Goal: Task Accomplishment & Management: Manage account settings

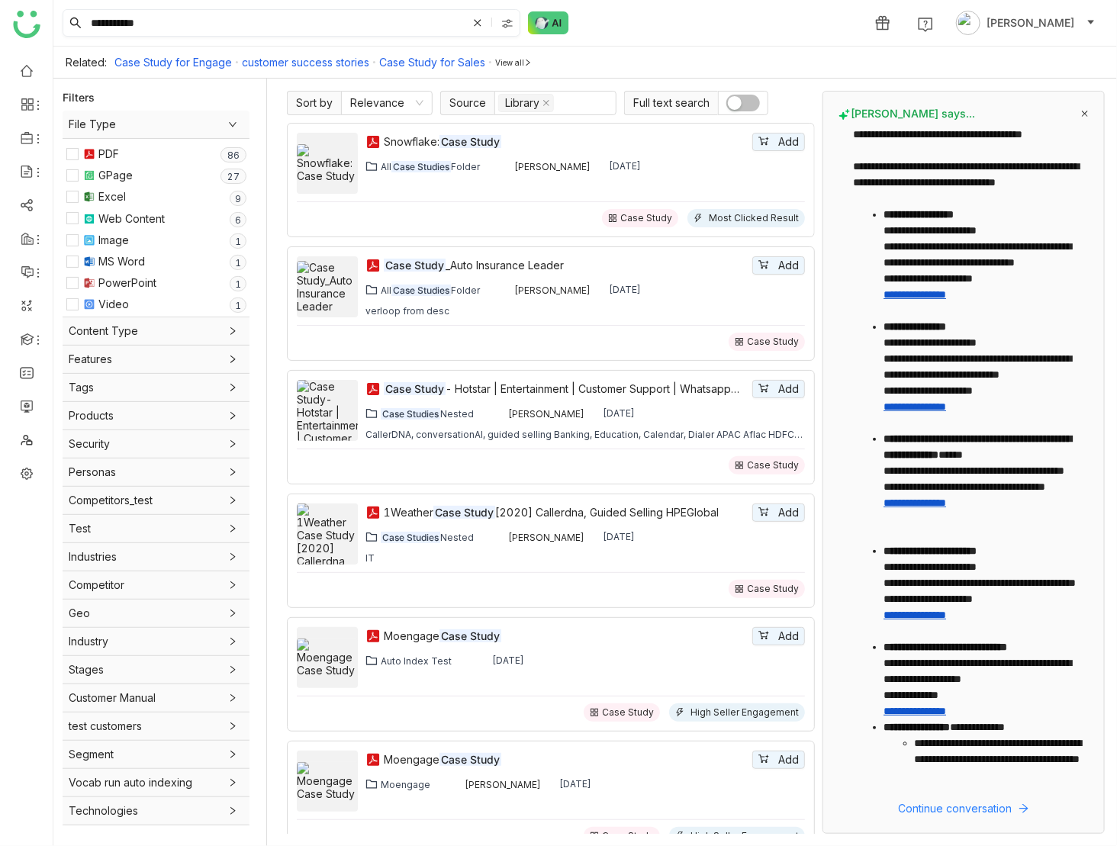
click at [182, 21] on input "**********" at bounding box center [277, 23] width 379 height 26
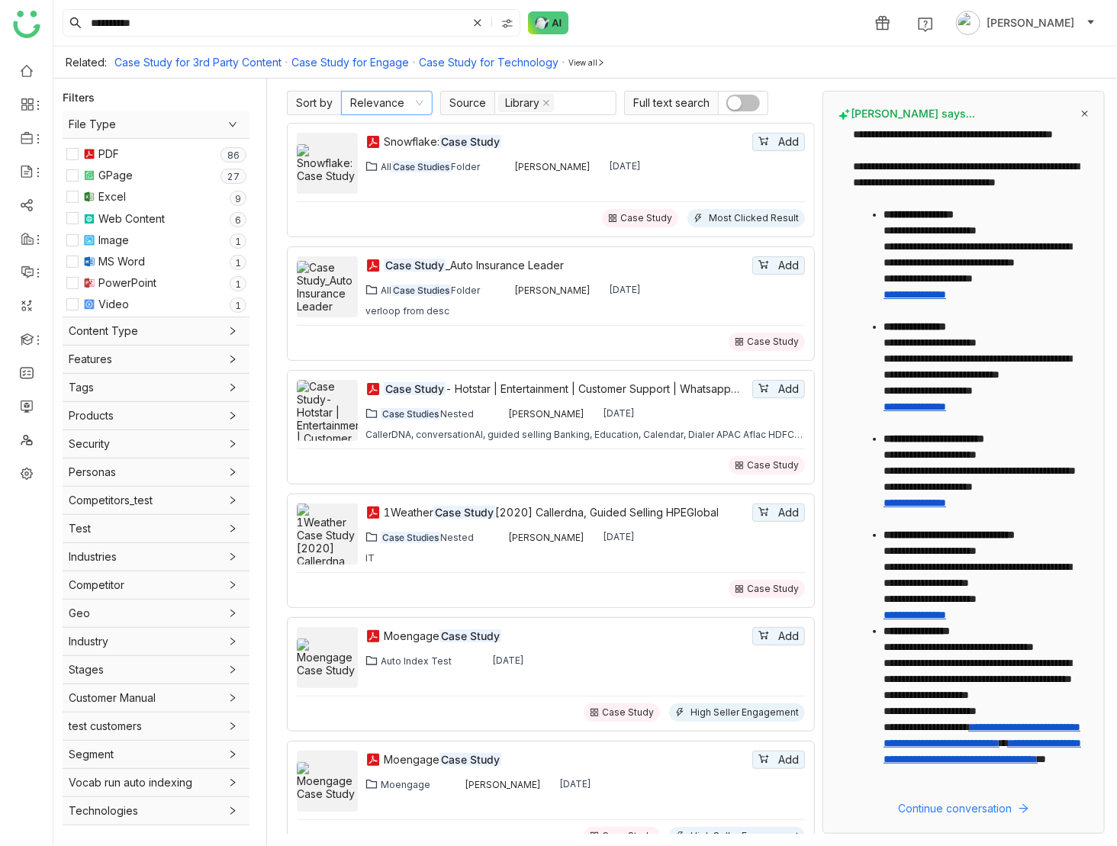
click at [397, 102] on nz-select-item "Relevance" at bounding box center [386, 103] width 73 height 23
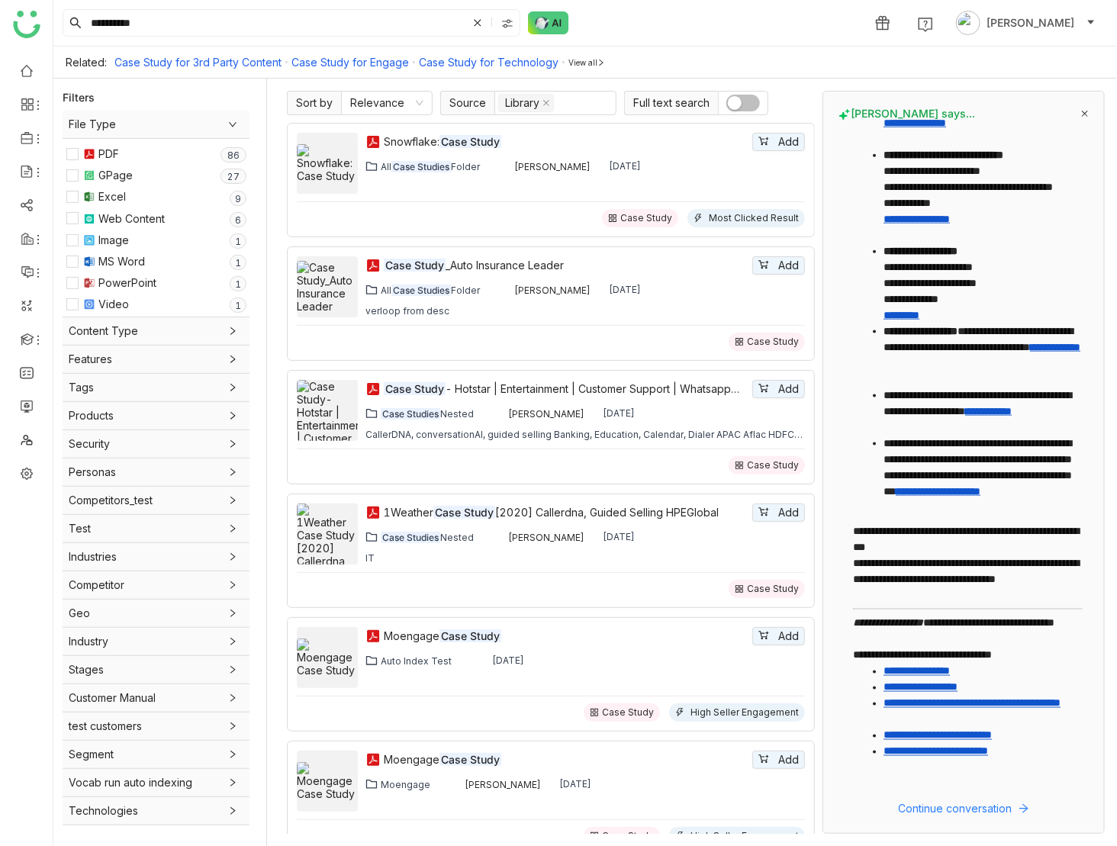
click at [1084, 112] on icon at bounding box center [1085, 114] width 6 height 6
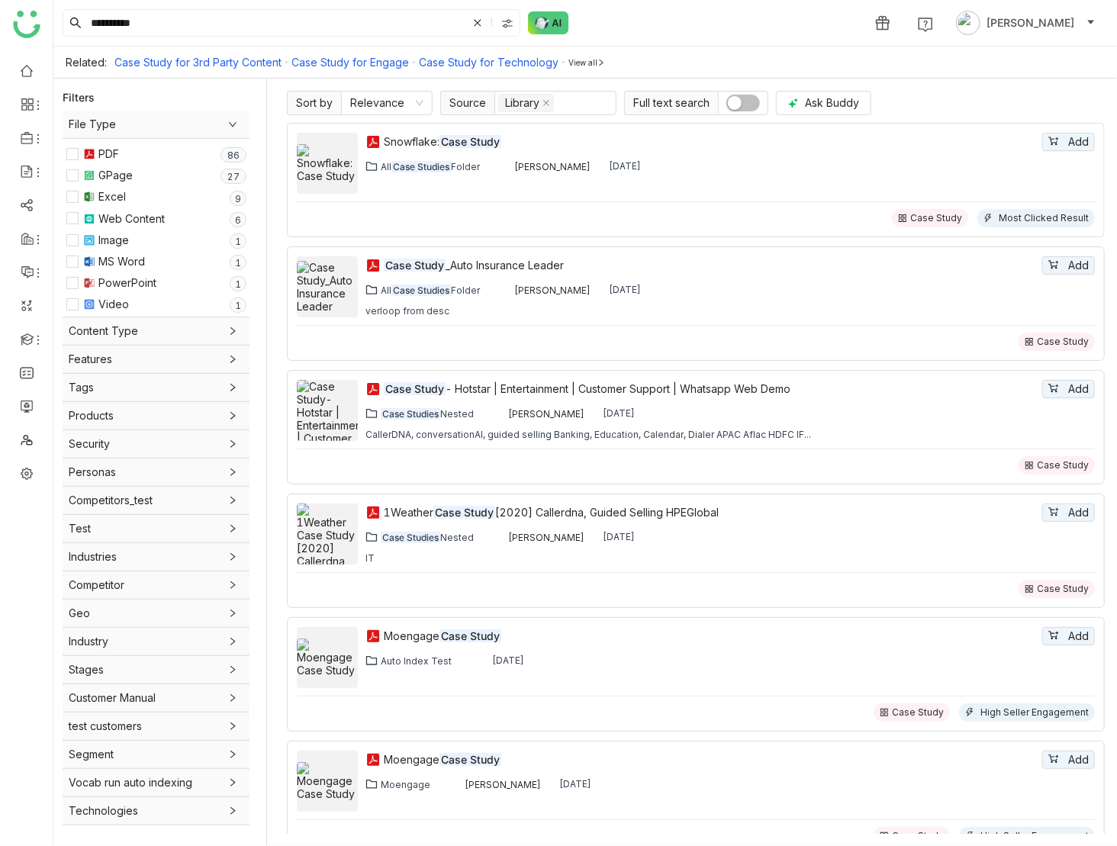
click at [189, 327] on span "Content Type" at bounding box center [156, 331] width 175 height 17
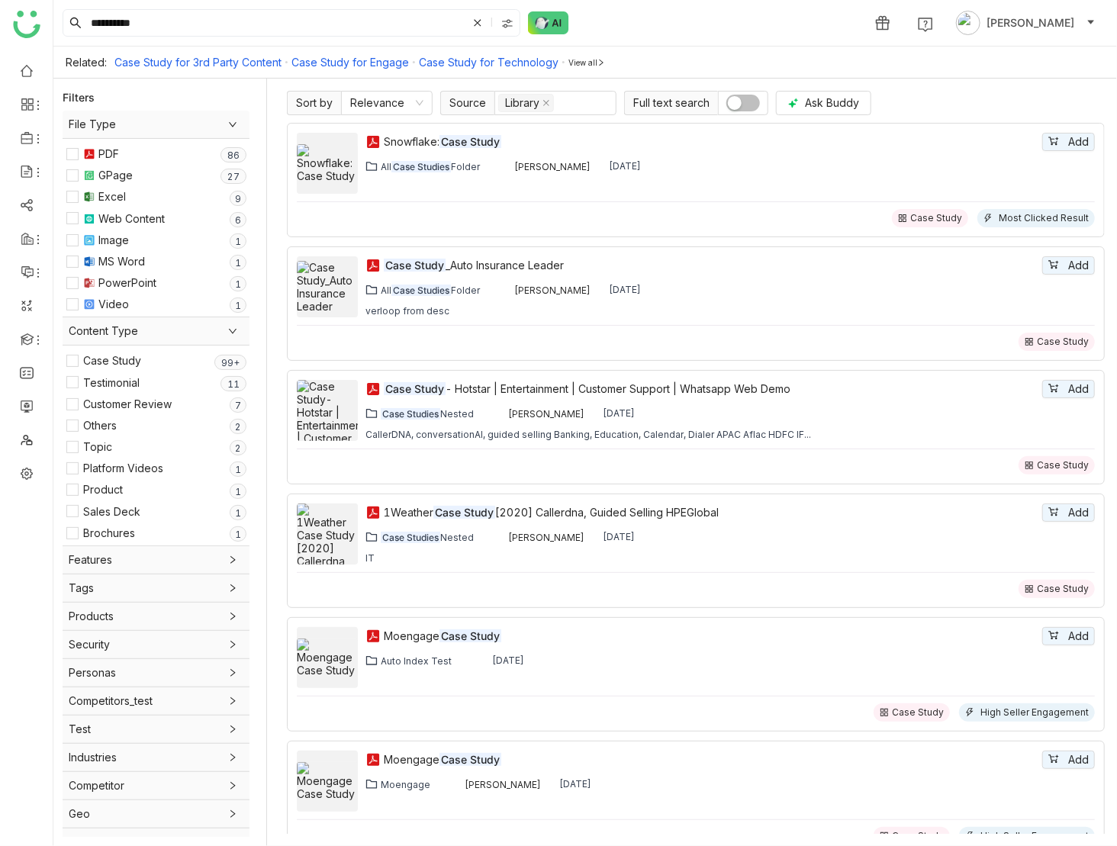
click at [189, 327] on span "Content Type" at bounding box center [156, 331] width 175 height 17
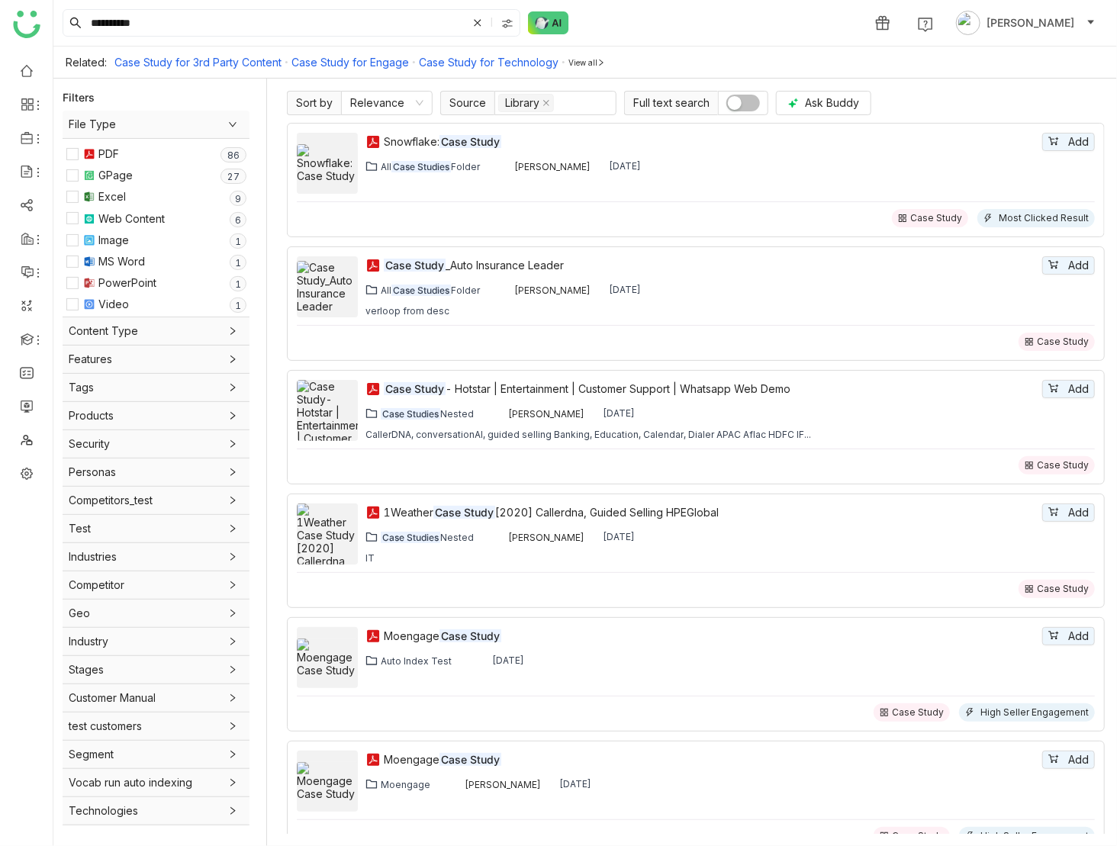
click at [187, 331] on span "Content Type" at bounding box center [156, 331] width 175 height 17
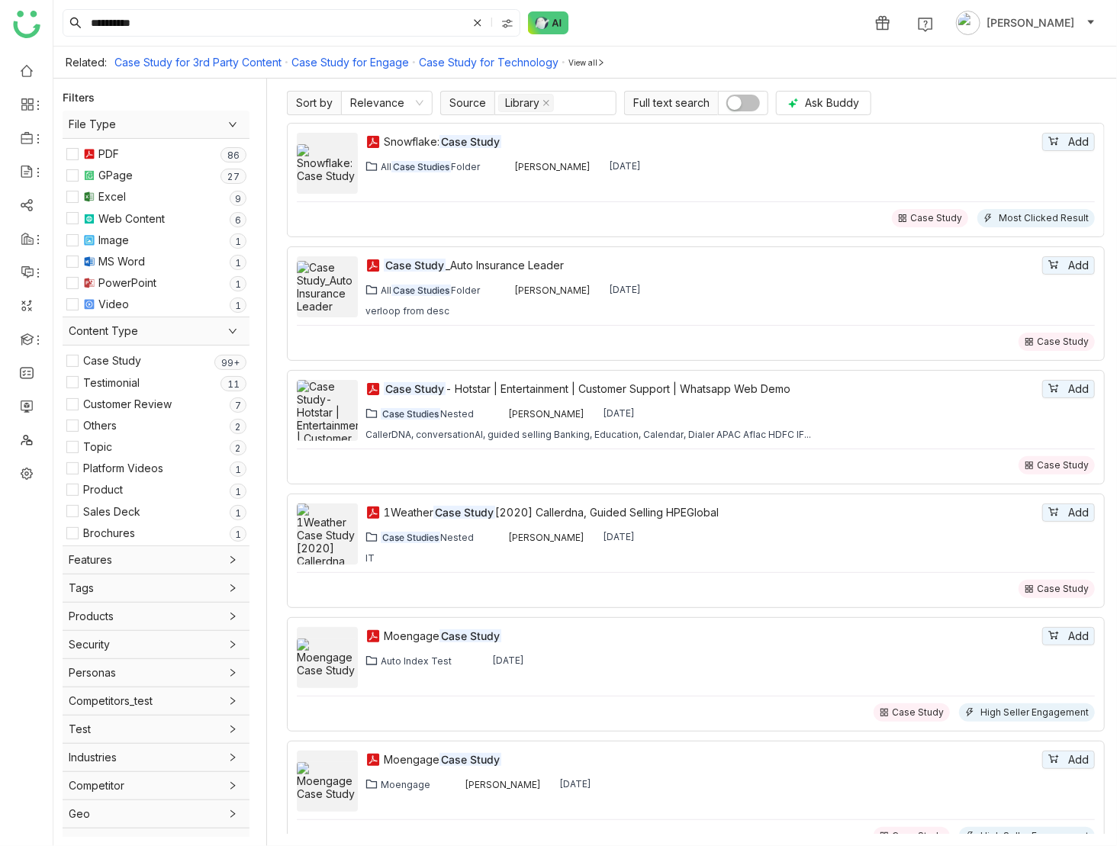
click at [187, 331] on span "Content Type" at bounding box center [156, 331] width 175 height 17
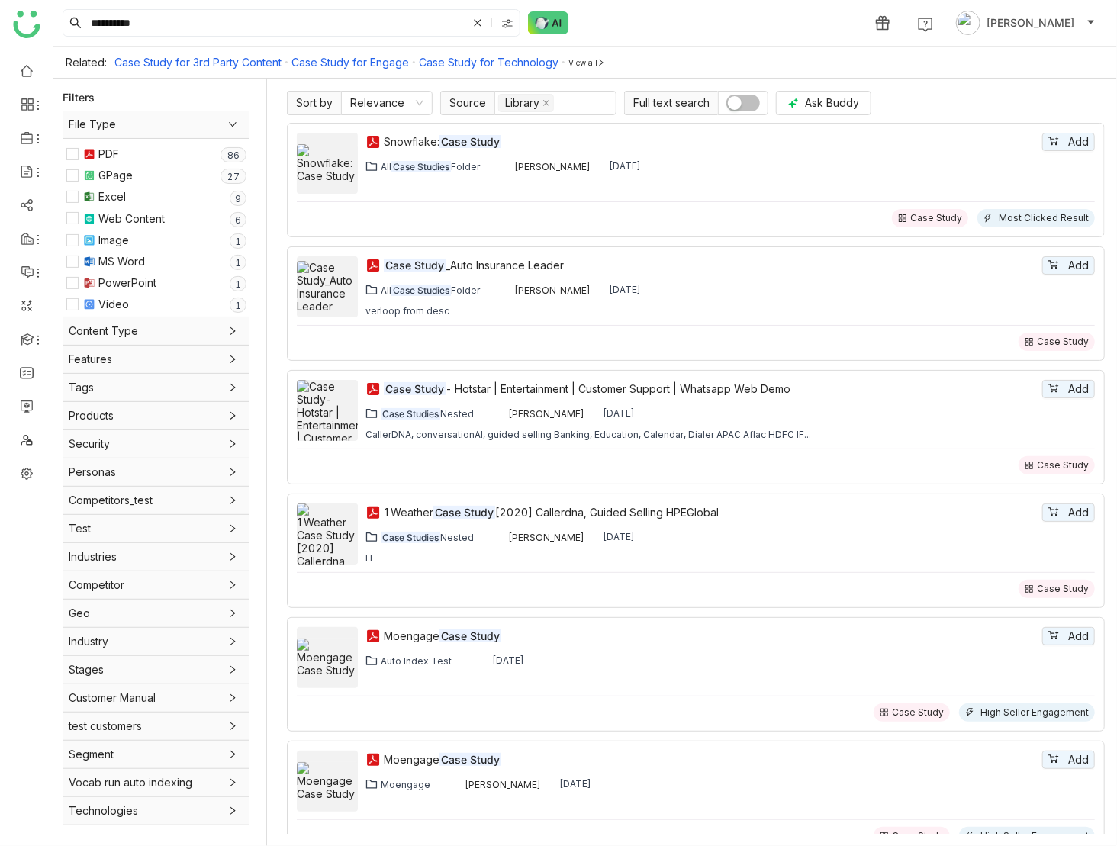
click at [576, 63] on div "View all" at bounding box center [586, 62] width 37 height 9
click at [1007, 58] on div "View less" at bounding box center [1018, 62] width 41 height 9
click at [206, 62] on link "Case Study for 3rd Party Content" at bounding box center [197, 62] width 167 height 13
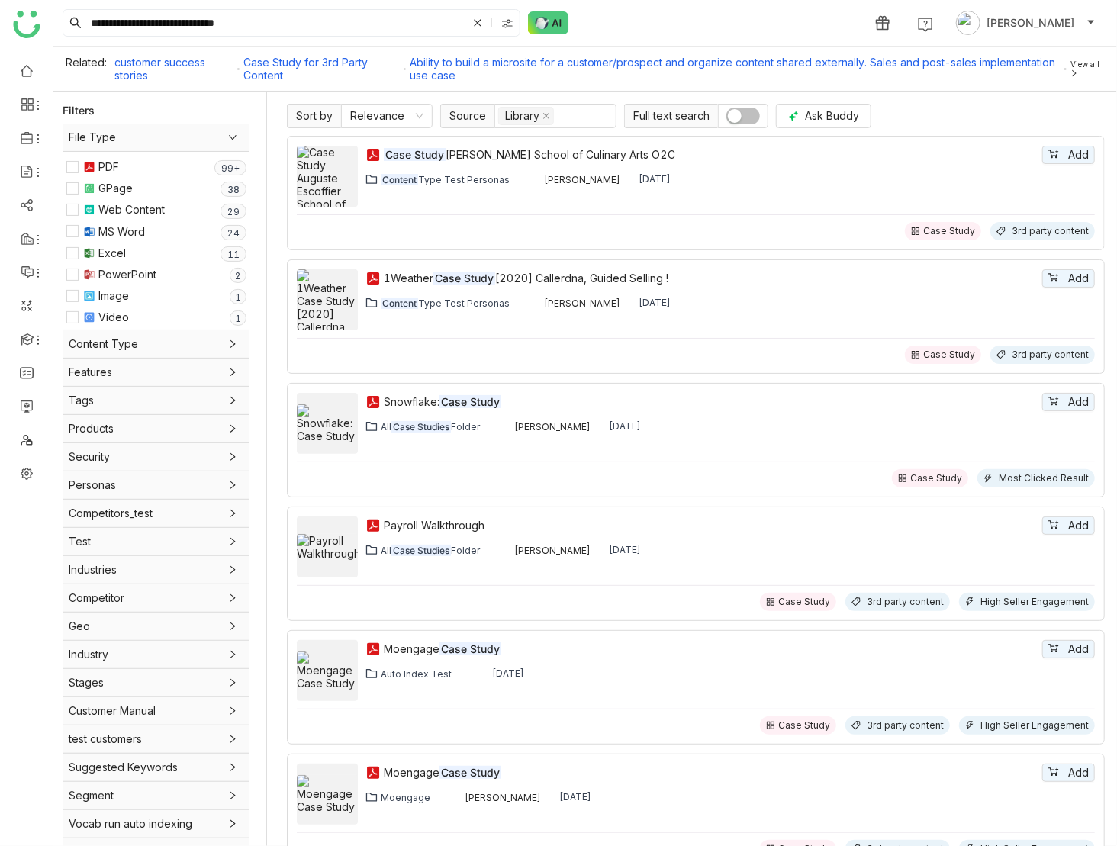
click at [460, 62] on link "Ability to build a microsite for a customer/prospect and organize content share…" at bounding box center [735, 69] width 651 height 26
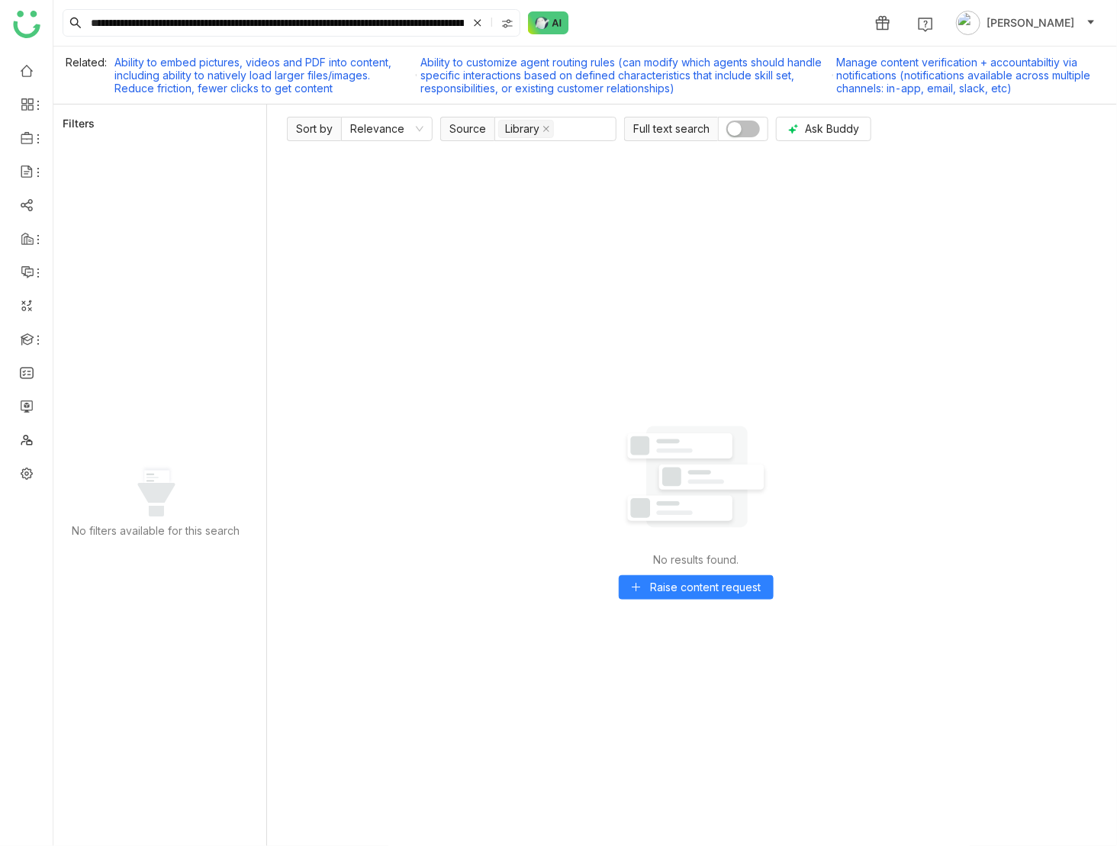
click at [239, 67] on link "Ability to embed pictures, videos and PDF into content, including ability to na…" at bounding box center [263, 75] width 298 height 39
type input "**********"
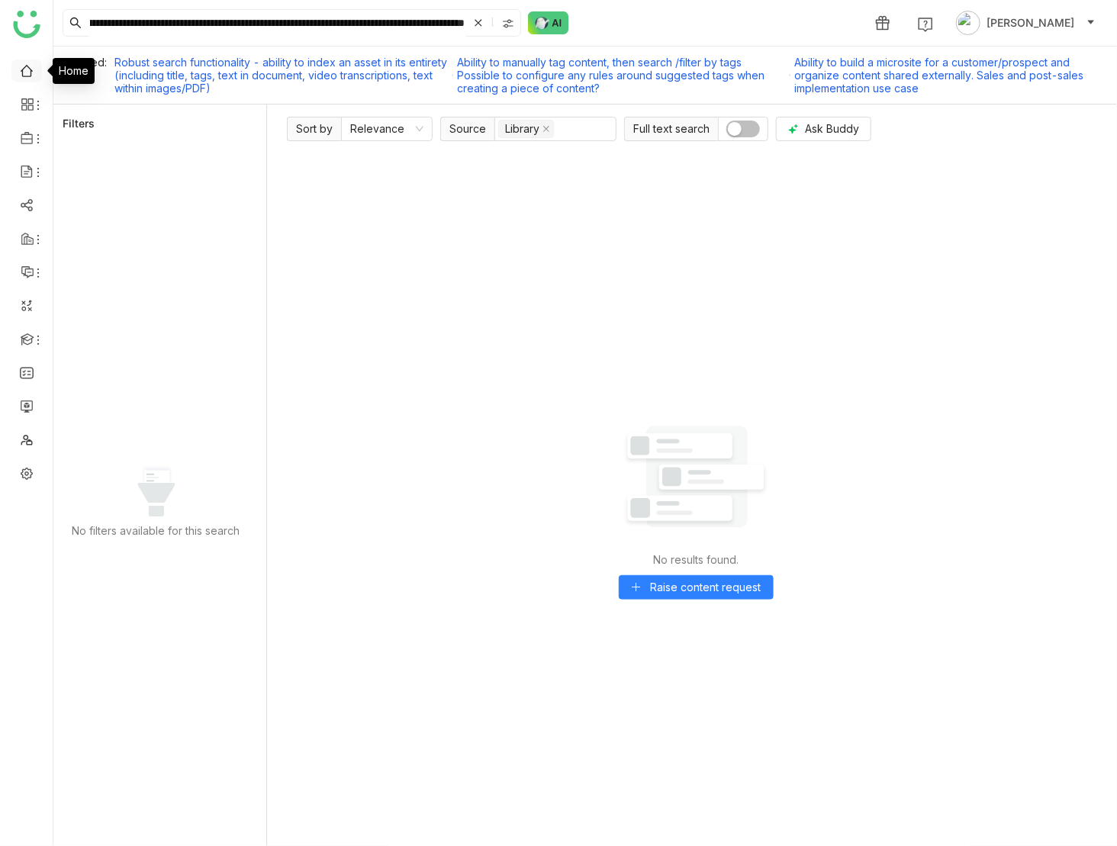
click at [26, 71] on link at bounding box center [27, 69] width 14 height 13
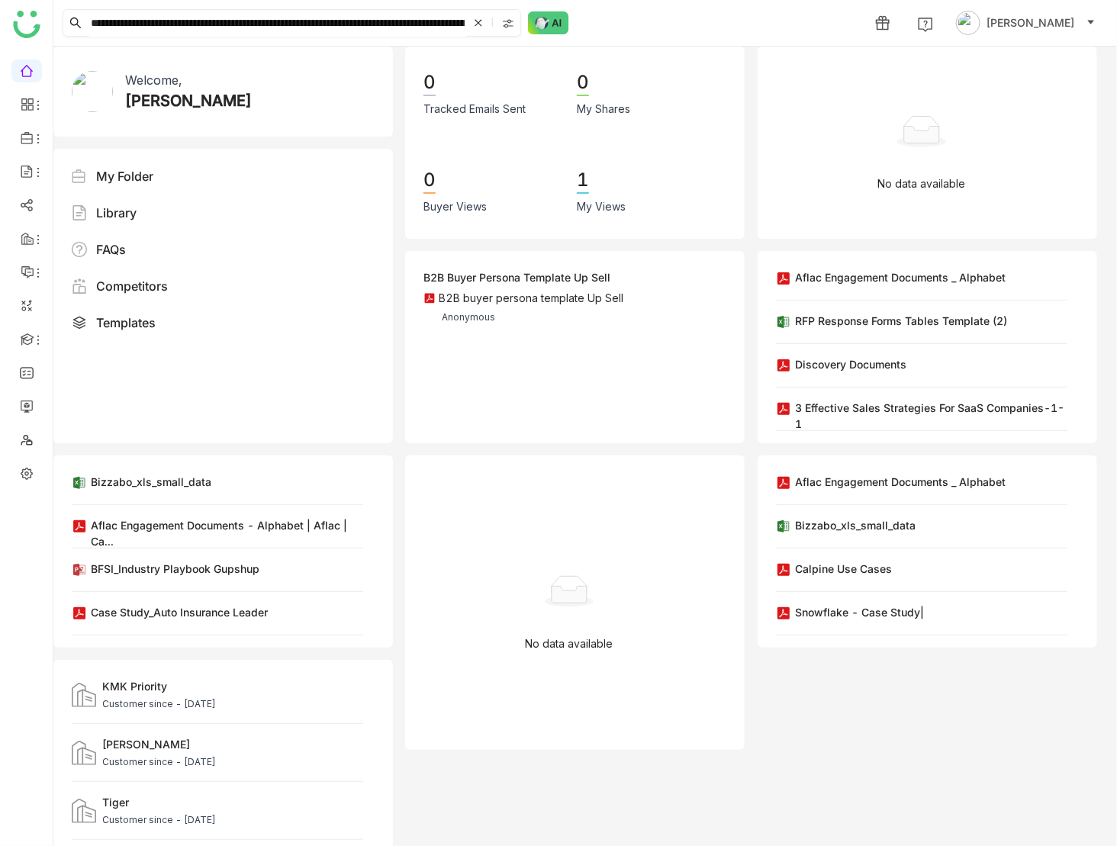
click at [478, 23] on icon at bounding box center [478, 22] width 7 height 7
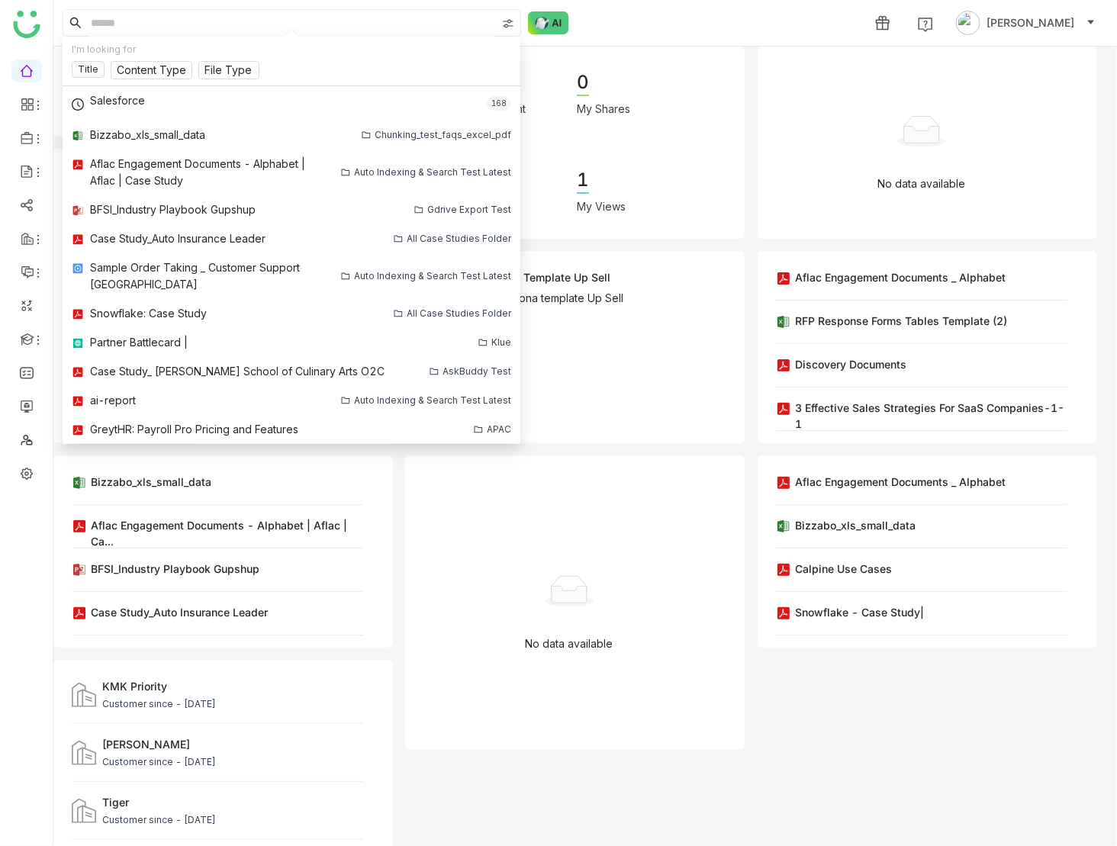
click at [700, 9] on div "1 Prashanth Chinta" at bounding box center [585, 23] width 1064 height 46
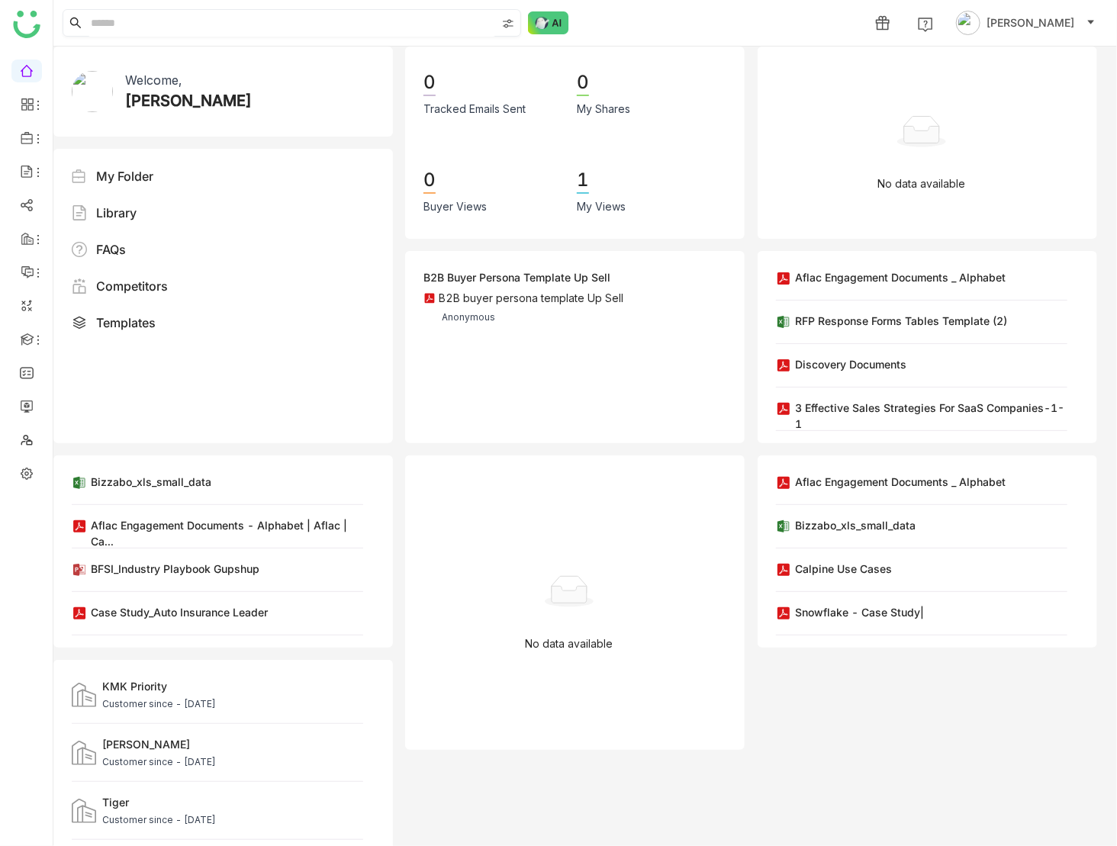
click at [250, 18] on input at bounding box center [292, 23] width 408 height 27
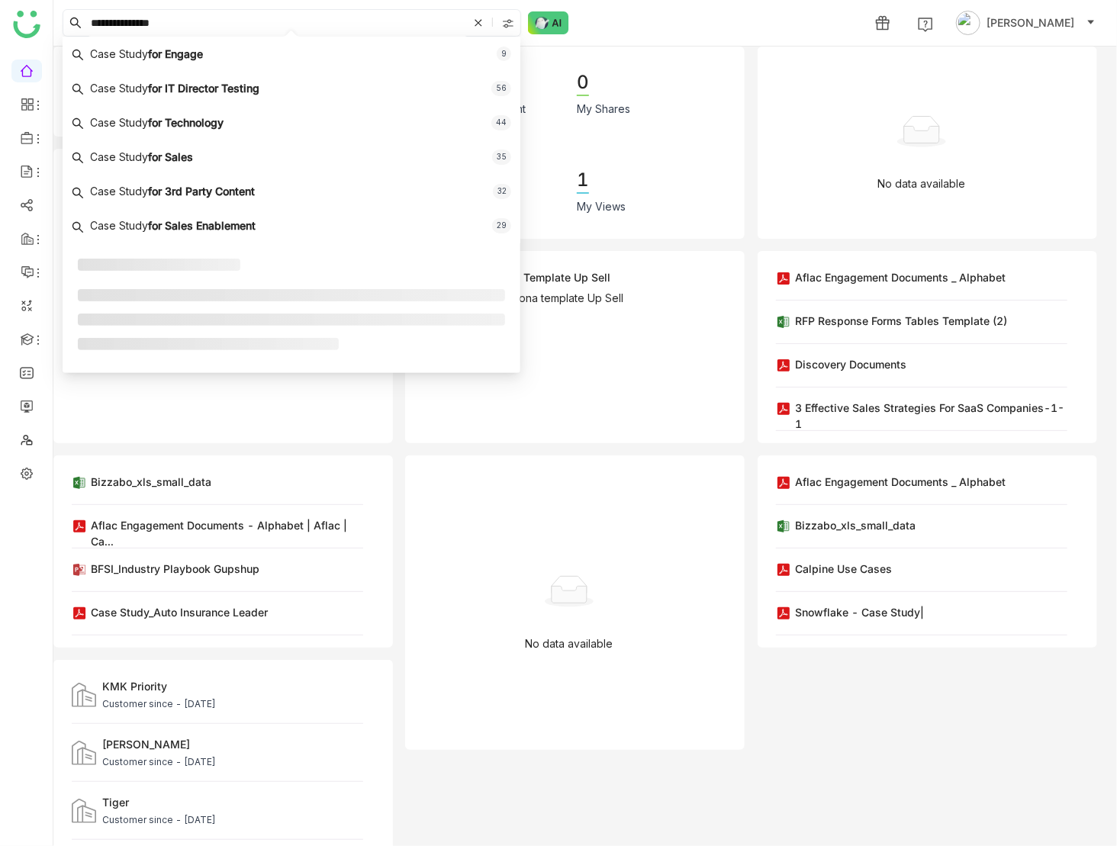
type input "**********"
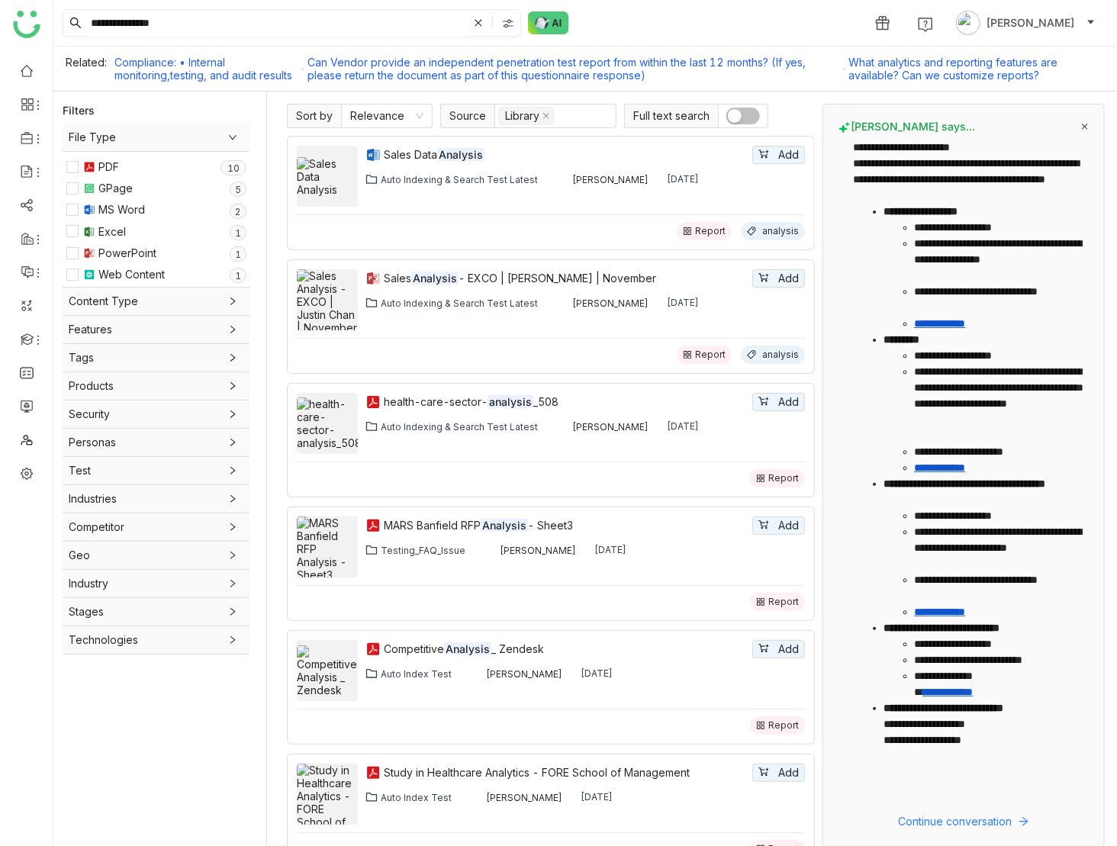
click at [171, 20] on input "**********" at bounding box center [278, 23] width 380 height 27
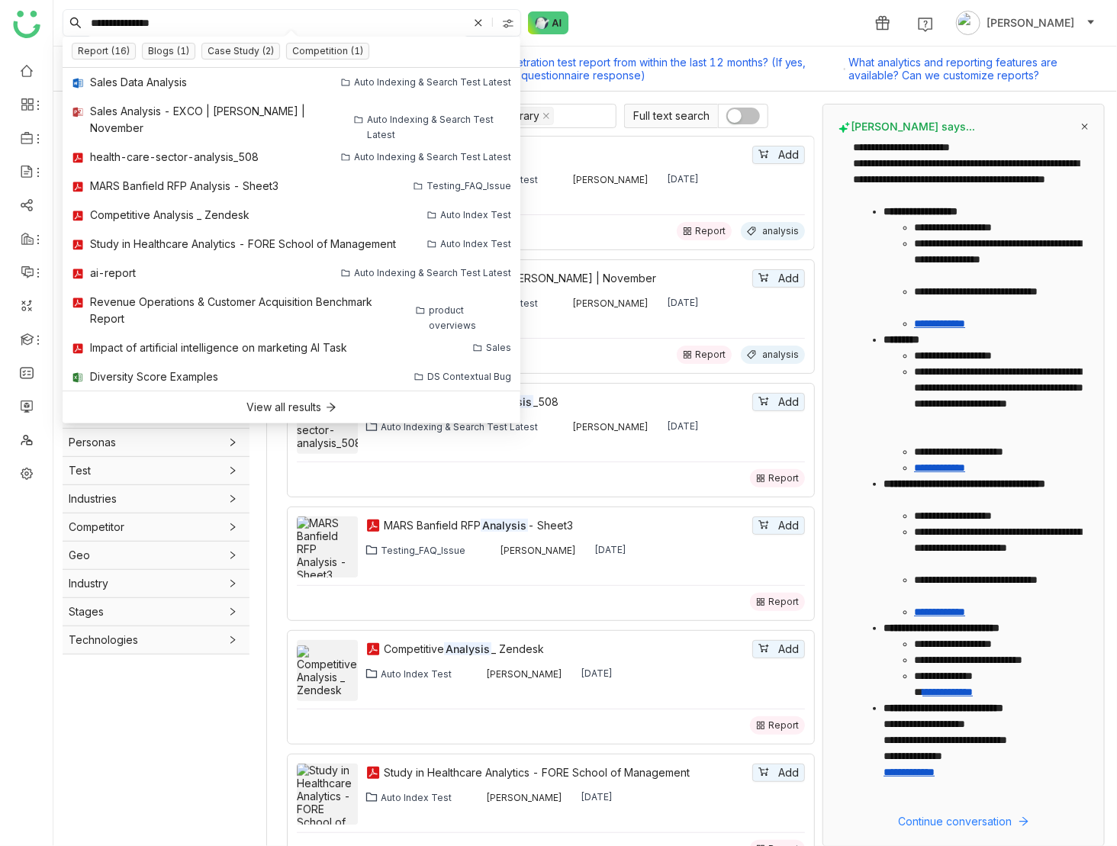
click at [171, 20] on input "**********" at bounding box center [278, 23] width 380 height 27
click at [171, 15] on input "**********" at bounding box center [278, 23] width 380 height 27
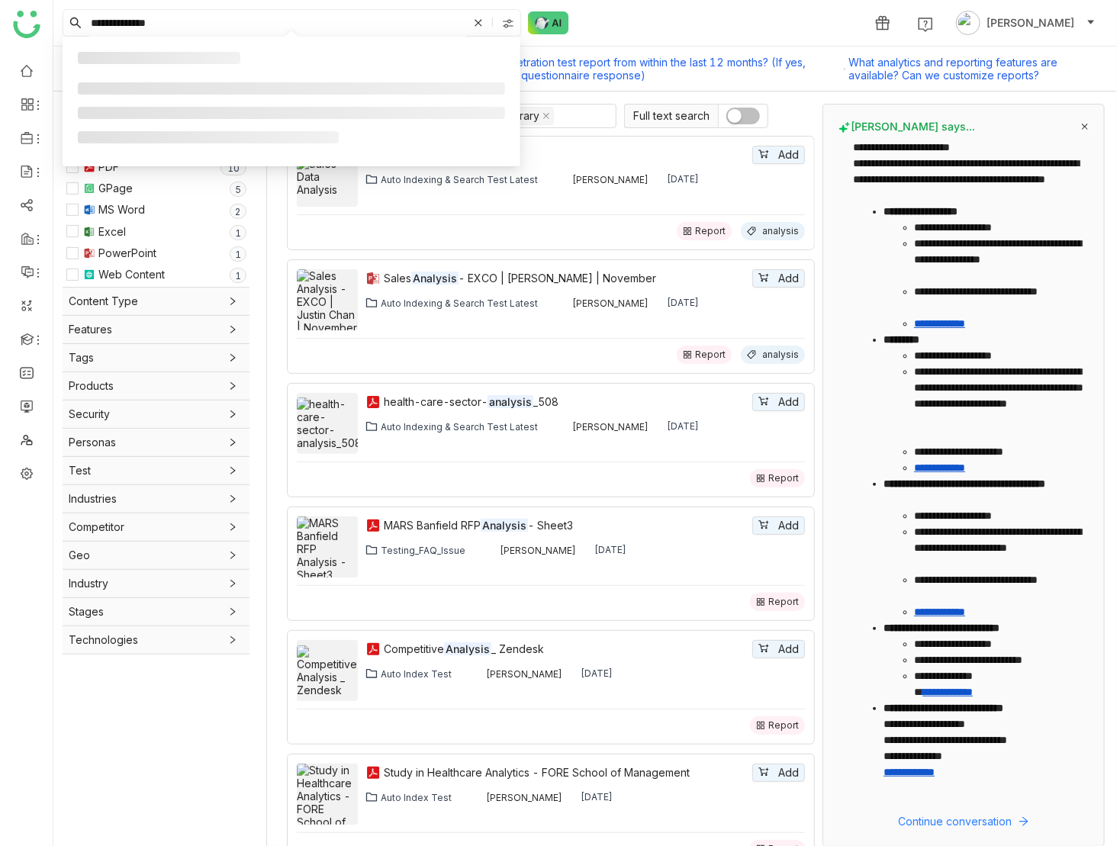
type input "**********"
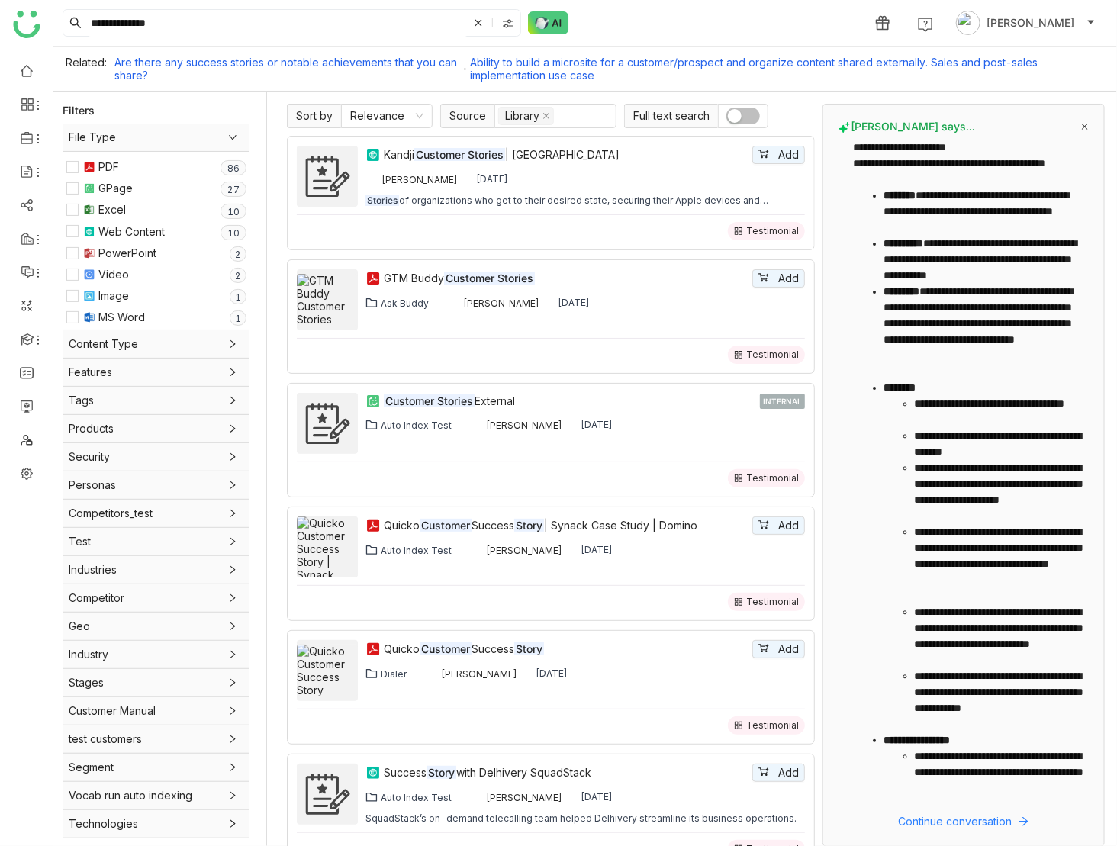
click at [1084, 124] on icon at bounding box center [1085, 127] width 6 height 6
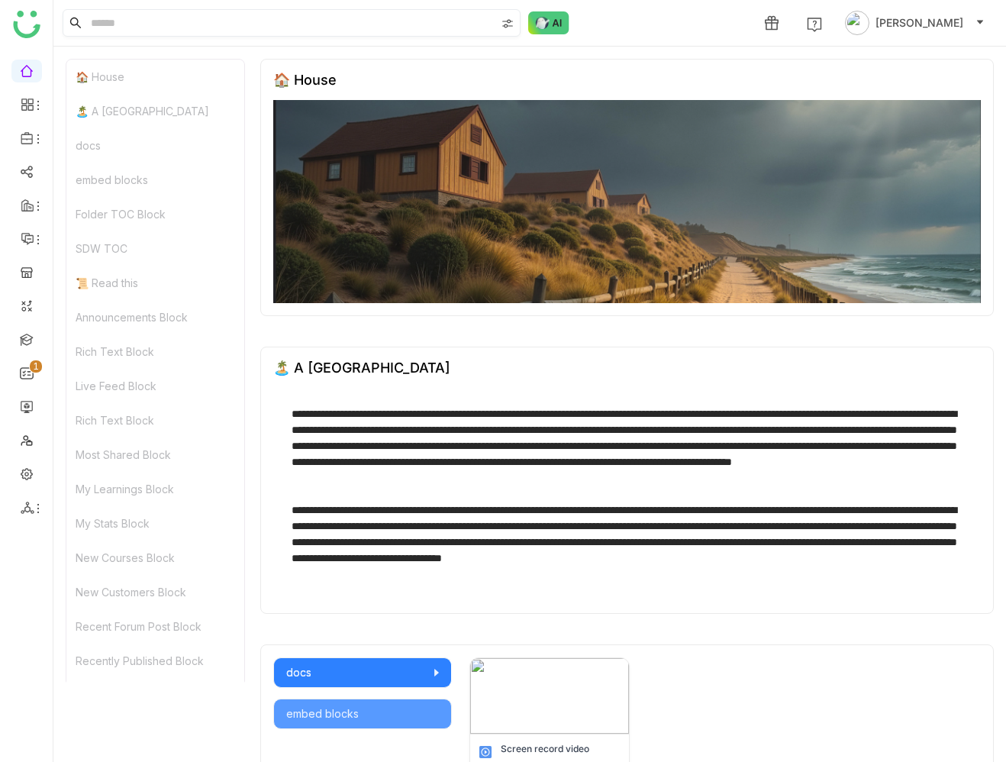
click at [253, 25] on input at bounding box center [291, 23] width 407 height 26
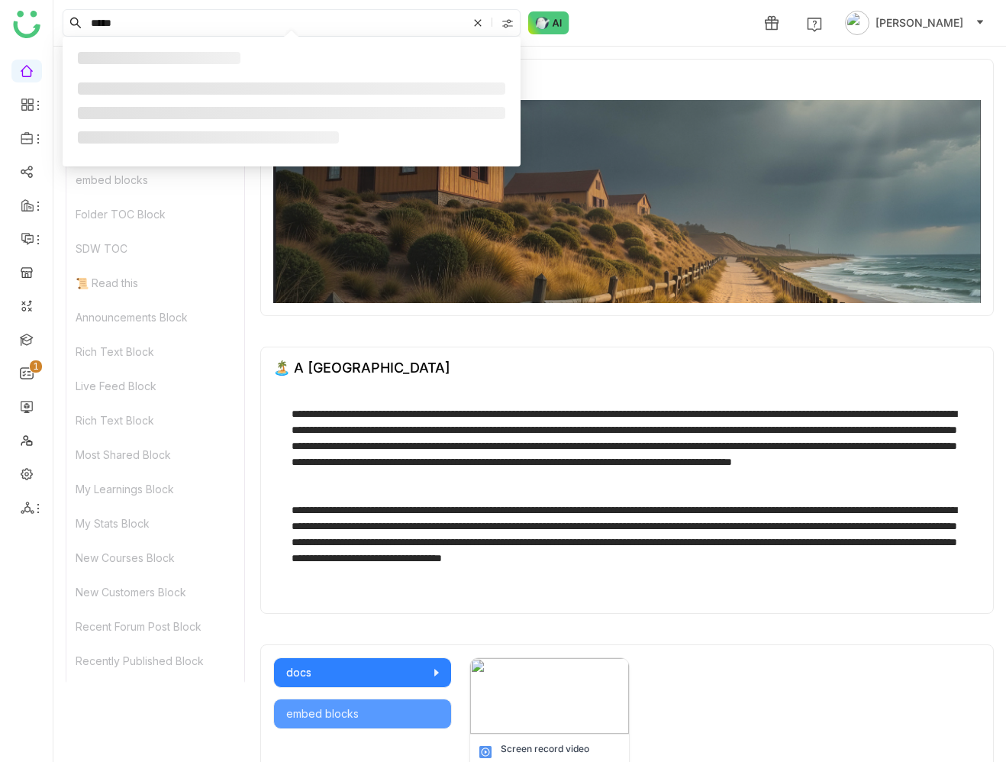
type input "*****"
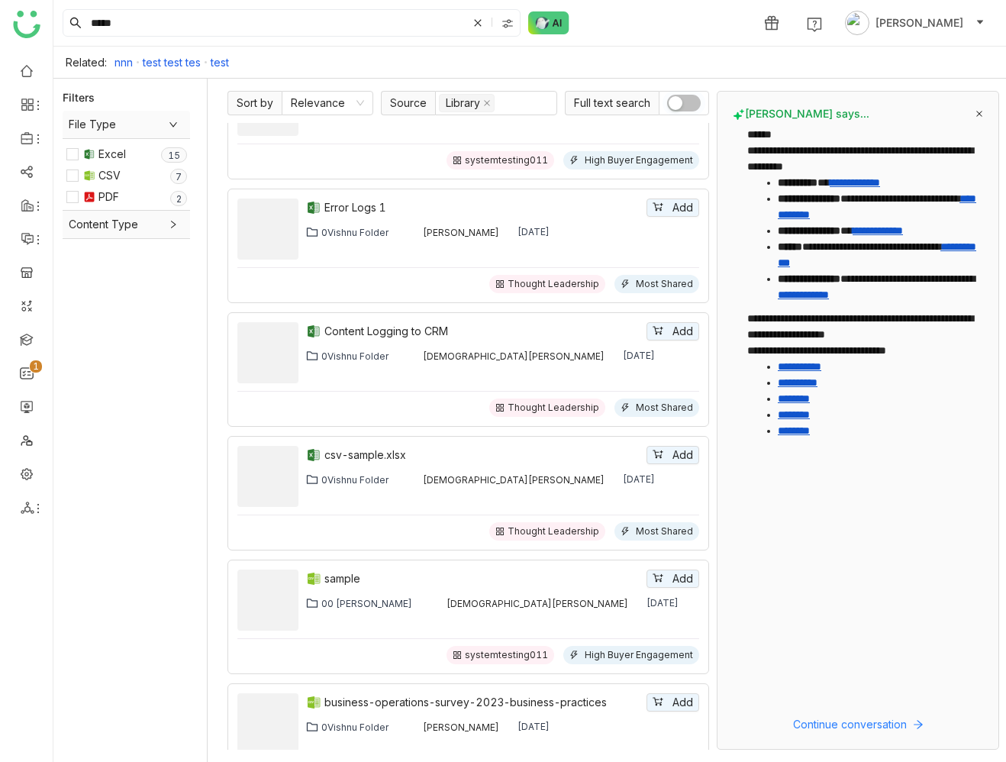
scroll to position [794, 0]
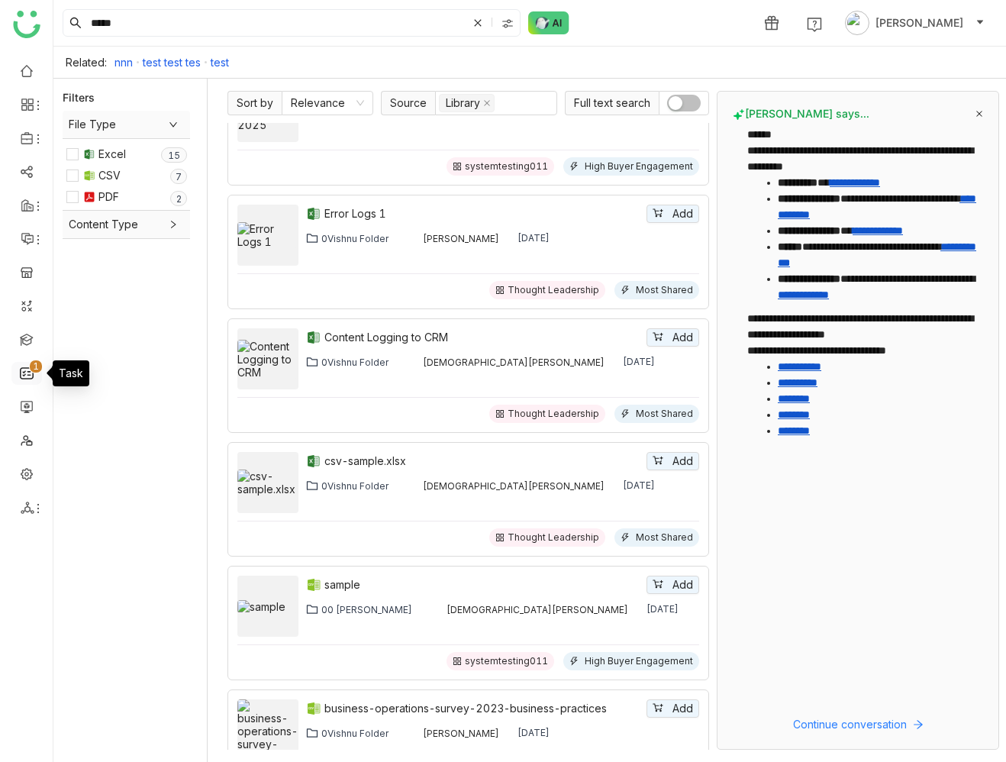
click at [30, 372] on nz-badge "0 1 2 3 4 5 6 7 8 9" at bounding box center [36, 373] width 12 height 15
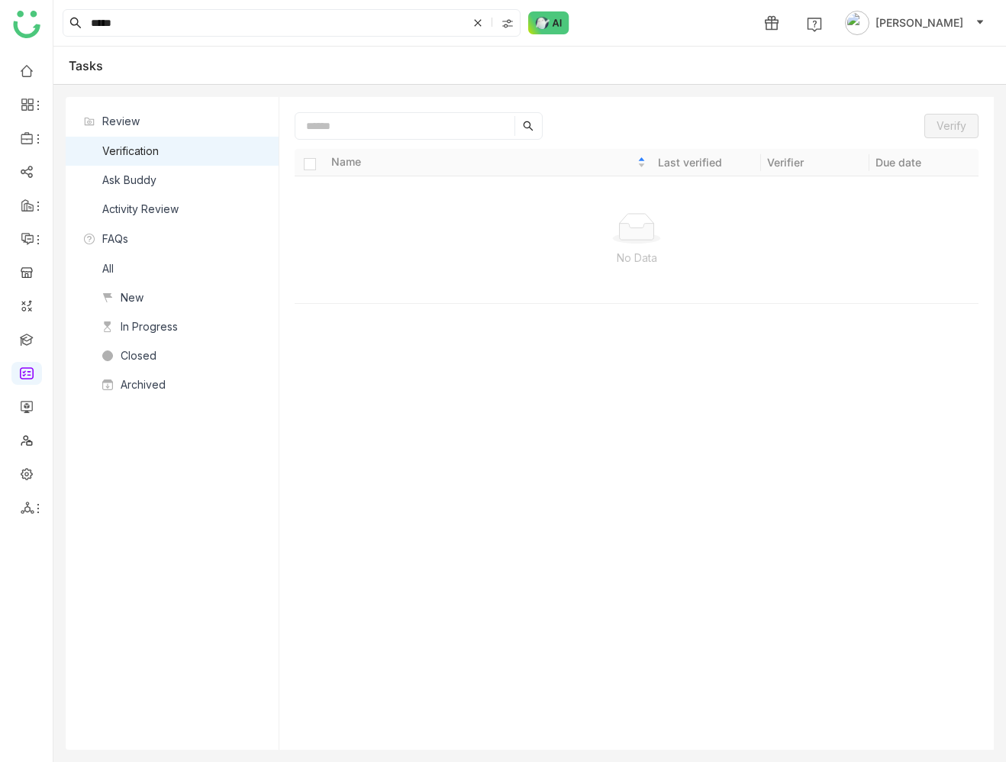
click at [137, 179] on div "Ask Buddy" at bounding box center [129, 180] width 54 height 17
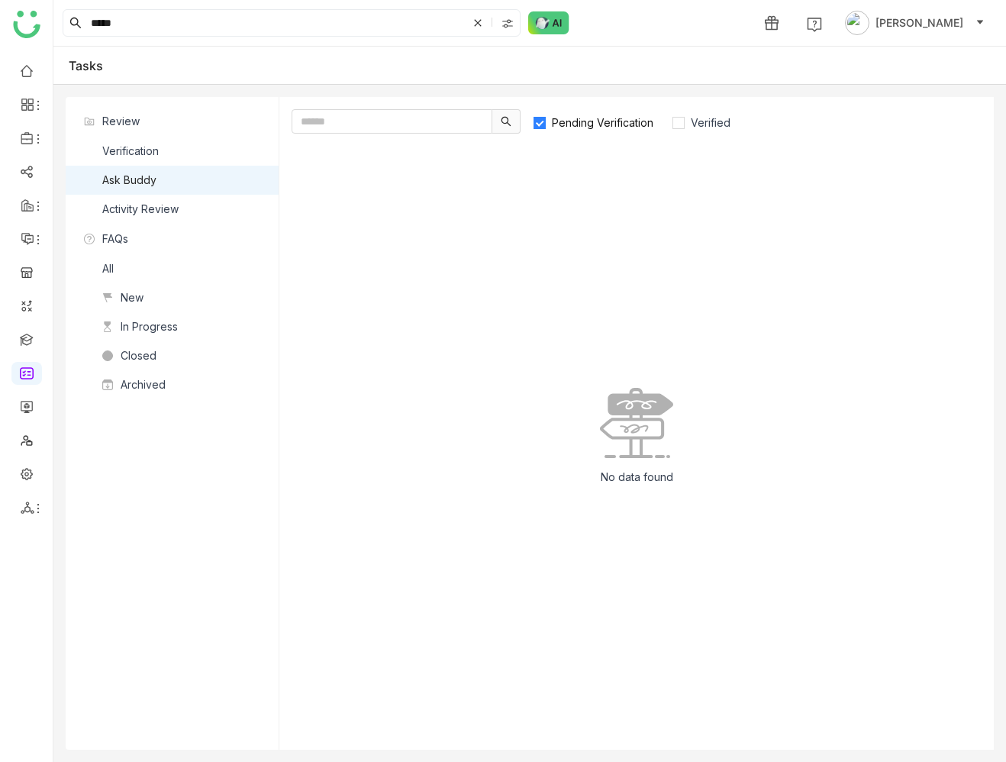
click at [161, 211] on div "Activity Review" at bounding box center [140, 209] width 76 height 17
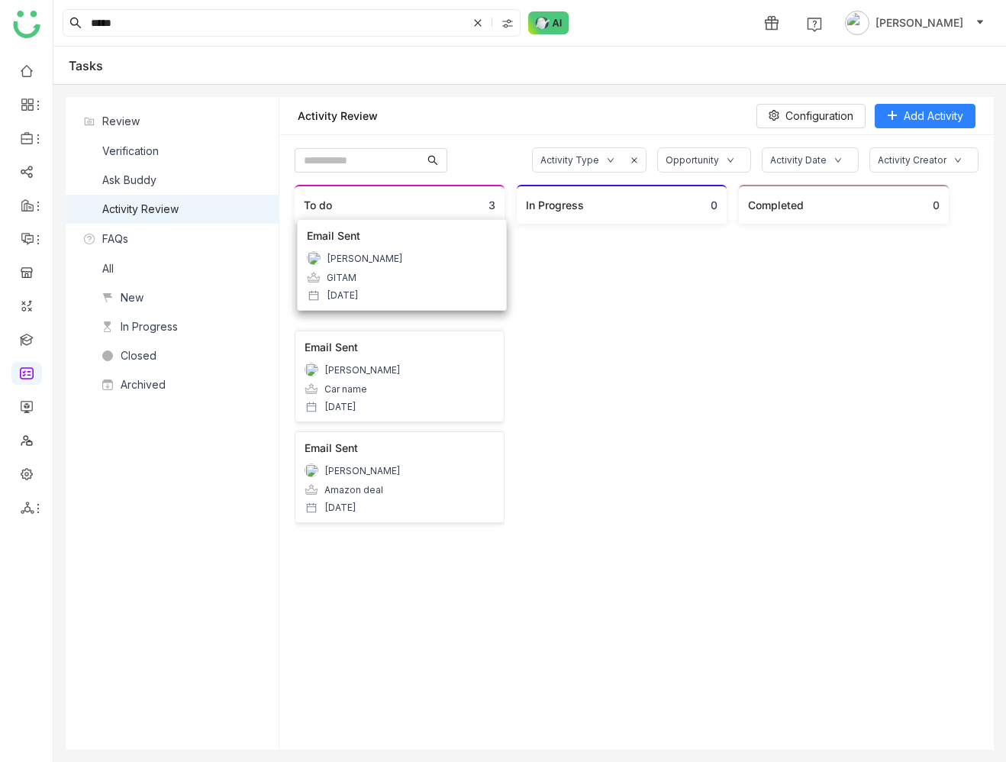
drag, startPoint x: 386, startPoint y: 287, endPoint x: 388, endPoint y: 276, distance: 10.9
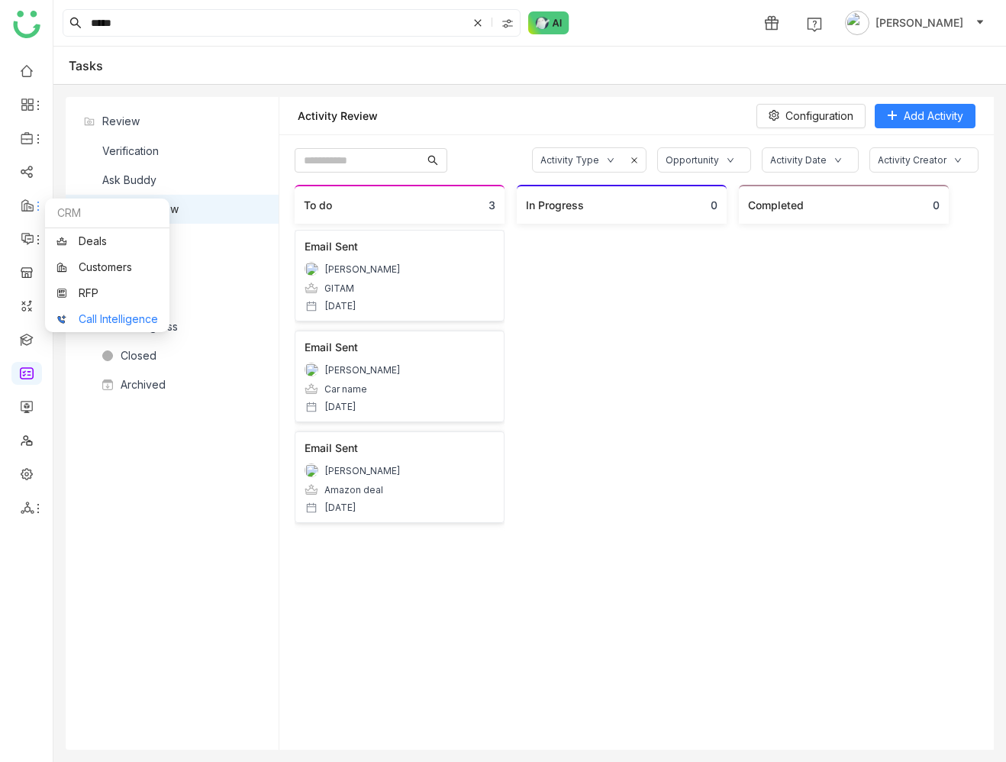
click at [100, 316] on link "Call Intelligence" at bounding box center [106, 319] width 101 height 11
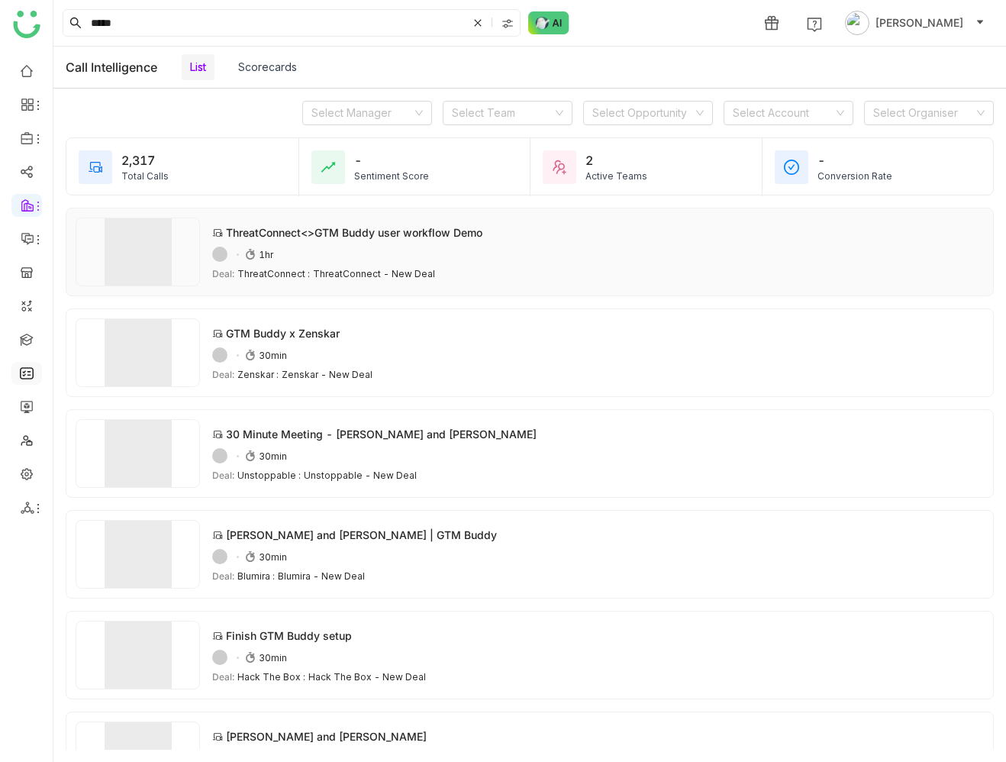
click at [517, 267] on div "ThreatConnect<>GTM Buddy user workflow Demo 54ADAFE6-5D10-4FBB-ADB3-0C1F514AB7B…" at bounding box center [597, 251] width 771 height 55
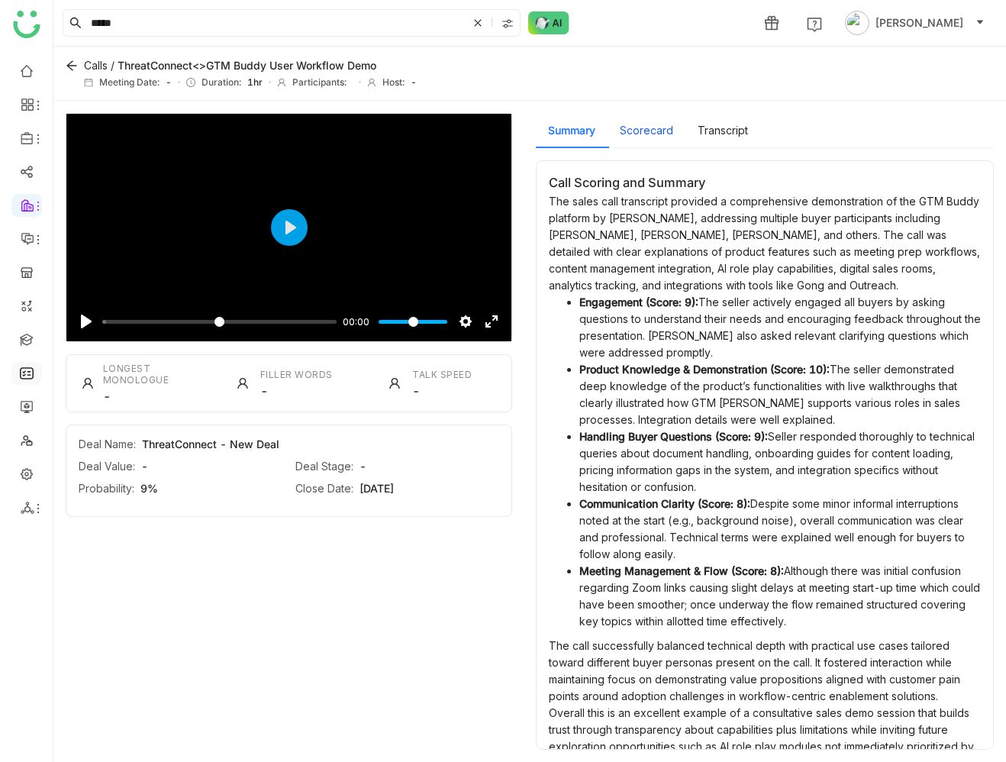
click at [649, 126] on button "Scorecard" at bounding box center [646, 130] width 53 height 17
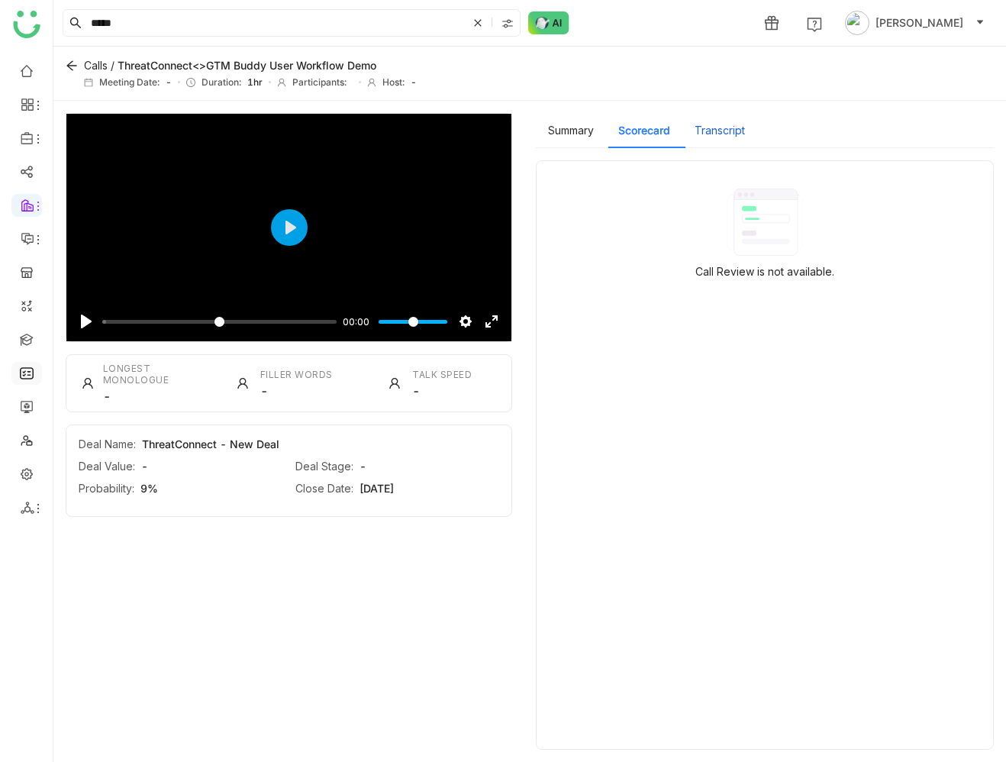
click at [713, 131] on button "Transcript" at bounding box center [719, 130] width 50 height 17
click at [563, 125] on button "Summary" at bounding box center [571, 130] width 46 height 17
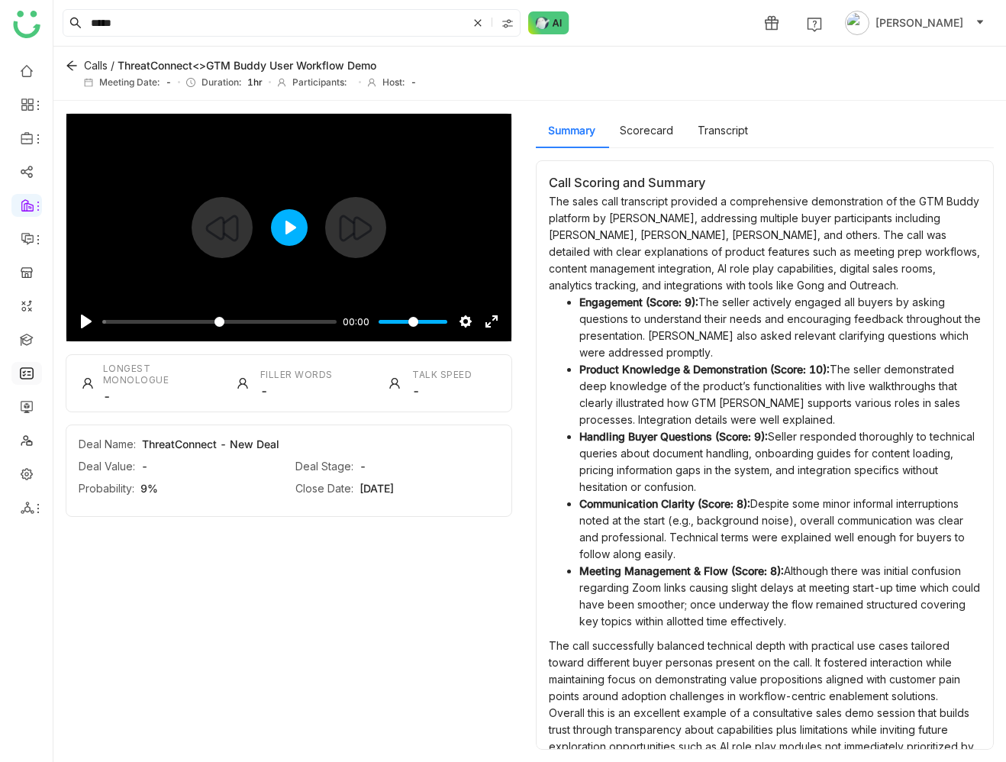
click at [296, 226] on button "Play" at bounding box center [289, 227] width 37 height 37
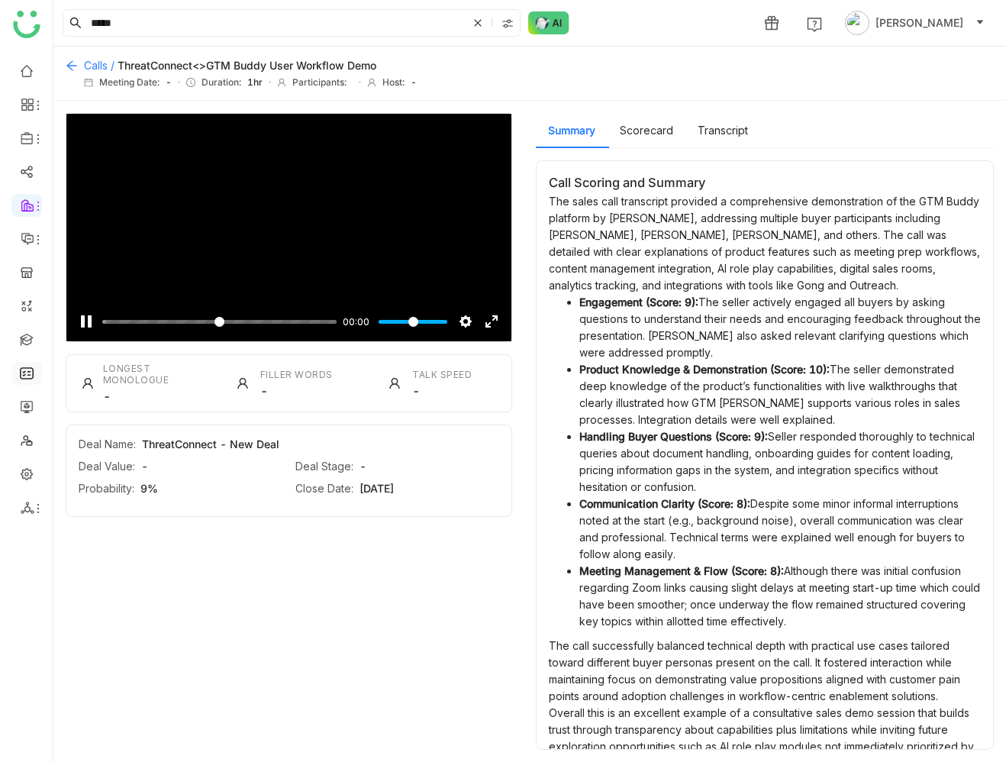
click at [72, 67] on icon at bounding box center [72, 66] width 12 height 12
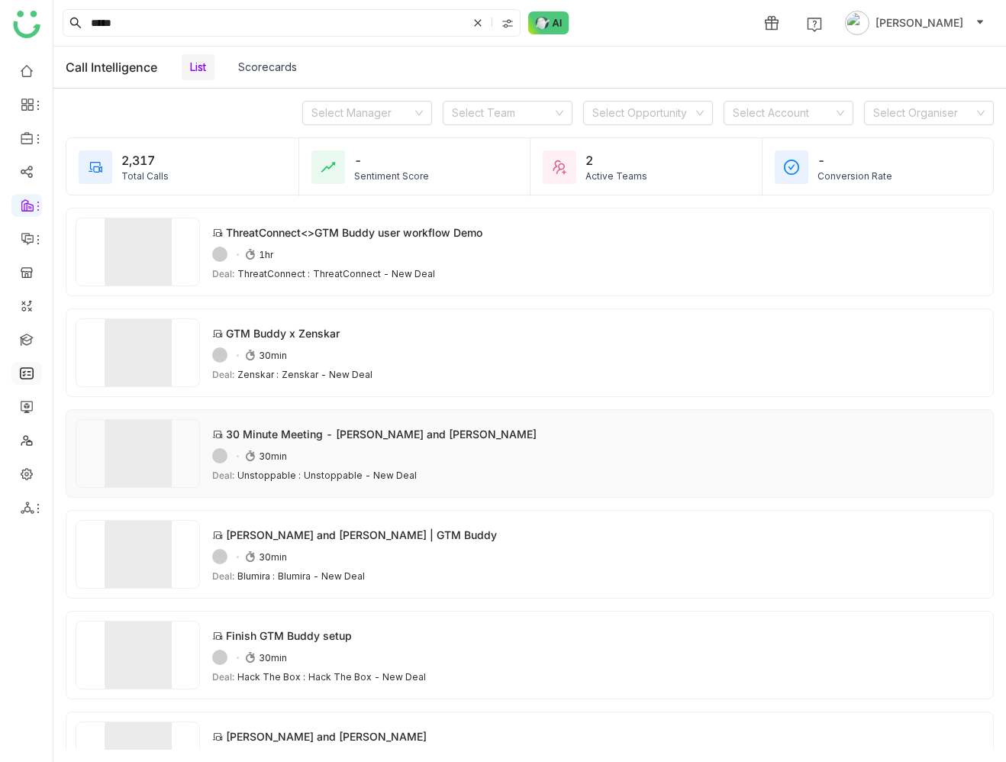
click at [417, 430] on div "30 Minute Meeting - Gayatri and Andrew Monaghan" at bounding box center [381, 434] width 311 height 16
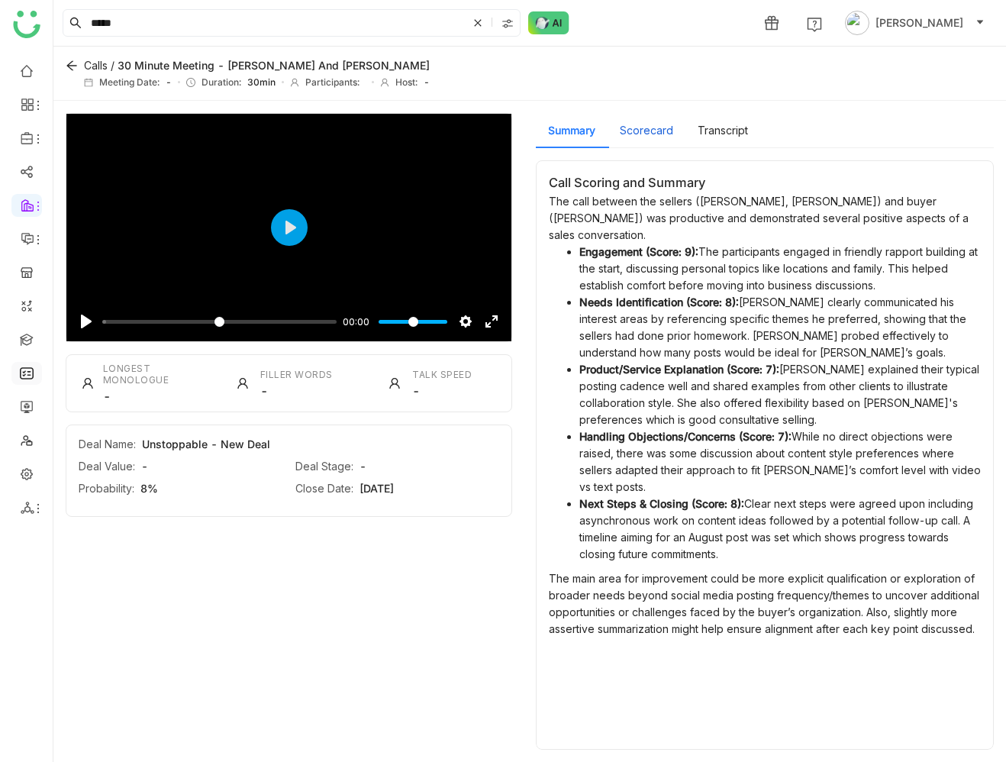
click at [641, 132] on button "Scorecard" at bounding box center [646, 130] width 53 height 17
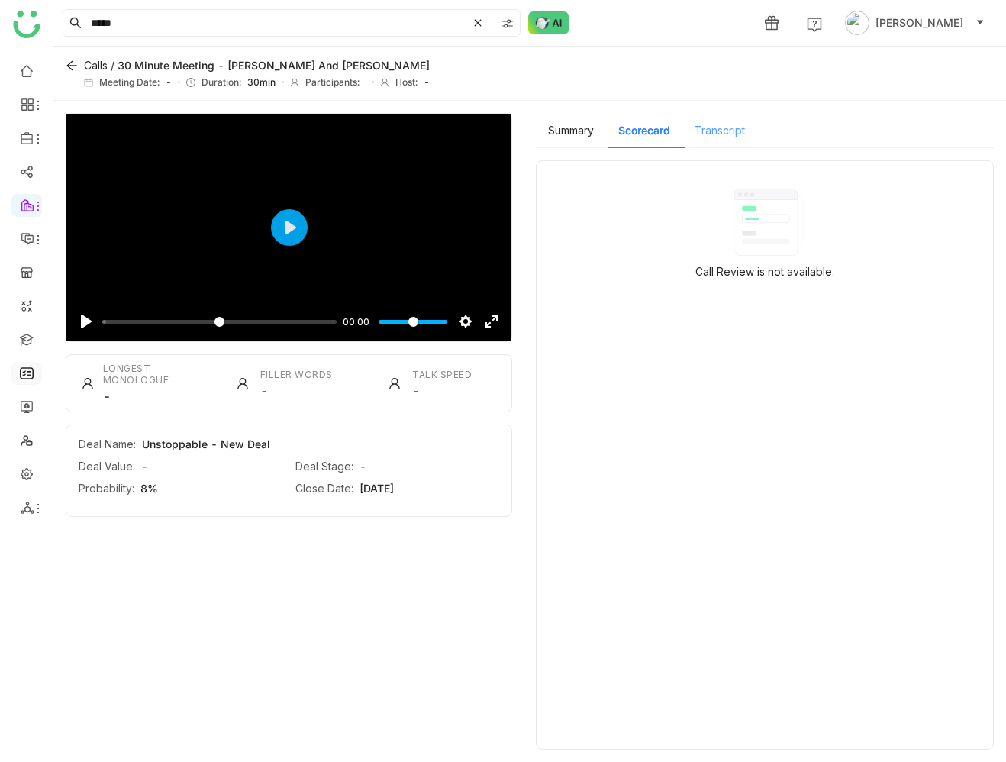
click at [697, 134] on div "Transcript" at bounding box center [719, 130] width 75 height 35
click at [576, 130] on button "Summary" at bounding box center [571, 130] width 46 height 17
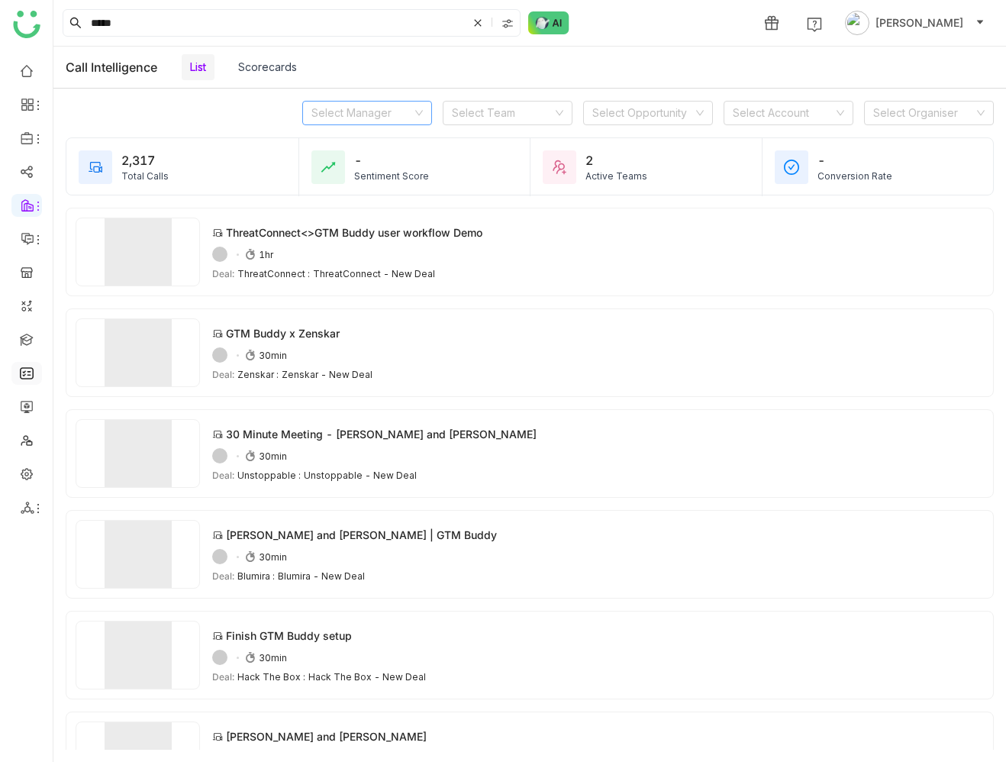
click at [386, 114] on input at bounding box center [361, 112] width 101 height 23
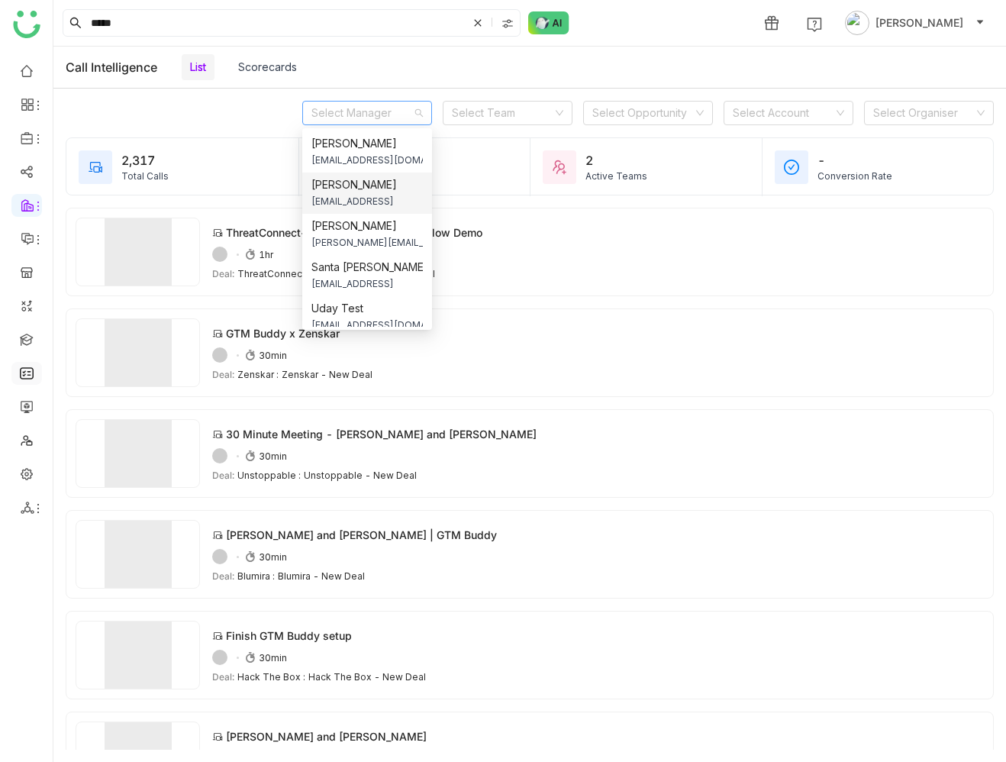
click at [362, 205] on span "udaybhanue@gtmbuddy.ai" at bounding box center [366, 201] width 111 height 17
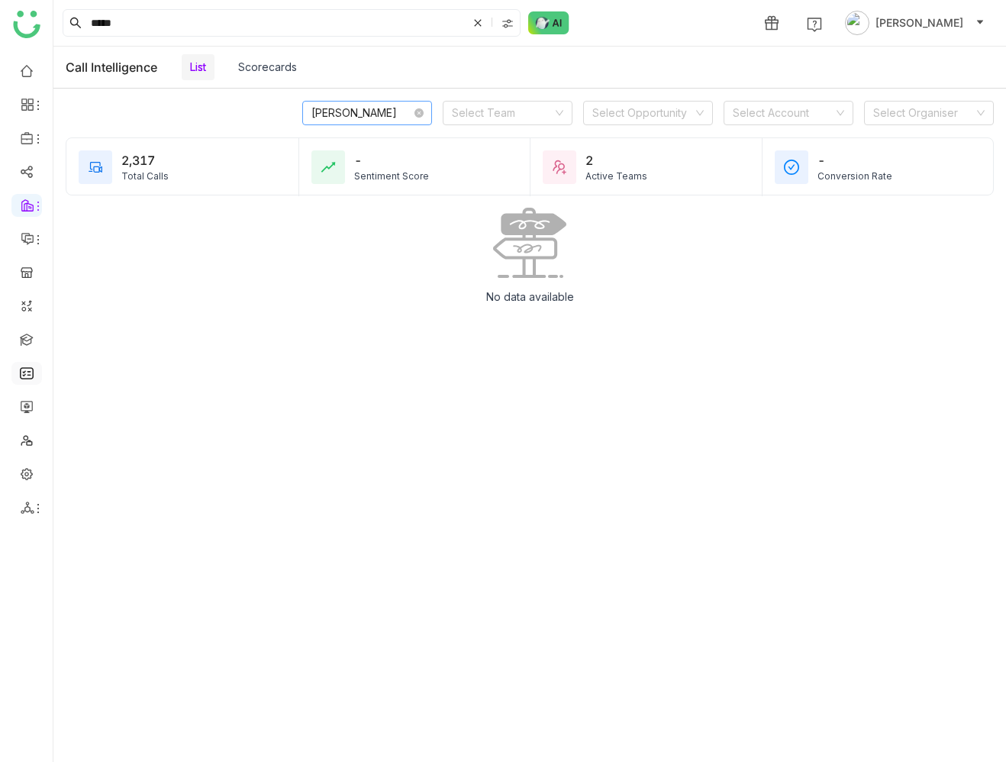
click at [390, 111] on nz-select-item "Uday Bhanu" at bounding box center [366, 112] width 111 height 23
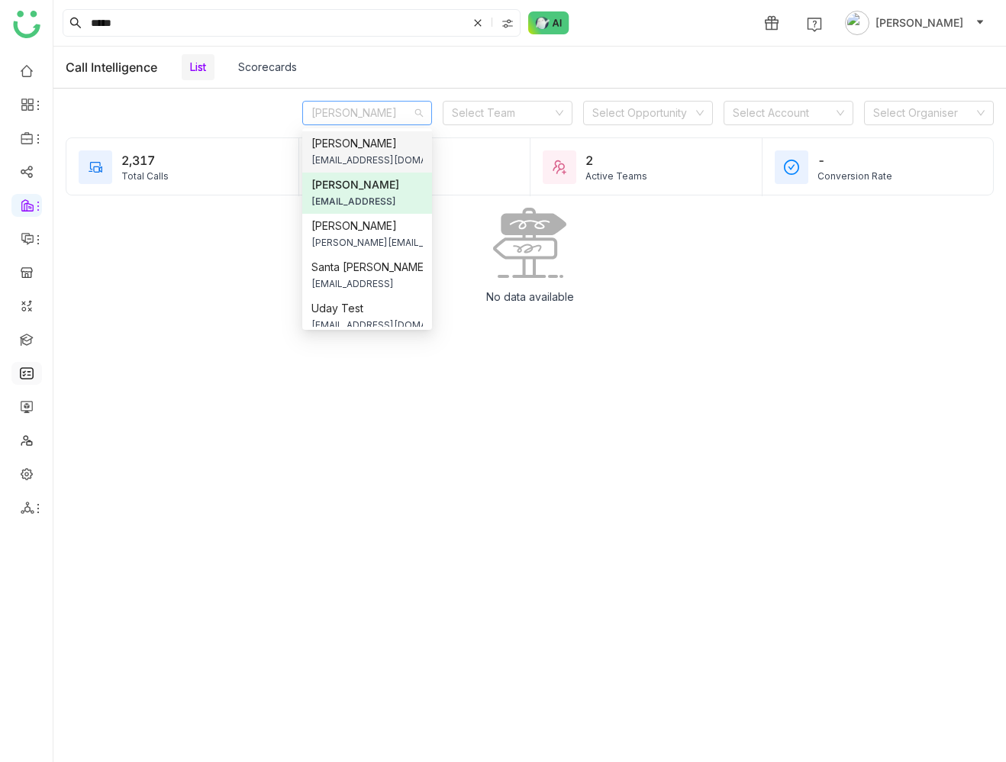
click at [383, 136] on span "chiru balaya" at bounding box center [366, 143] width 111 height 17
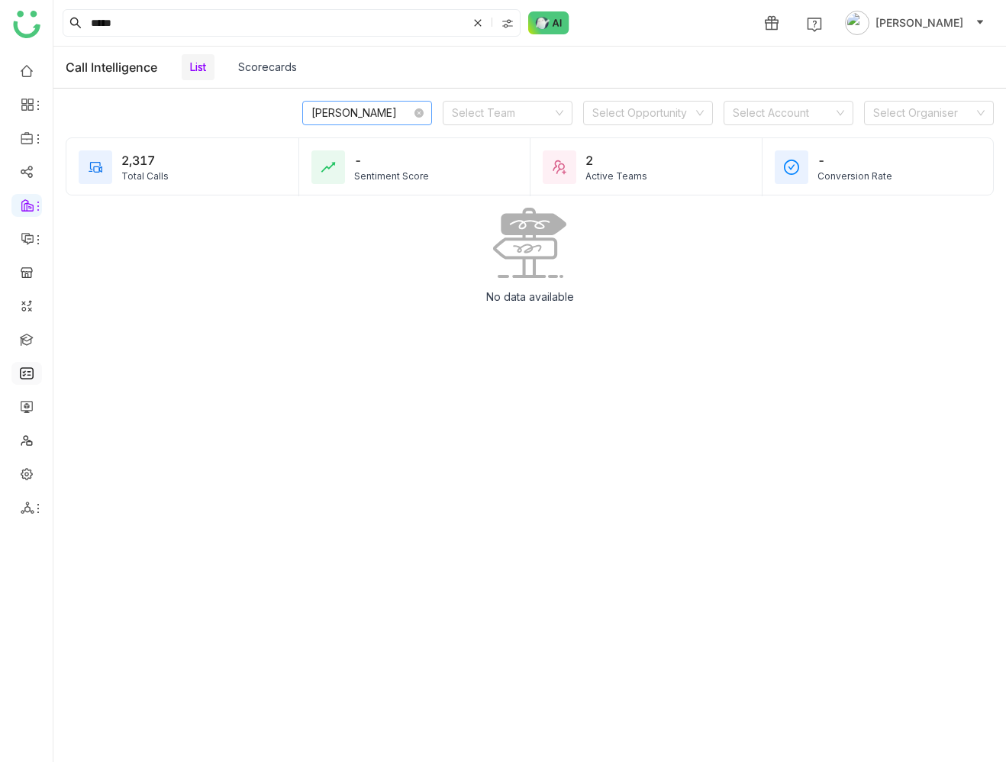
click at [386, 120] on nz-select-item "chiru balaya" at bounding box center [366, 112] width 111 height 23
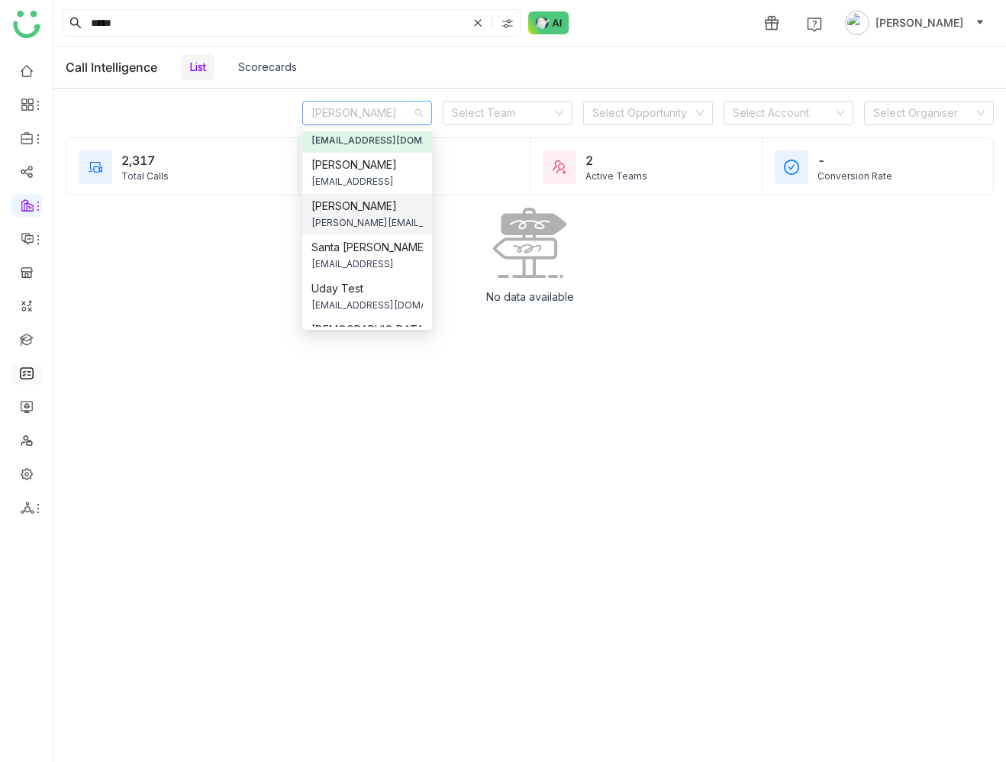
scroll to position [26, 0]
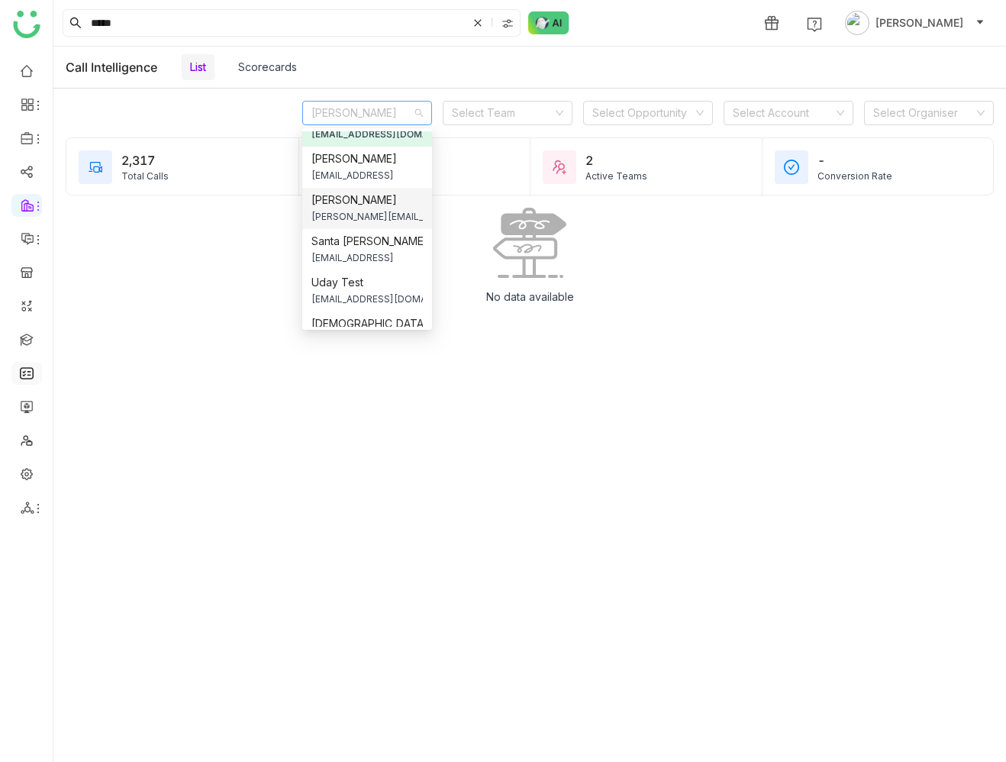
click at [388, 211] on span "karthick@gtmbuddy.ai" at bounding box center [366, 216] width 111 height 17
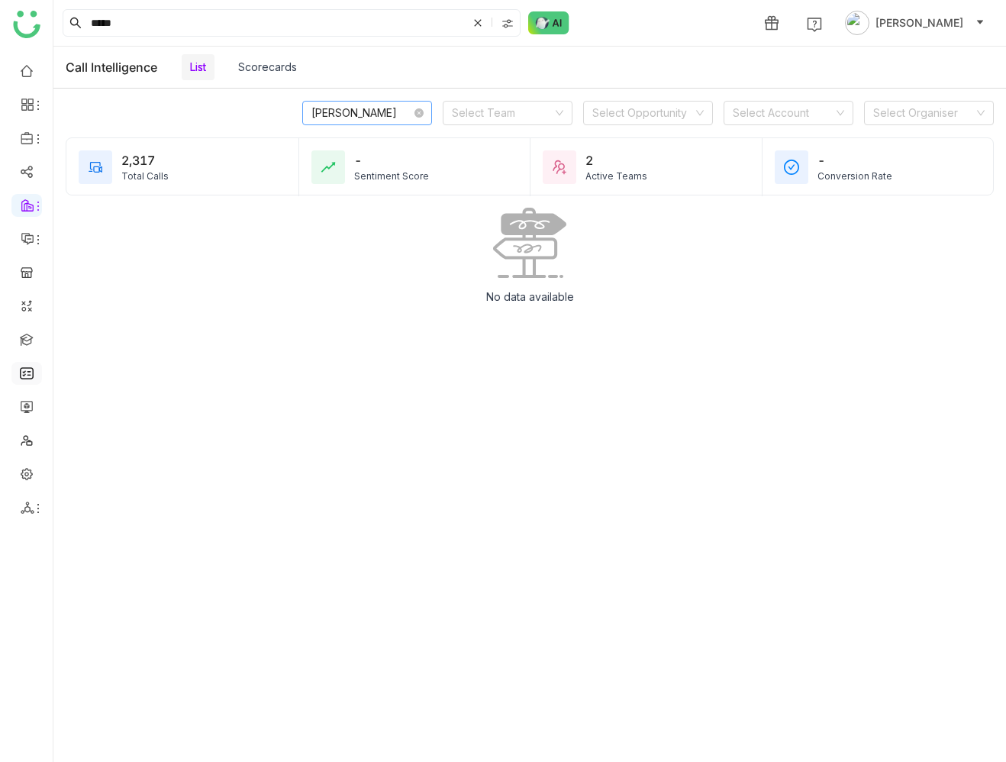
click at [391, 112] on nz-select-item "karthick Linganathan" at bounding box center [366, 112] width 111 height 23
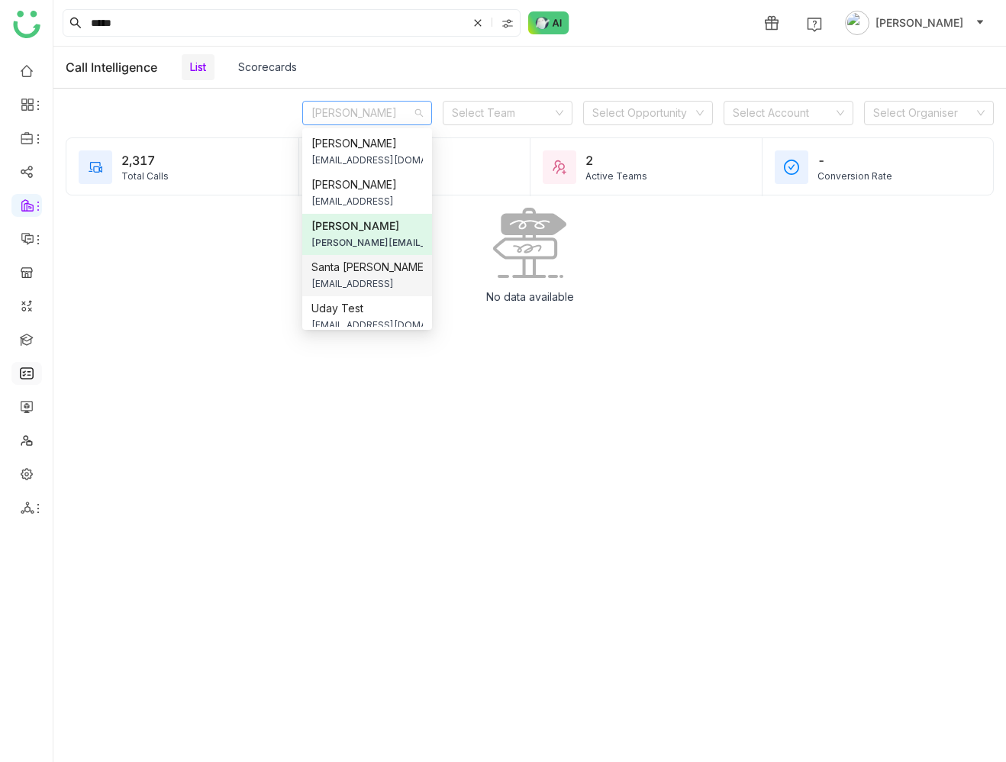
click at [363, 269] on span "Santa Thounaojam" at bounding box center [366, 267] width 111 height 17
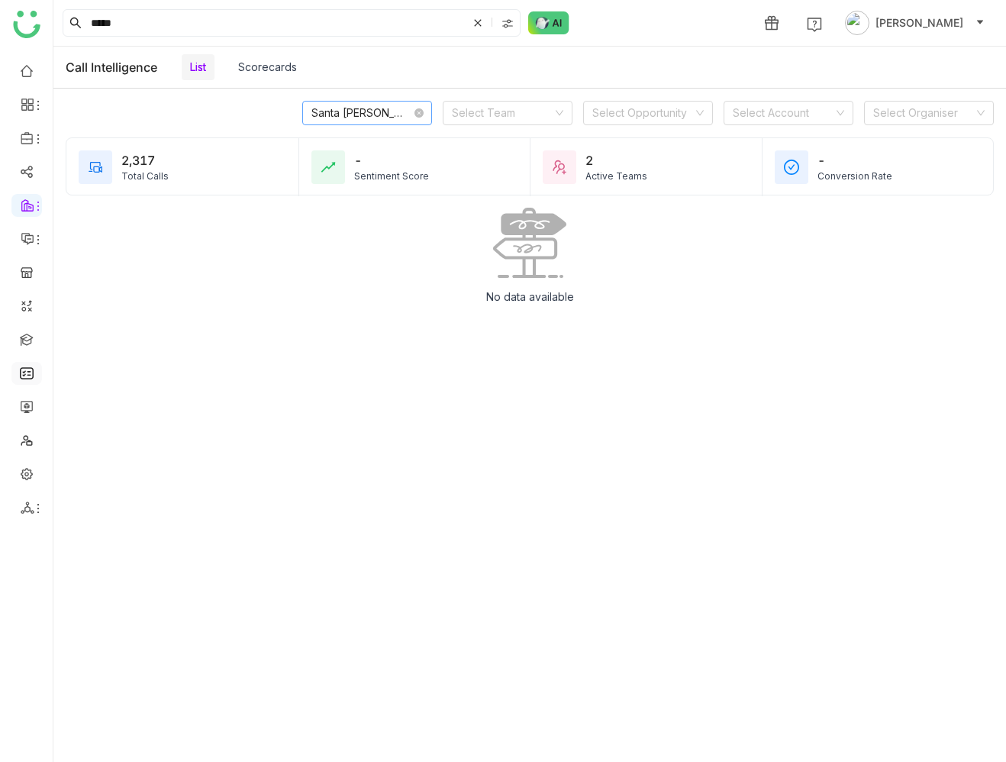
click at [385, 119] on nz-select-item "Santa Thounaojam" at bounding box center [366, 112] width 111 height 23
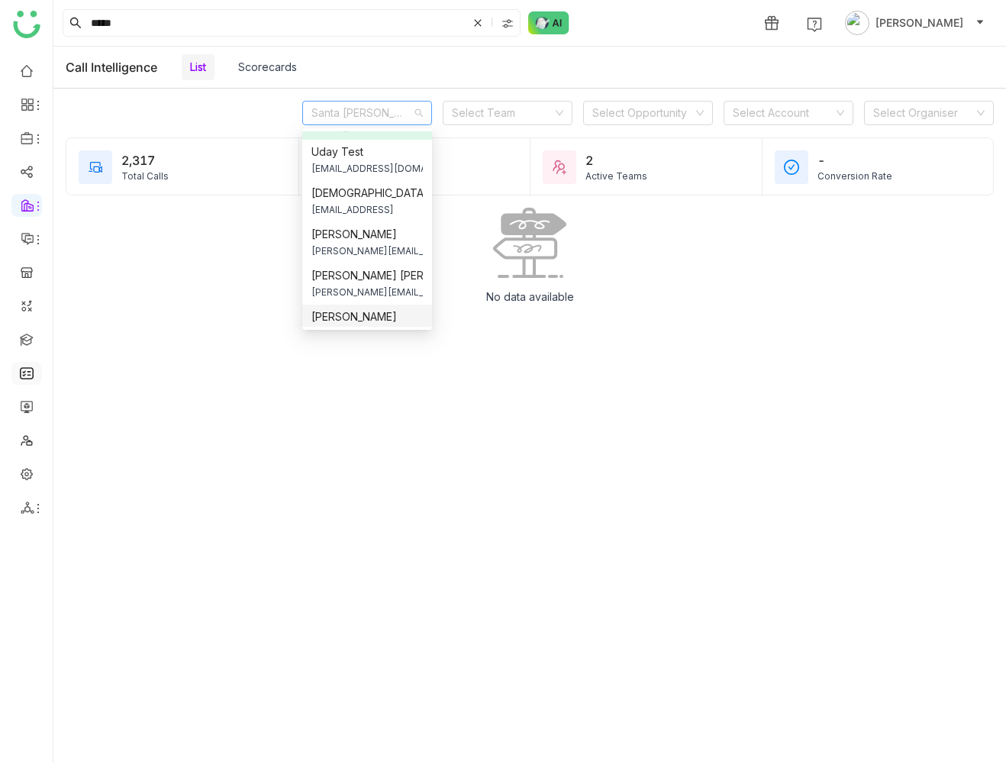
scroll to position [147, 0]
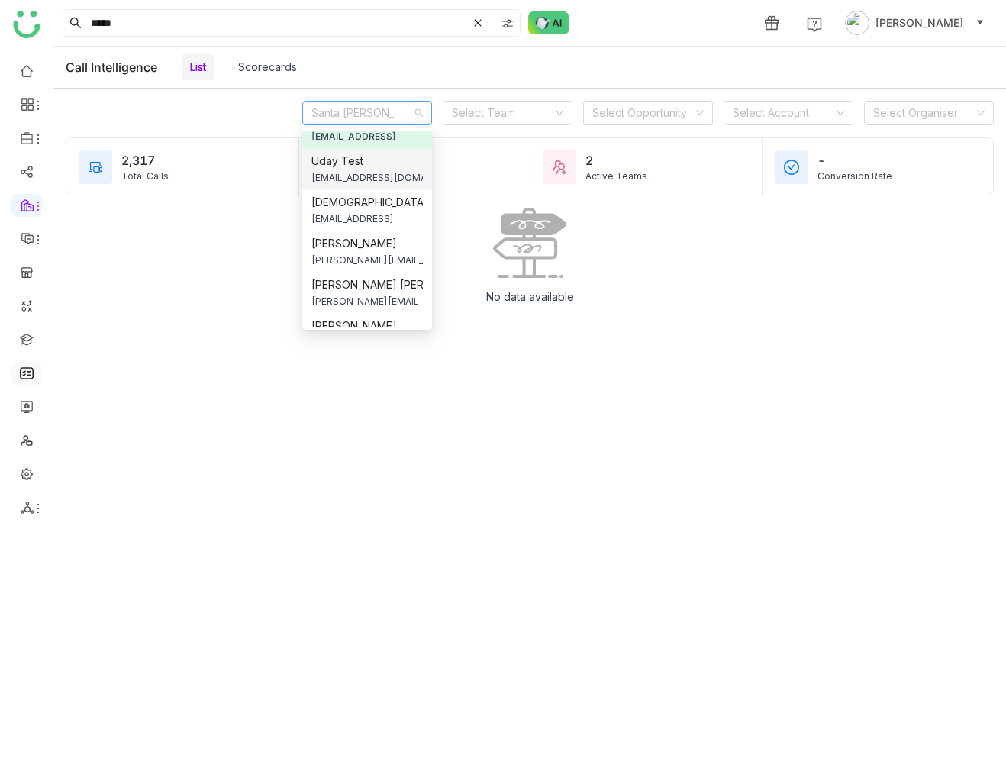
click at [356, 169] on span "udaybhanu.gtm@gmail.com" at bounding box center [366, 177] width 111 height 17
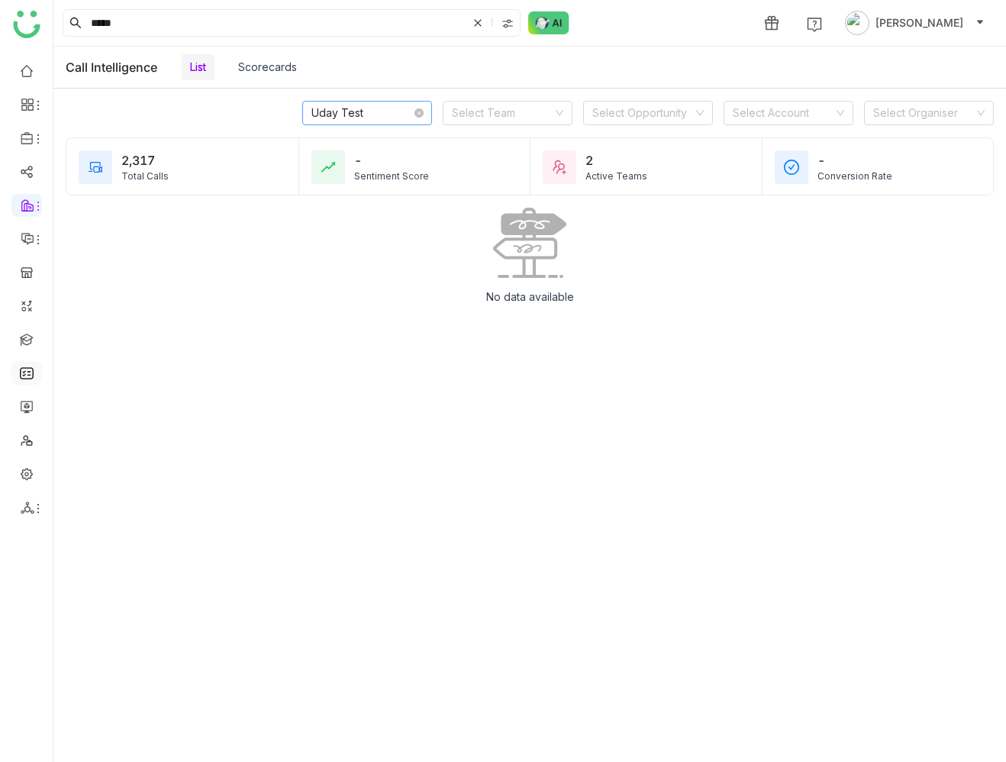
click at [390, 110] on nz-select-item "Uday Test" at bounding box center [366, 112] width 111 height 23
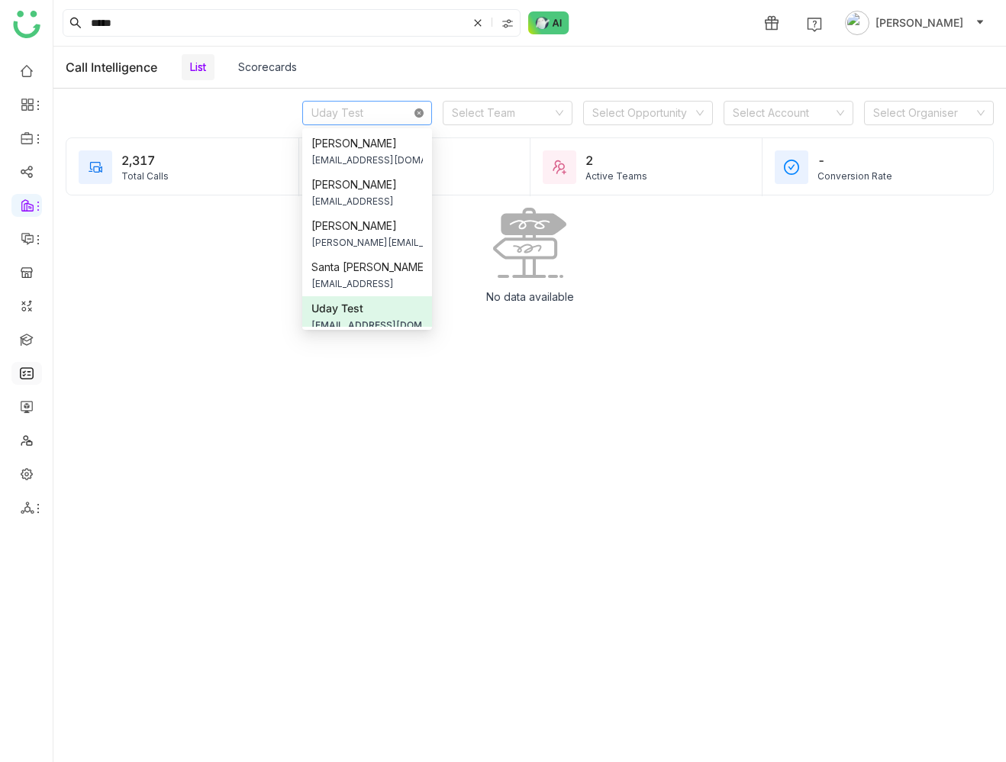
click at [419, 114] on icon at bounding box center [418, 112] width 9 height 9
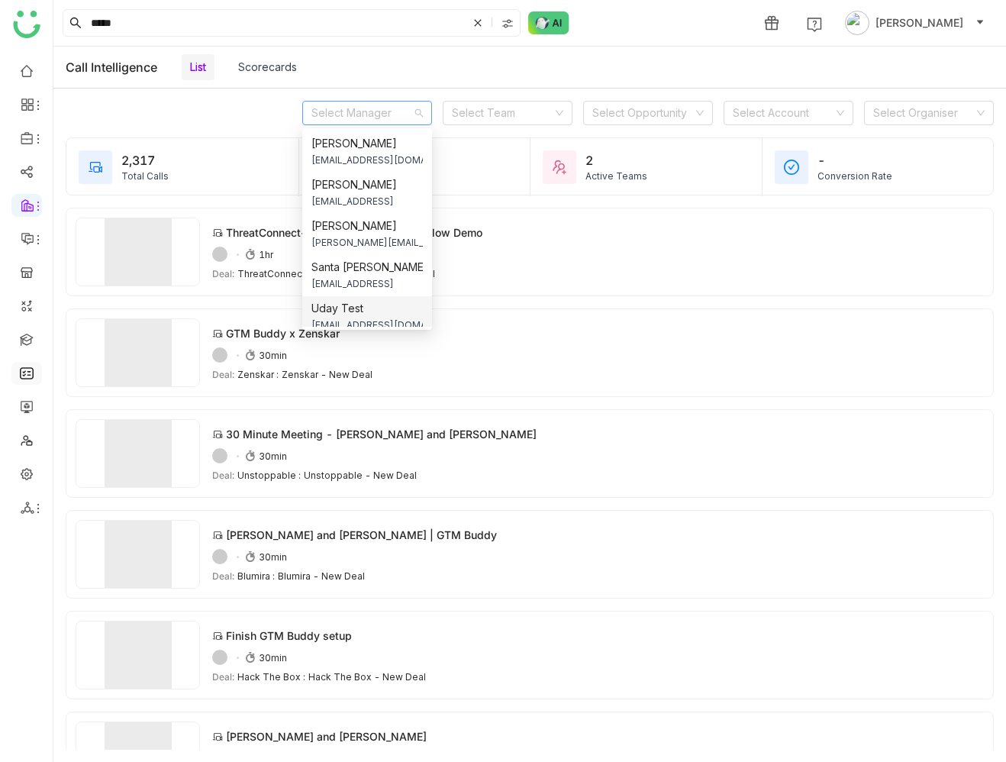
click at [282, 118] on div "Select Manager Select Team Select Opportunity Select Account Select Organiser" at bounding box center [529, 113] width 952 height 49
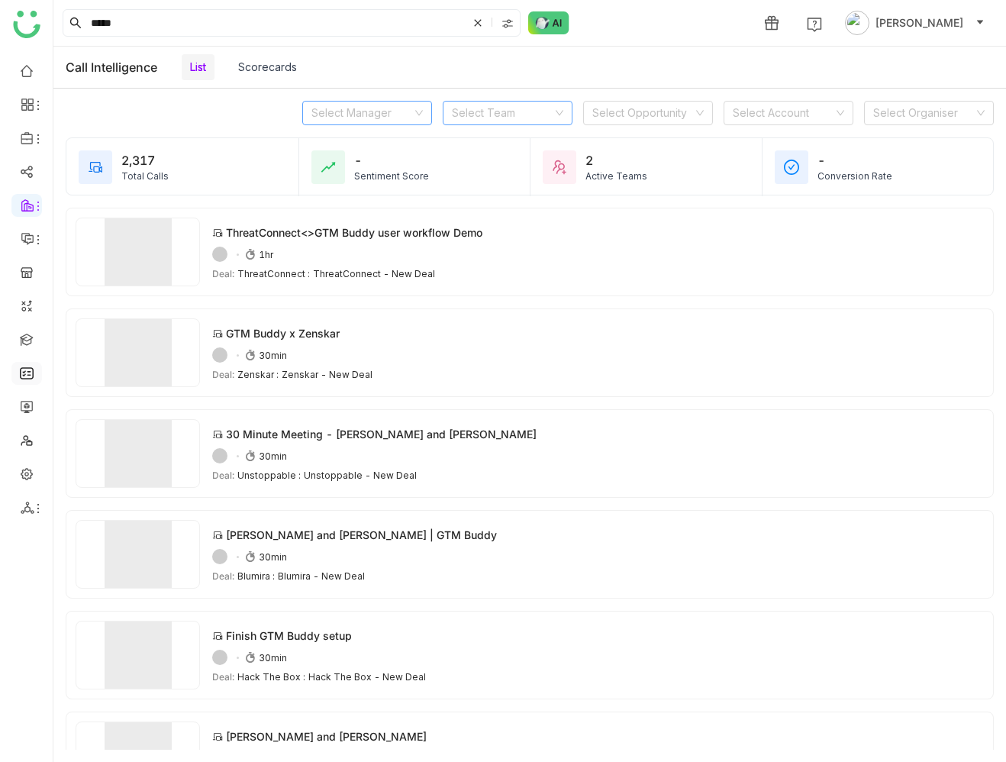
click at [467, 118] on input at bounding box center [502, 112] width 101 height 23
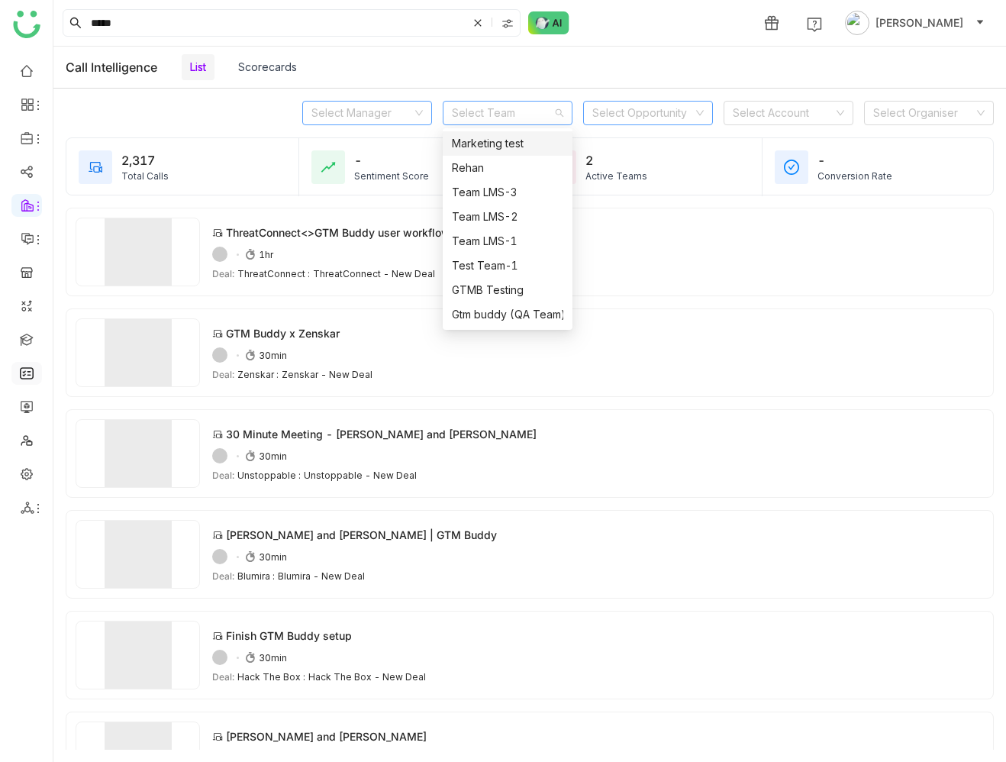
click at [626, 124] on input at bounding box center [642, 112] width 101 height 23
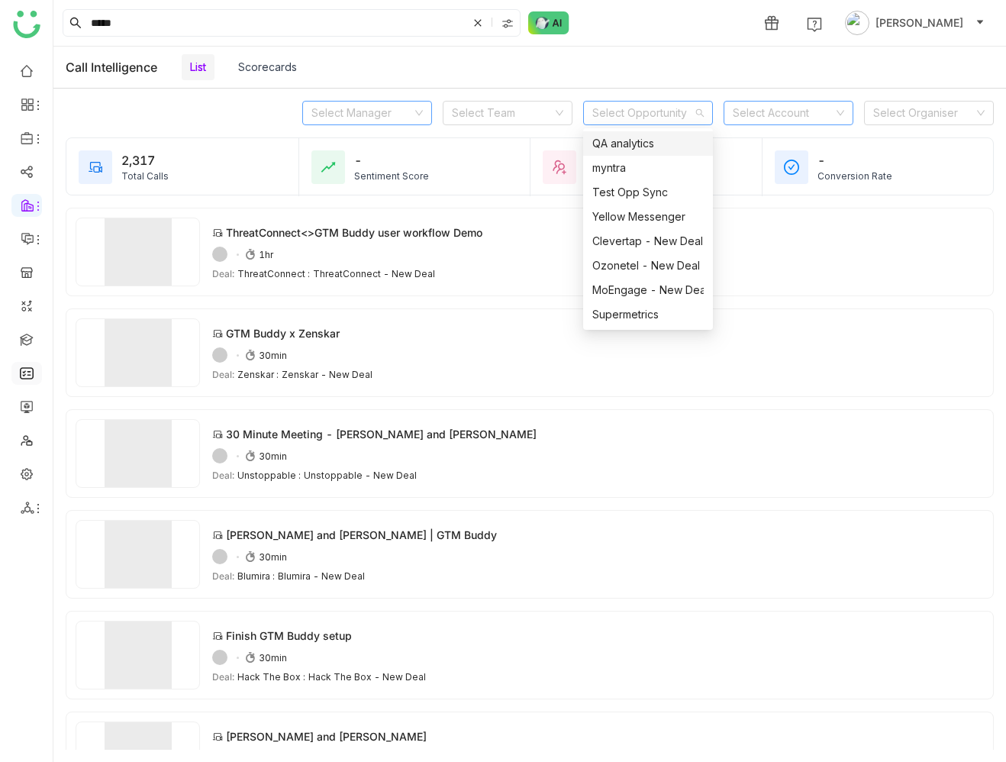
click at [800, 111] on input at bounding box center [783, 112] width 101 height 23
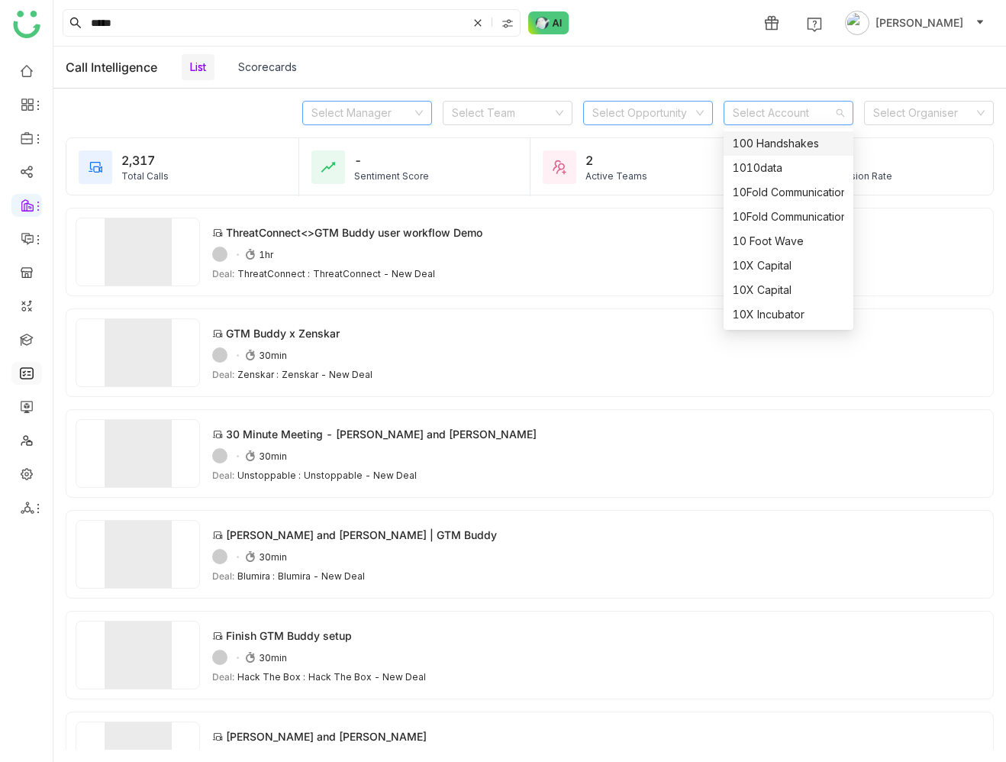
click at [668, 115] on input at bounding box center [642, 112] width 101 height 23
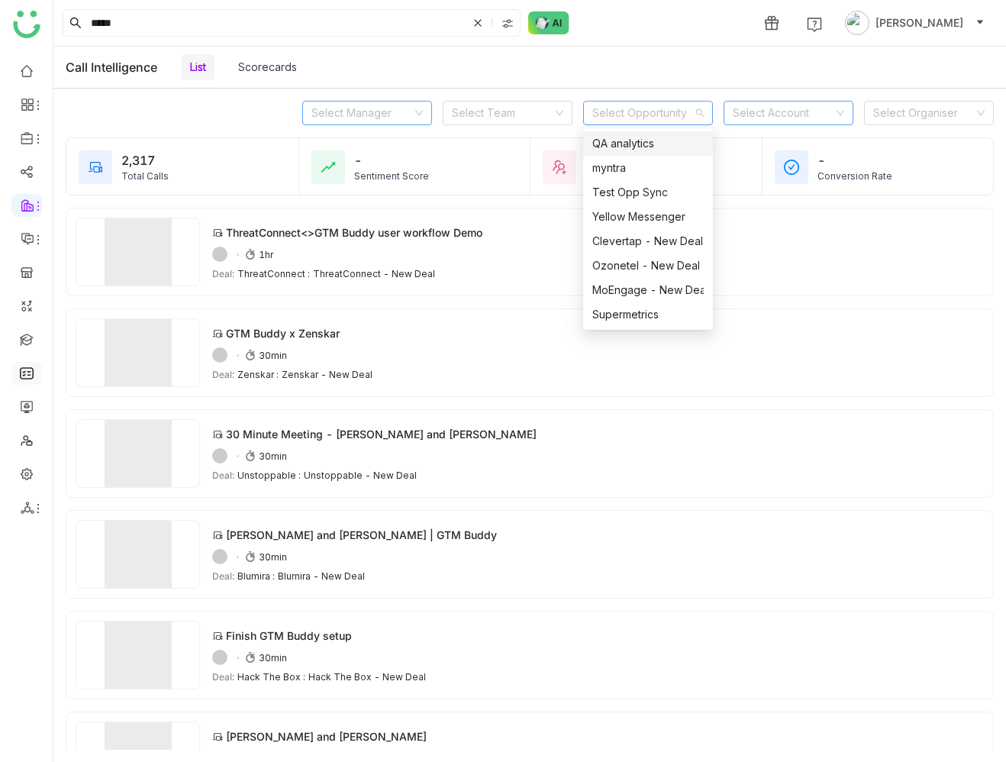
click at [752, 111] on input at bounding box center [783, 112] width 101 height 23
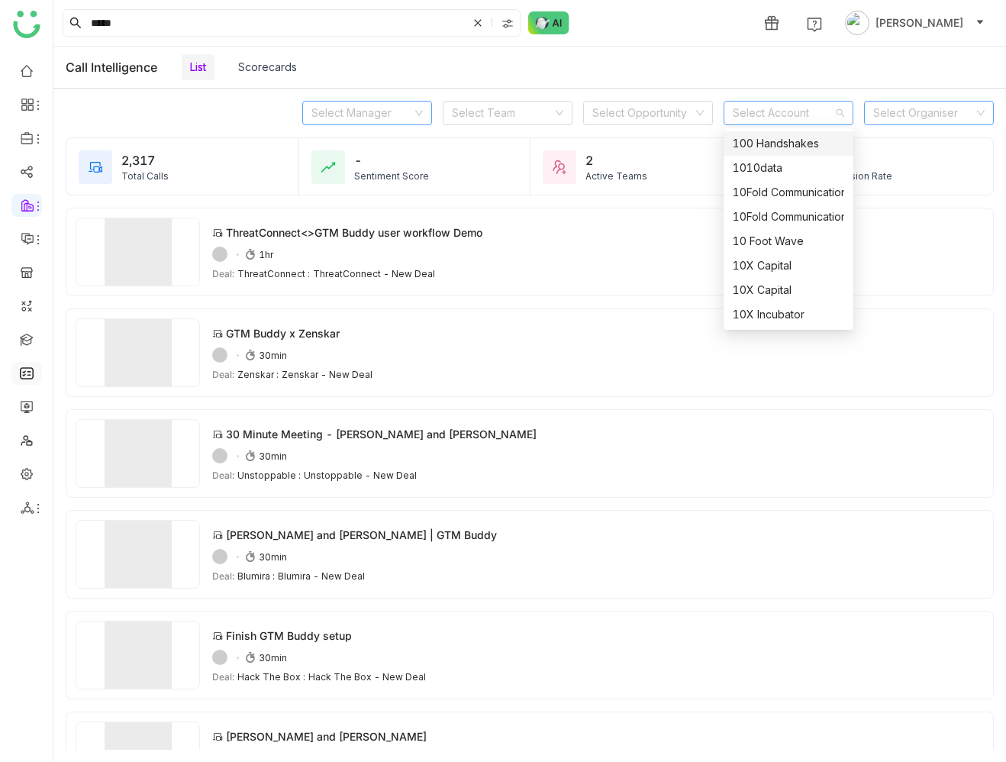
click at [896, 116] on input at bounding box center [923, 112] width 101 height 23
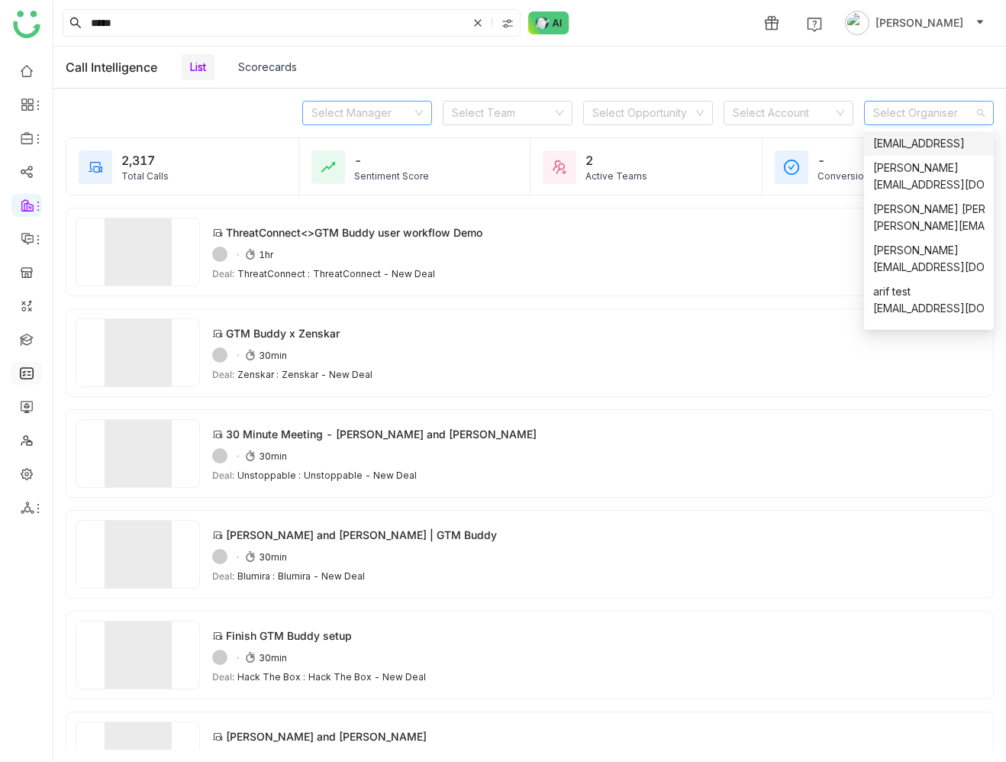
click at [878, 88] on div "Call Intelligence List Scorecards" at bounding box center [529, 68] width 952 height 42
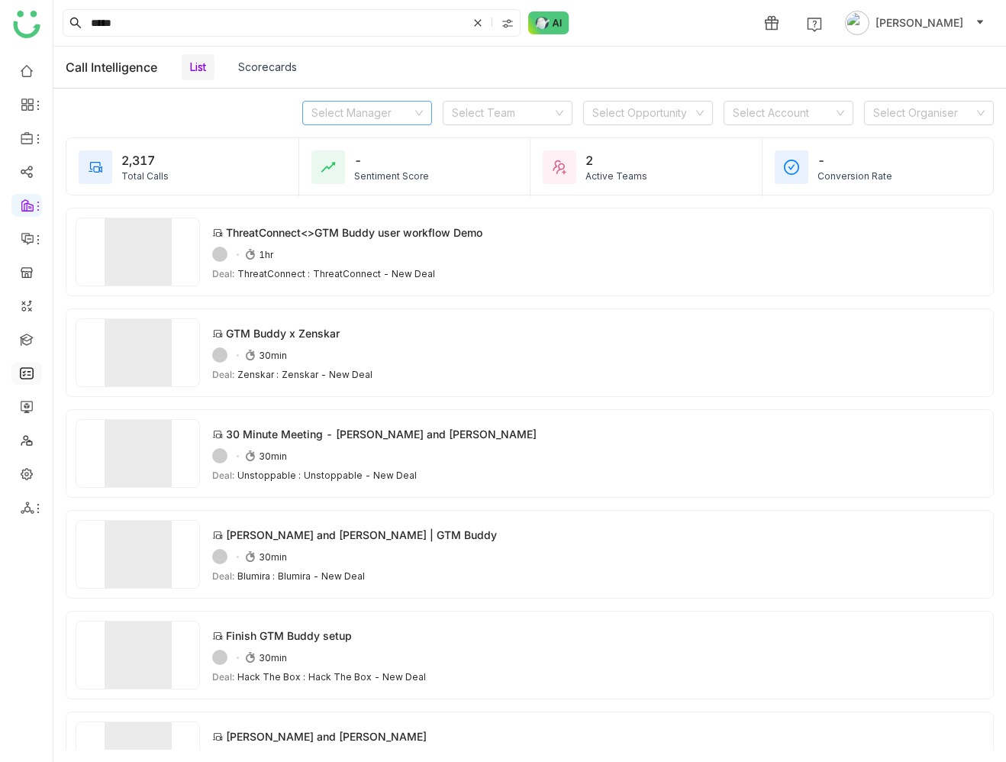
click at [275, 72] on link "Scorecards" at bounding box center [267, 66] width 59 height 13
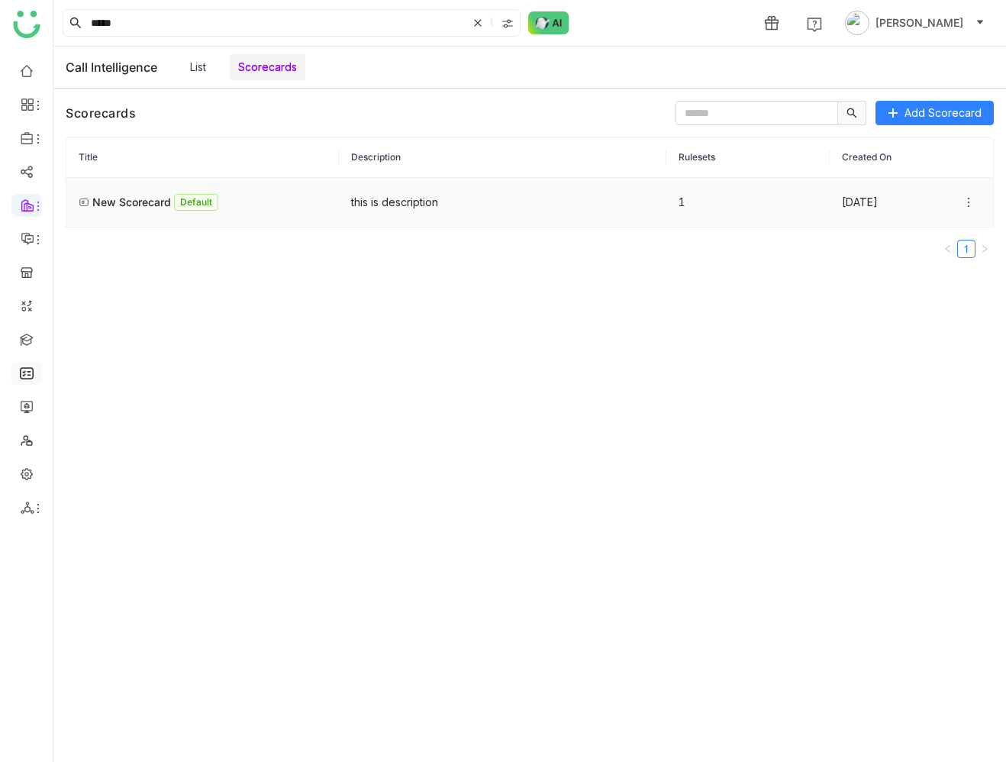
click at [134, 201] on div "New Scorecard" at bounding box center [131, 202] width 79 height 16
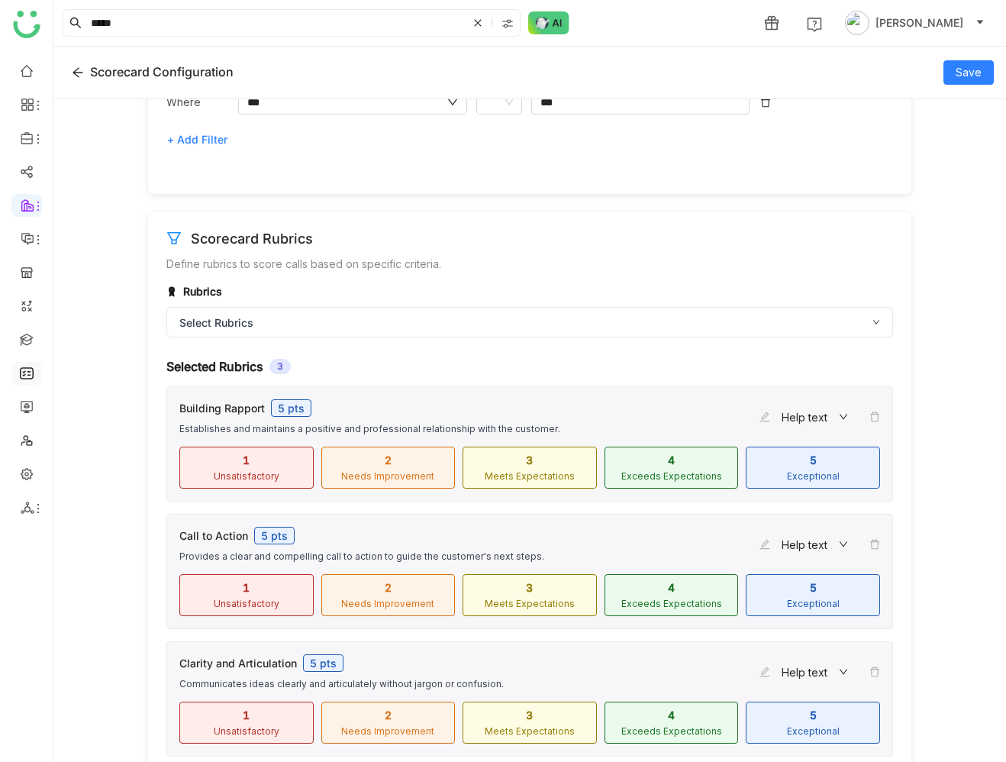
scroll to position [314, 0]
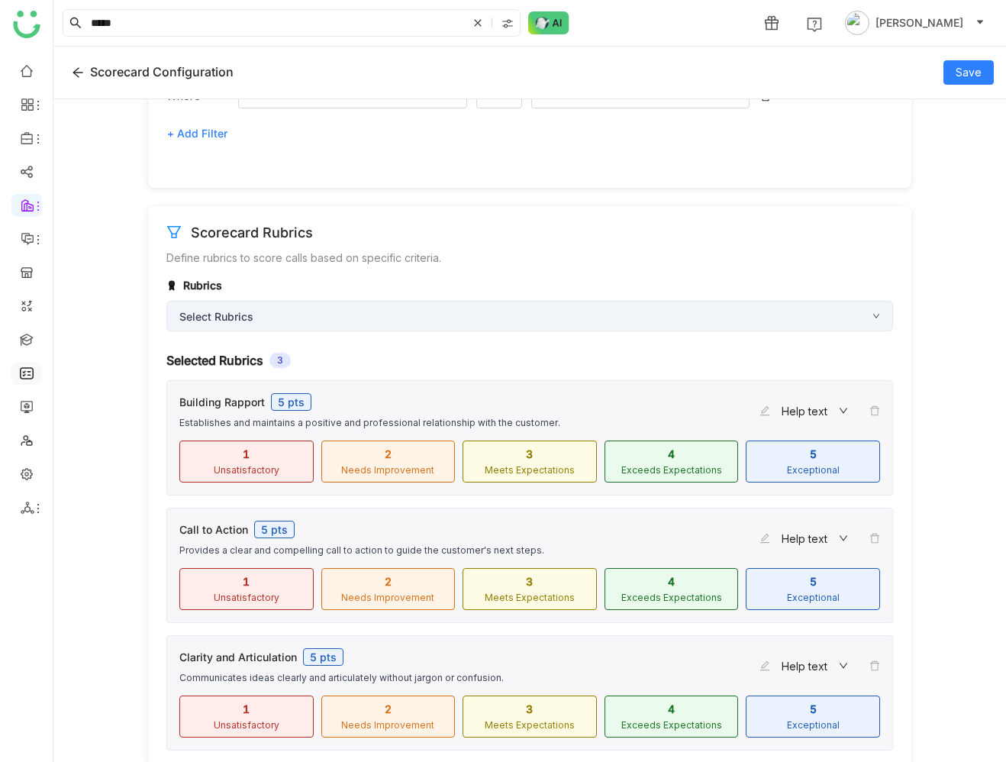
click at [282, 317] on div "Select Rubrics" at bounding box center [529, 316] width 726 height 31
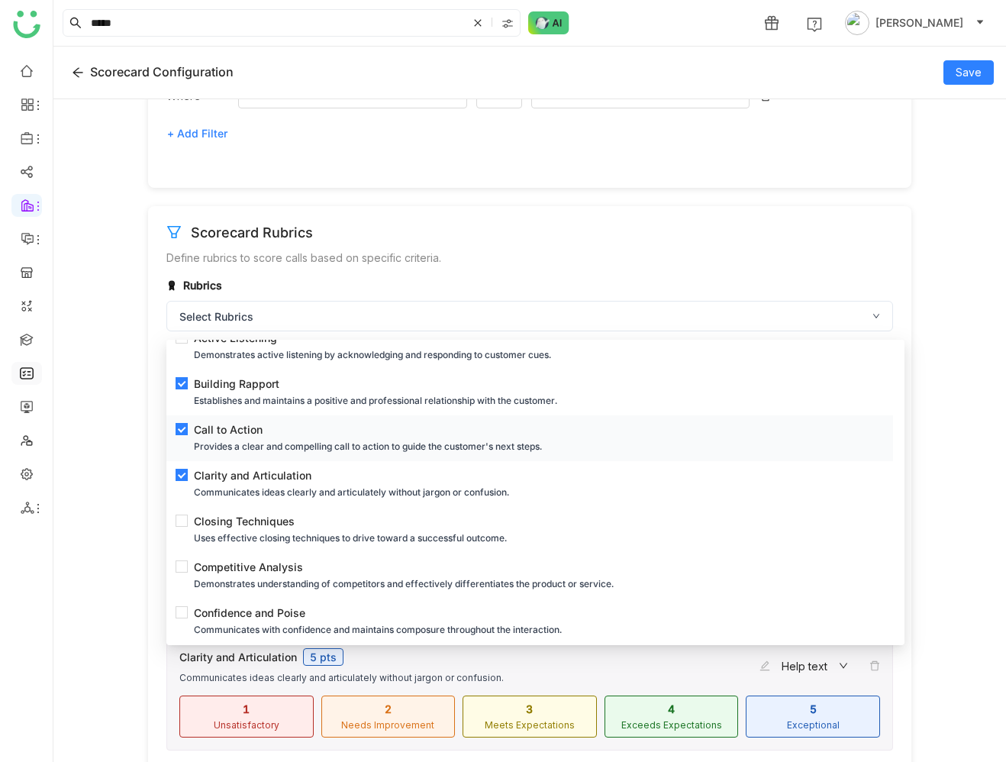
scroll to position [0, 0]
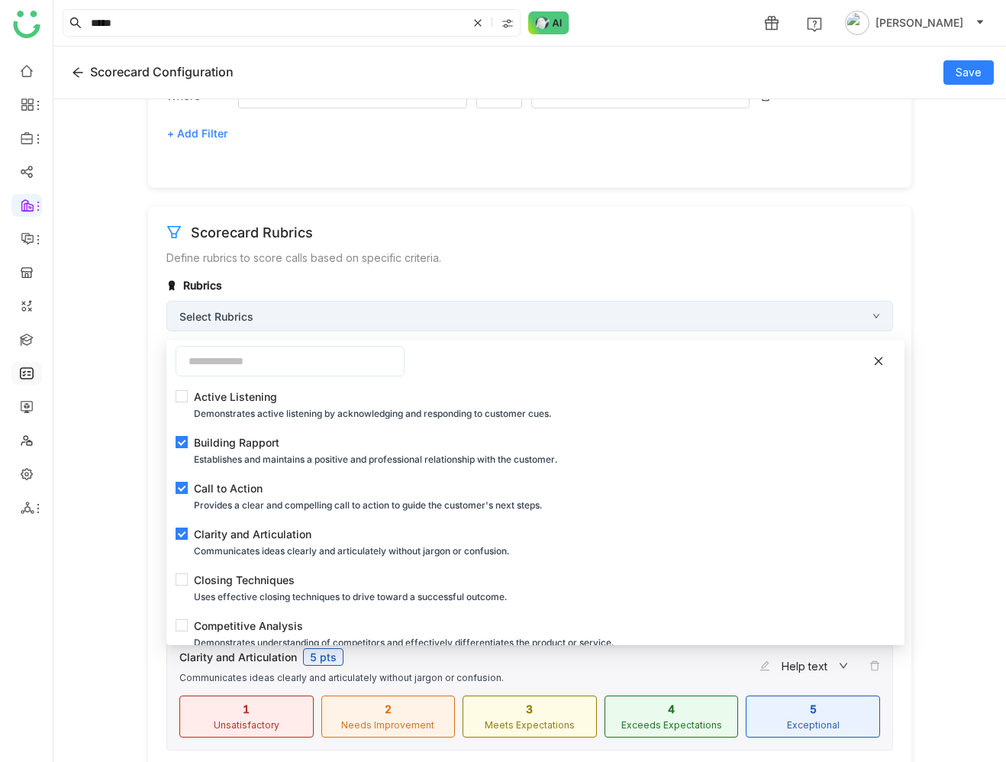
click at [360, 321] on div "Select Rubrics" at bounding box center [529, 316] width 726 height 31
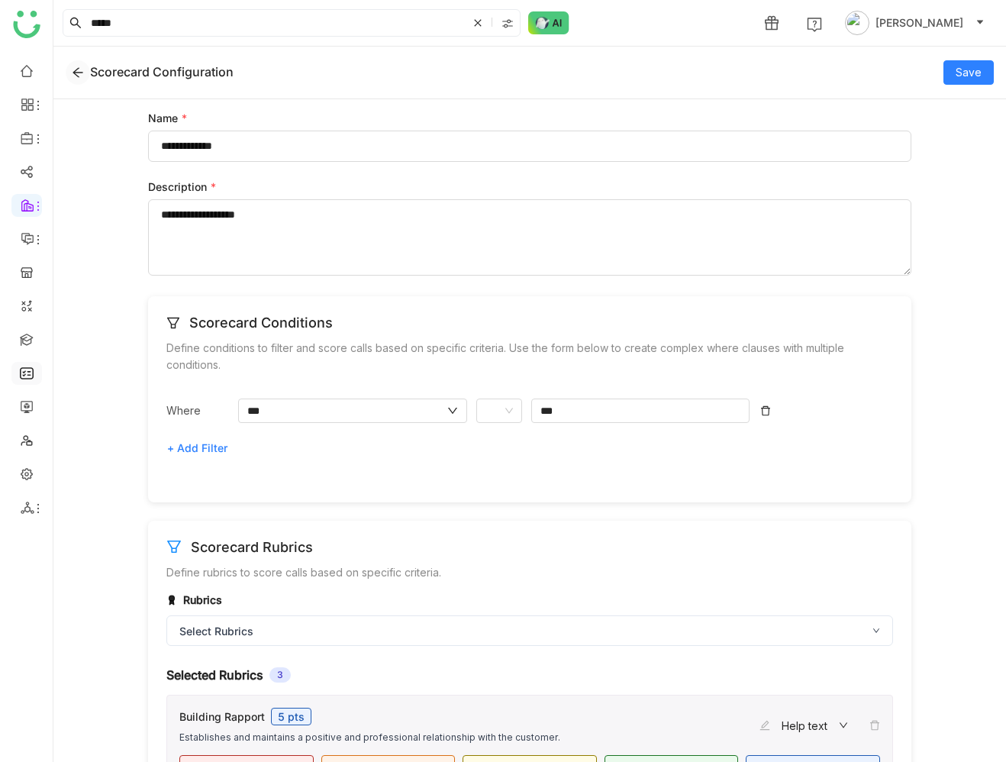
click at [80, 81] on button at bounding box center [78, 72] width 24 height 24
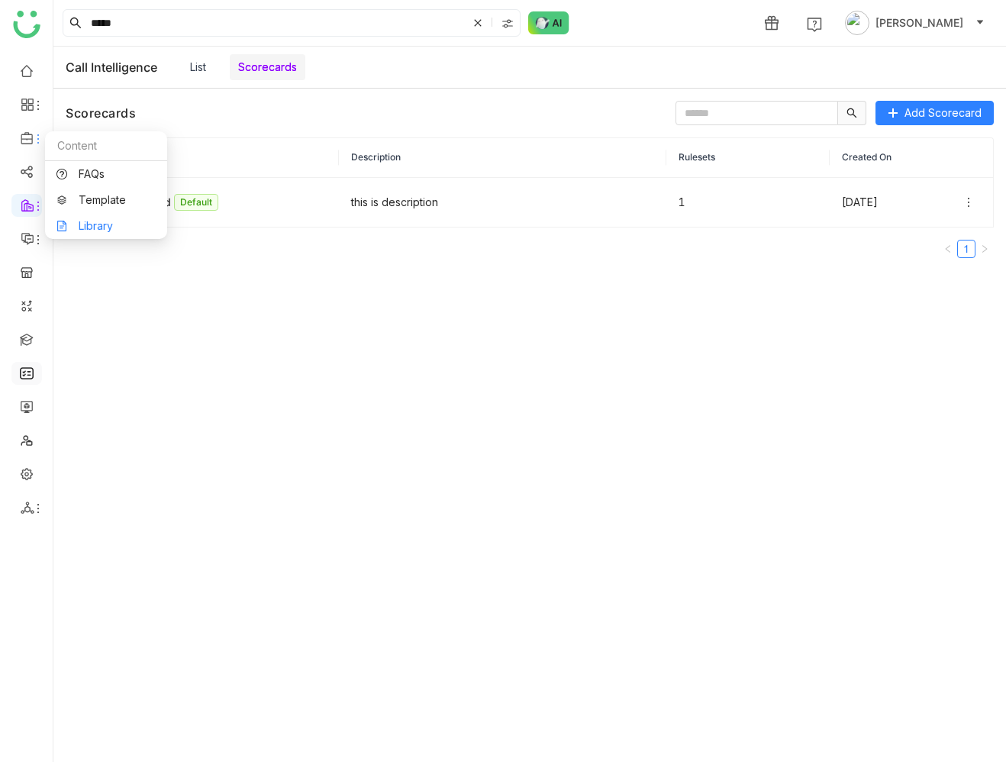
click at [89, 221] on link "Library" at bounding box center [105, 226] width 99 height 11
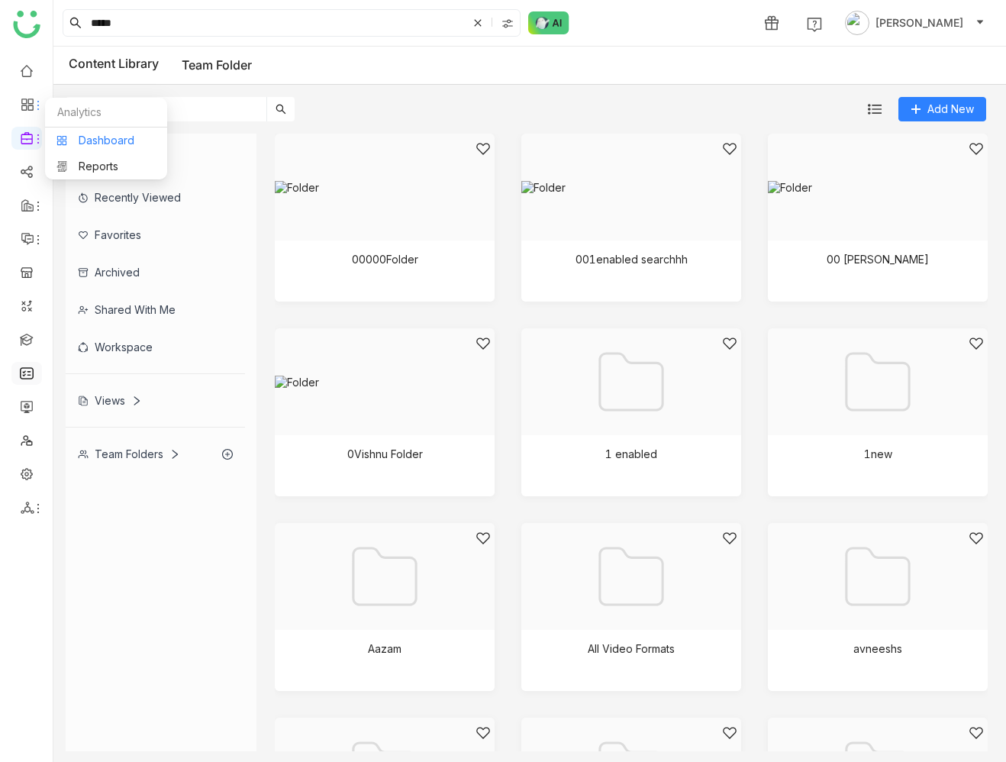
click at [86, 140] on link "Dashboard" at bounding box center [105, 140] width 99 height 11
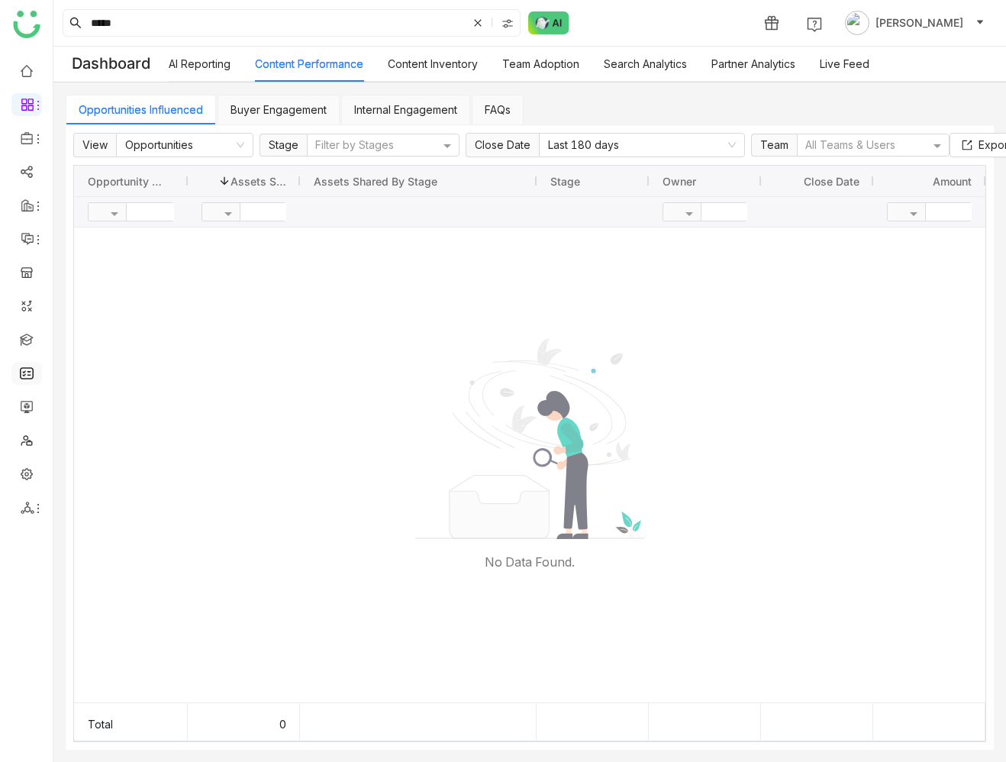
click at [278, 111] on link "Buyer Engagement" at bounding box center [278, 109] width 96 height 13
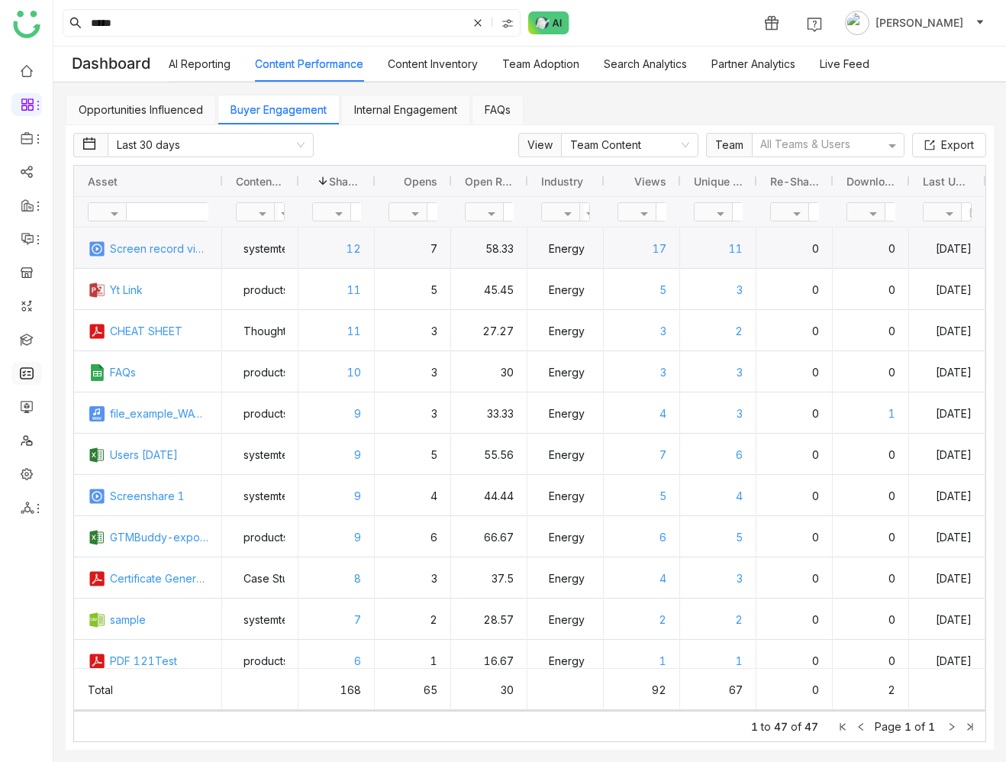
click at [155, 249] on link "Screen record video" at bounding box center [159, 248] width 98 height 40
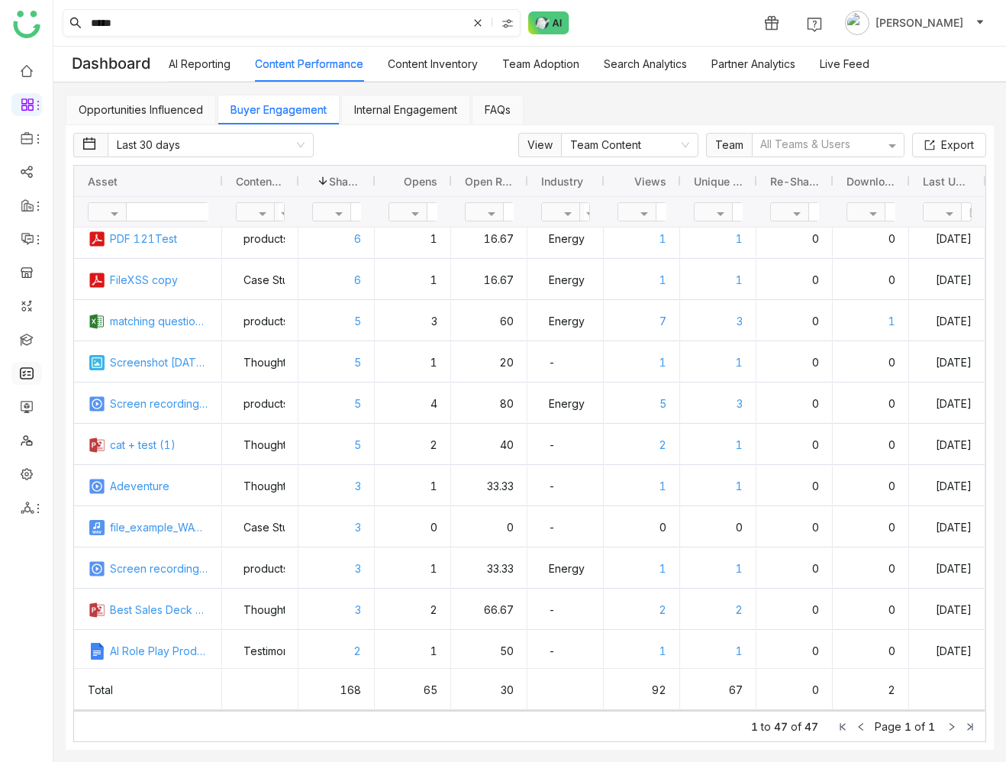
click at [259, 25] on input "*****" at bounding box center [277, 23] width 379 height 26
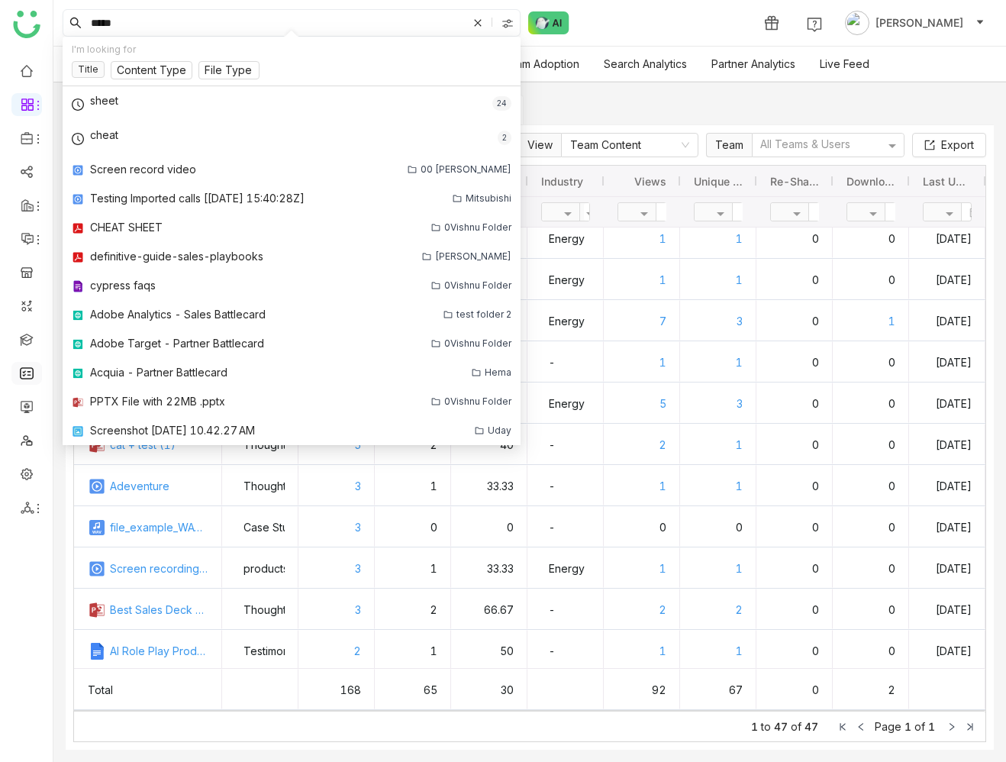
click at [259, 25] on input "*****" at bounding box center [277, 23] width 379 height 26
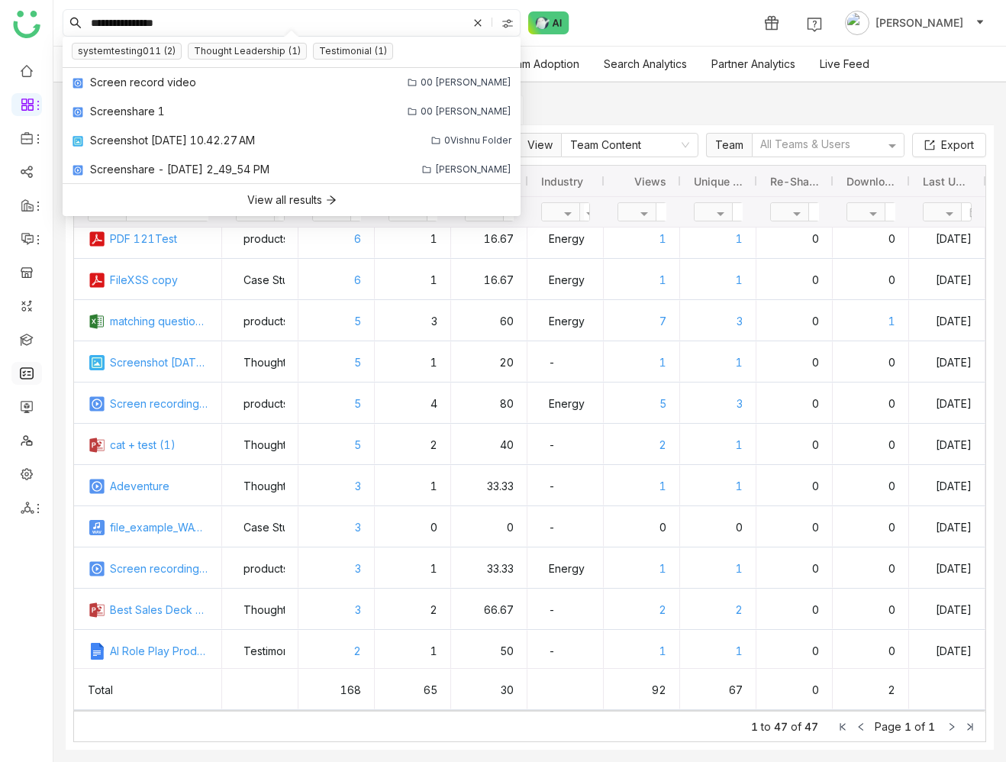
type input "**********"
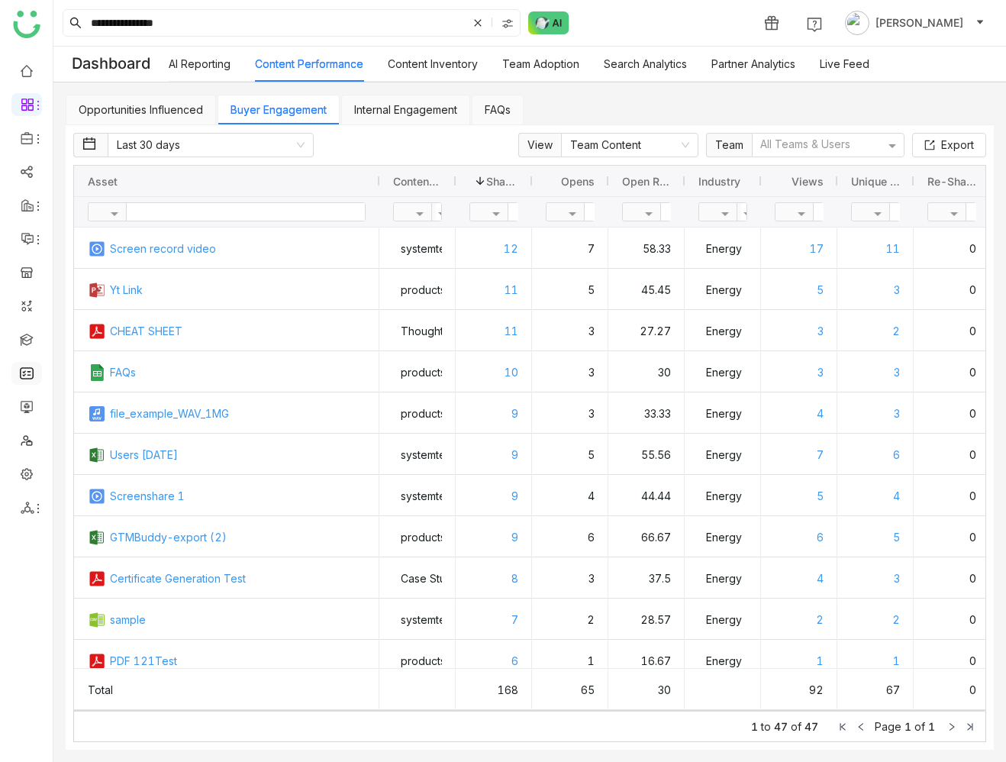
click at [418, 111] on link "Internal Engagement" at bounding box center [405, 109] width 103 height 13
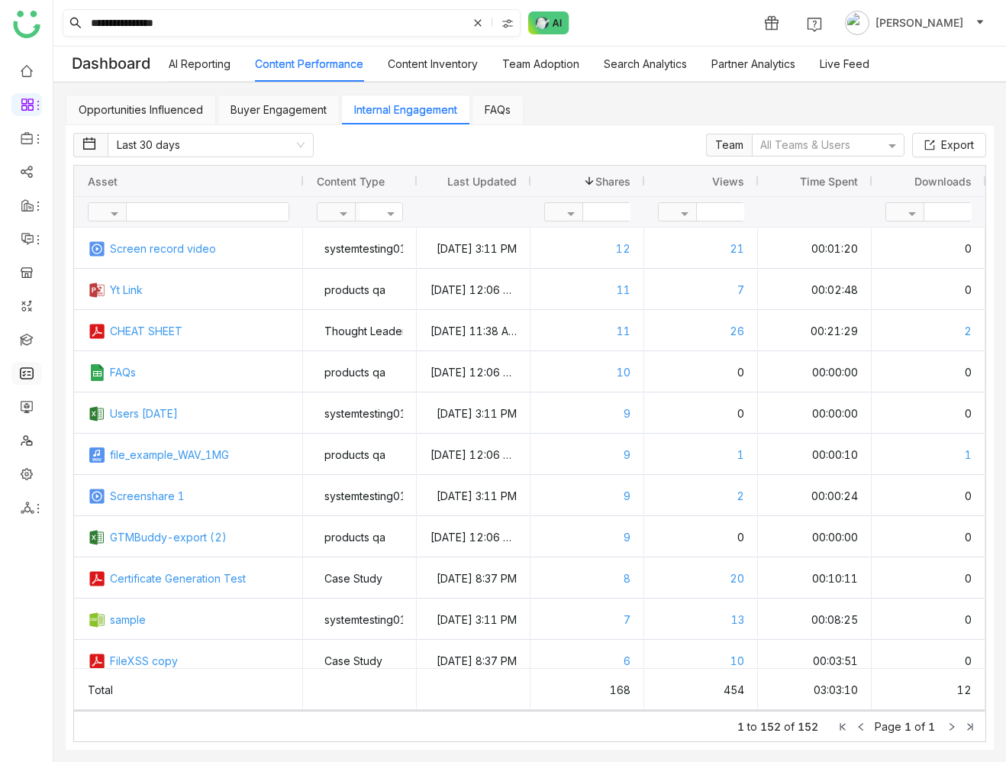
click at [195, 25] on input "**********" at bounding box center [277, 23] width 379 height 26
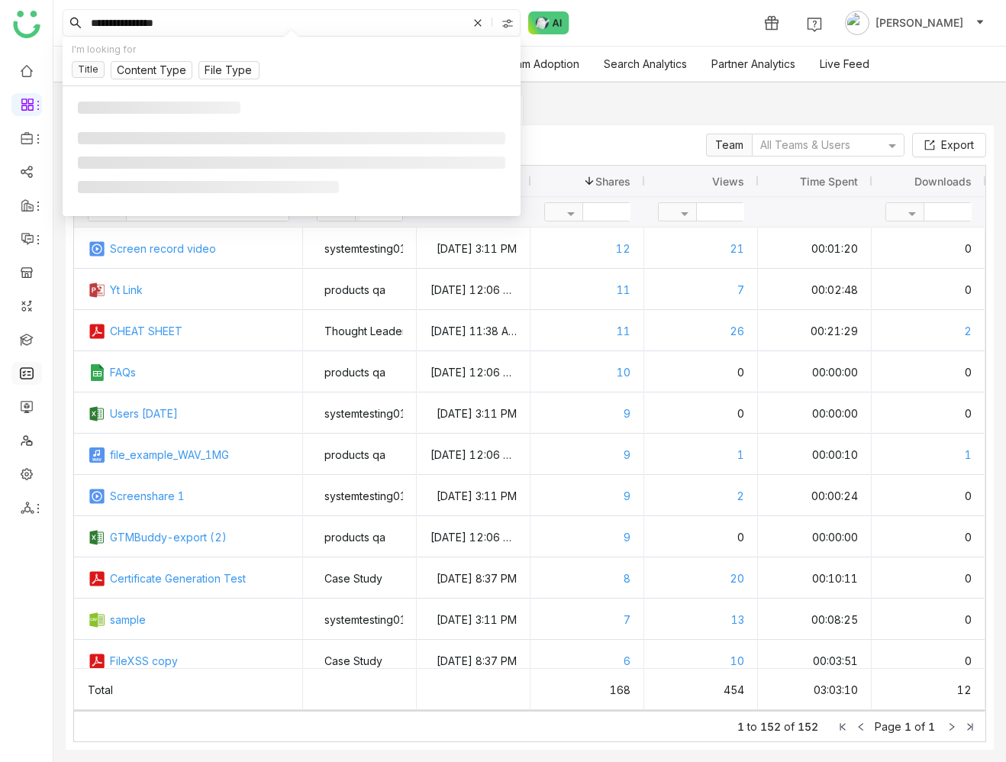
click at [195, 25] on input "**********" at bounding box center [277, 23] width 379 height 26
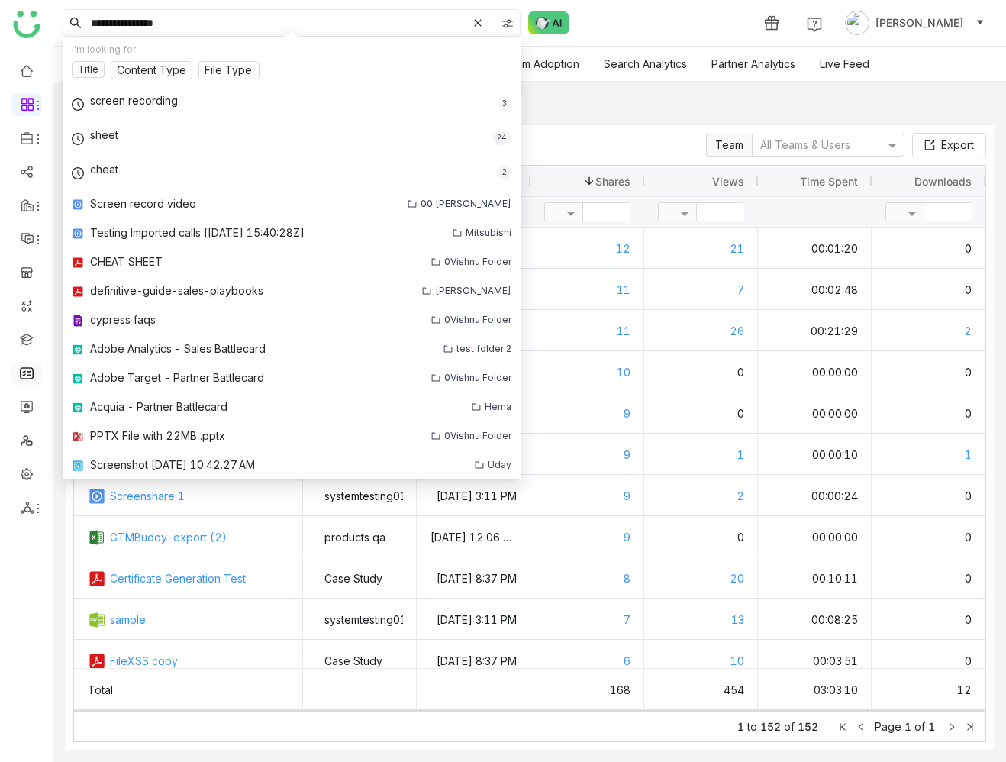
click at [195, 25] on input "**********" at bounding box center [277, 23] width 379 height 26
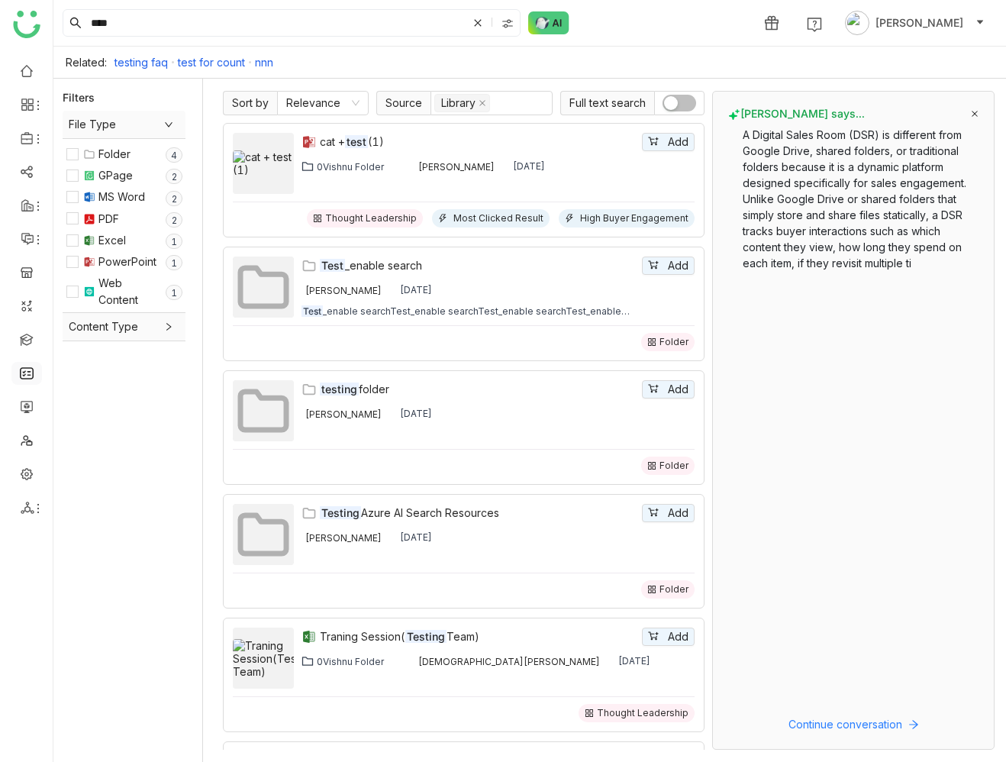
click at [681, 104] on button "button" at bounding box center [679, 103] width 34 height 17
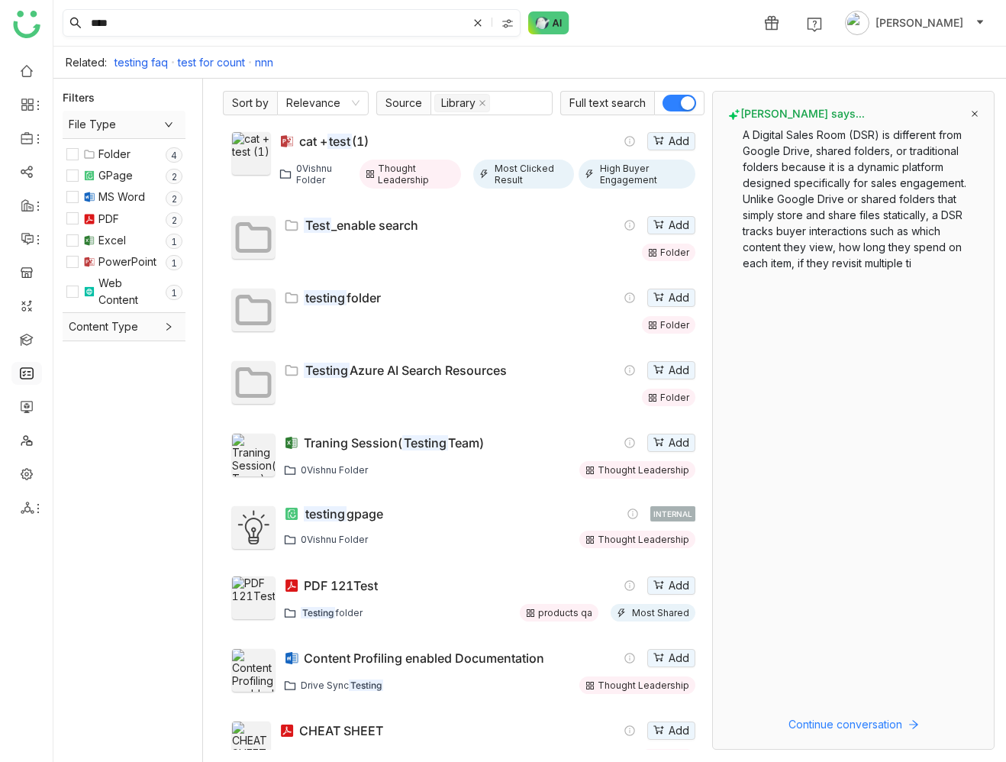
click at [285, 24] on input "****" at bounding box center [277, 23] width 379 height 26
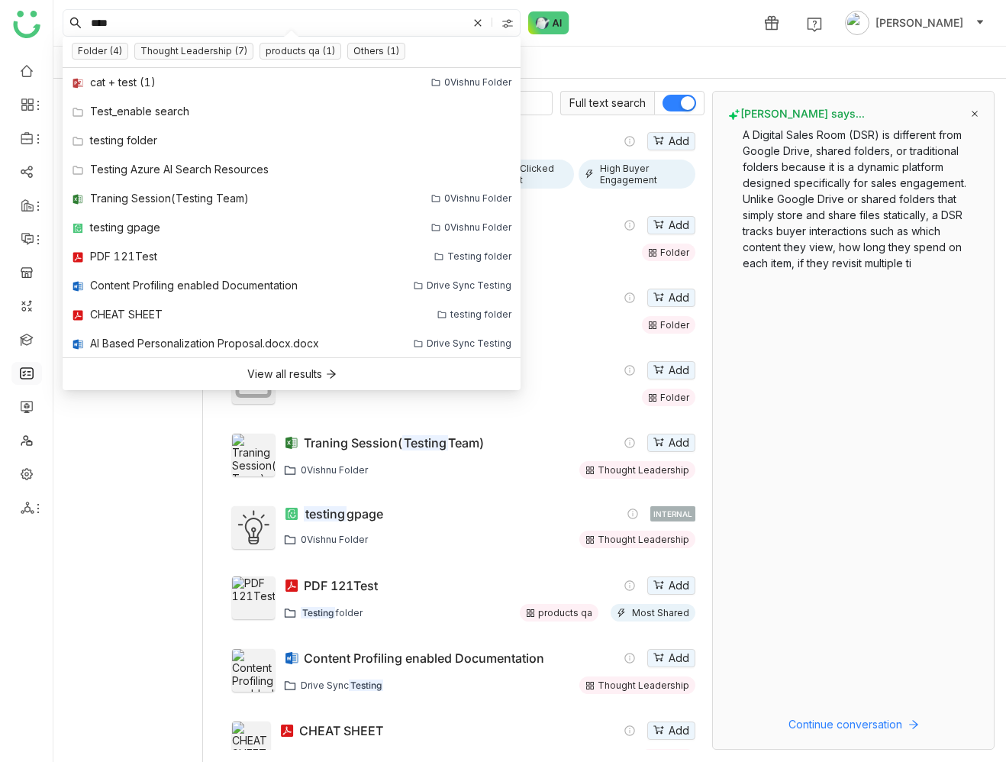
click at [652, 7] on div "**** 1 Prashanth Chinta" at bounding box center [529, 23] width 952 height 46
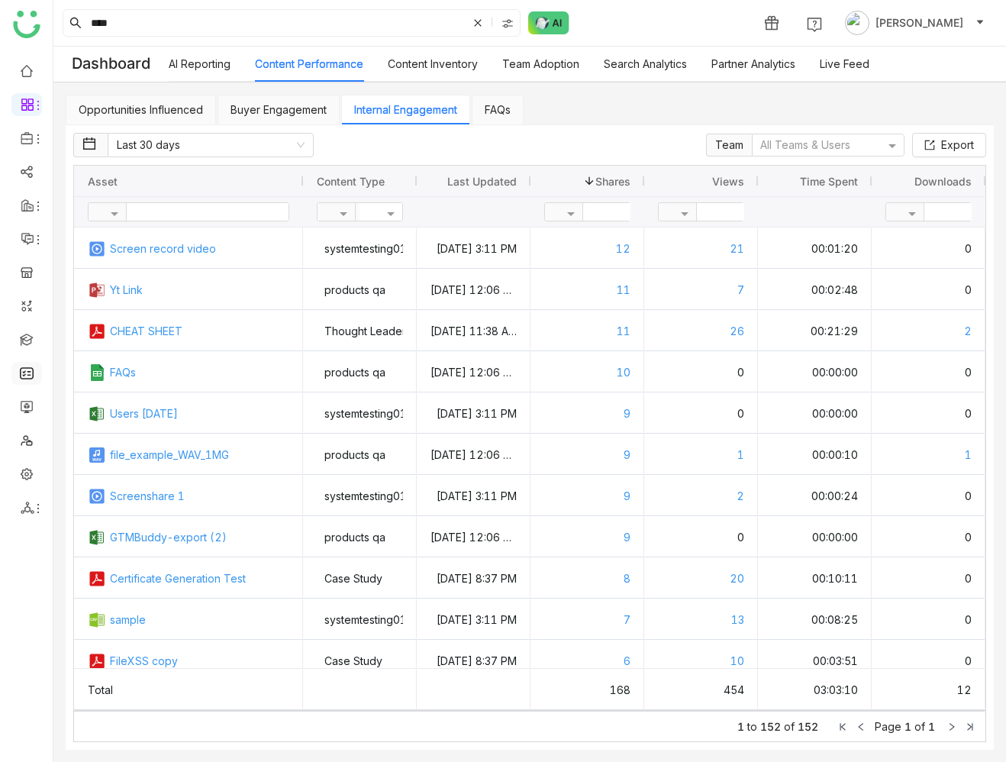
click at [730, 173] on div "Views" at bounding box center [701, 180] width 86 height 23
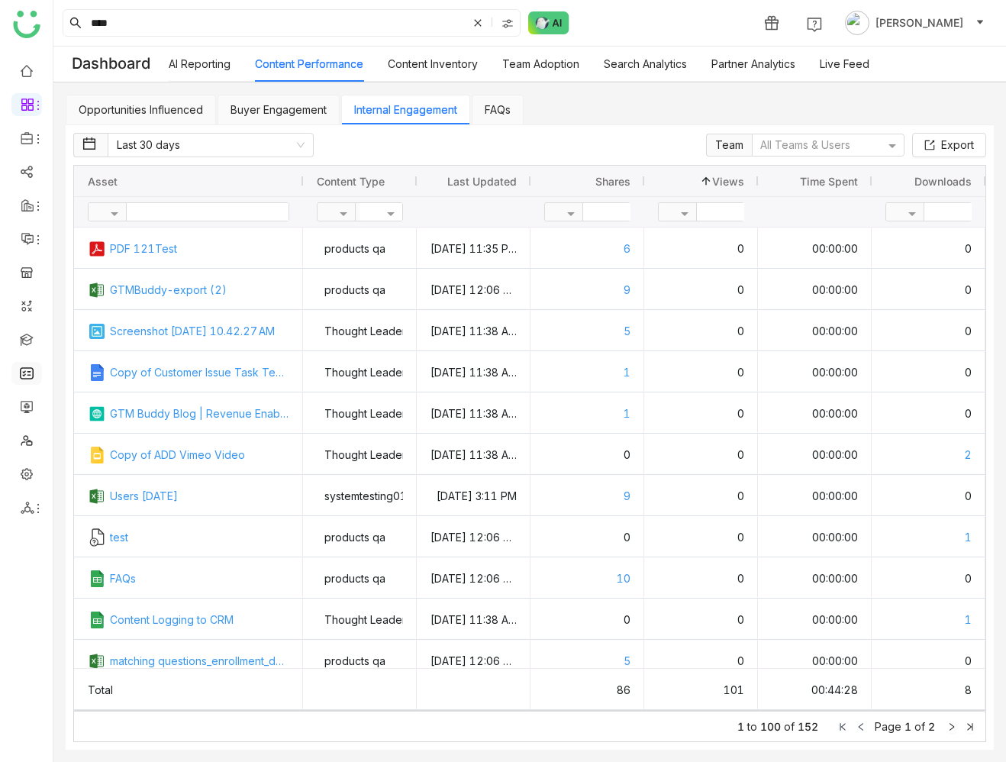
click at [731, 179] on span "Views" at bounding box center [728, 181] width 32 height 13
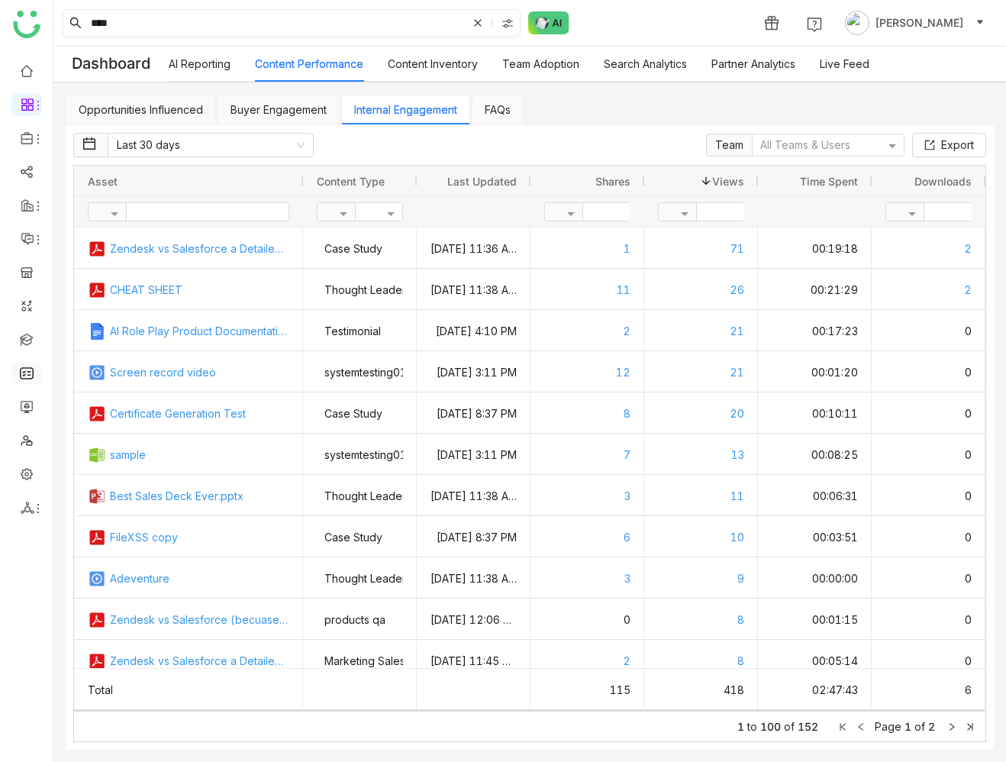
click at [284, 31] on input "****" at bounding box center [277, 23] width 379 height 26
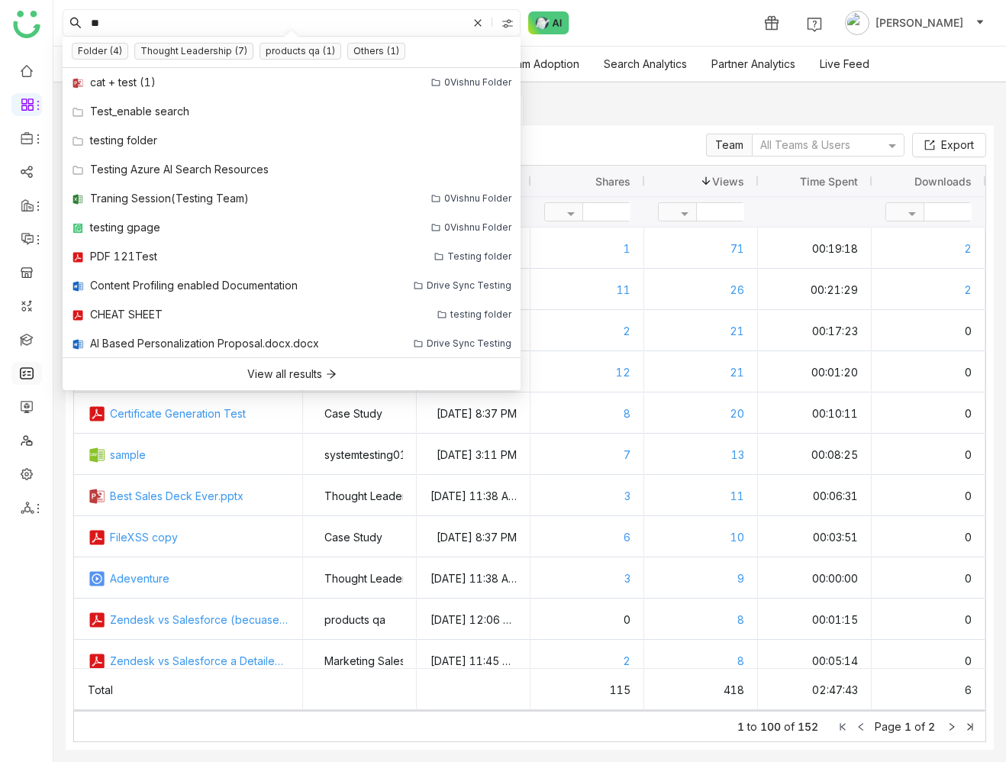
type input "*"
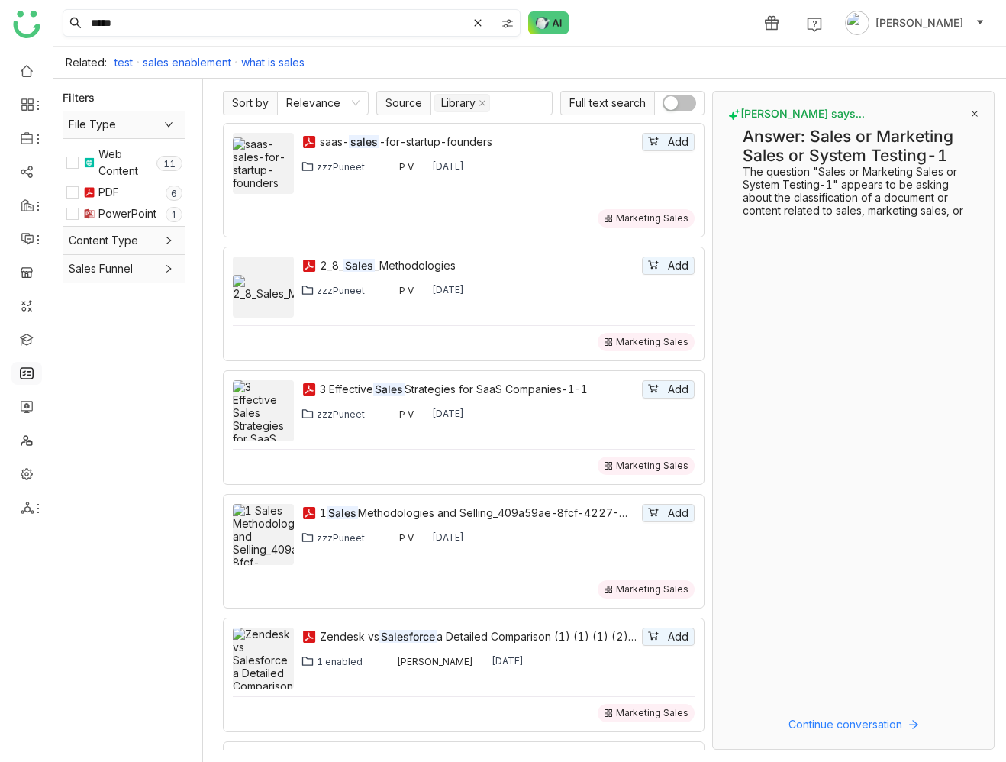
click at [235, 32] on input "*****" at bounding box center [277, 23] width 379 height 26
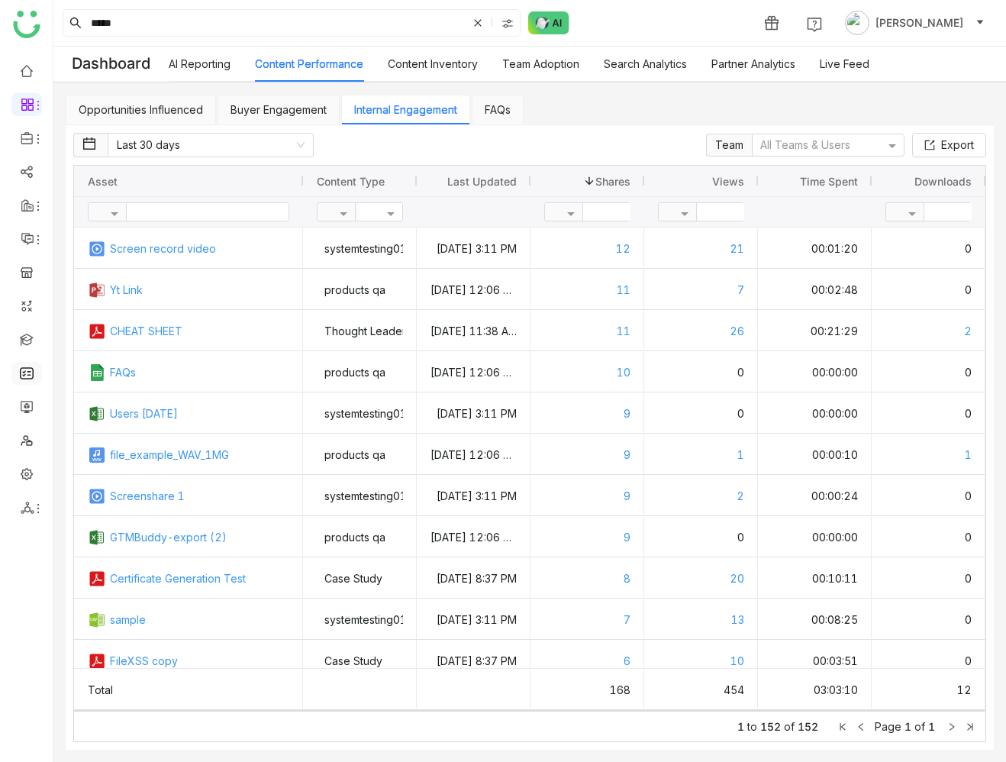
click at [708, 179] on div "Views" at bounding box center [701, 180] width 86 height 23
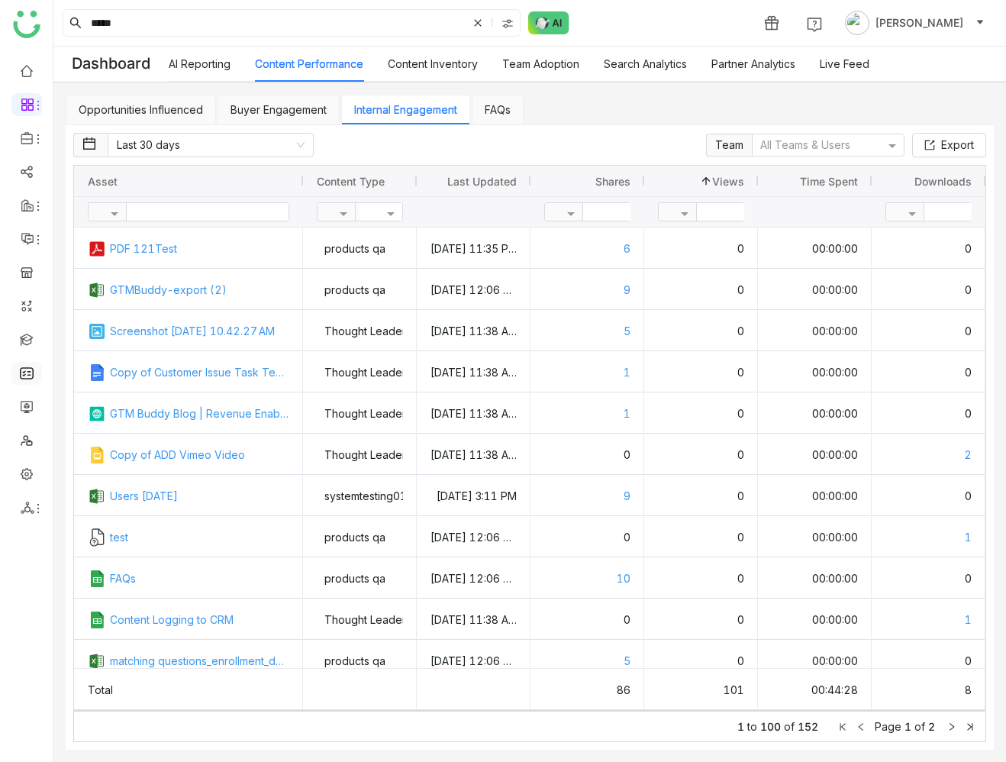
click at [708, 180] on span at bounding box center [706, 181] width 12 height 12
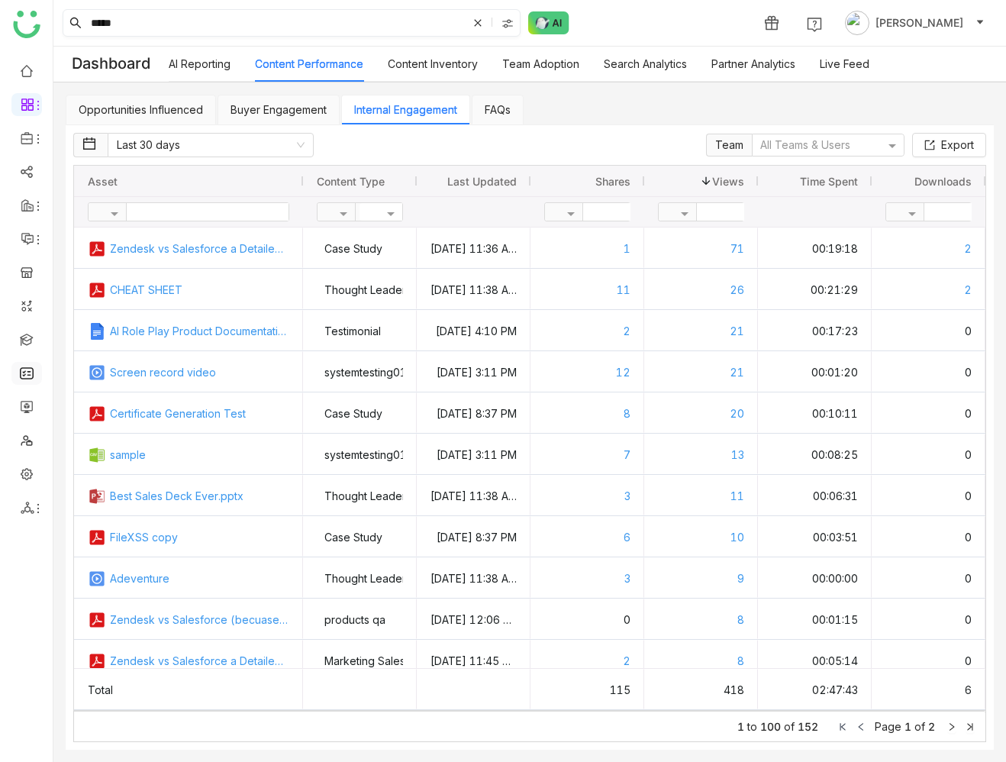
click at [175, 18] on input "*****" at bounding box center [277, 23] width 379 height 26
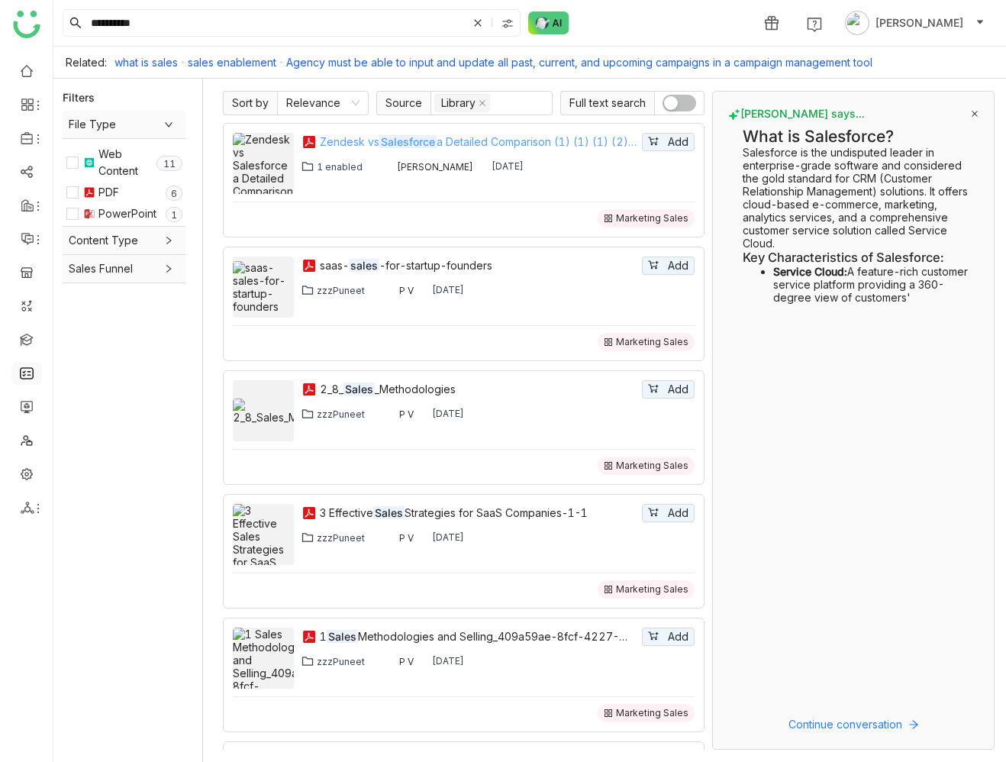
click at [548, 143] on div "Zendesk vs Salesforce a Detailed Comparison (1) (1) (1) (2) (1)" at bounding box center [479, 142] width 319 height 17
click at [196, 18] on input "**********" at bounding box center [277, 23] width 379 height 26
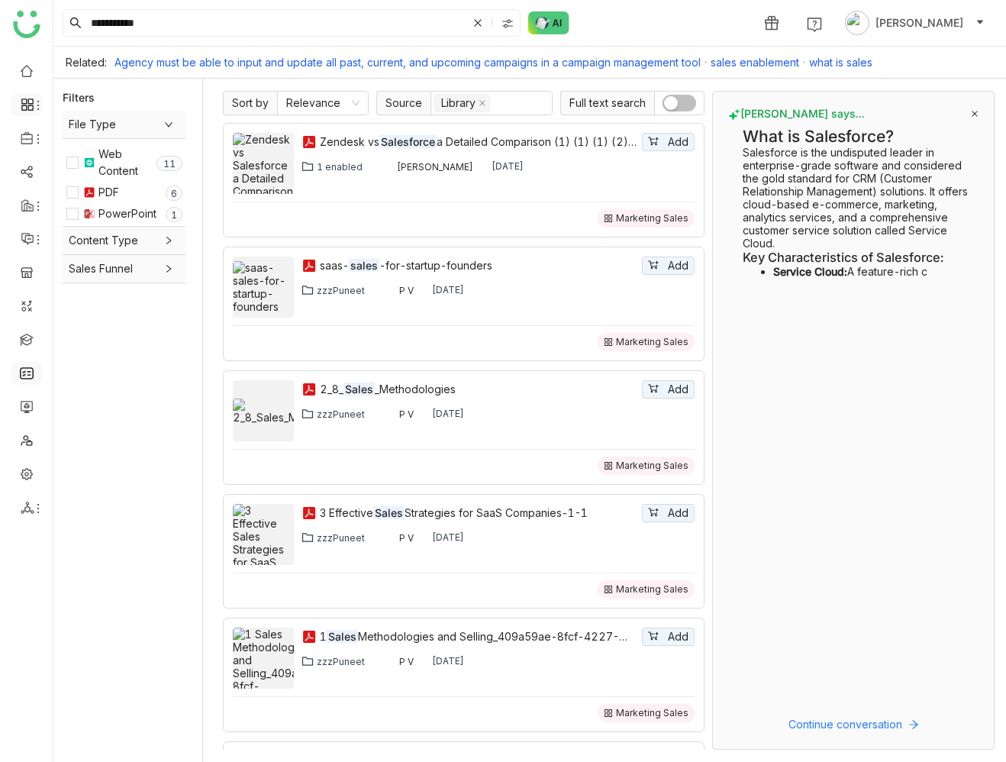
click at [24, 108] on icon at bounding box center [28, 105] width 14 height 14
click at [86, 137] on link "Dashboard" at bounding box center [105, 140] width 99 height 11
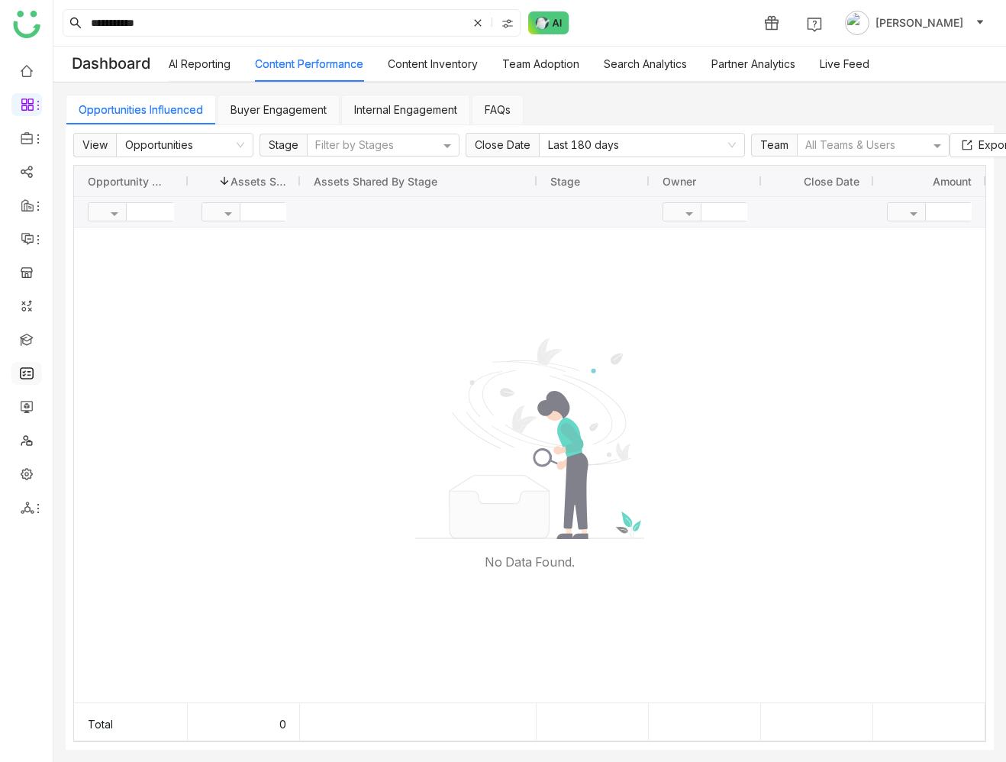
click at [394, 111] on link "Internal Engagement" at bounding box center [405, 109] width 103 height 13
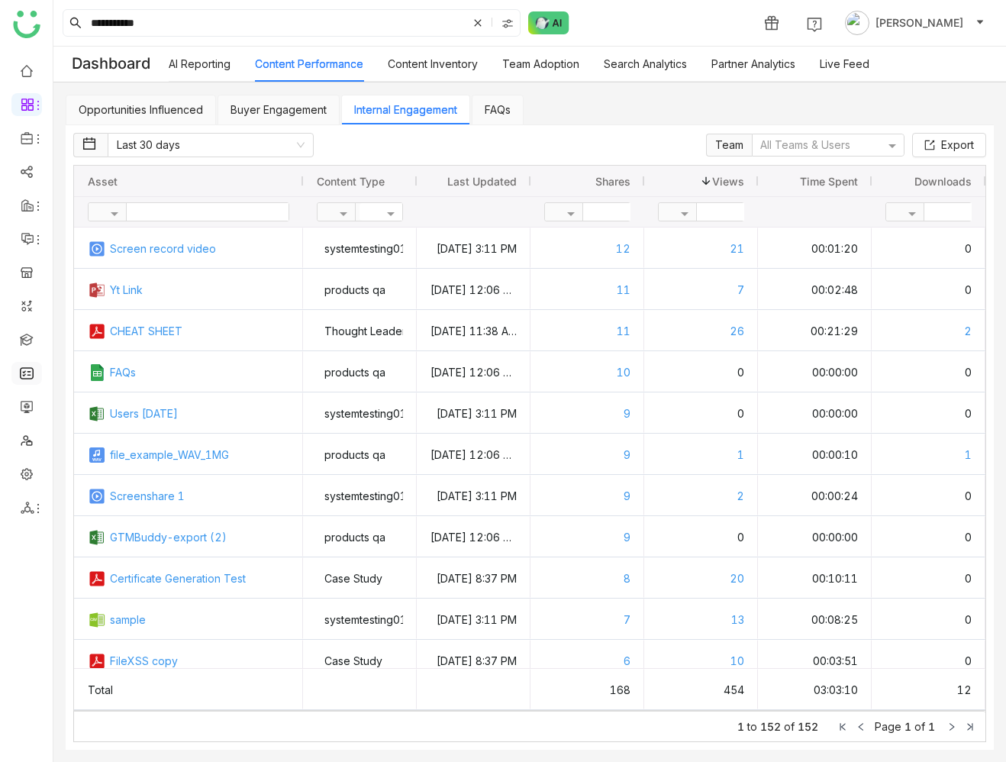
click at [710, 186] on span at bounding box center [706, 181] width 12 height 12
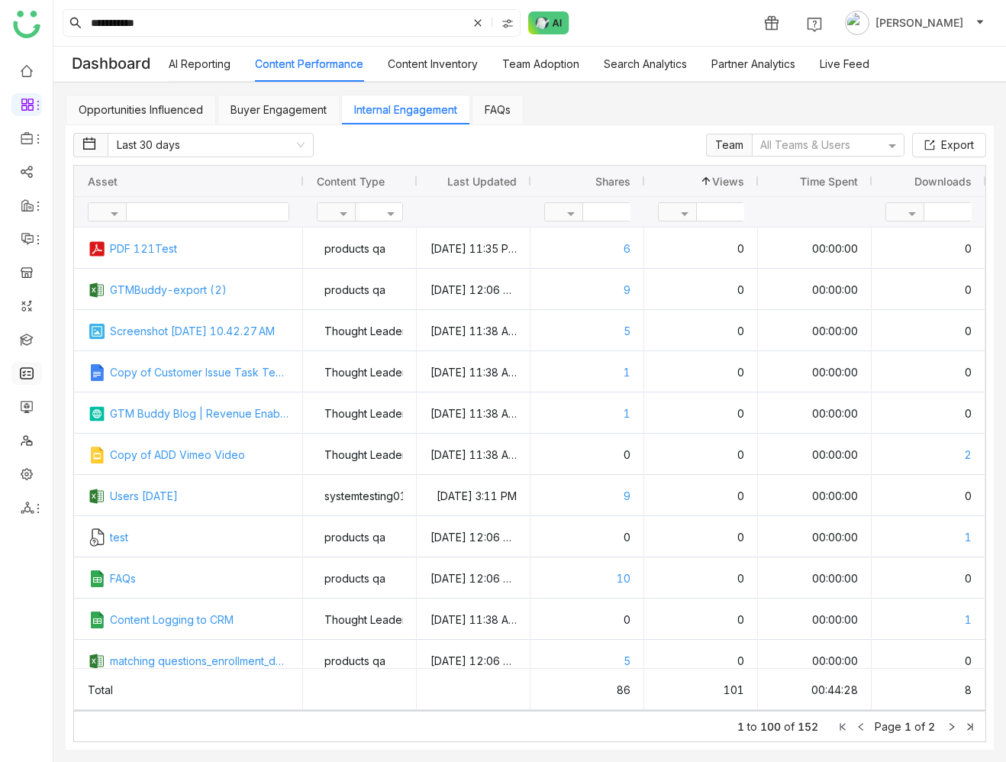
click at [710, 186] on span at bounding box center [706, 181] width 12 height 12
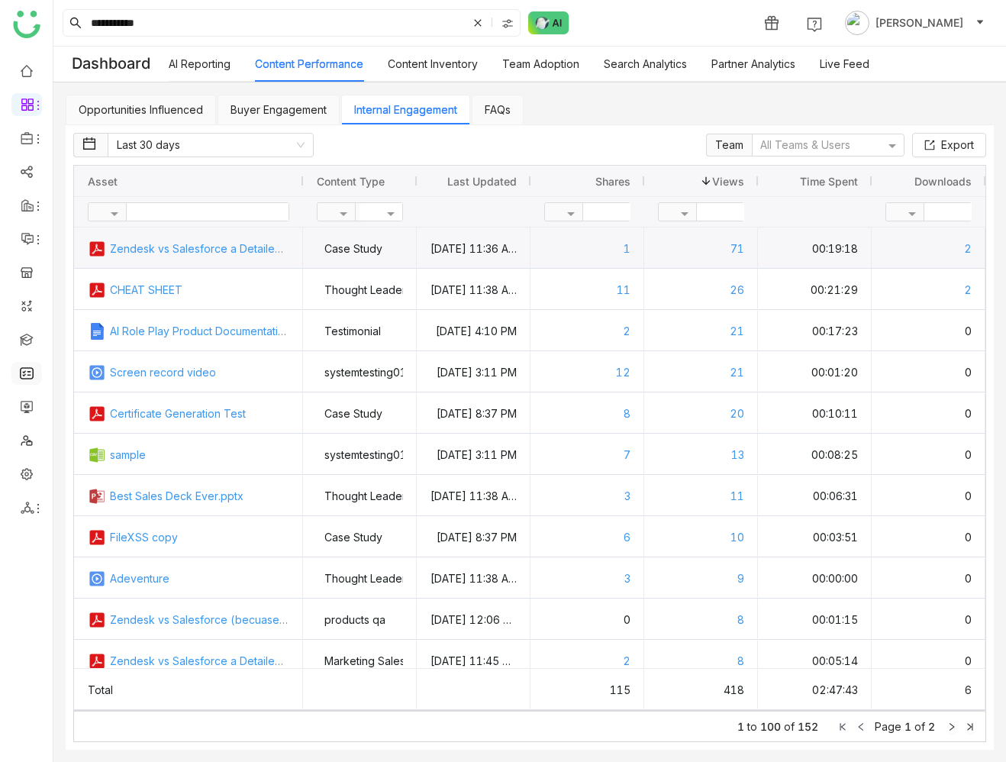
click at [237, 258] on link "Zendesk vs Salesforce a Detailed Comparison (1) (1) (1) (2)" at bounding box center [199, 248] width 179 height 40
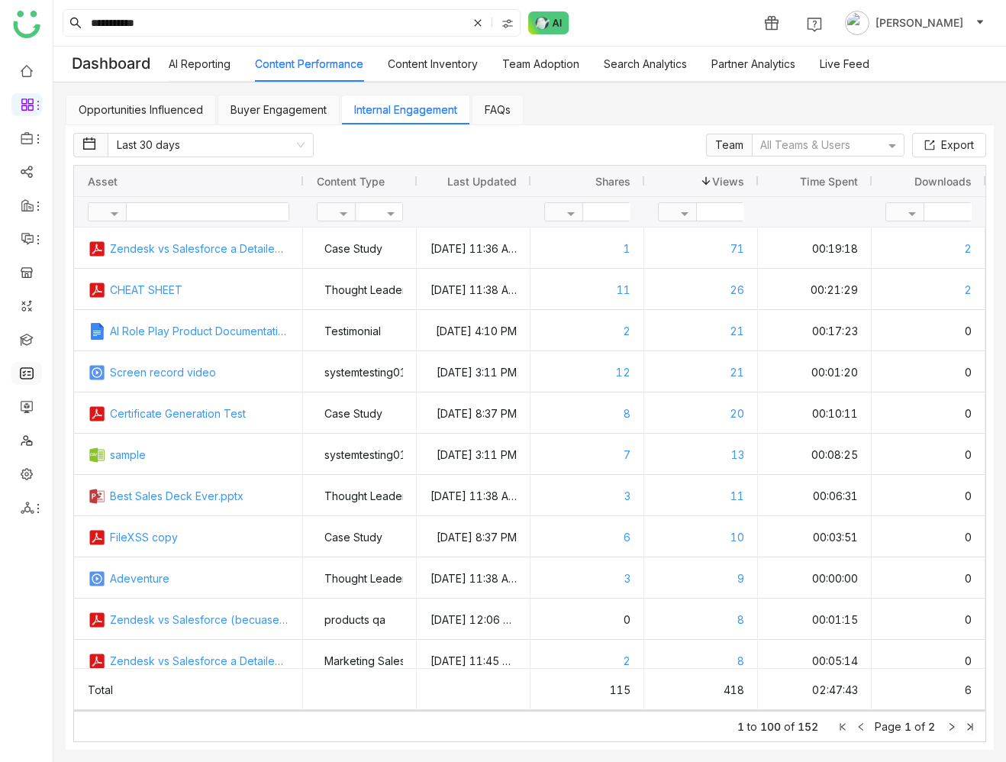
click at [842, 70] on link "Live Feed" at bounding box center [845, 63] width 50 height 13
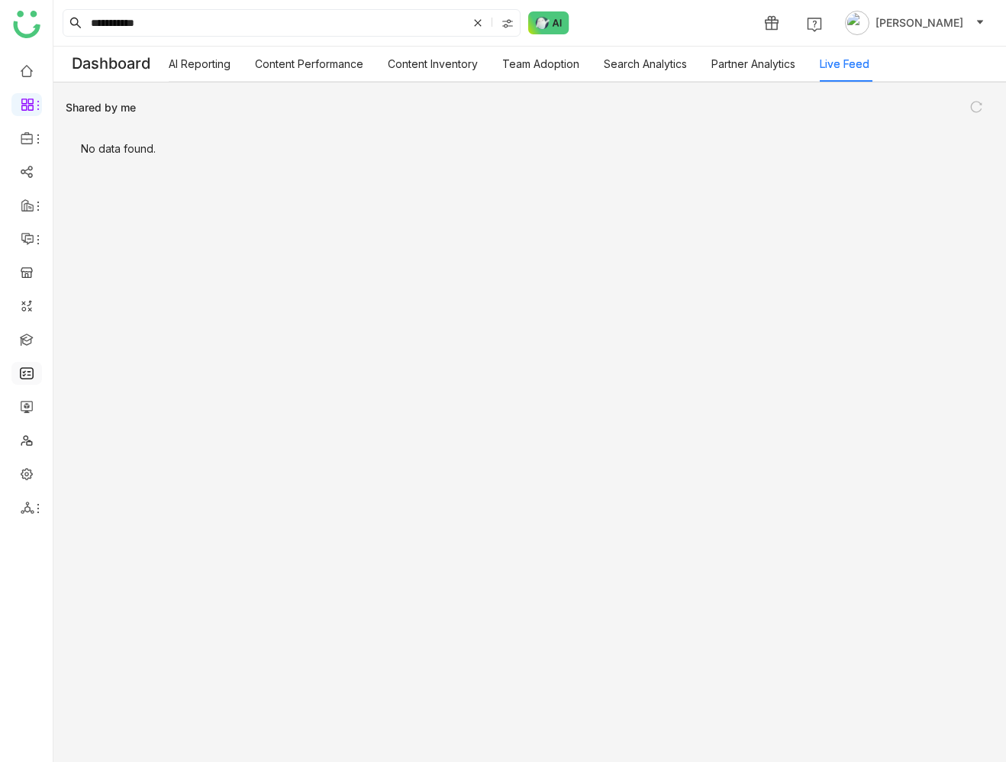
click at [754, 87] on div "Shared by me No data found." at bounding box center [529, 421] width 952 height 679
click at [761, 70] on link "Partner Analytics" at bounding box center [753, 63] width 84 height 13
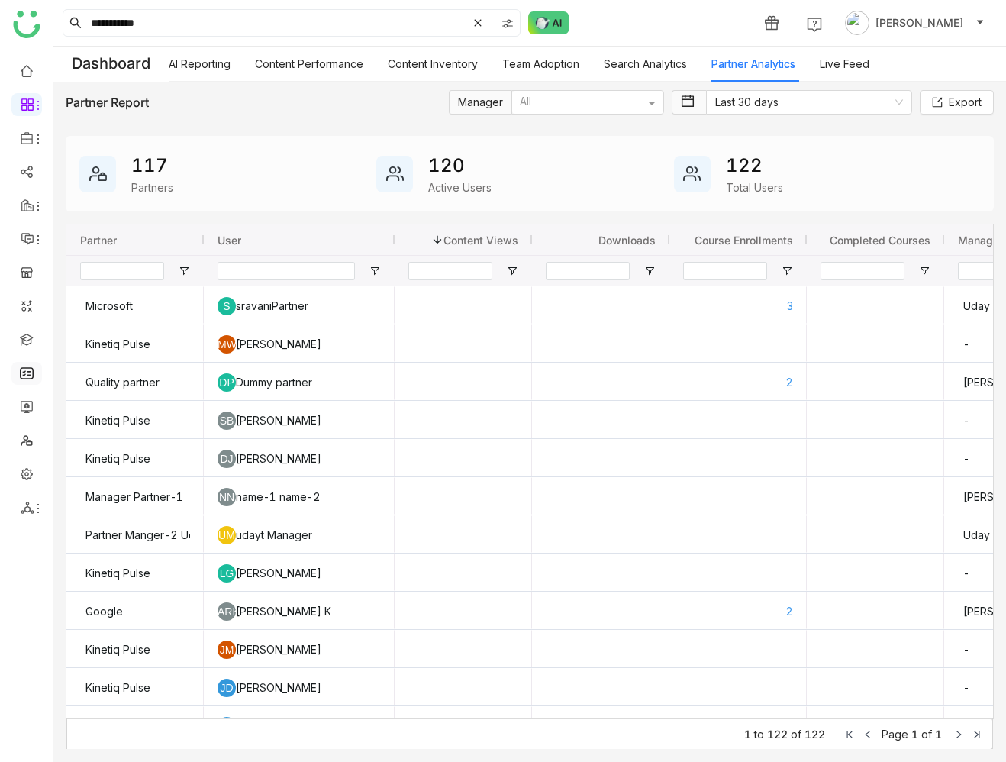
click at [676, 70] on link "Search Analytics" at bounding box center [645, 63] width 83 height 13
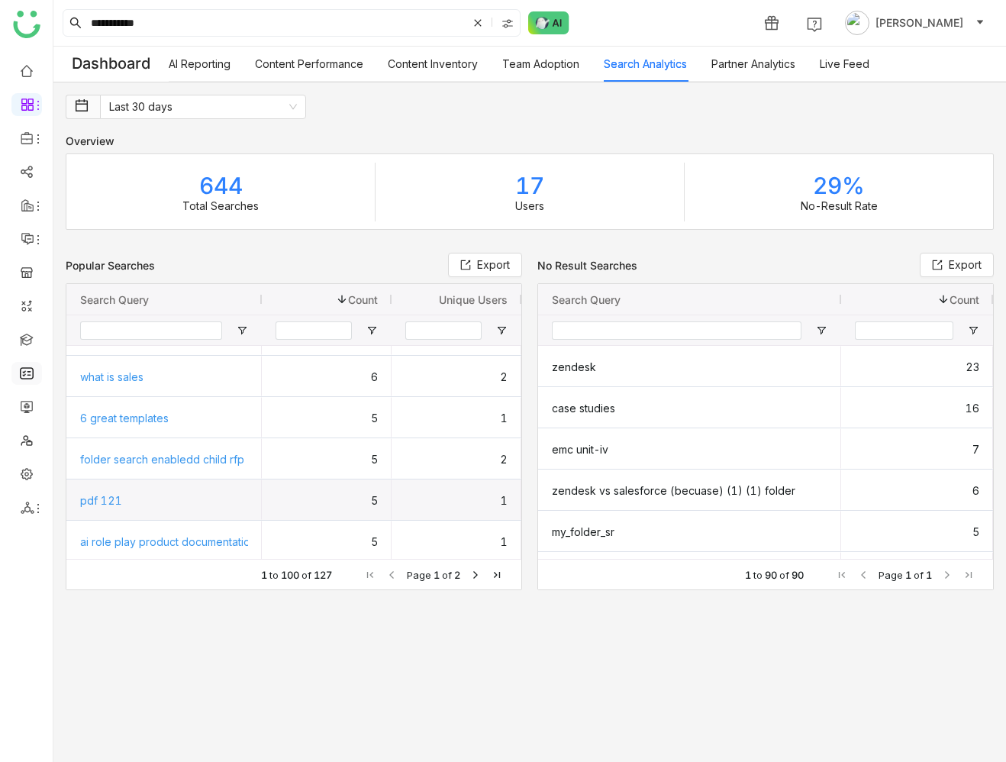
scroll to position [430, 0]
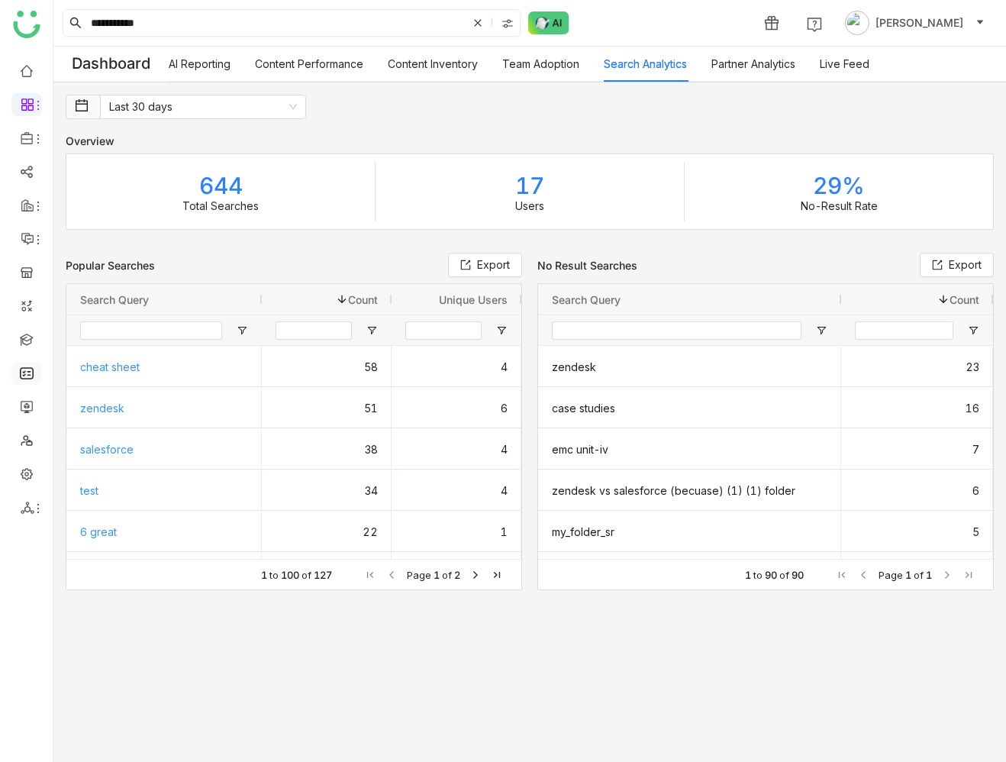
click at [229, 27] on input "**********" at bounding box center [277, 23] width 379 height 26
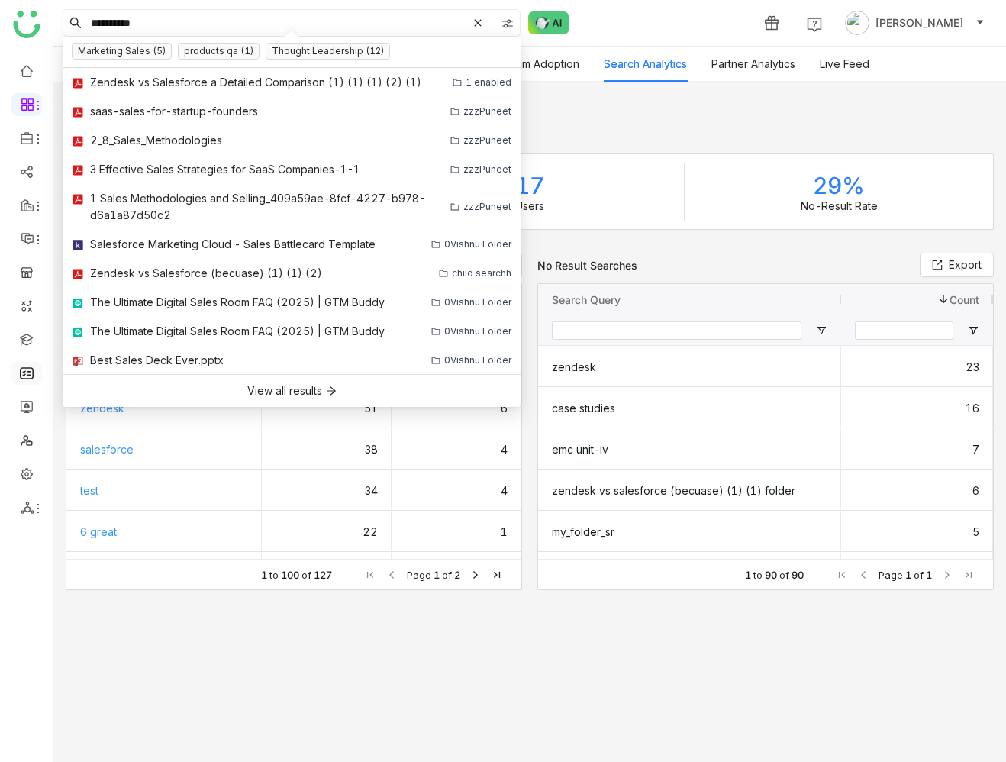
type input "**********"
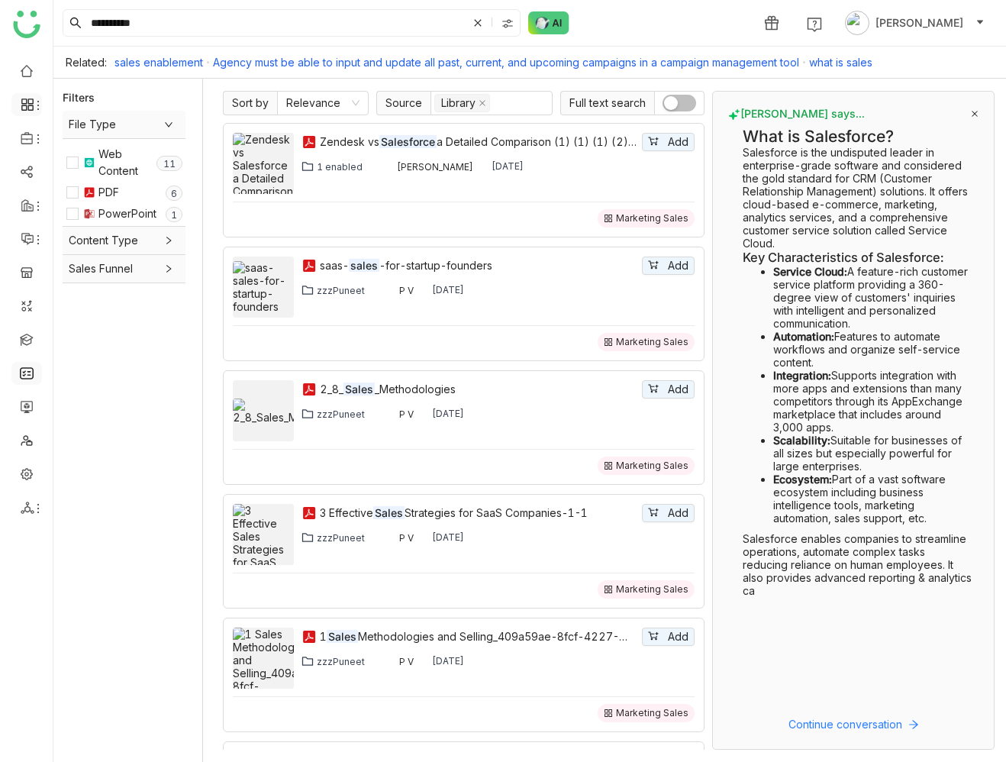
click at [28, 102] on icon at bounding box center [28, 105] width 14 height 14
click at [111, 142] on link "Dashboard" at bounding box center [105, 140] width 99 height 11
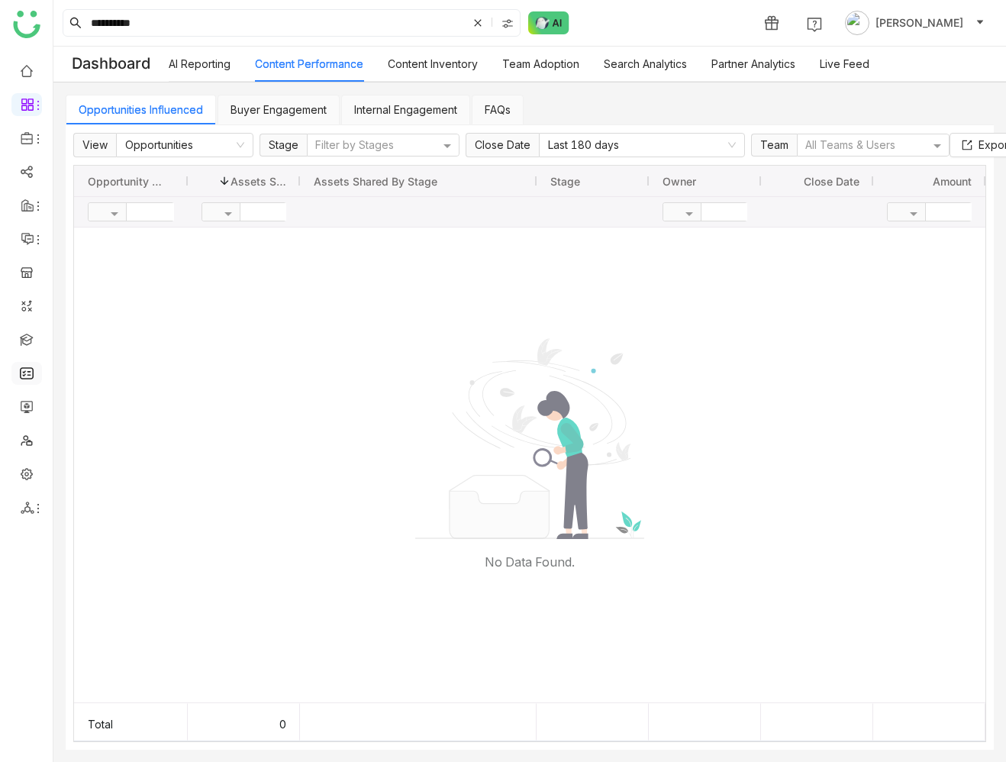
click at [414, 106] on link "Internal Engagement" at bounding box center [405, 109] width 103 height 13
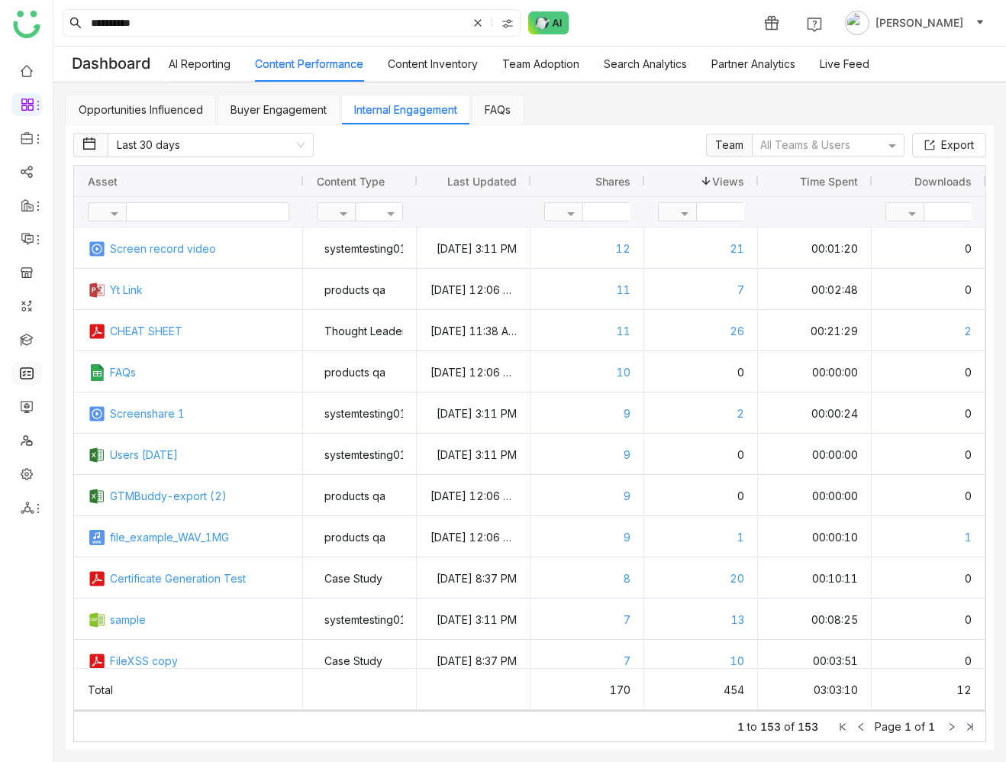
click at [729, 183] on span "Views" at bounding box center [728, 181] width 32 height 13
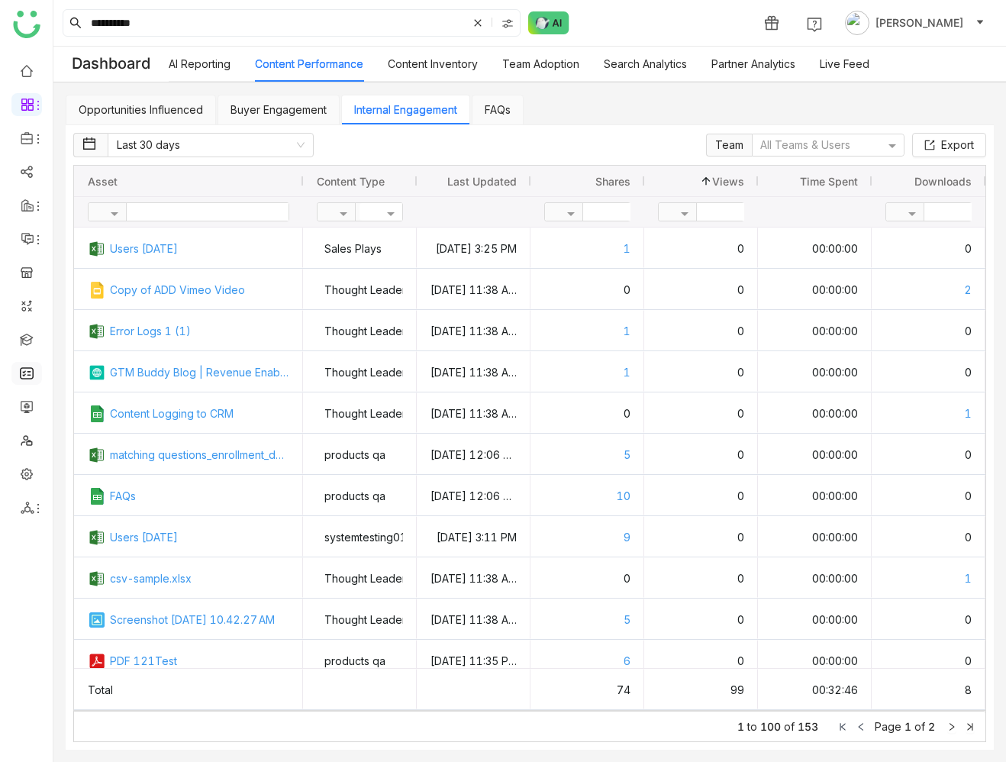
click at [729, 183] on span "Views" at bounding box center [728, 181] width 32 height 13
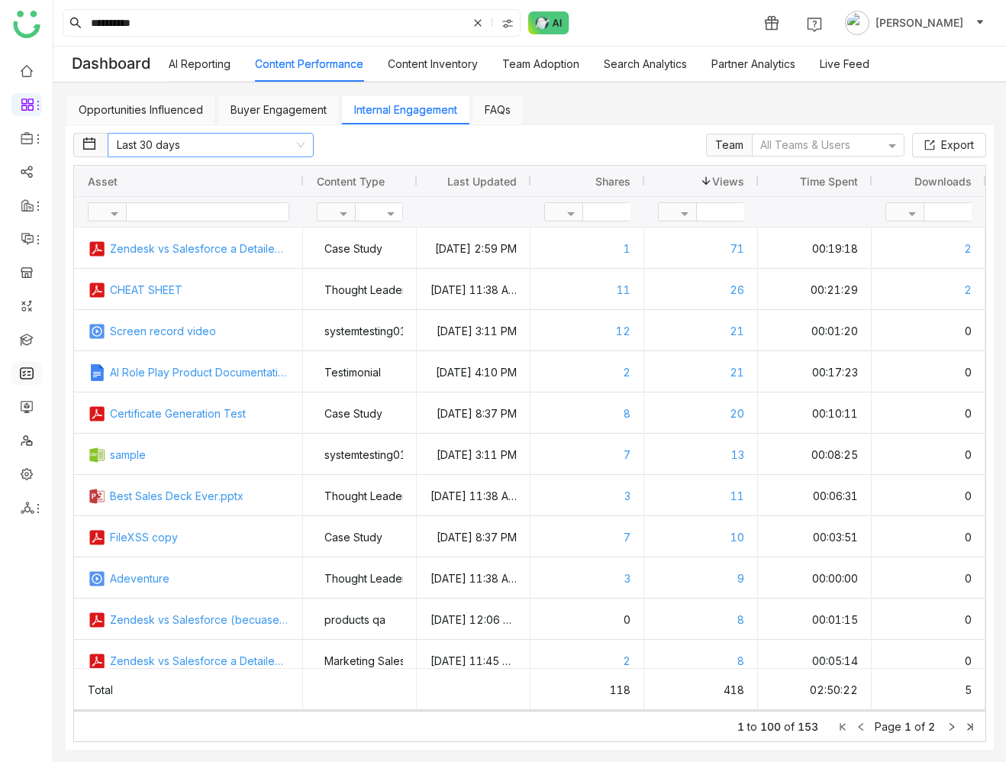
click at [230, 149] on nz-select-item "Last 30 days" at bounding box center [211, 145] width 188 height 23
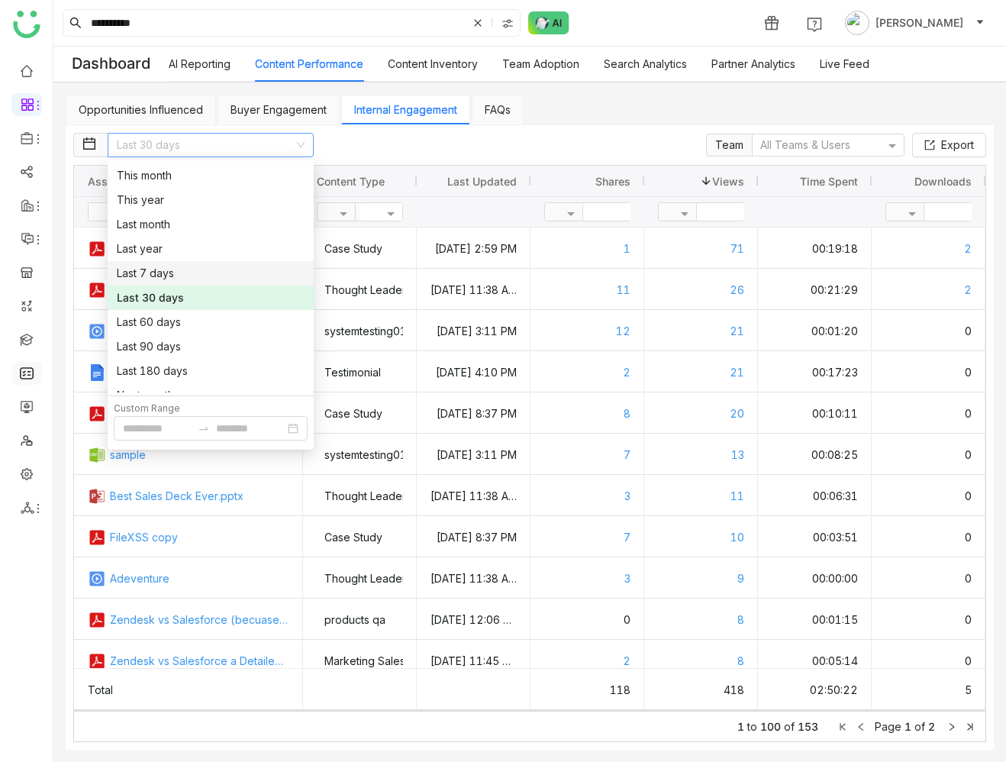
click at [166, 273] on div "Last 7 days" at bounding box center [211, 273] width 188 height 17
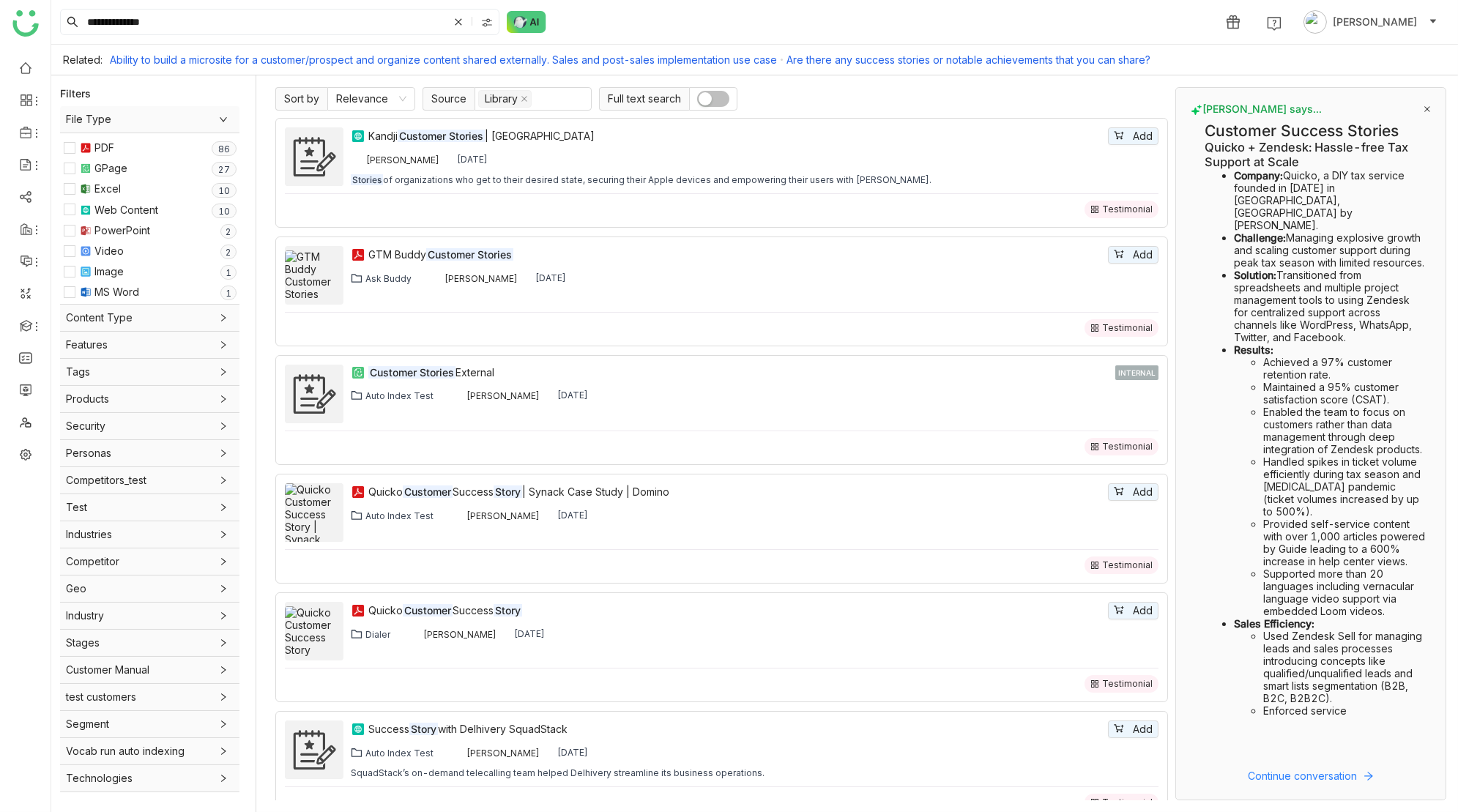
click at [1424, 107] on icon at bounding box center [1427, 109] width 8 height 8
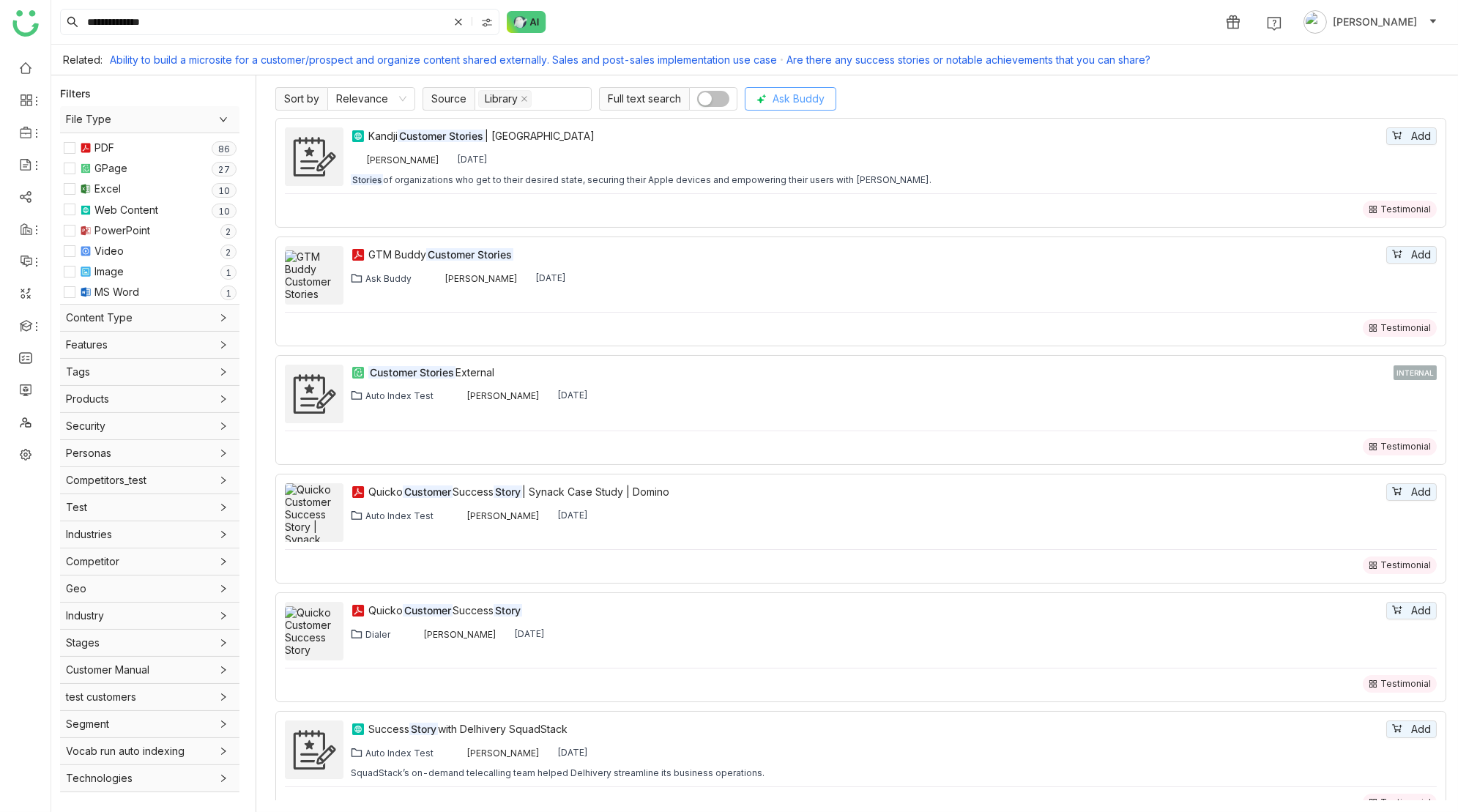
click at [786, 91] on span "Ask Buddy" at bounding box center [799, 99] width 52 height 16
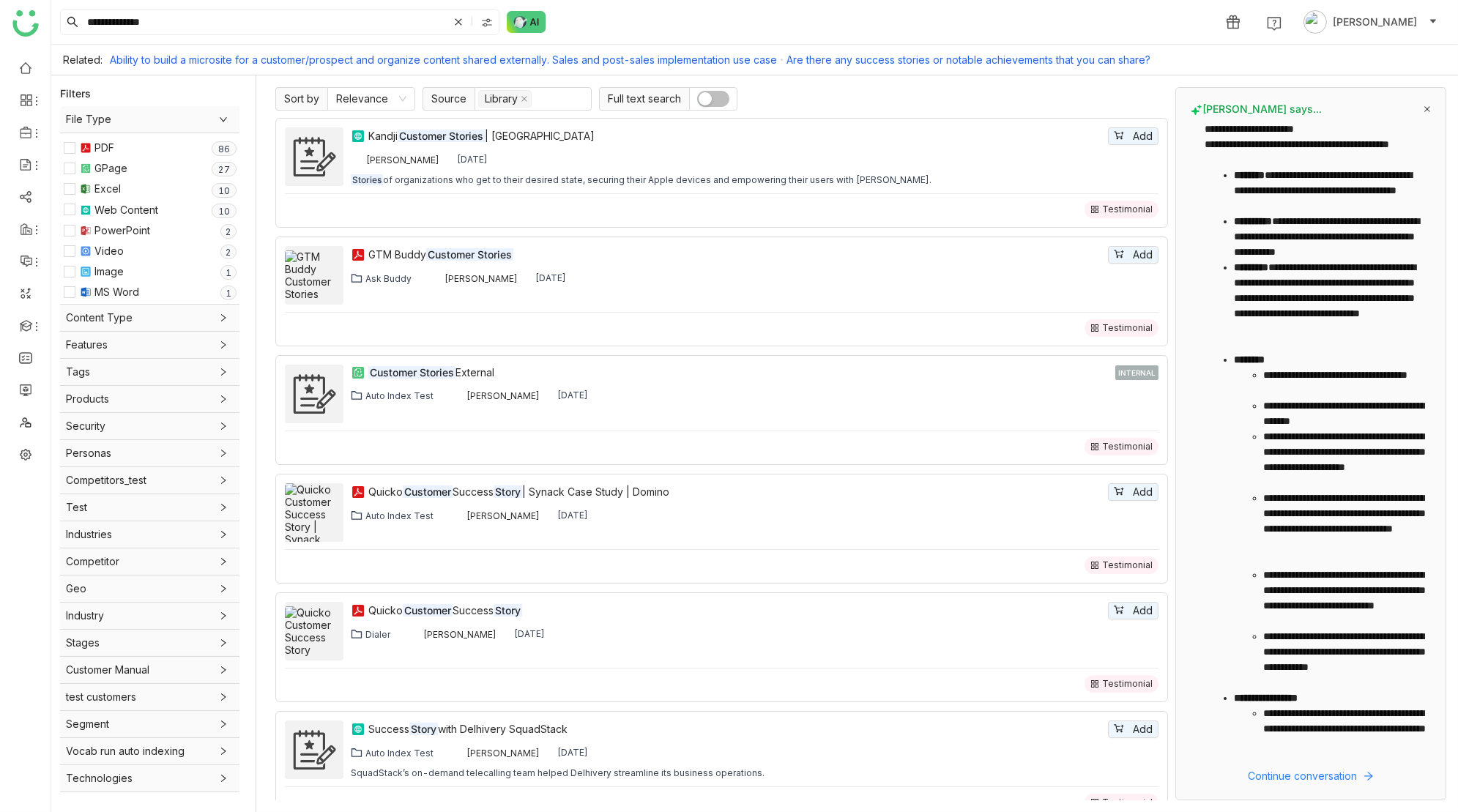
click at [1428, 107] on icon at bounding box center [1427, 109] width 6 height 6
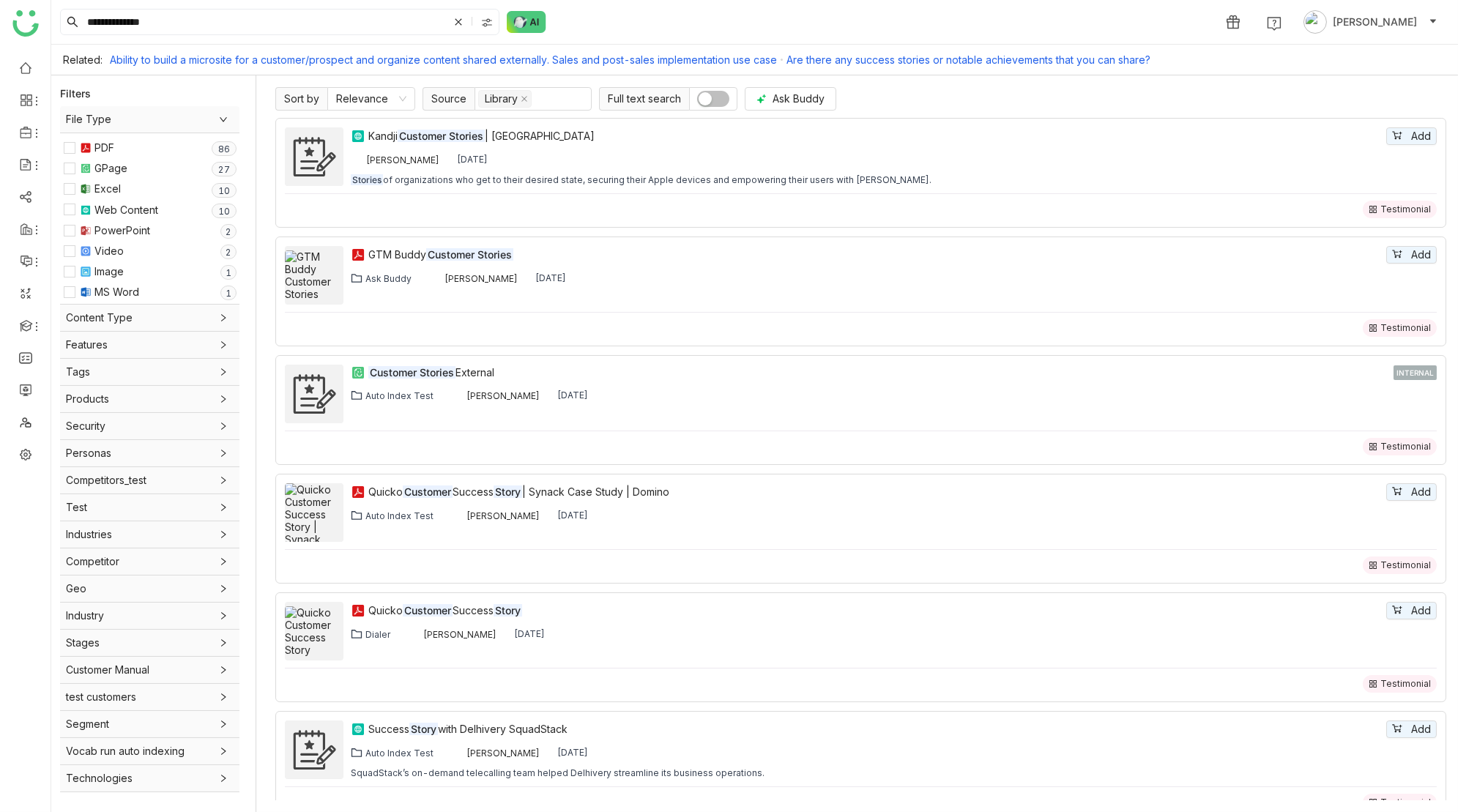
click at [1406, 103] on div "Sort by Relevance Source Library Full text search Ask Buddy" at bounding box center [861, 99] width 1171 height 23
click at [796, 101] on span "Ask Buddy" at bounding box center [799, 99] width 52 height 16
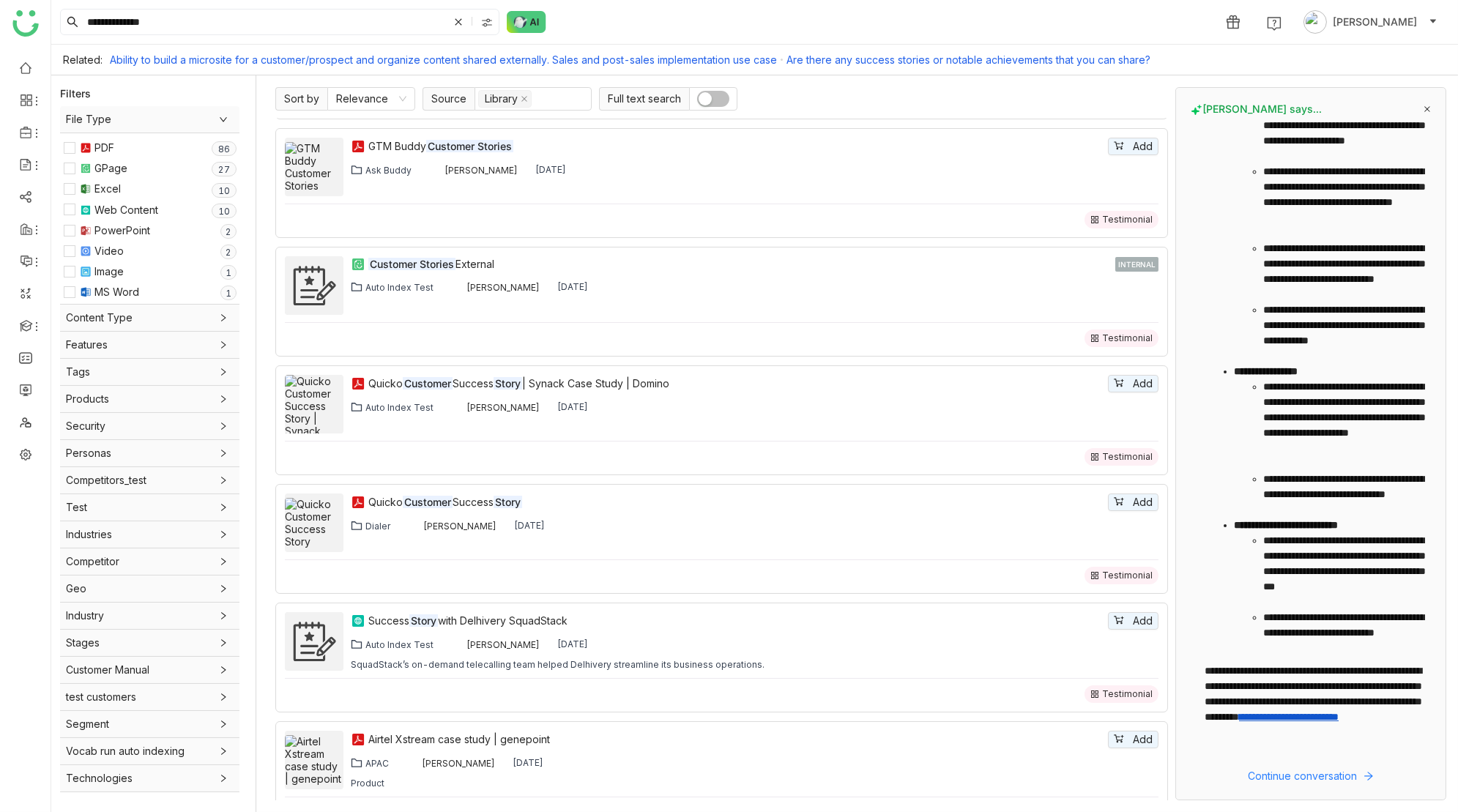
scroll to position [434, 0]
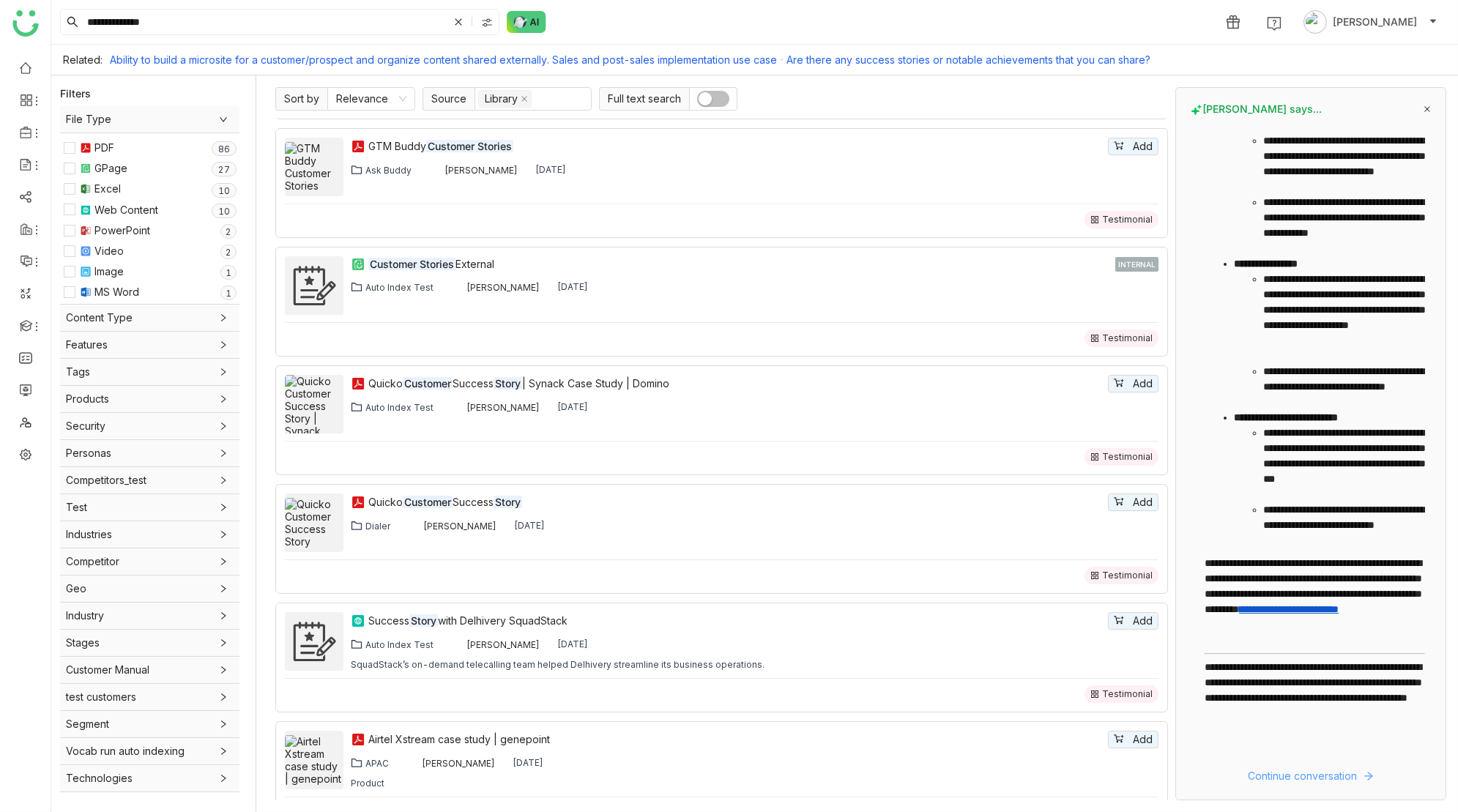
click at [1288, 776] on span "Continue conversation" at bounding box center [1303, 776] width 109 height 16
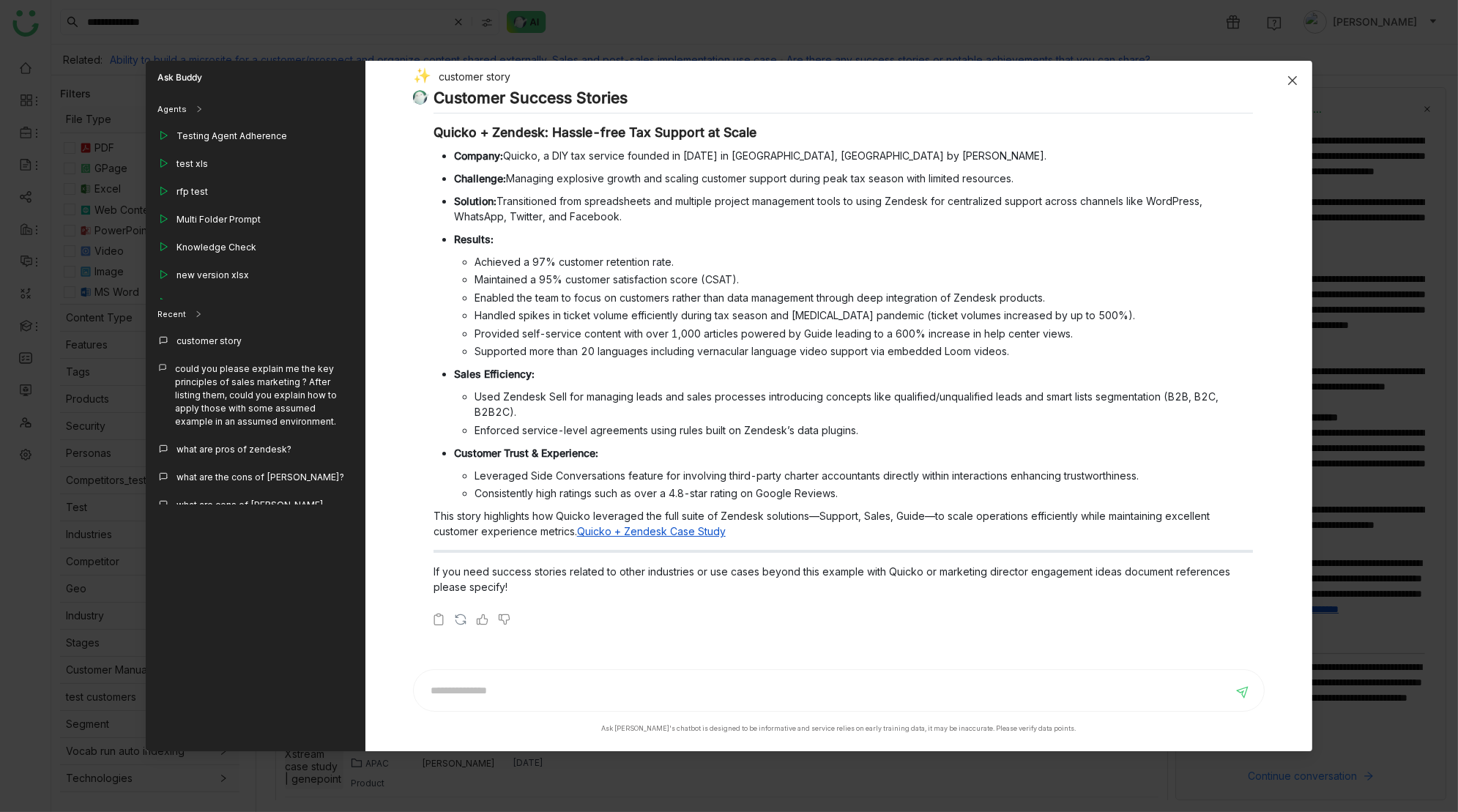
click at [1293, 84] on icon "Close" at bounding box center [1293, 81] width 12 height 12
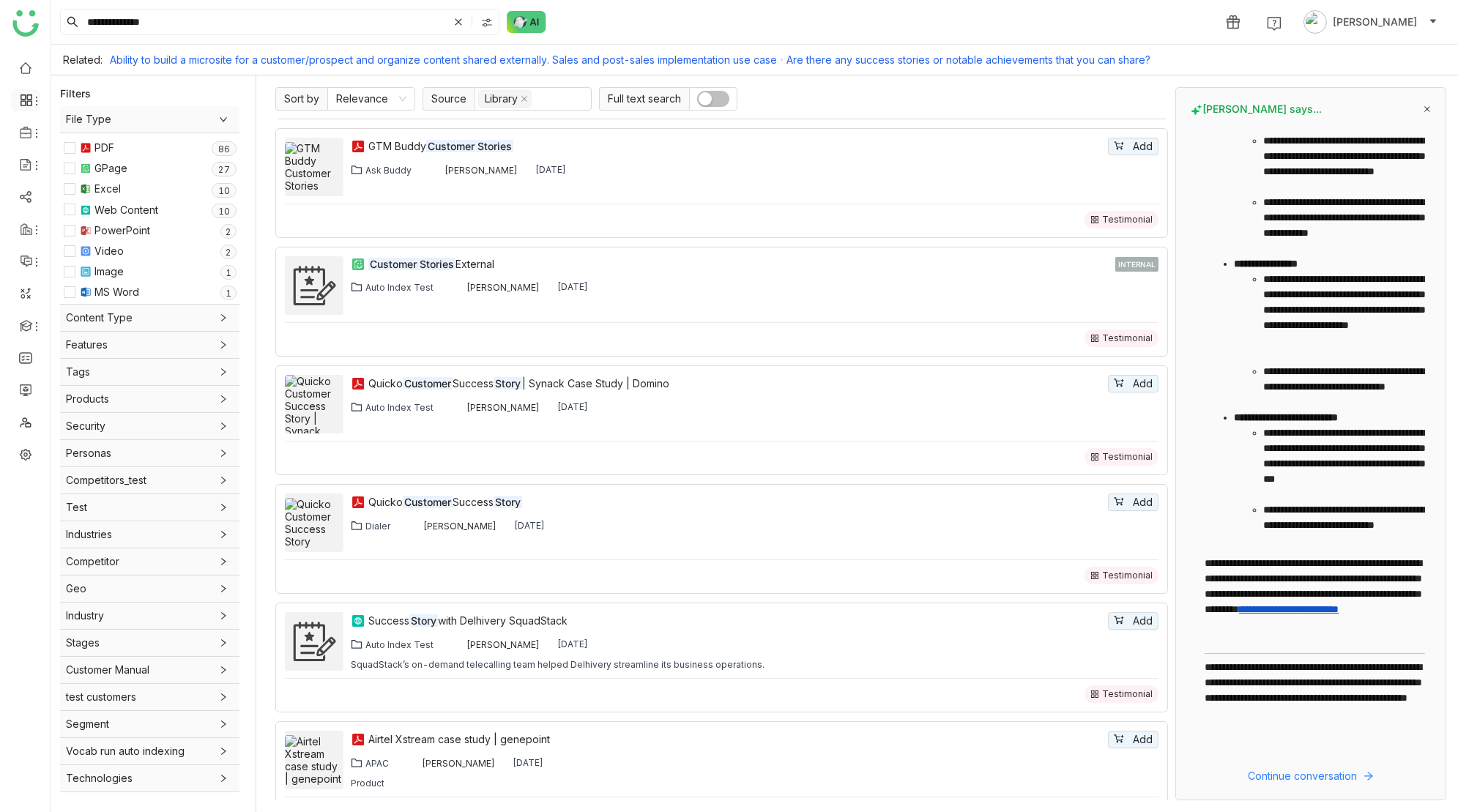
click at [27, 105] on icon at bounding box center [28, 103] width 5 height 5
click at [86, 131] on link "Dashboard" at bounding box center [101, 134] width 95 height 11
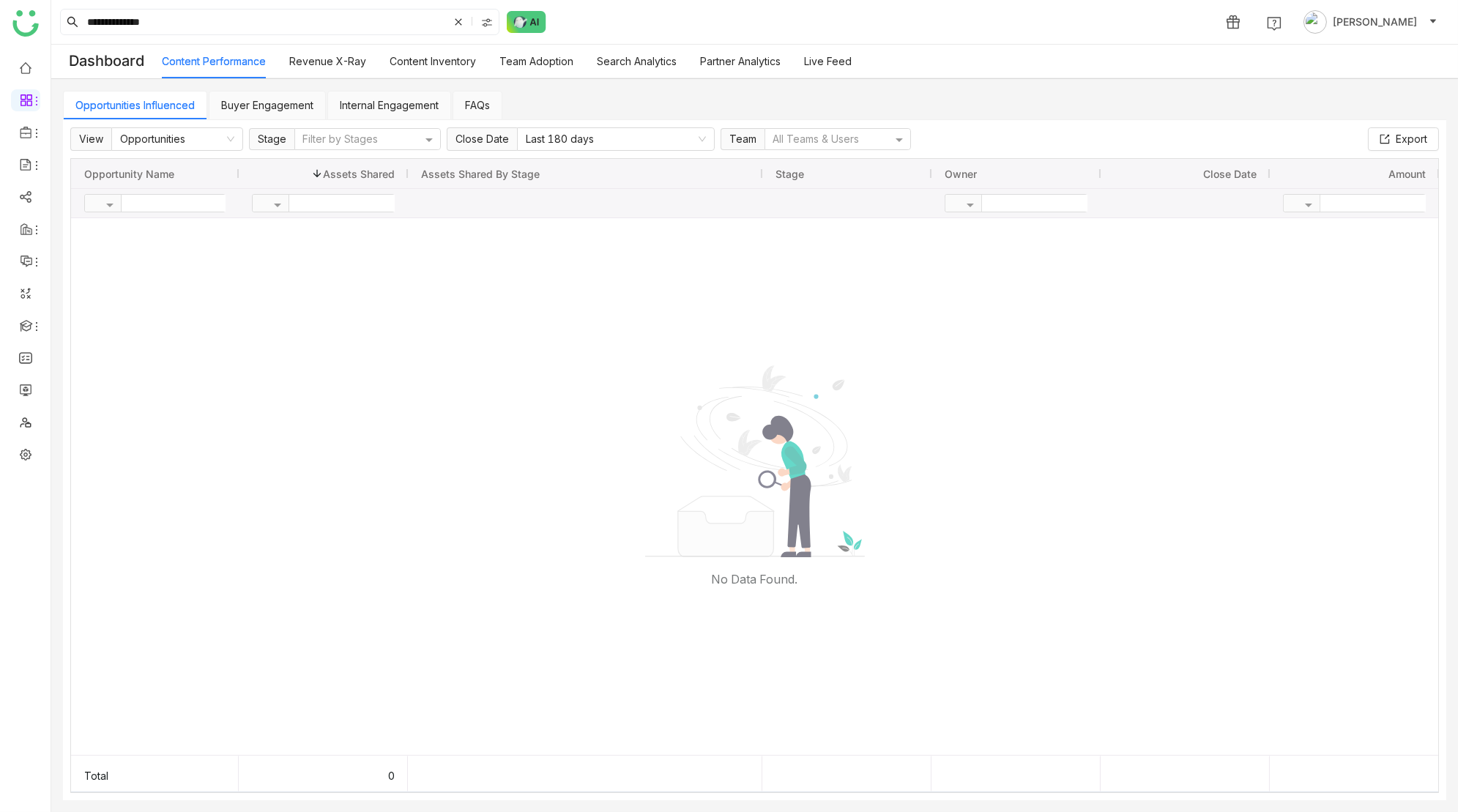
click at [273, 100] on link "Buyer Engagement" at bounding box center [267, 105] width 92 height 12
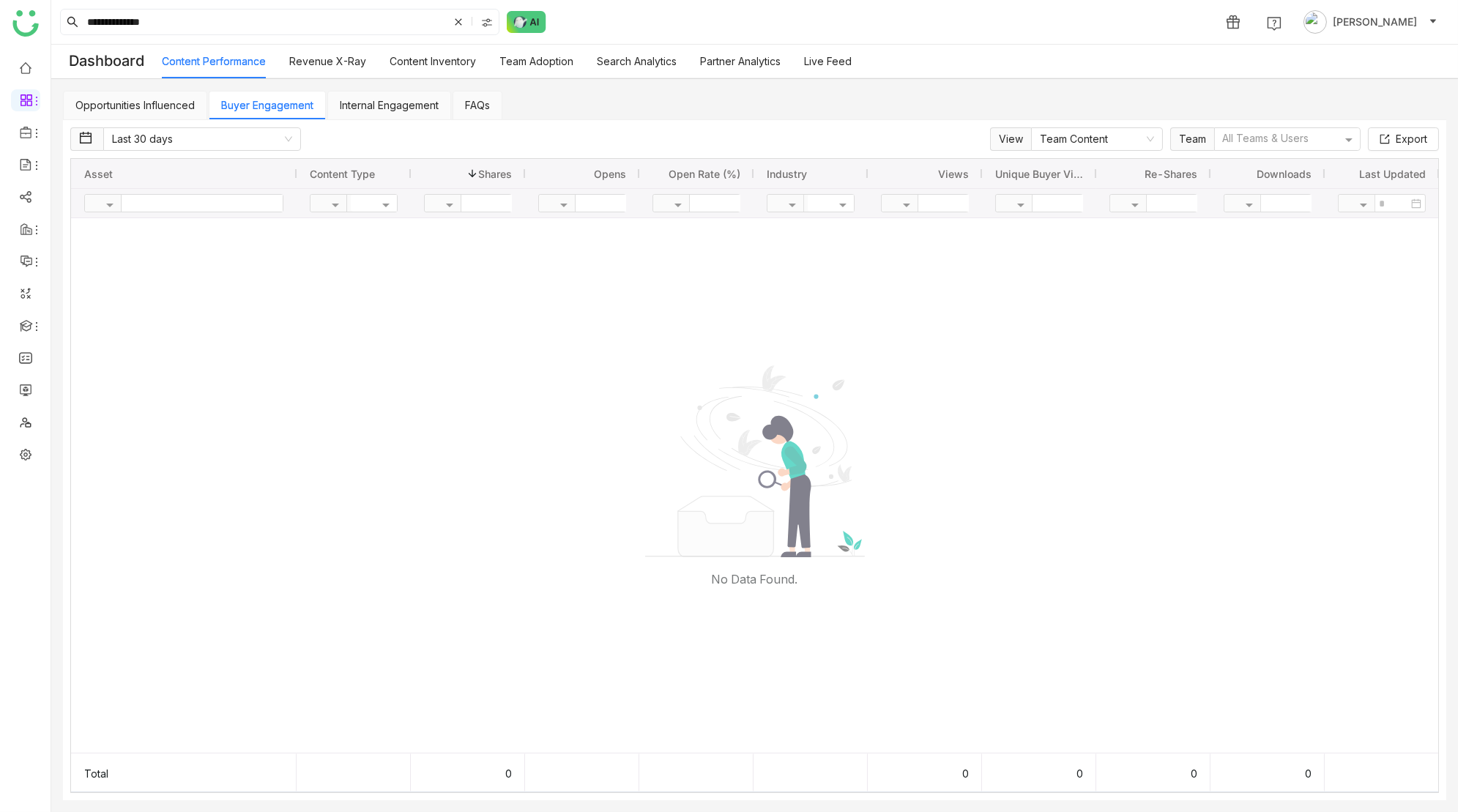
click at [356, 111] on link "Internal Engagement" at bounding box center [389, 105] width 99 height 12
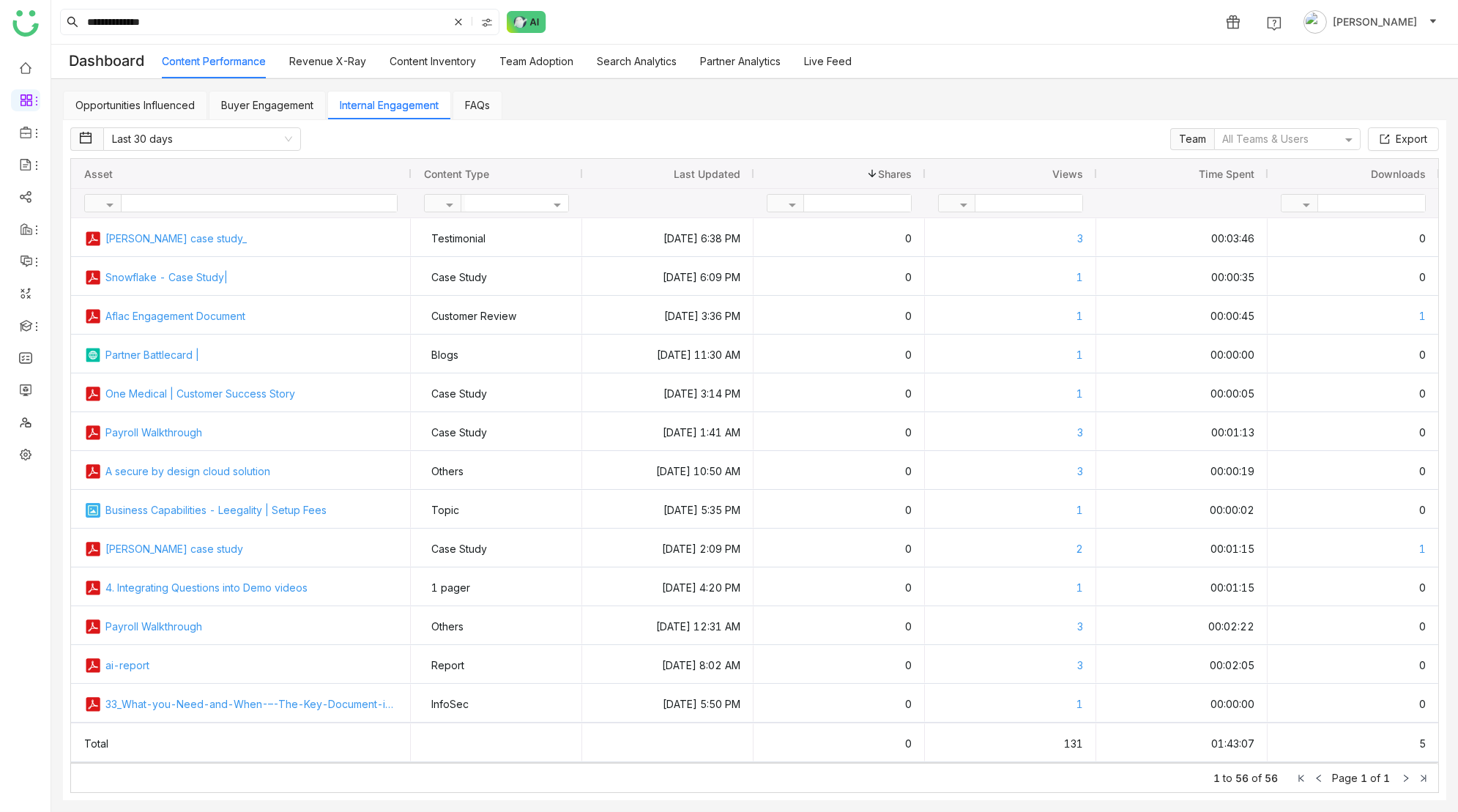
click at [1034, 189] on div at bounding box center [1010, 203] width 145 height 29
click at [1034, 180] on div "Views" at bounding box center [1010, 173] width 145 height 22
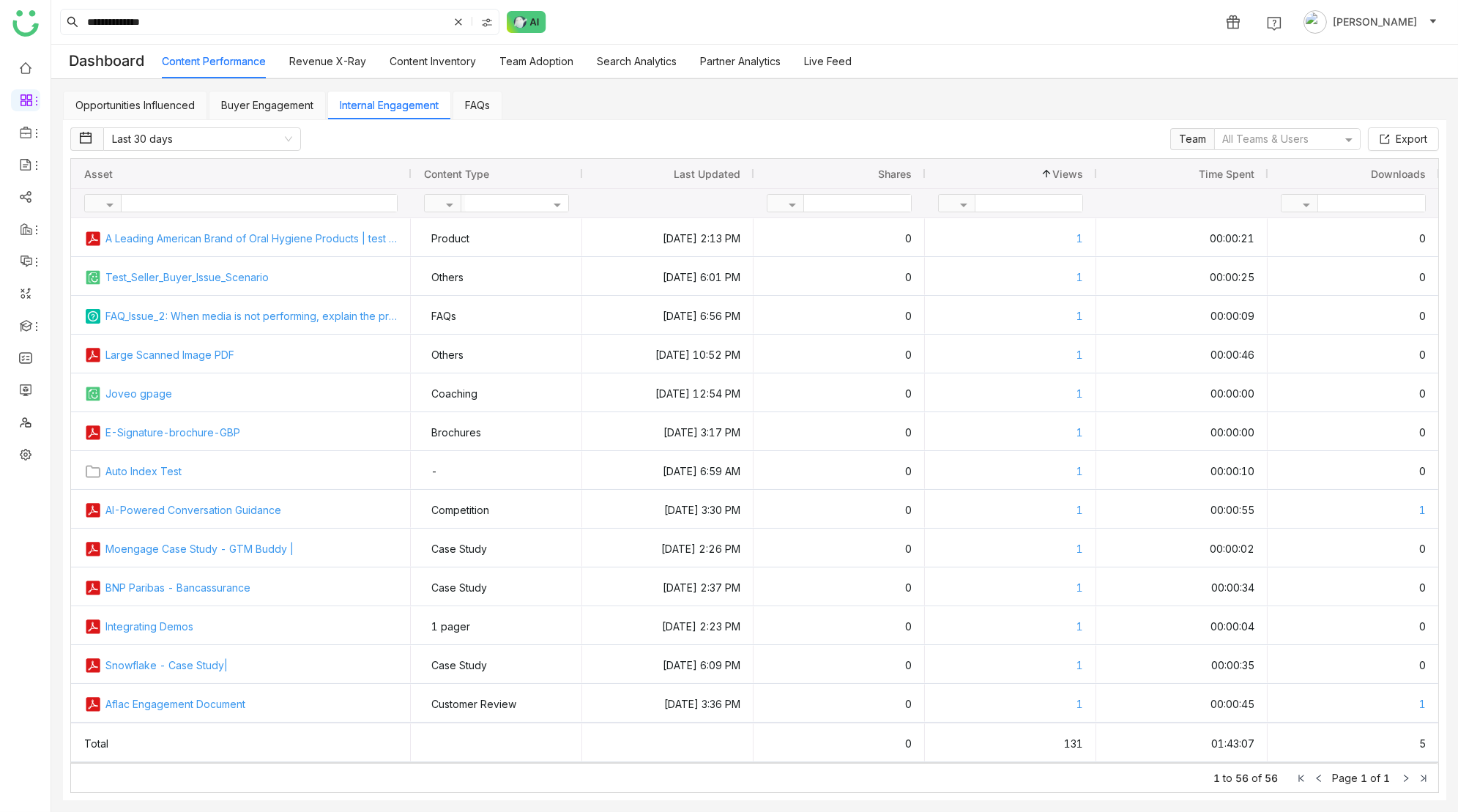
click at [1034, 180] on div "Views 1" at bounding box center [1010, 173] width 145 height 22
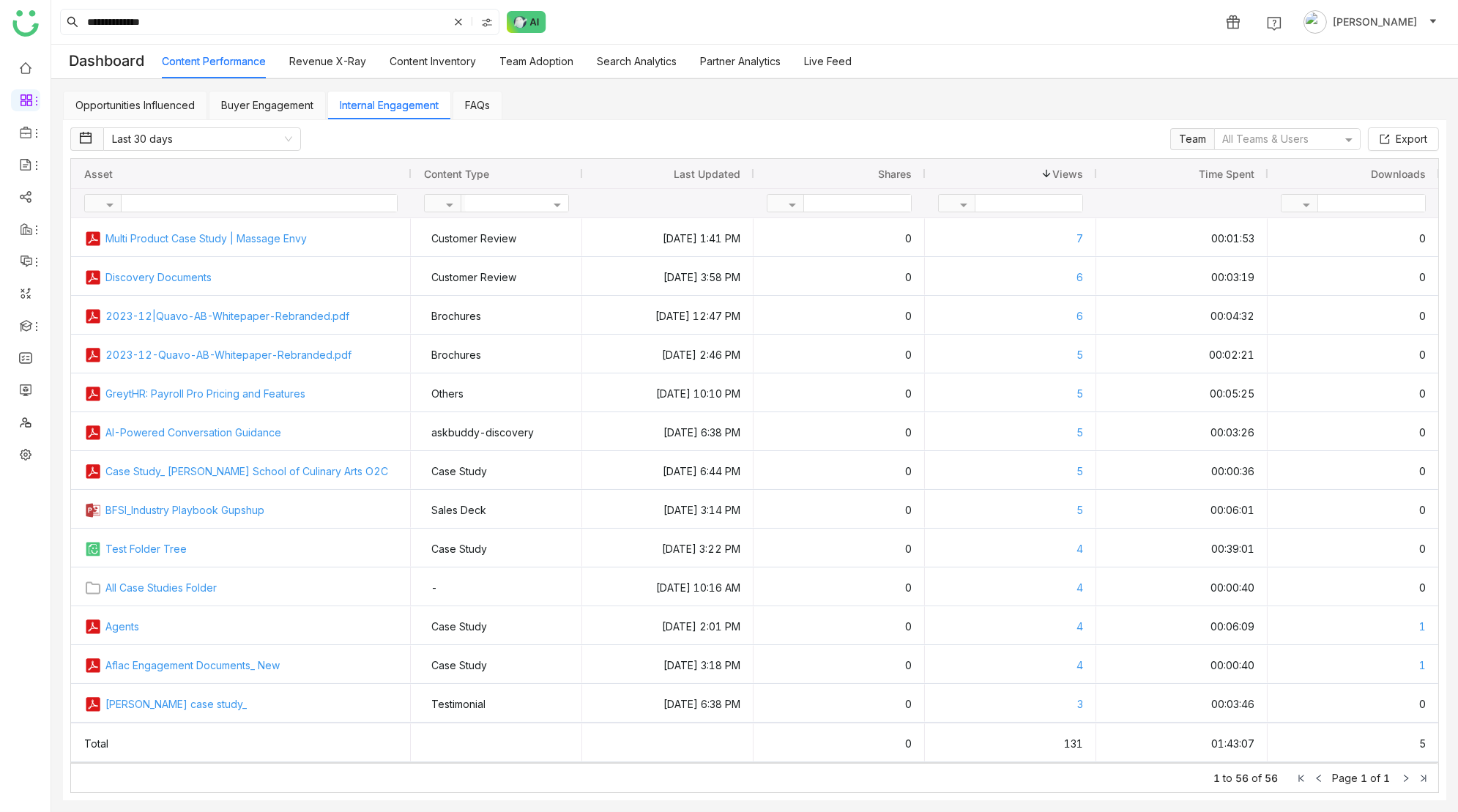
click at [1034, 180] on div "Views 1" at bounding box center [1010, 173] width 145 height 22
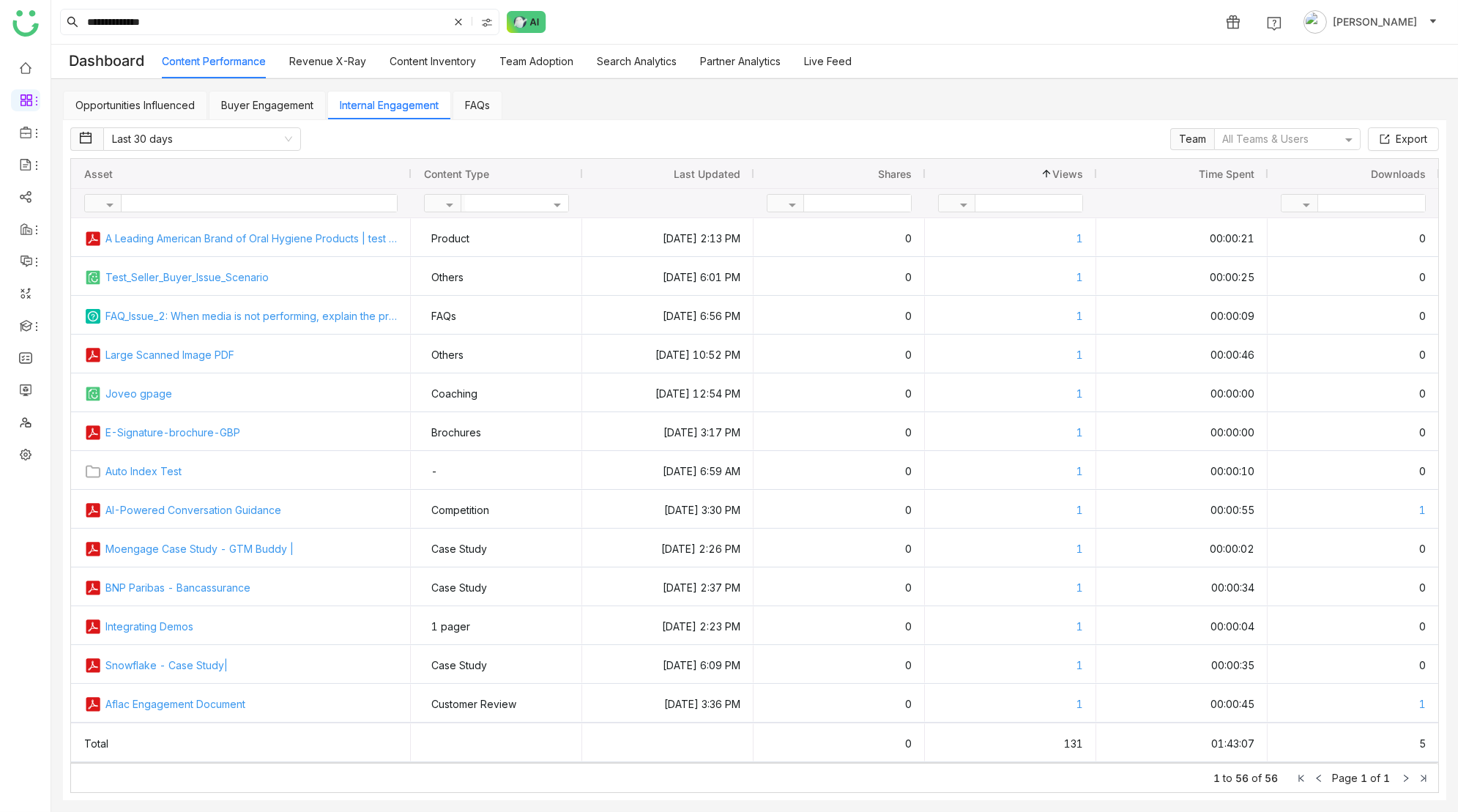
click at [1034, 180] on div "Views 1" at bounding box center [1010, 173] width 145 height 22
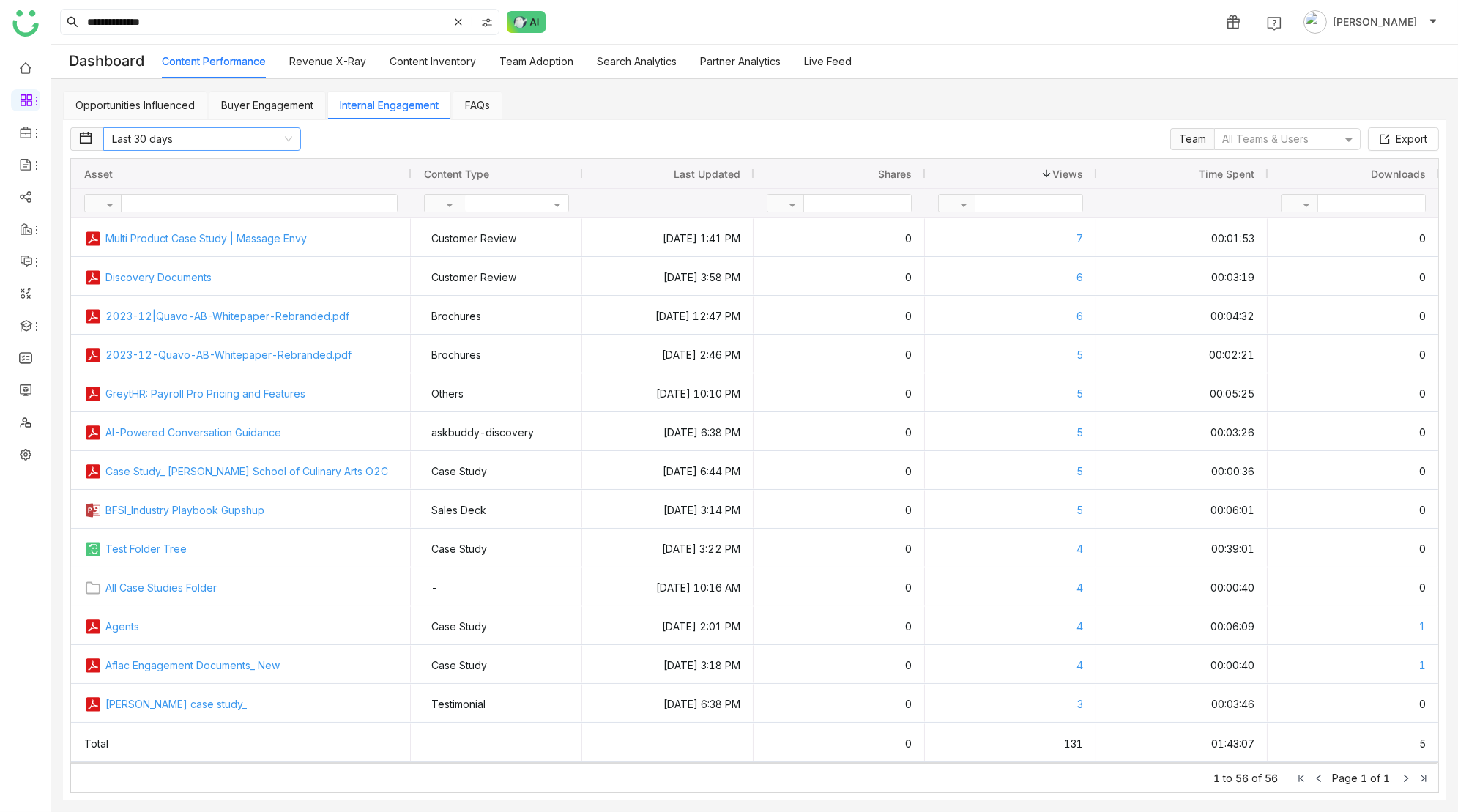
click at [251, 144] on nz-select-item "Last 30 days" at bounding box center [203, 139] width 180 height 22
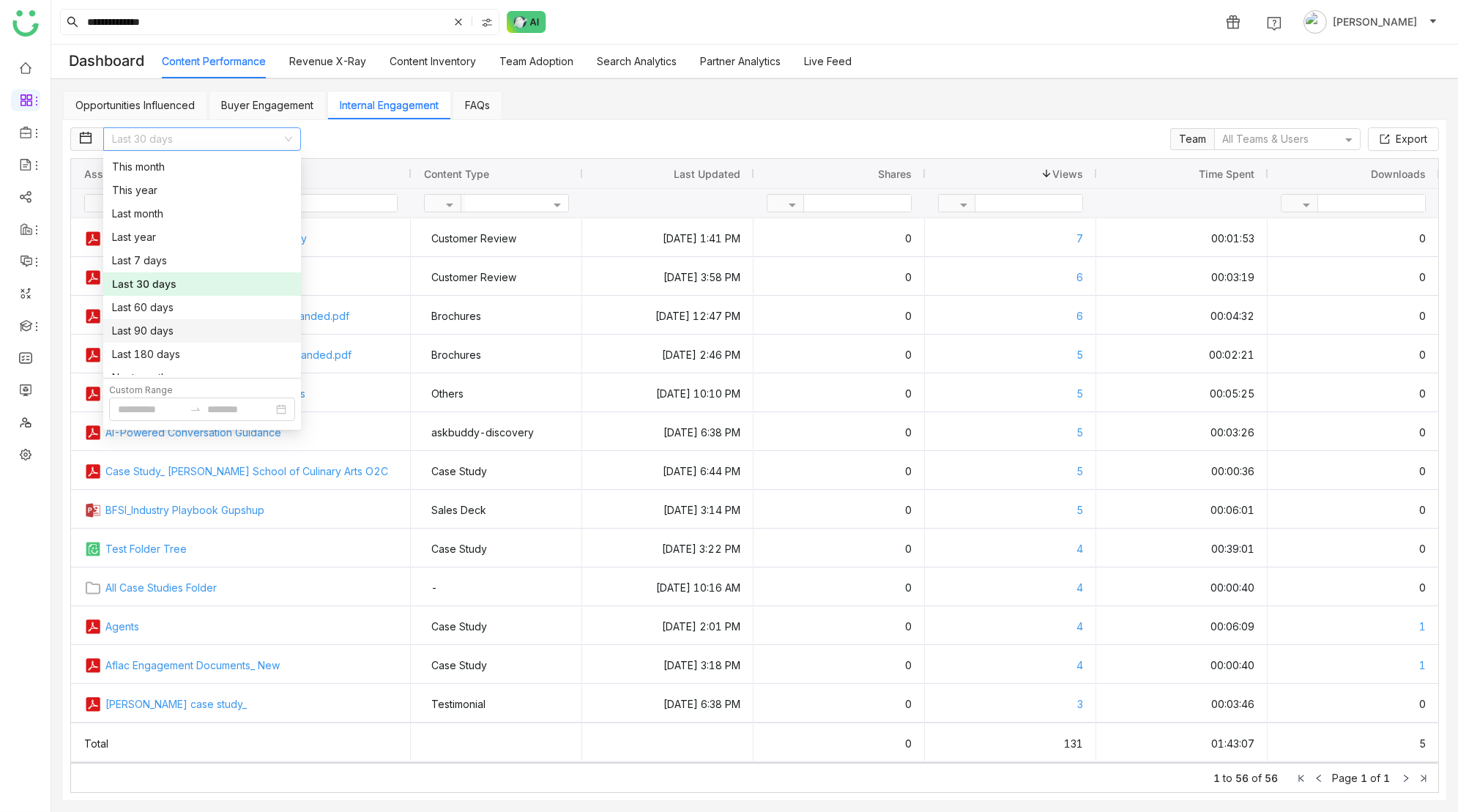
click at [203, 326] on div "Last 90 days" at bounding box center [203, 331] width 180 height 16
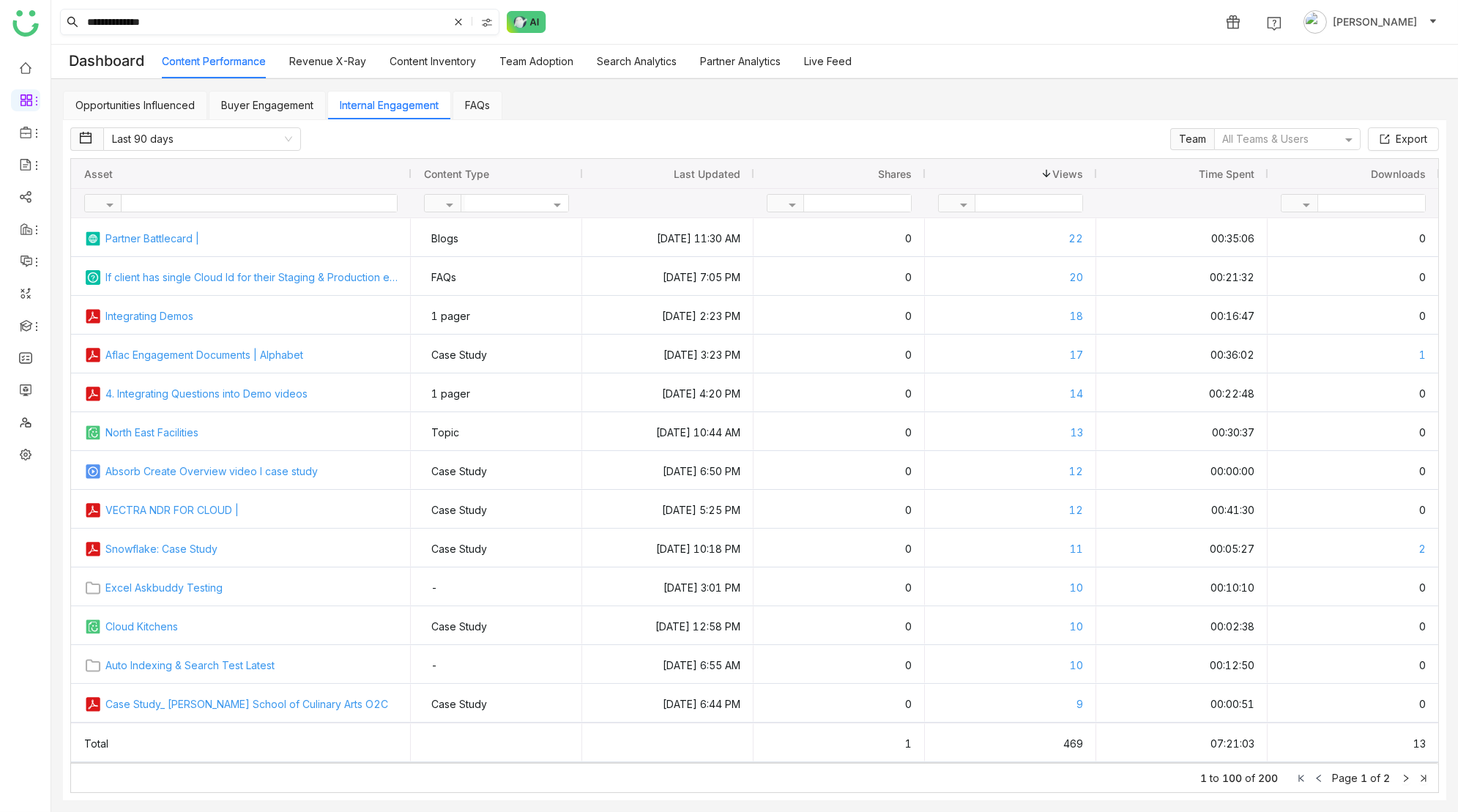
click at [246, 21] on input "**********" at bounding box center [266, 22] width 364 height 25
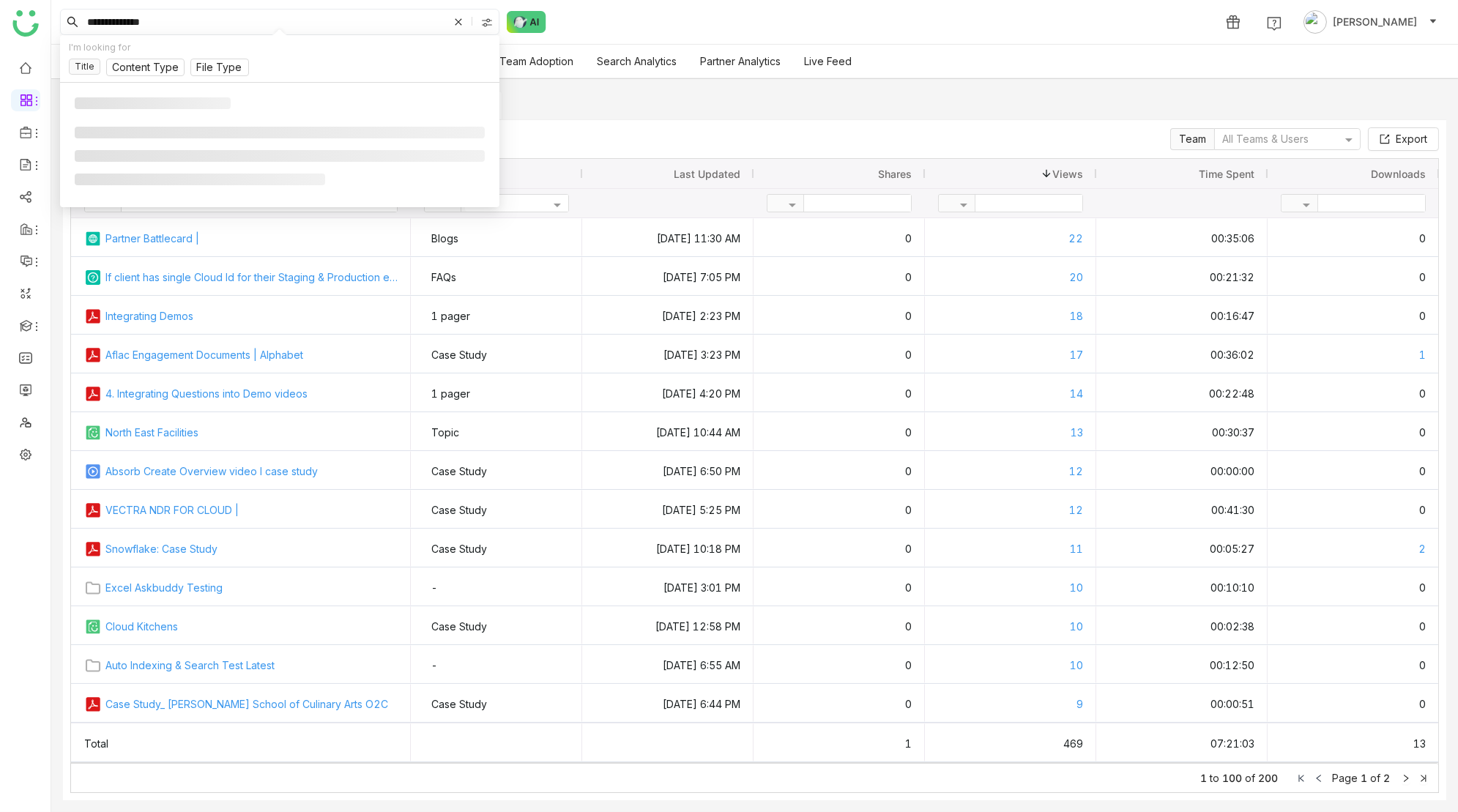
click at [246, 21] on input "**********" at bounding box center [266, 22] width 364 height 25
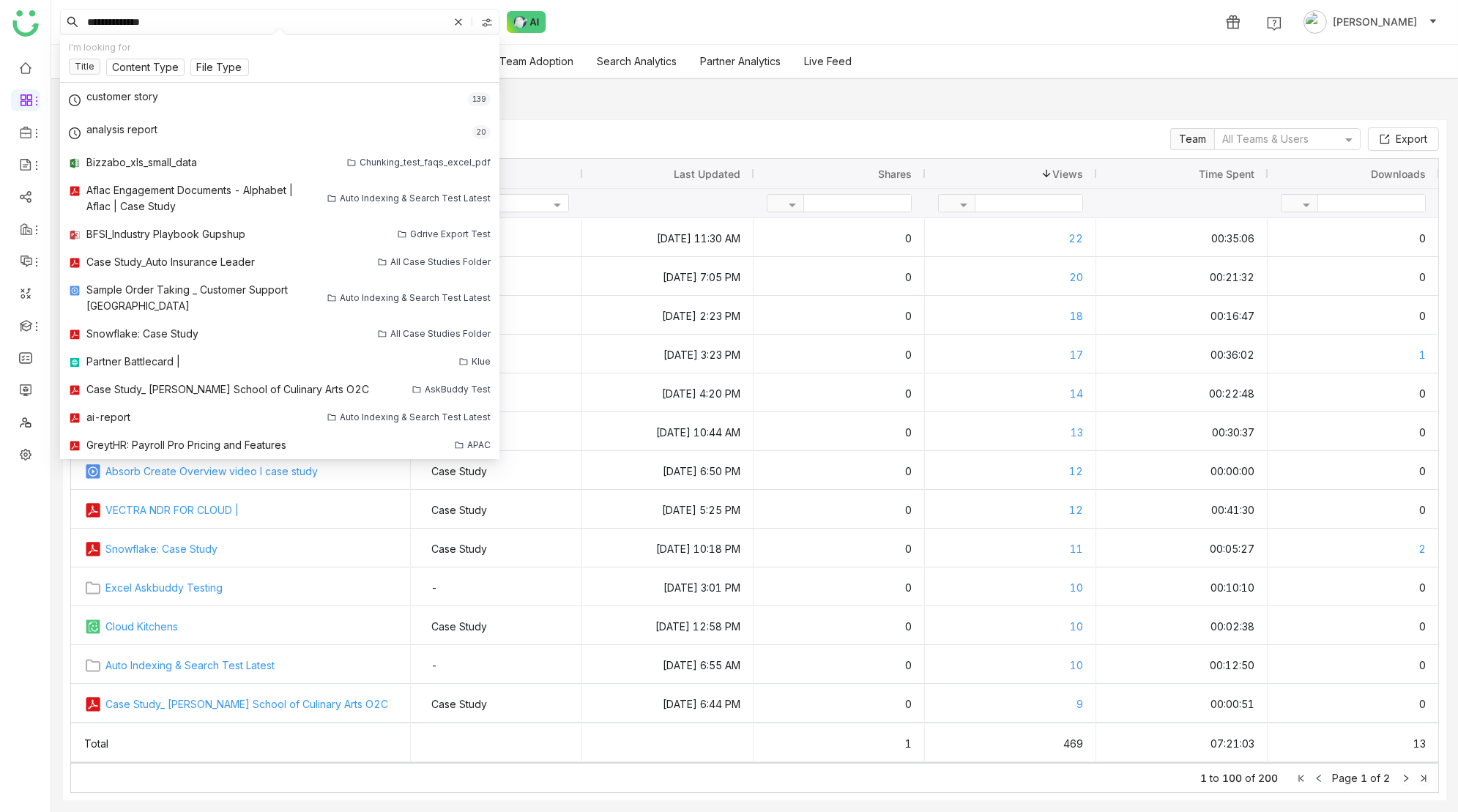
click at [246, 21] on input "**********" at bounding box center [266, 22] width 364 height 25
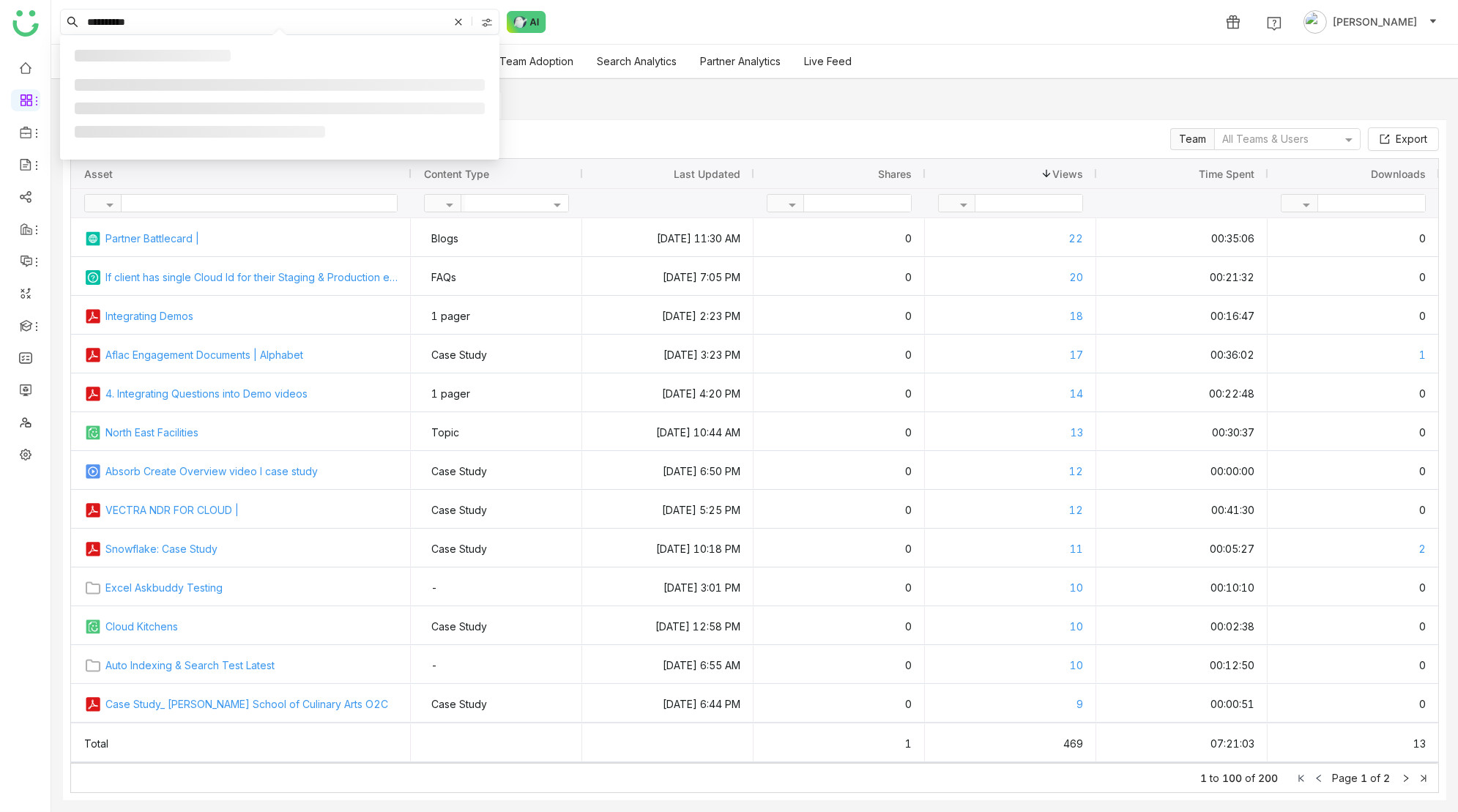
type input "**********"
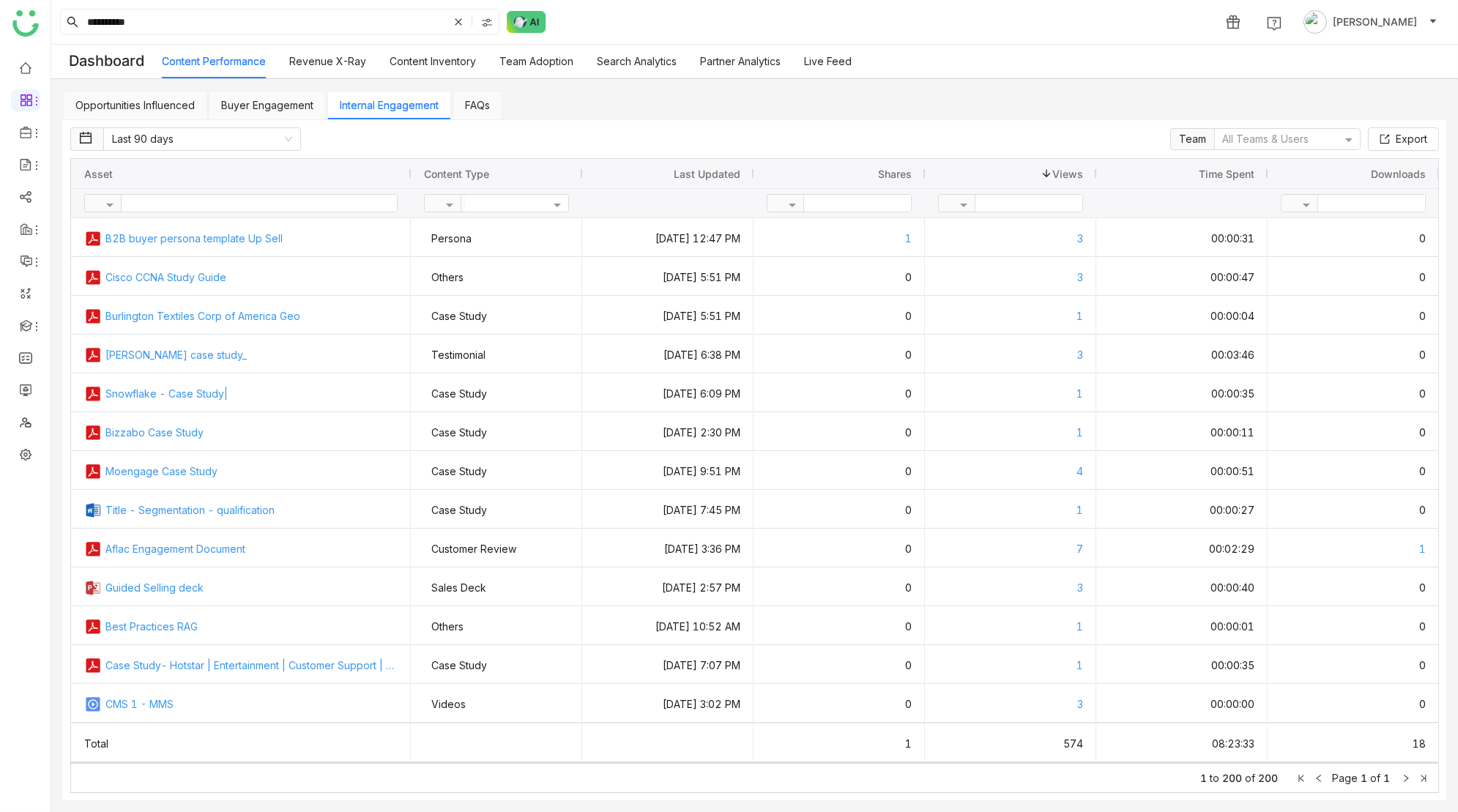
click at [975, 171] on div "Views 1" at bounding box center [1010, 173] width 145 height 22
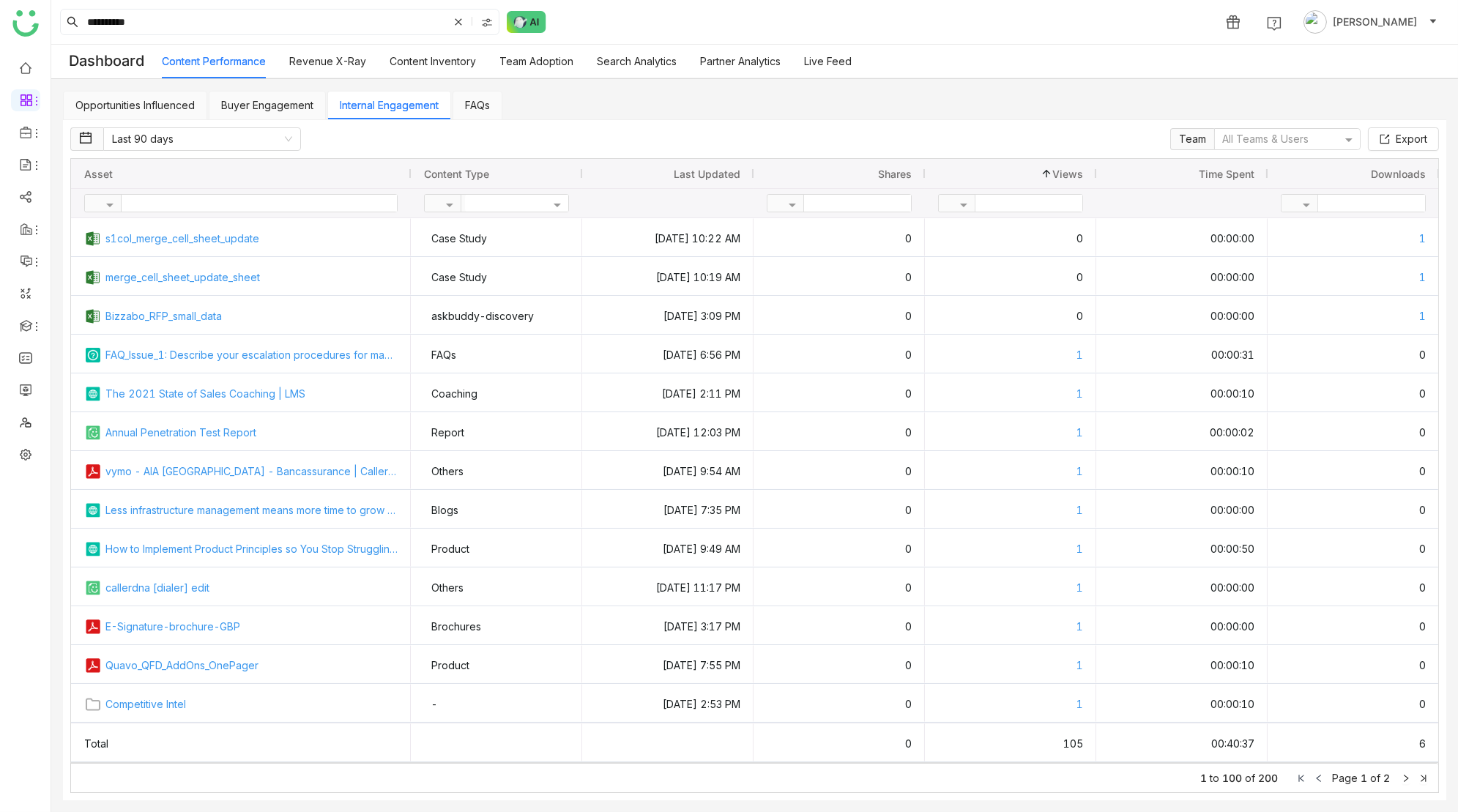
click at [975, 171] on div "Views 1" at bounding box center [1010, 173] width 145 height 22
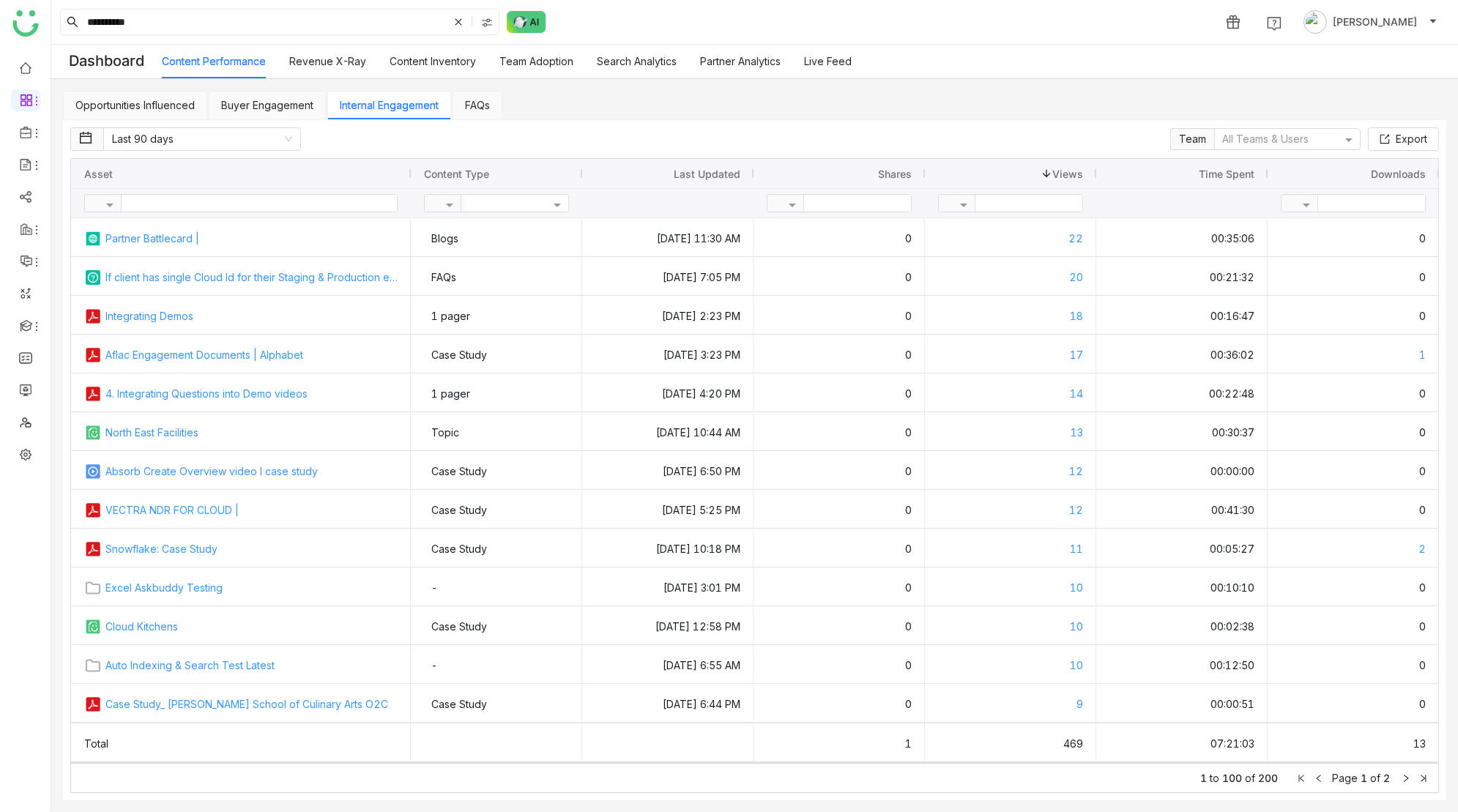
click at [285, 18] on input "**********" at bounding box center [266, 22] width 364 height 25
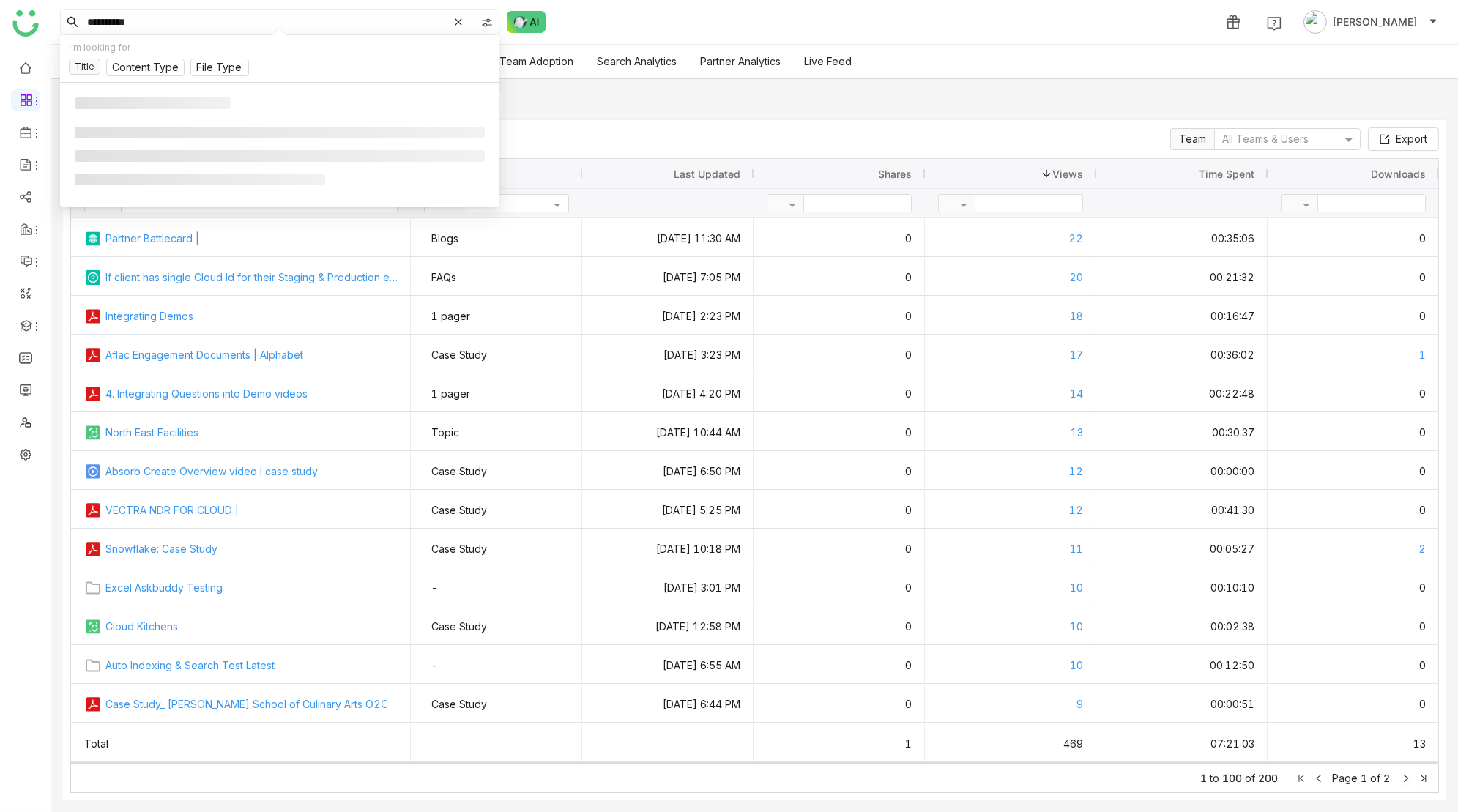
click at [285, 18] on input "**********" at bounding box center [266, 22] width 364 height 25
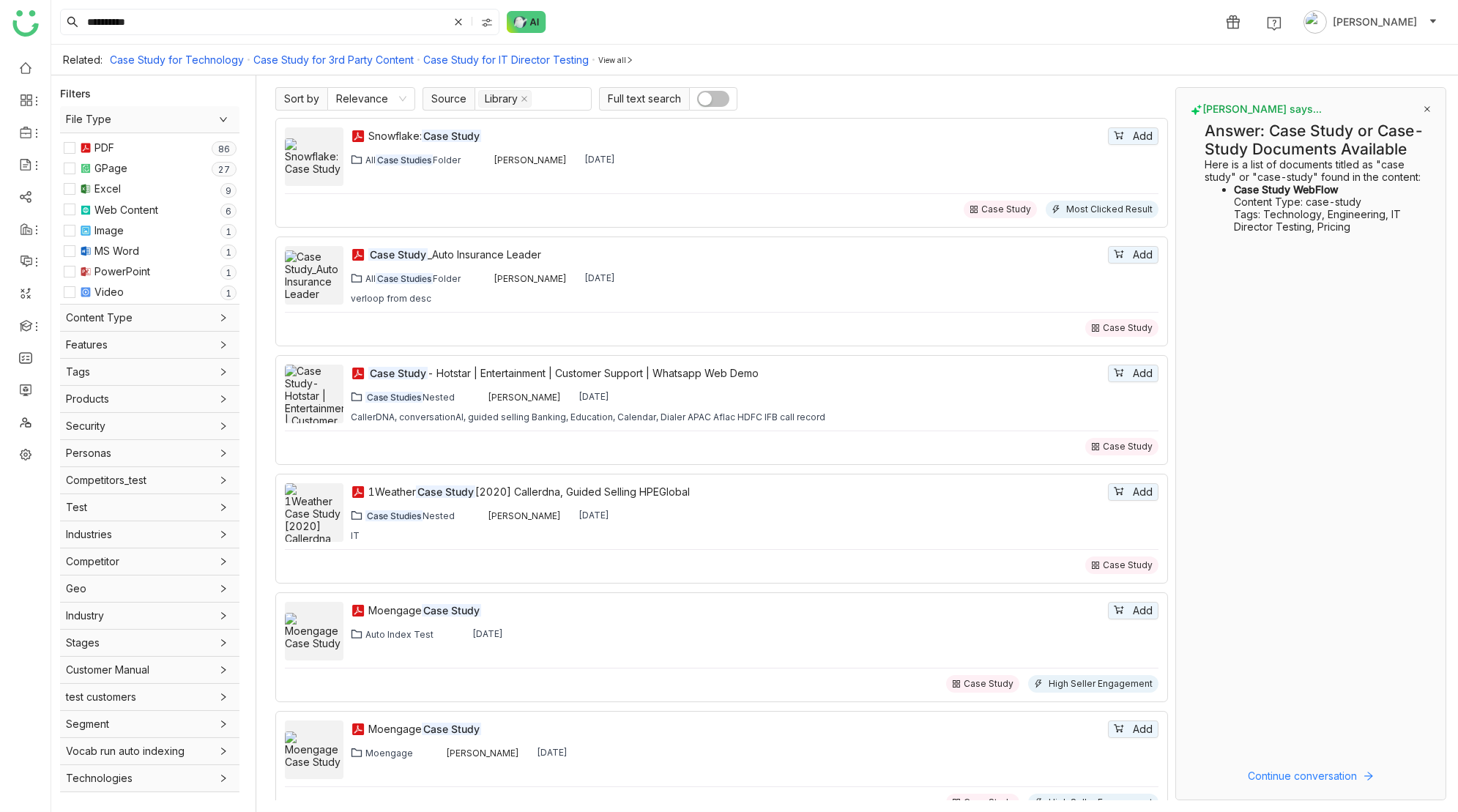
click at [1269, 189] on strong "Case Study WebFlow" at bounding box center [1286, 189] width 105 height 12
click at [1290, 215] on li "Case Study WebFlow Content Type: case-study Tags: Technology, Engineering, IT D…" at bounding box center [1329, 208] width 191 height 50
click at [1290, 224] on li "Case Study WebFlow Content Type: case-study Tags: Technology, Engineering, IT D…" at bounding box center [1329, 208] width 191 height 50
click at [648, 28] on div "**********" at bounding box center [754, 22] width 1407 height 44
click at [1304, 198] on li "Case Study WebFlow Content Type: case-study Tags: Technology, Engineering, IT D…" at bounding box center [1329, 208] width 191 height 50
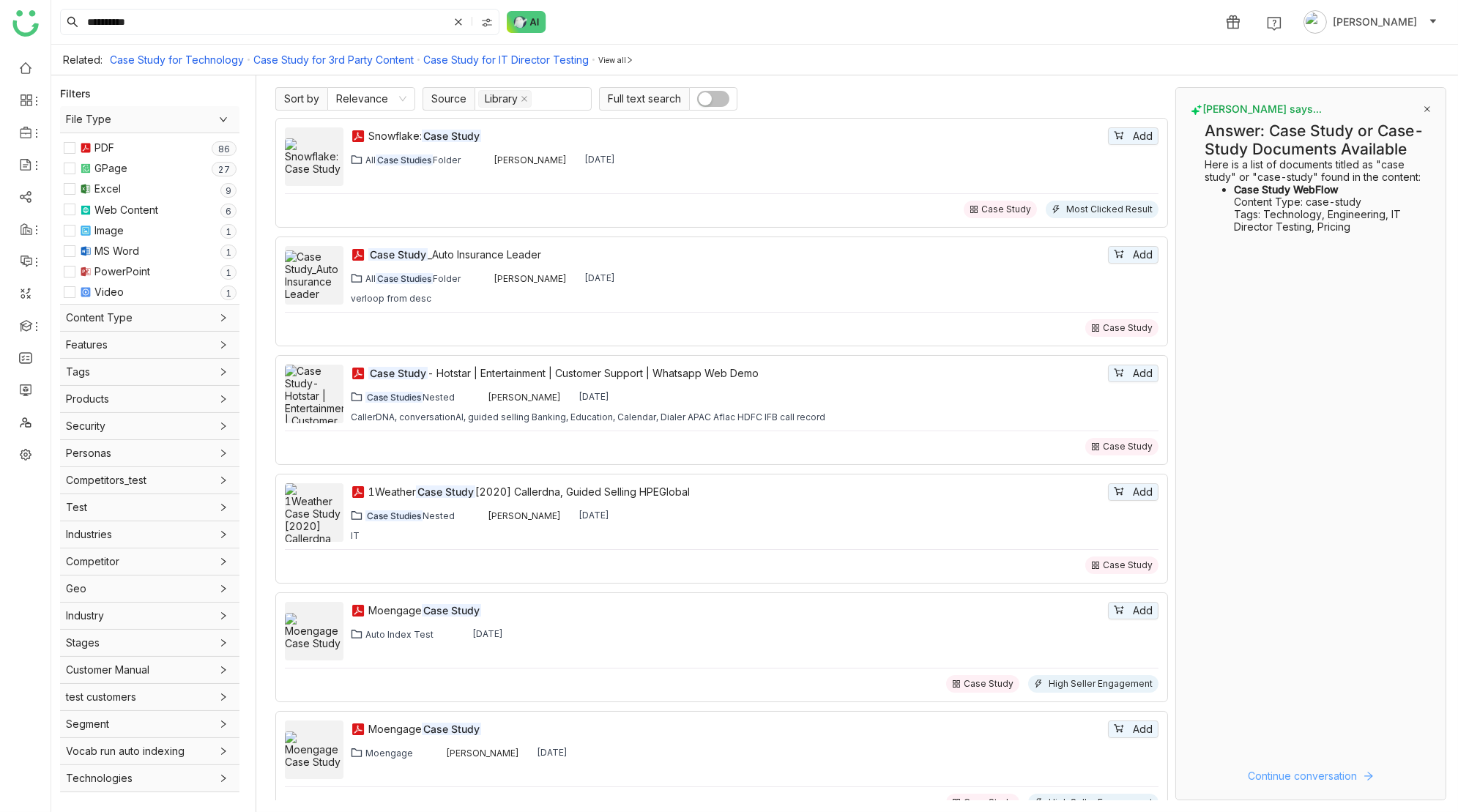
click at [1293, 777] on span "Continue conversation" at bounding box center [1303, 776] width 109 height 16
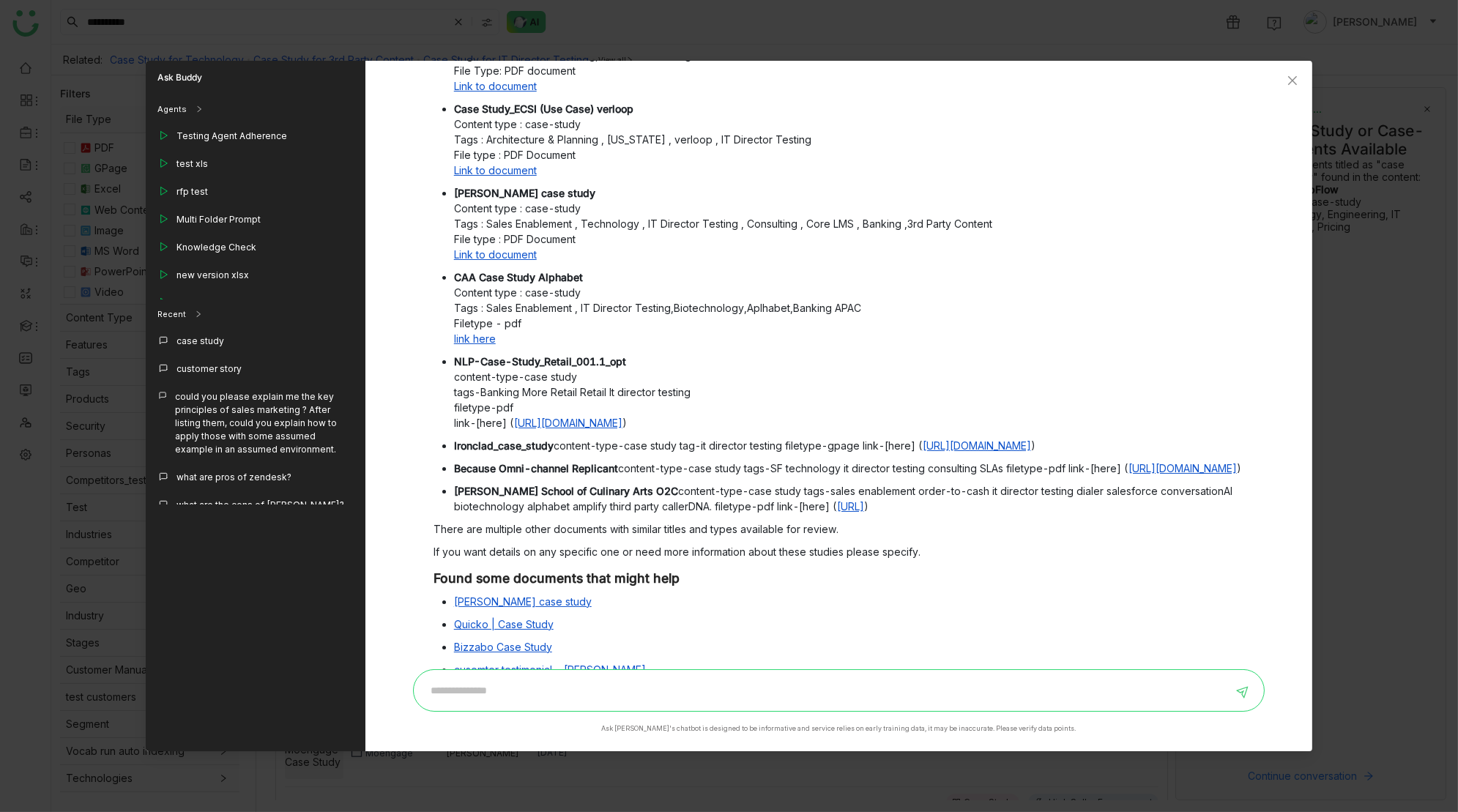
scroll to position [402, 0]
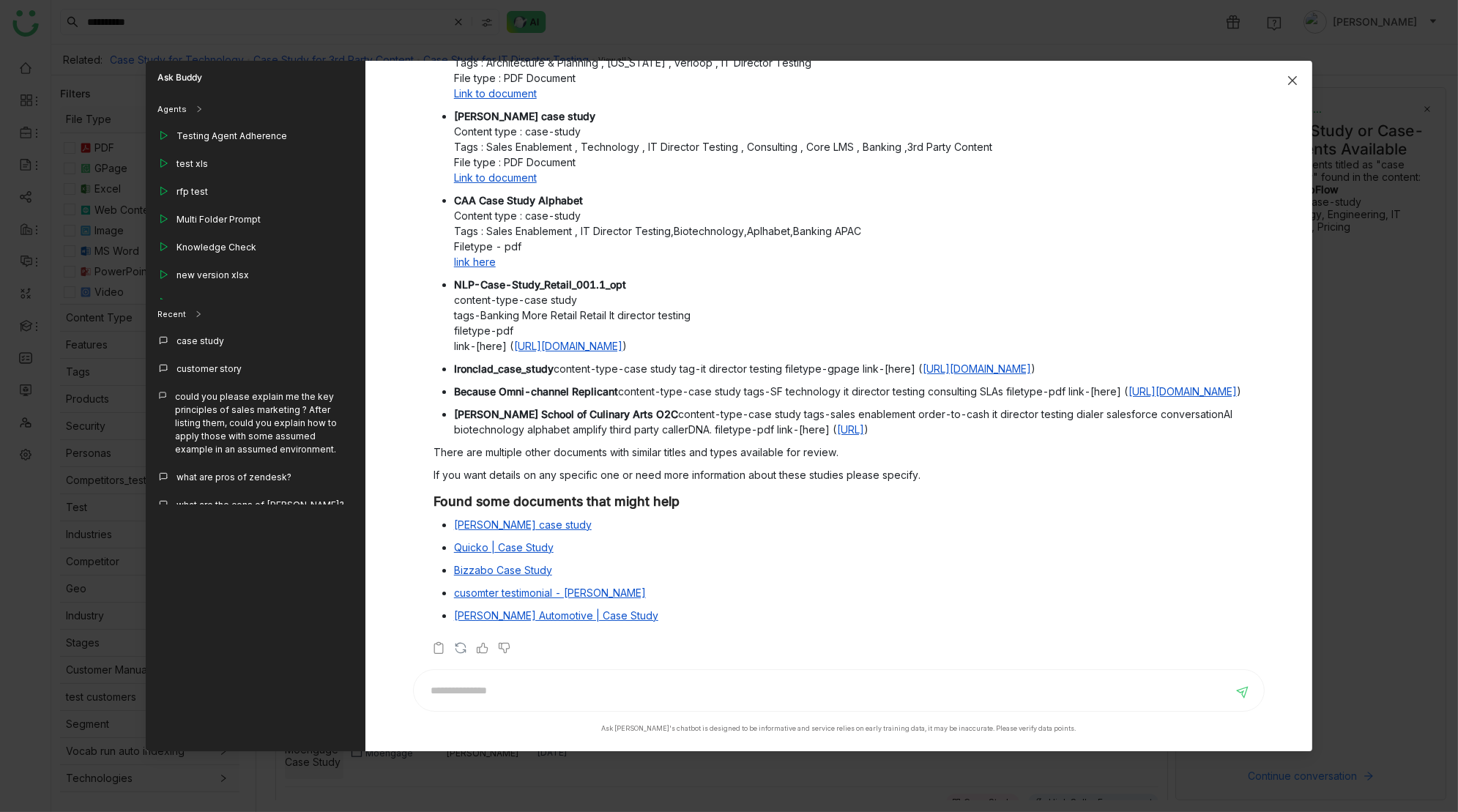
click at [1289, 81] on icon "Close" at bounding box center [1293, 81] width 12 height 12
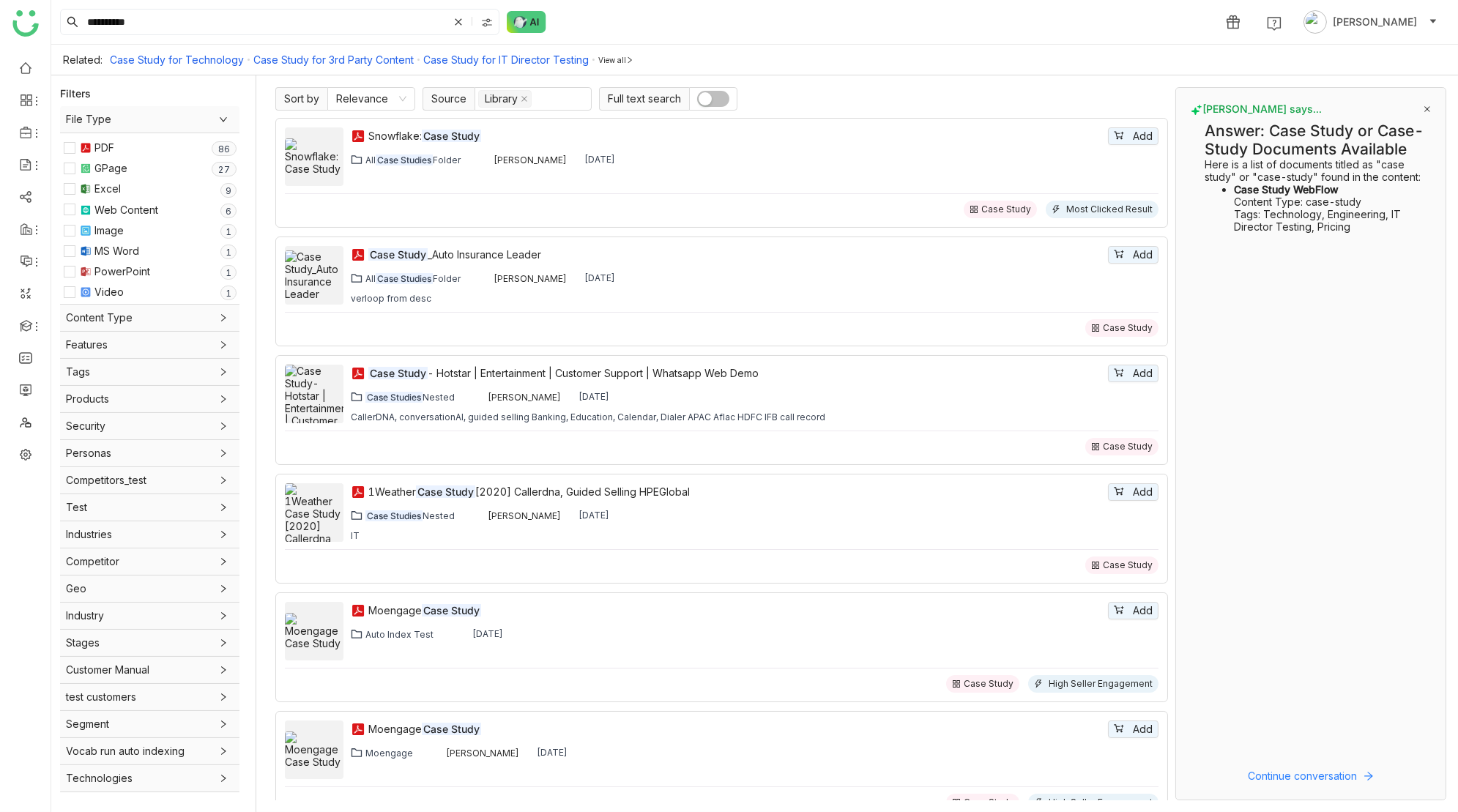
click at [1304, 311] on gtmb-editorjs "Answer: Case Study or Case-Study Documents Available Here is a list of document…" at bounding box center [1311, 428] width 240 height 625
drag, startPoint x: 1223, startPoint y: 185, endPoint x: 1305, endPoint y: 614, distance: 436.8
click at [1305, 614] on gtmb-editorjs "Answer: Case Study or Case-Study Documents Available Here is a list of document…" at bounding box center [1311, 428] width 240 height 625
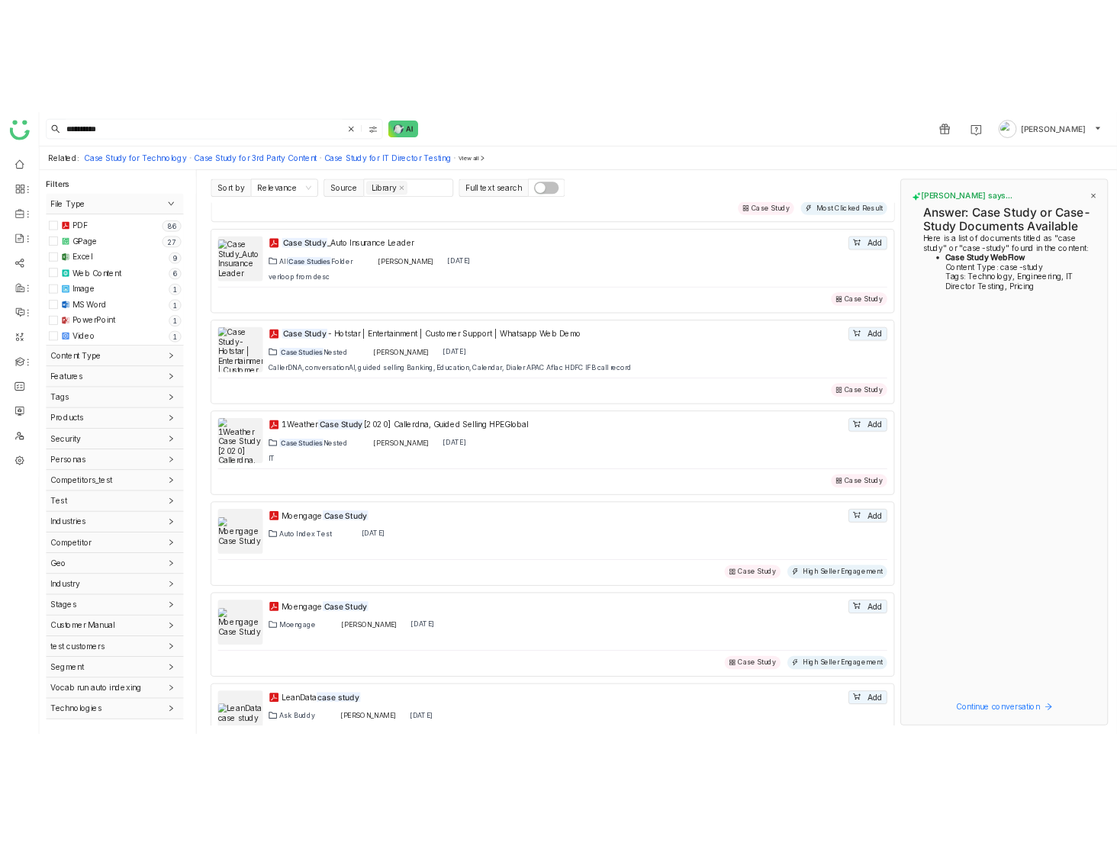
scroll to position [0, 0]
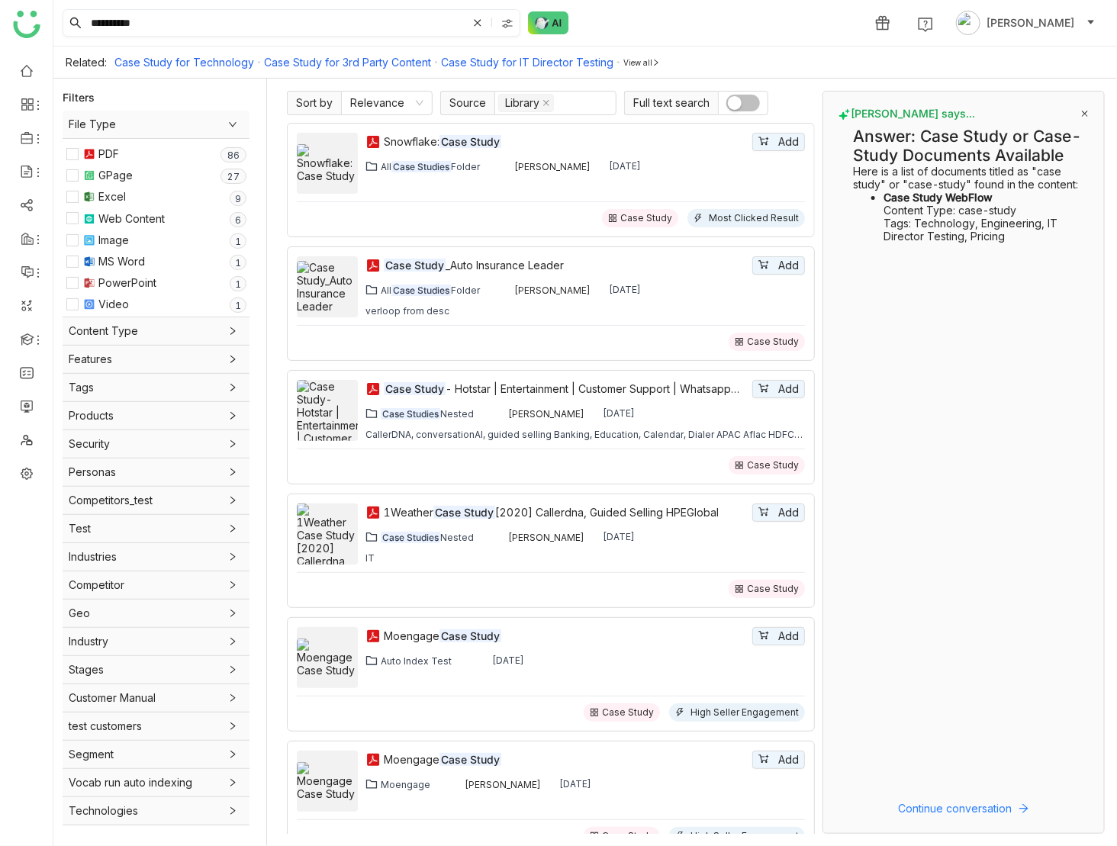
click at [157, 21] on input "**********" at bounding box center [277, 23] width 379 height 26
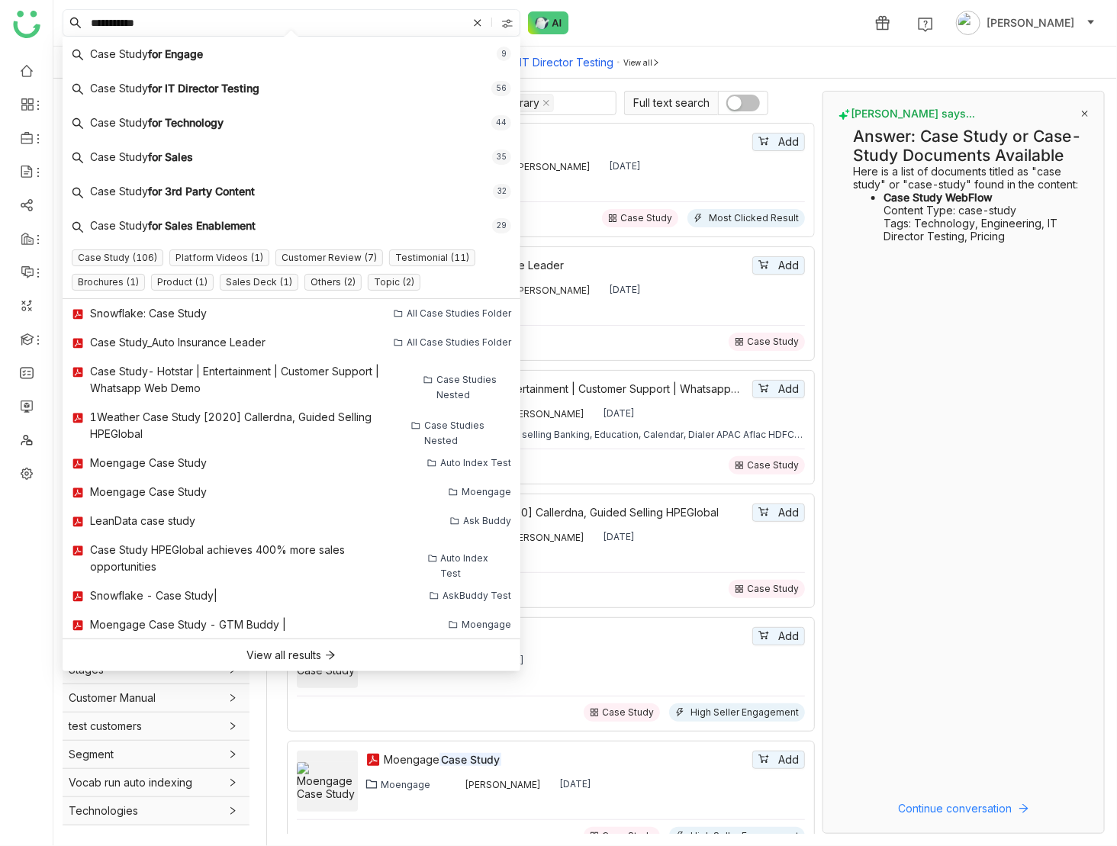
type input "**********"
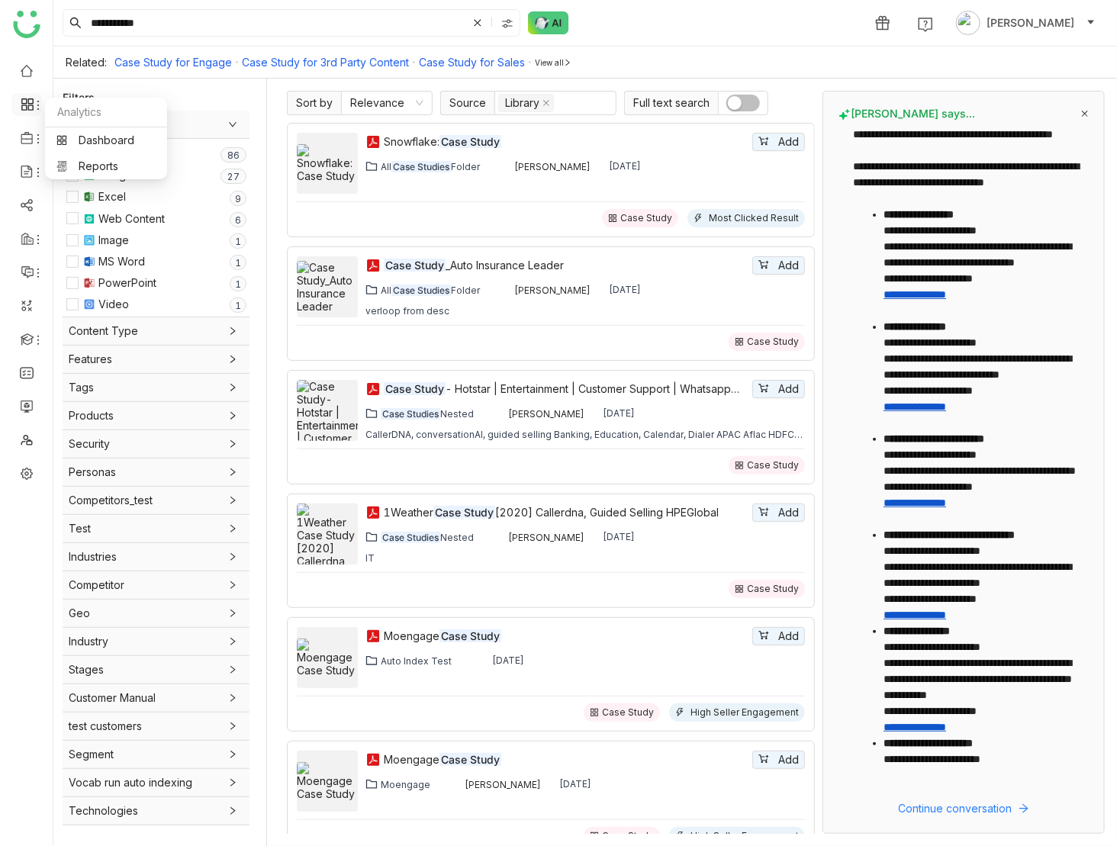
click at [28, 101] on icon at bounding box center [29, 100] width 5 height 5
click at [97, 137] on link "Dashboard" at bounding box center [105, 140] width 99 height 11
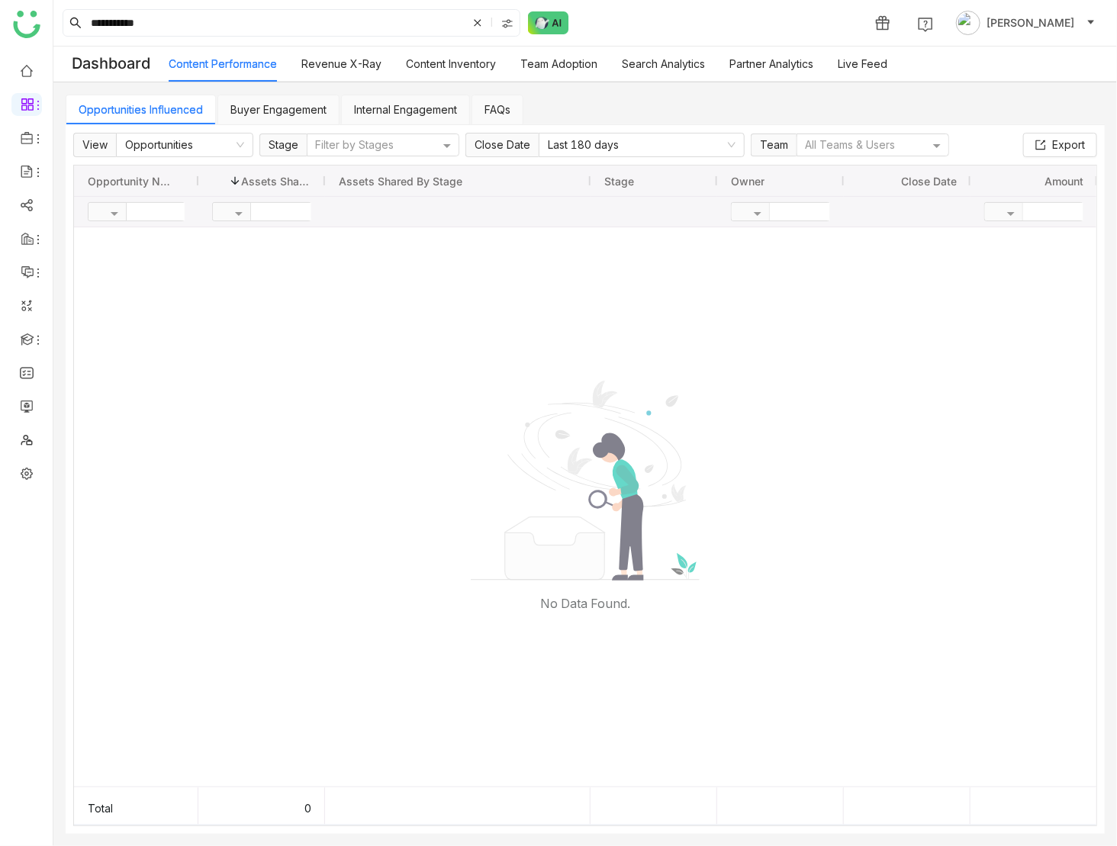
click at [283, 103] on link "Buyer Engagement" at bounding box center [278, 109] width 96 height 13
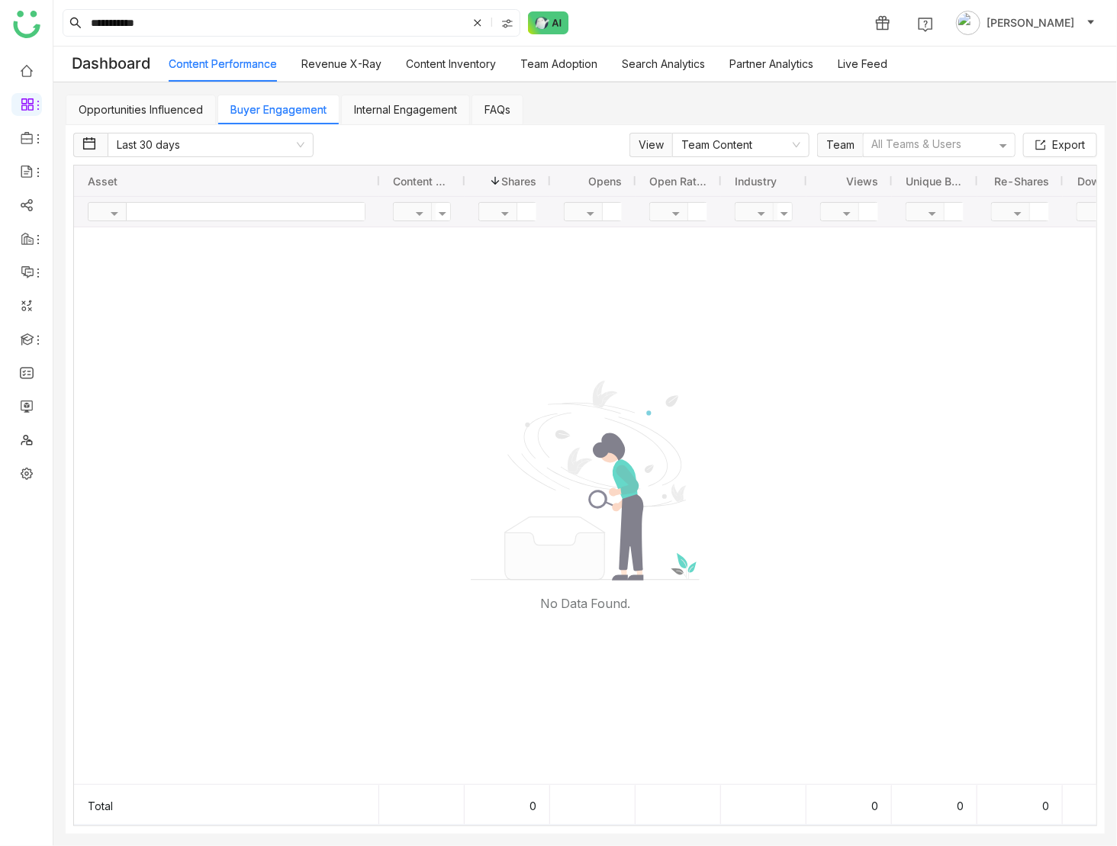
click at [381, 104] on link "Internal Engagement" at bounding box center [405, 109] width 103 height 13
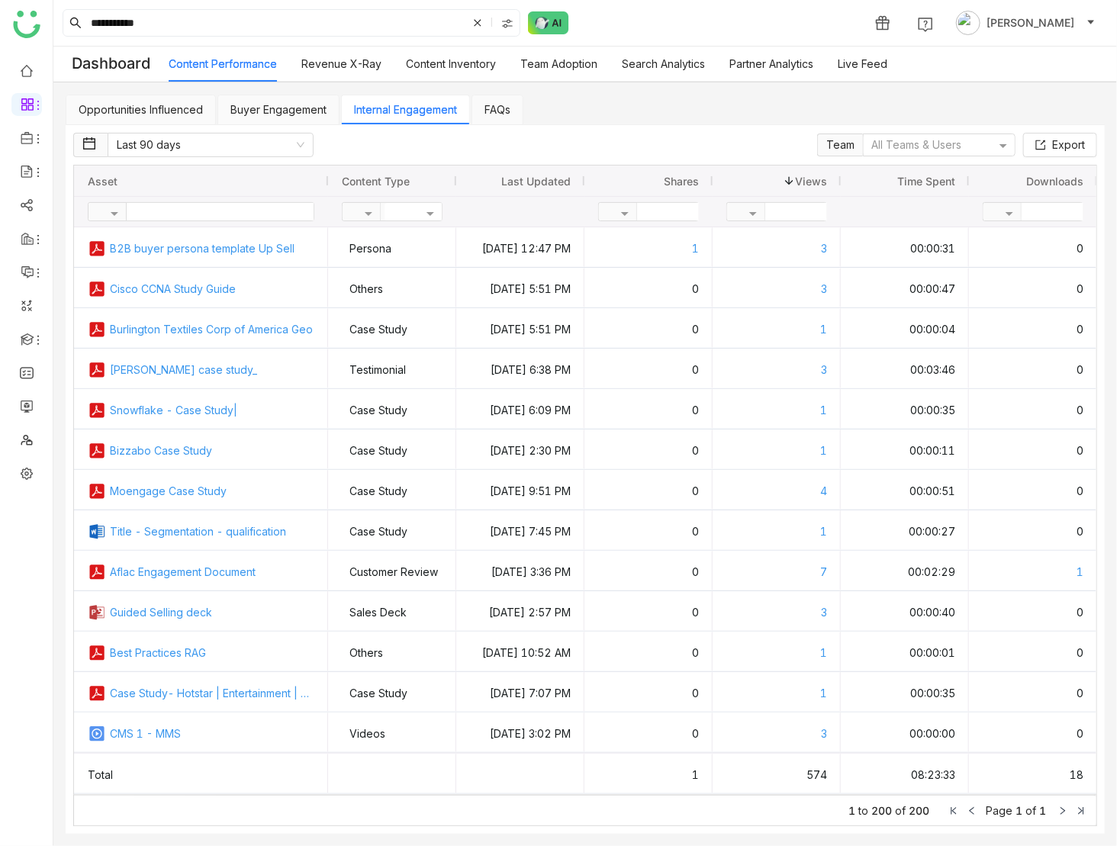
click at [784, 175] on span at bounding box center [789, 181] width 12 height 12
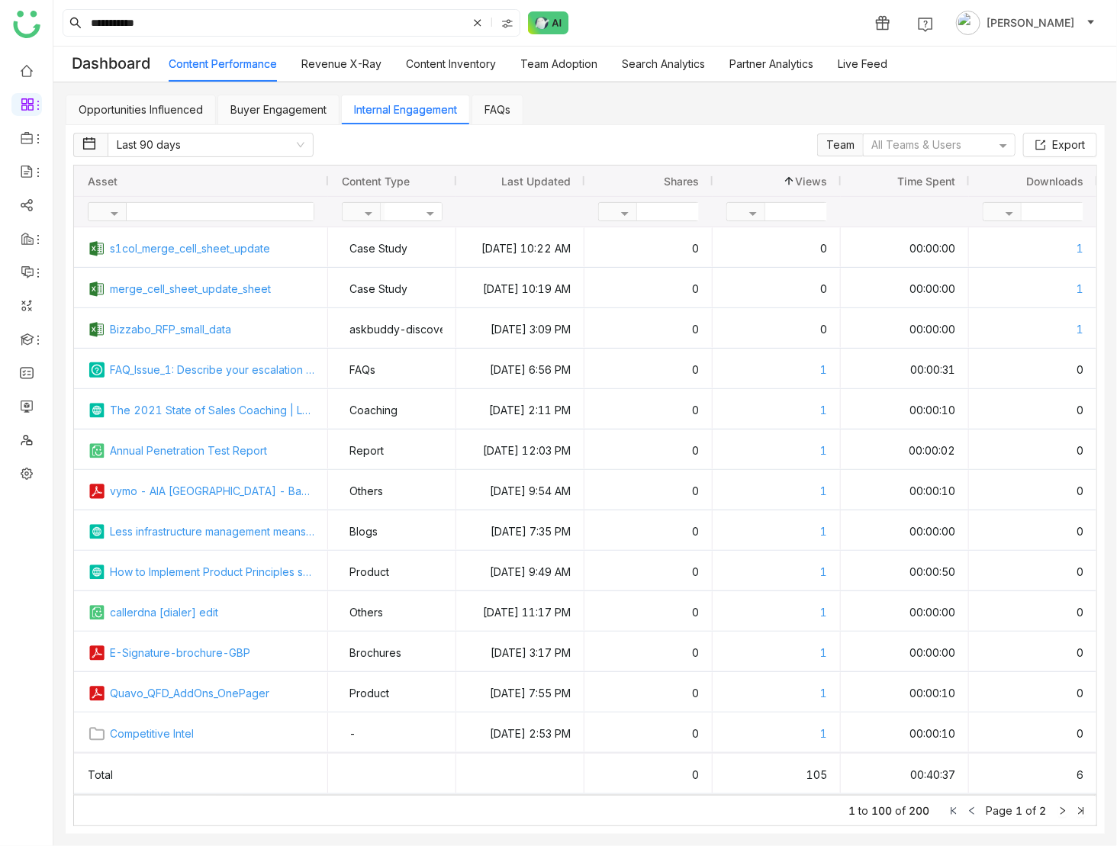
click at [784, 175] on span at bounding box center [789, 181] width 12 height 12
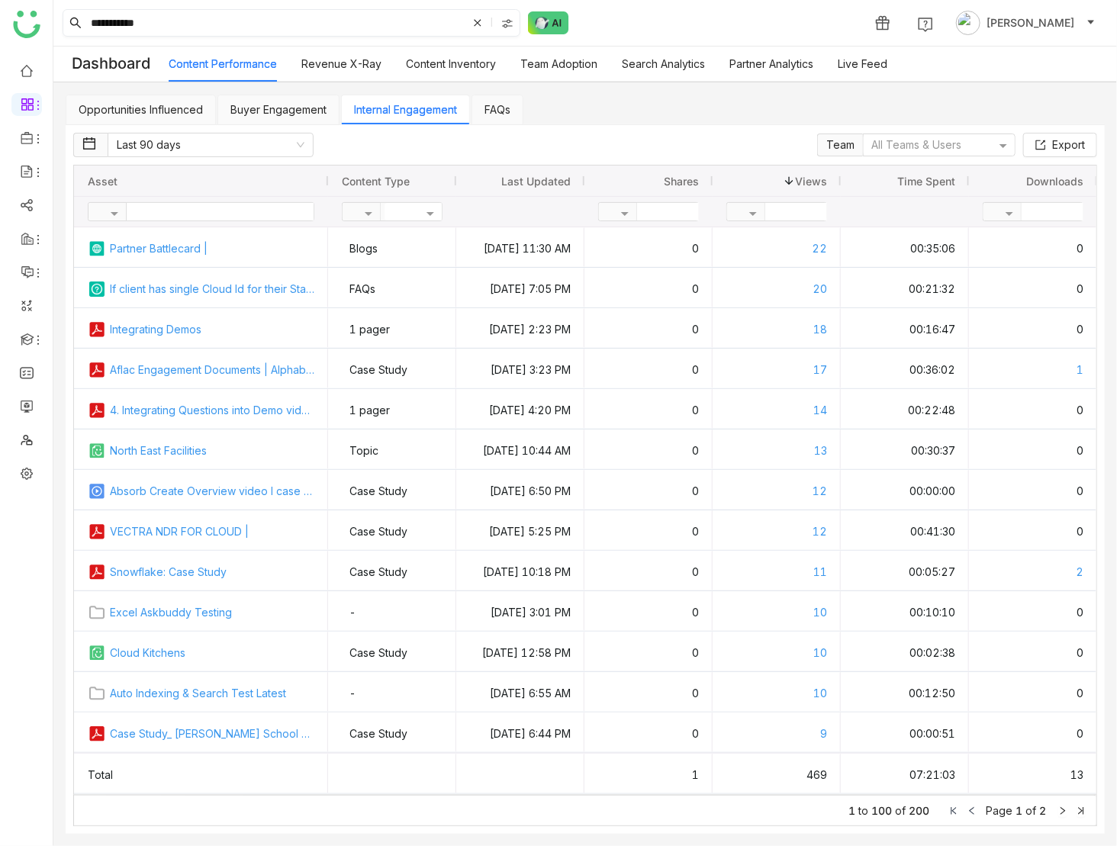
click at [190, 12] on input "**********" at bounding box center [277, 23] width 379 height 26
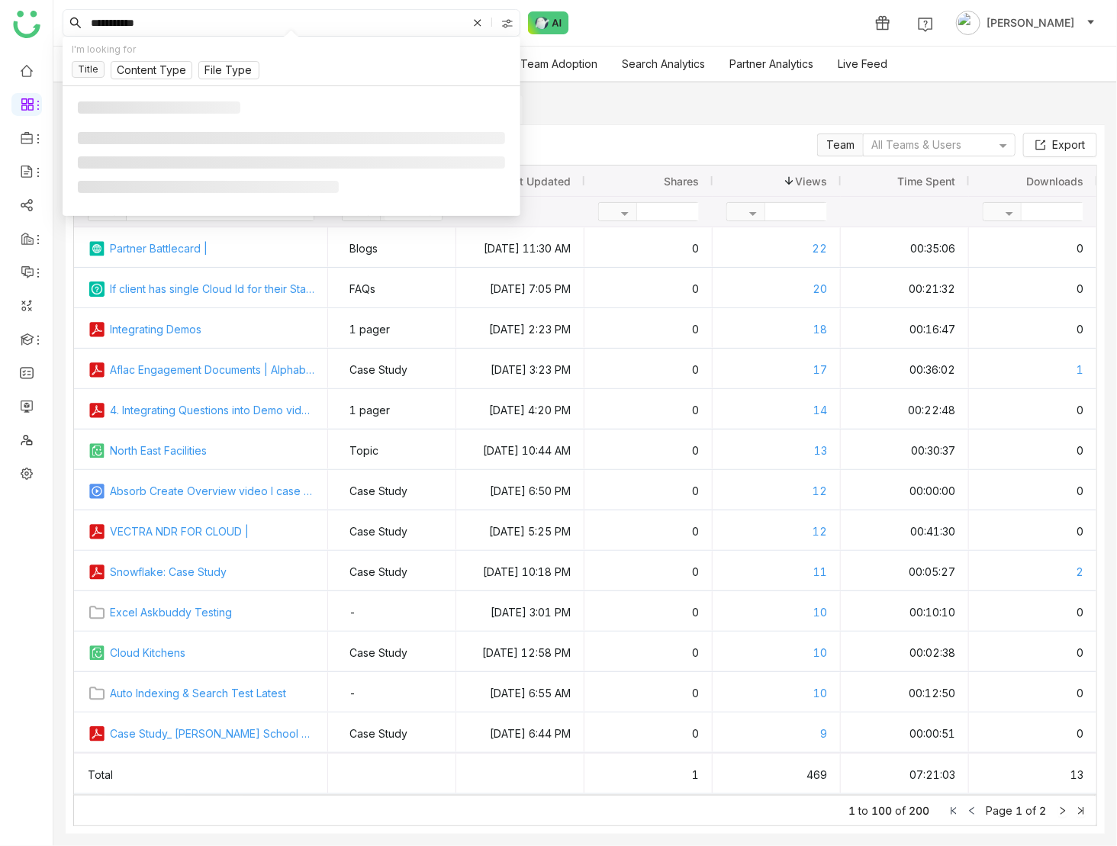
click at [190, 12] on input "**********" at bounding box center [277, 23] width 379 height 26
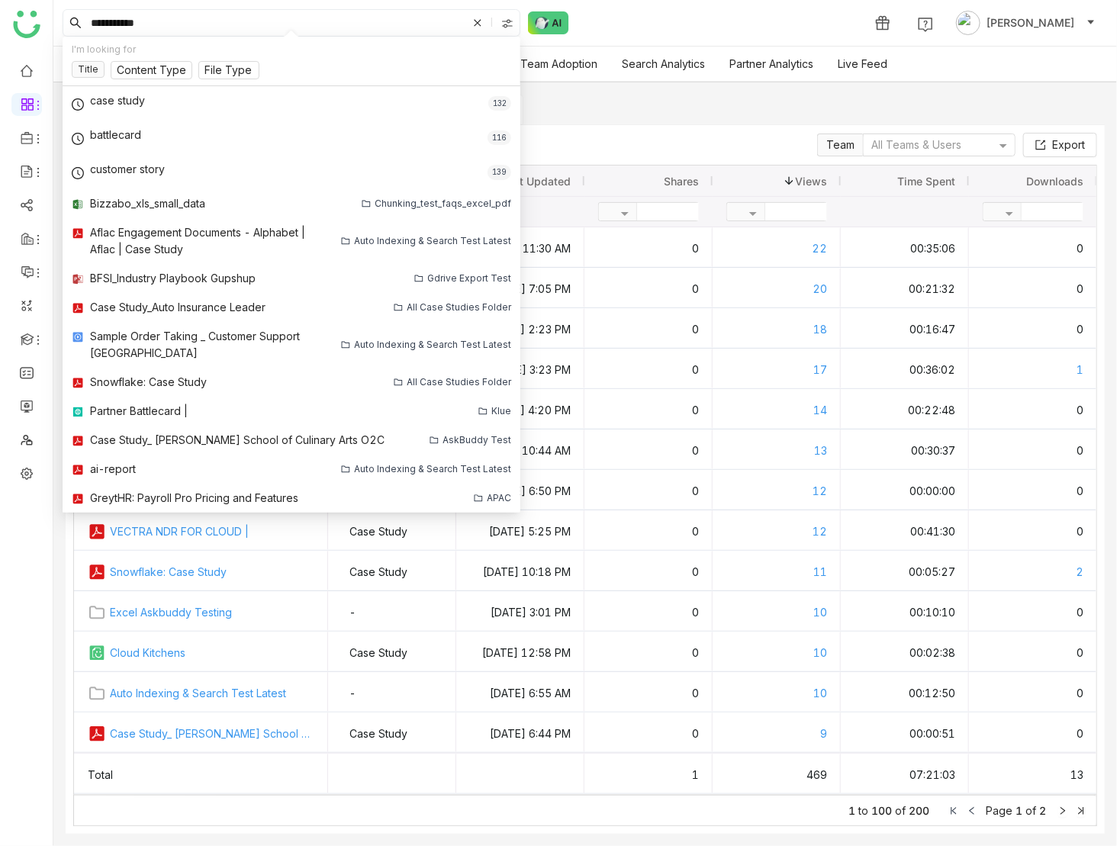
click at [190, 12] on input "**********" at bounding box center [277, 23] width 379 height 26
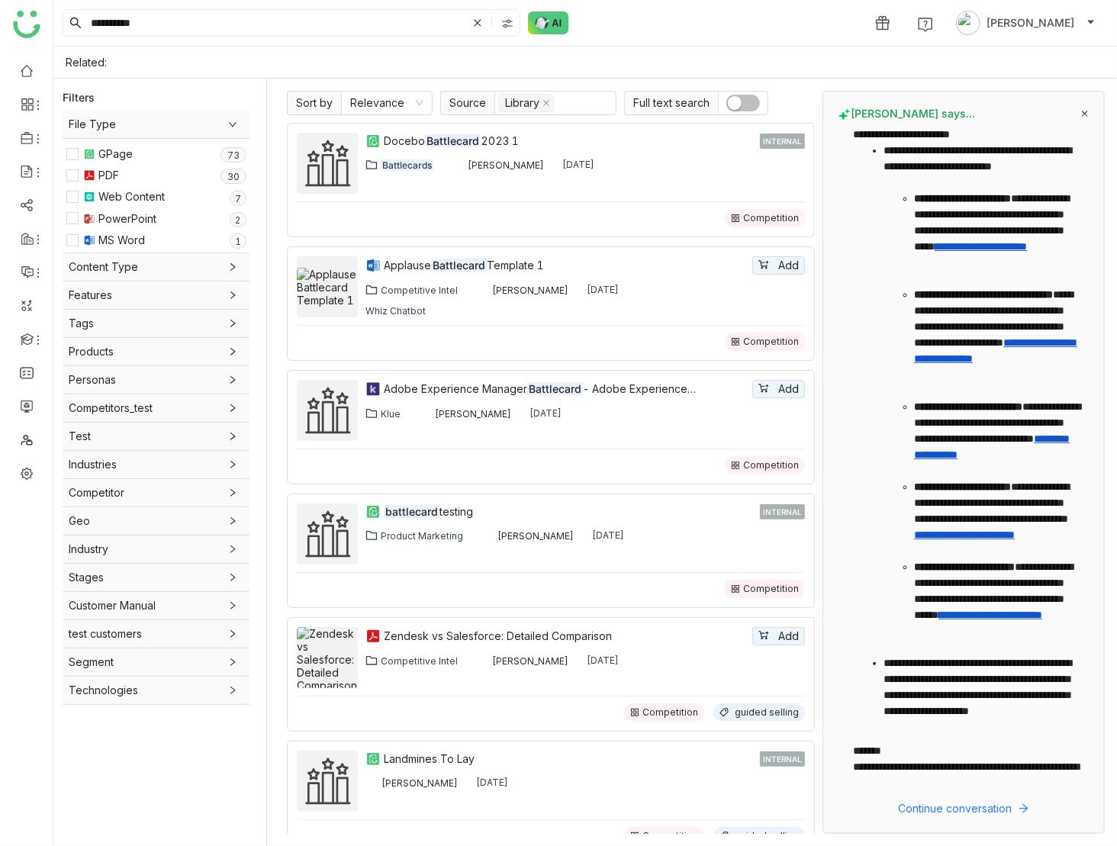
click at [120, 198] on div "Web Content" at bounding box center [131, 196] width 66 height 17
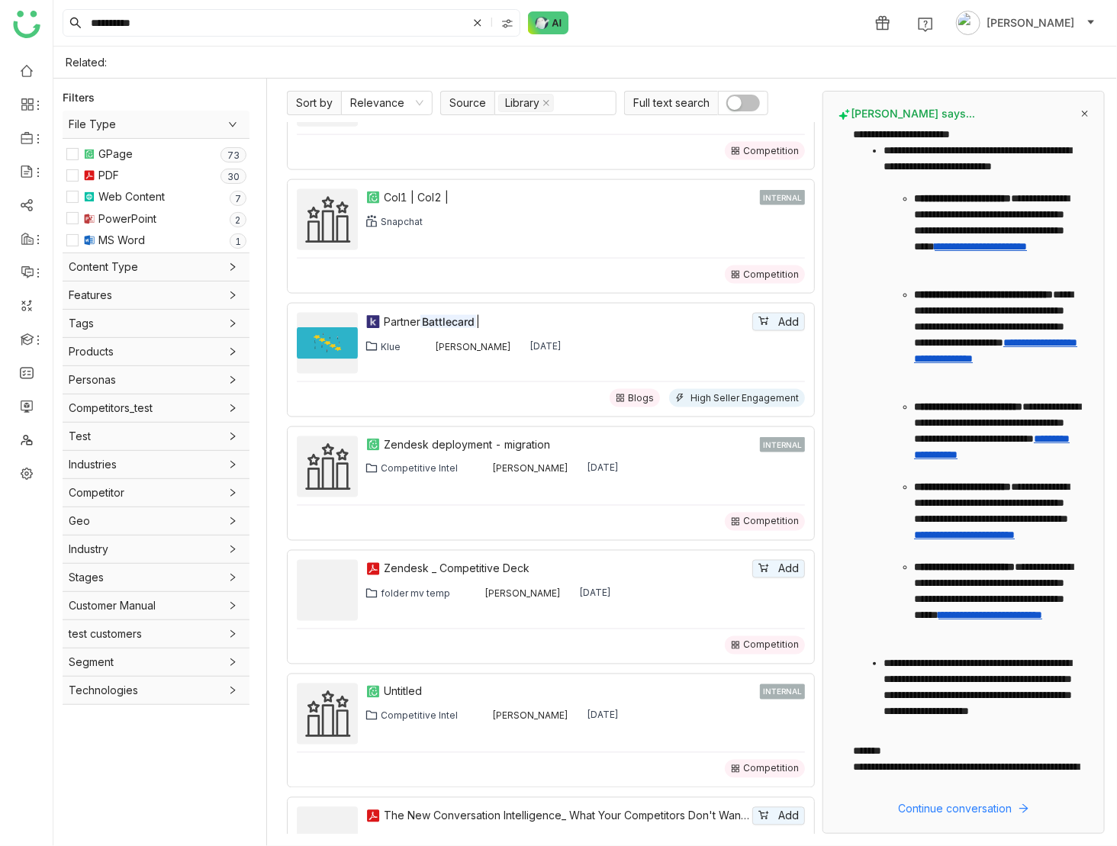
scroll to position [8459, 0]
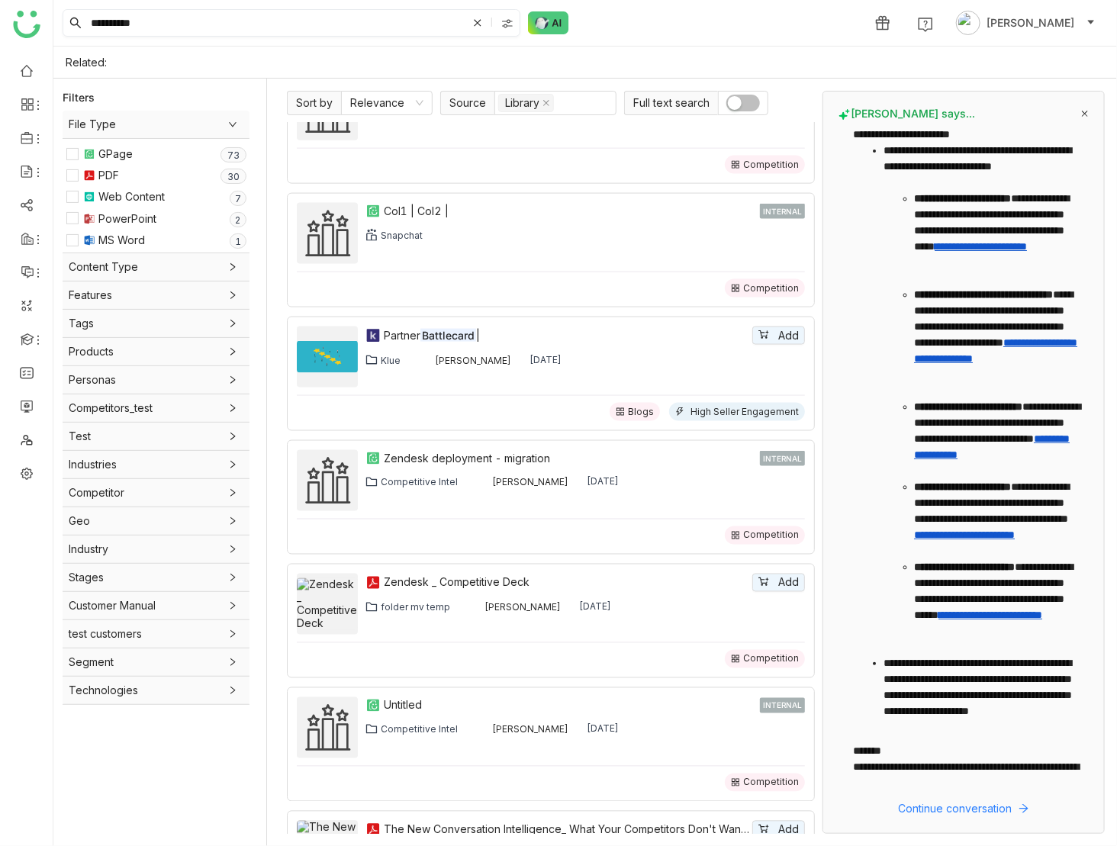
click at [88, 24] on input "**********" at bounding box center [277, 23] width 379 height 26
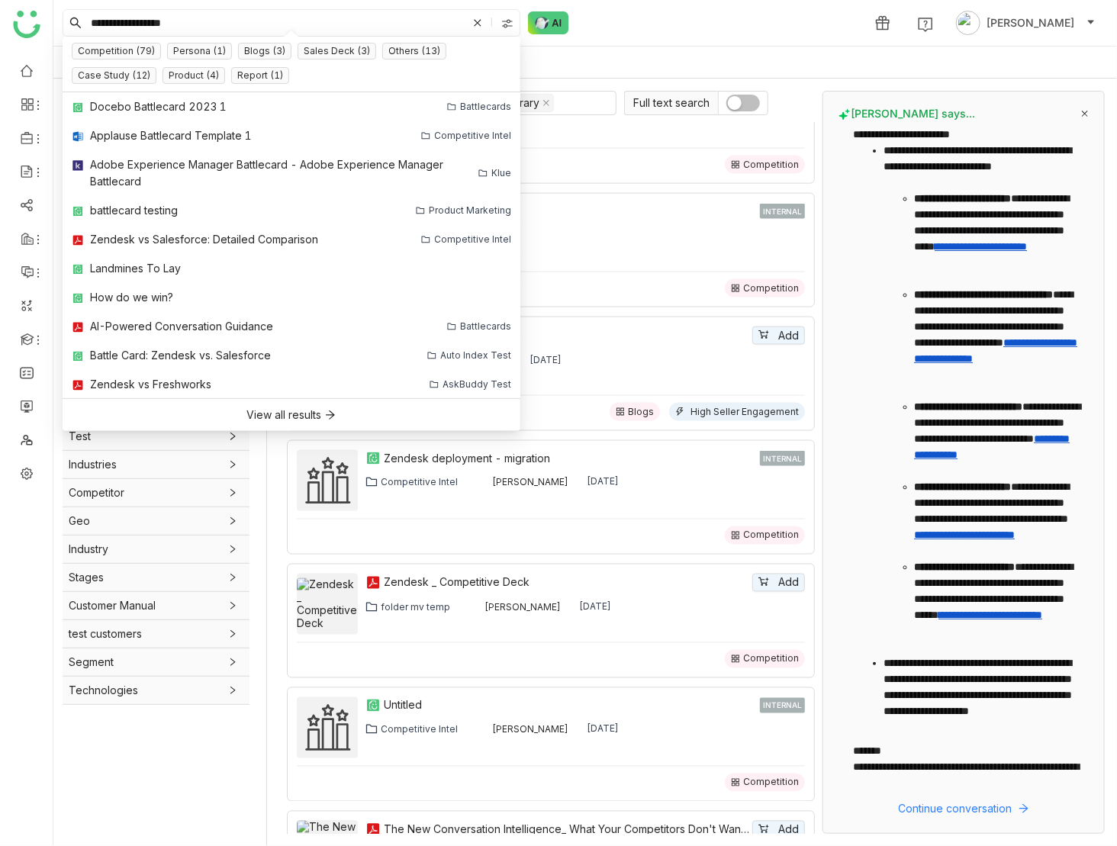
type input "**********"
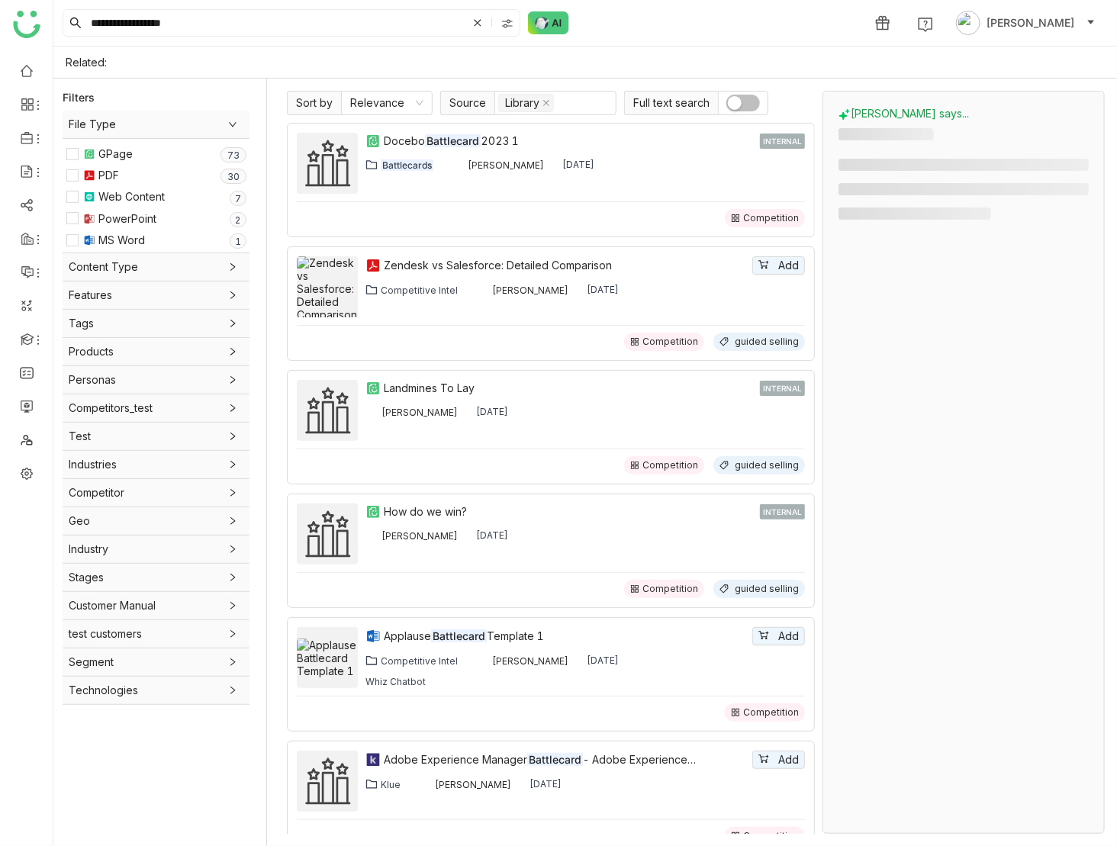
click at [148, 194] on div "Web Content" at bounding box center [131, 196] width 66 height 17
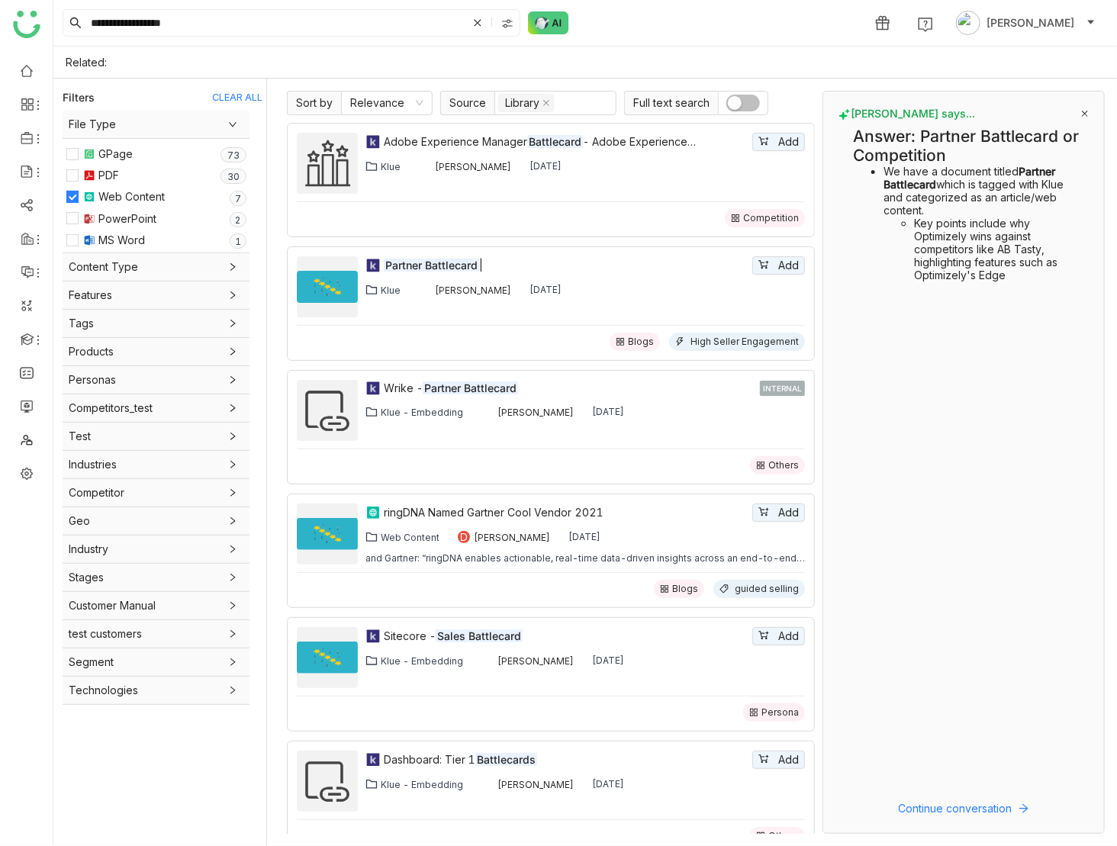
click at [743, 98] on button "button" at bounding box center [743, 103] width 34 height 17
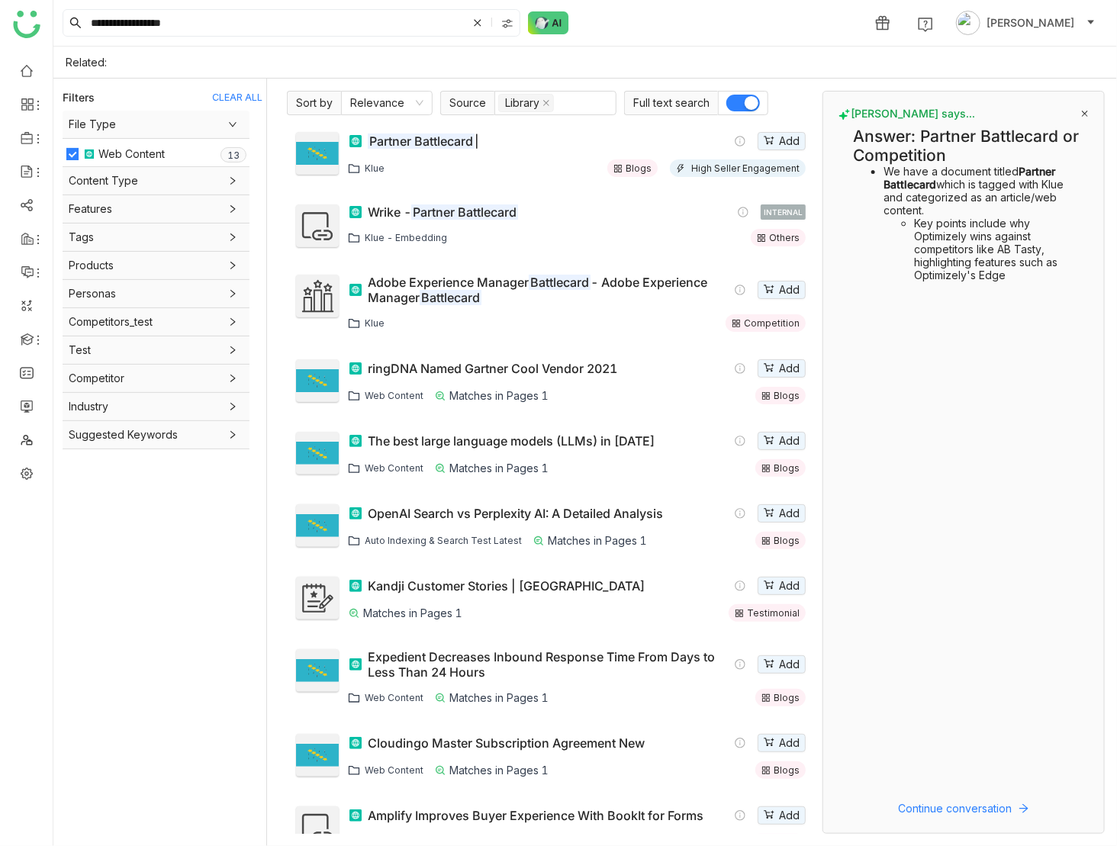
click at [733, 98] on button "button" at bounding box center [743, 103] width 34 height 17
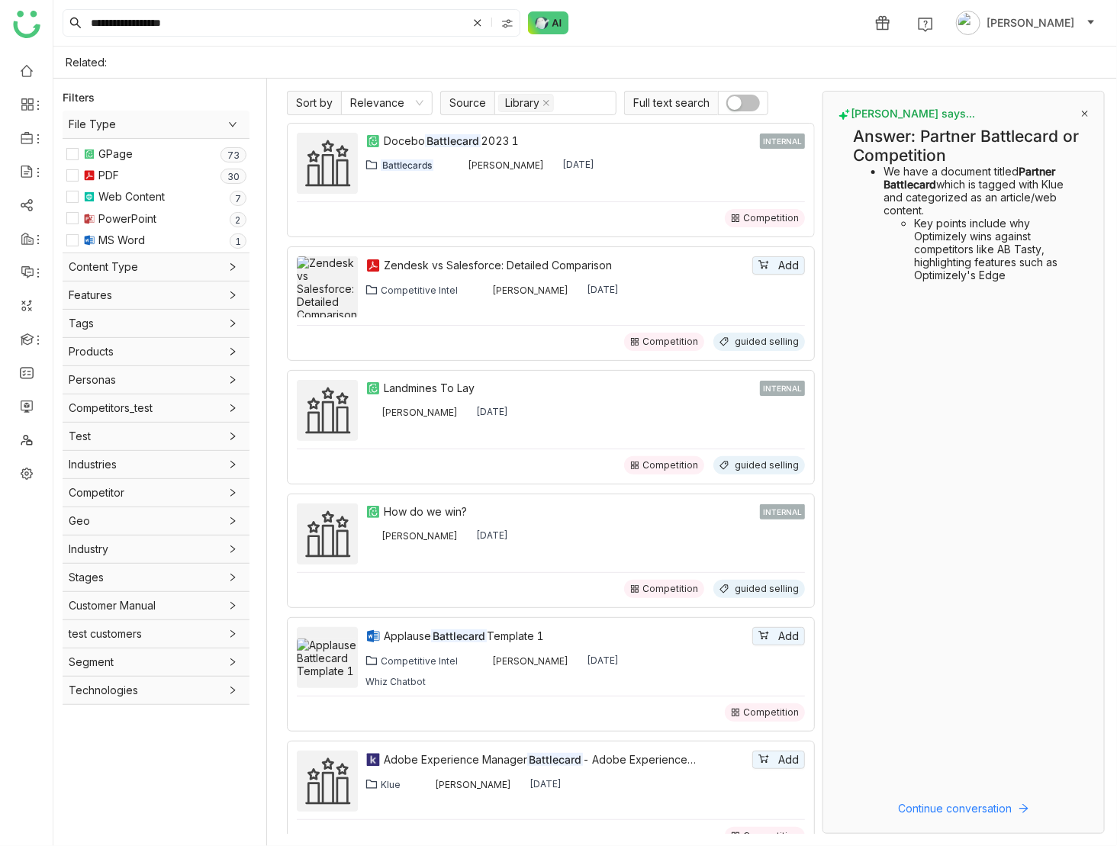
click at [742, 101] on button "button" at bounding box center [743, 103] width 34 height 17
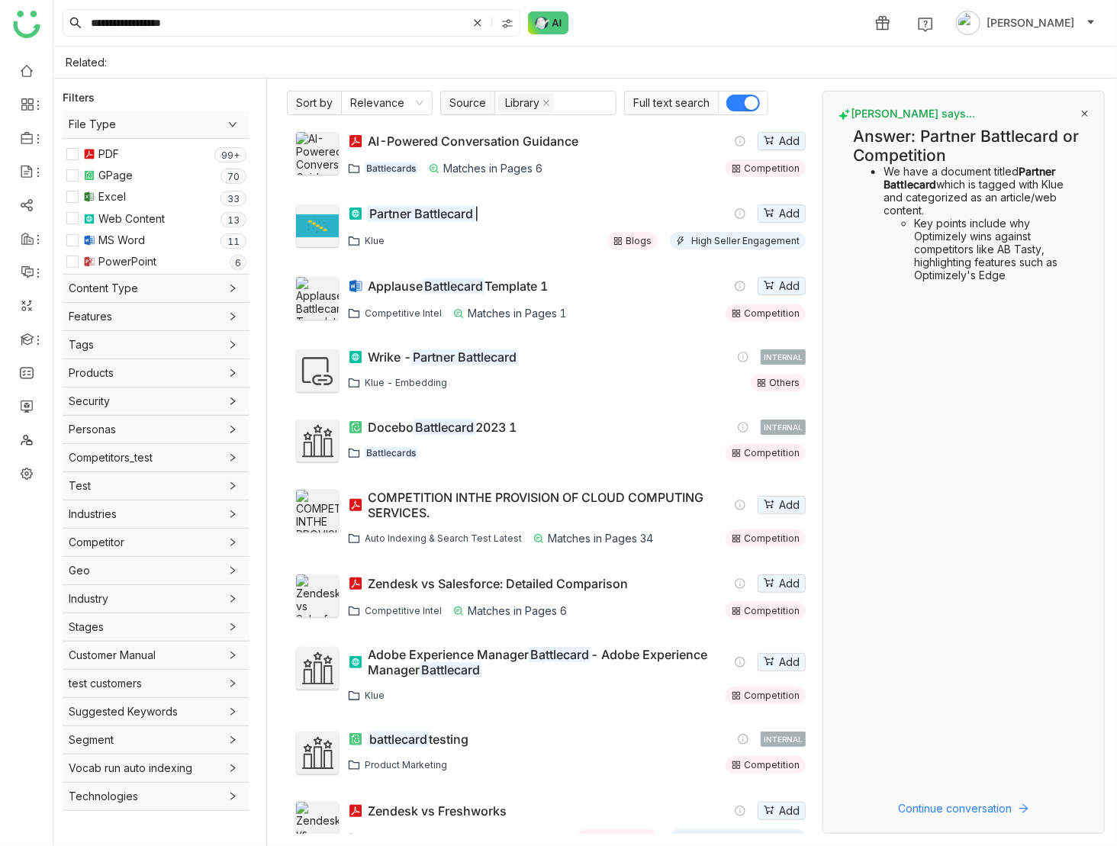
click at [745, 105] on span "button" at bounding box center [752, 103] width 14 height 14
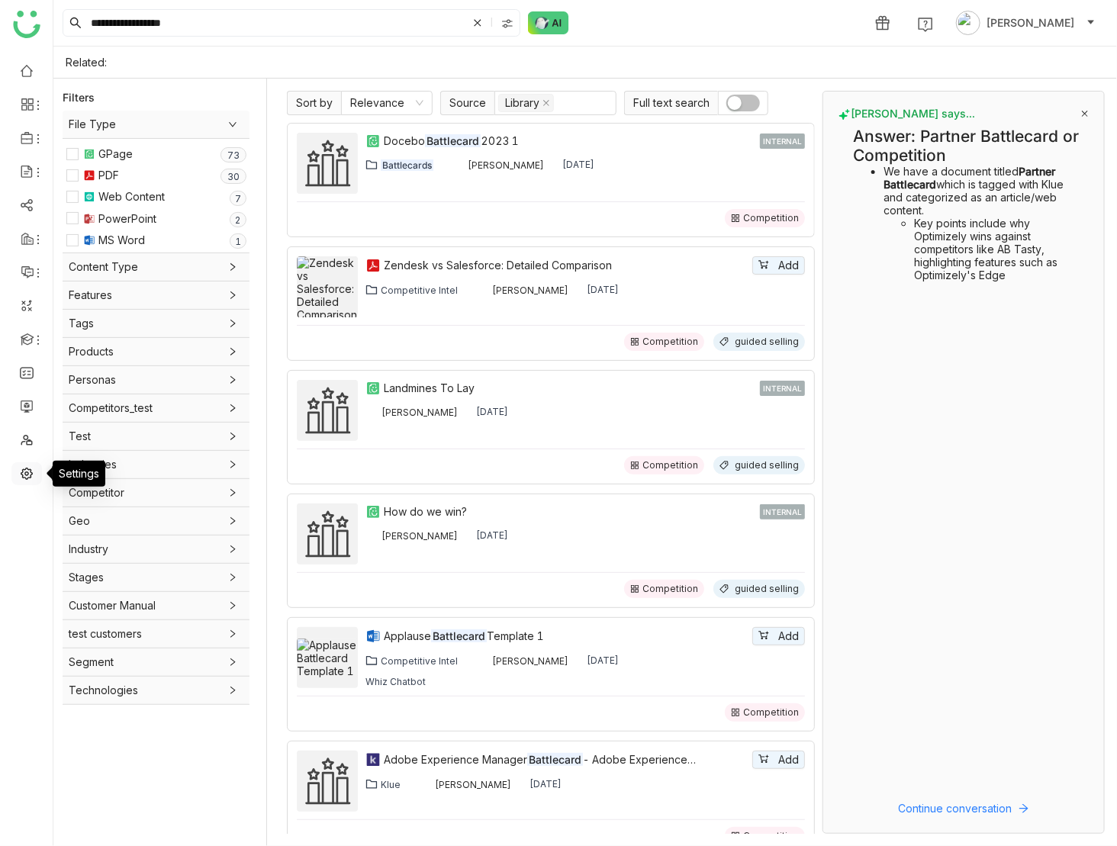
click at [27, 472] on link at bounding box center [27, 472] width 14 height 13
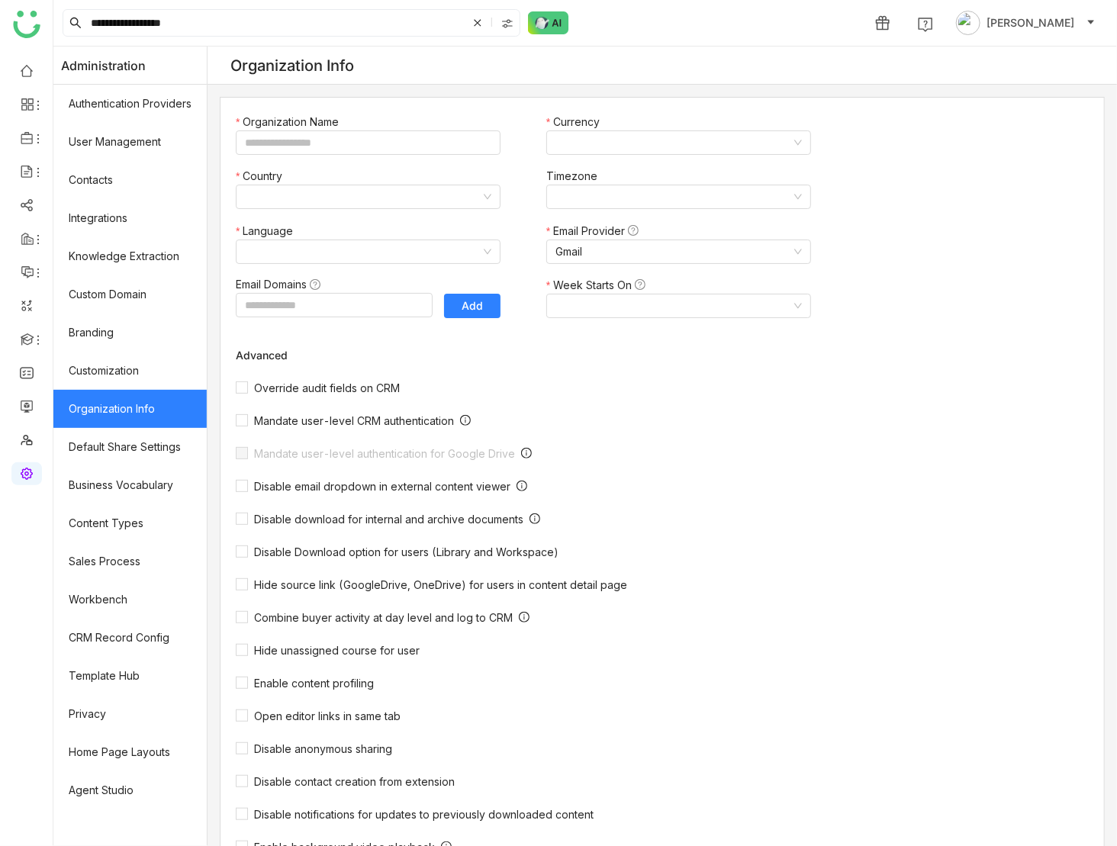
type input "*******"
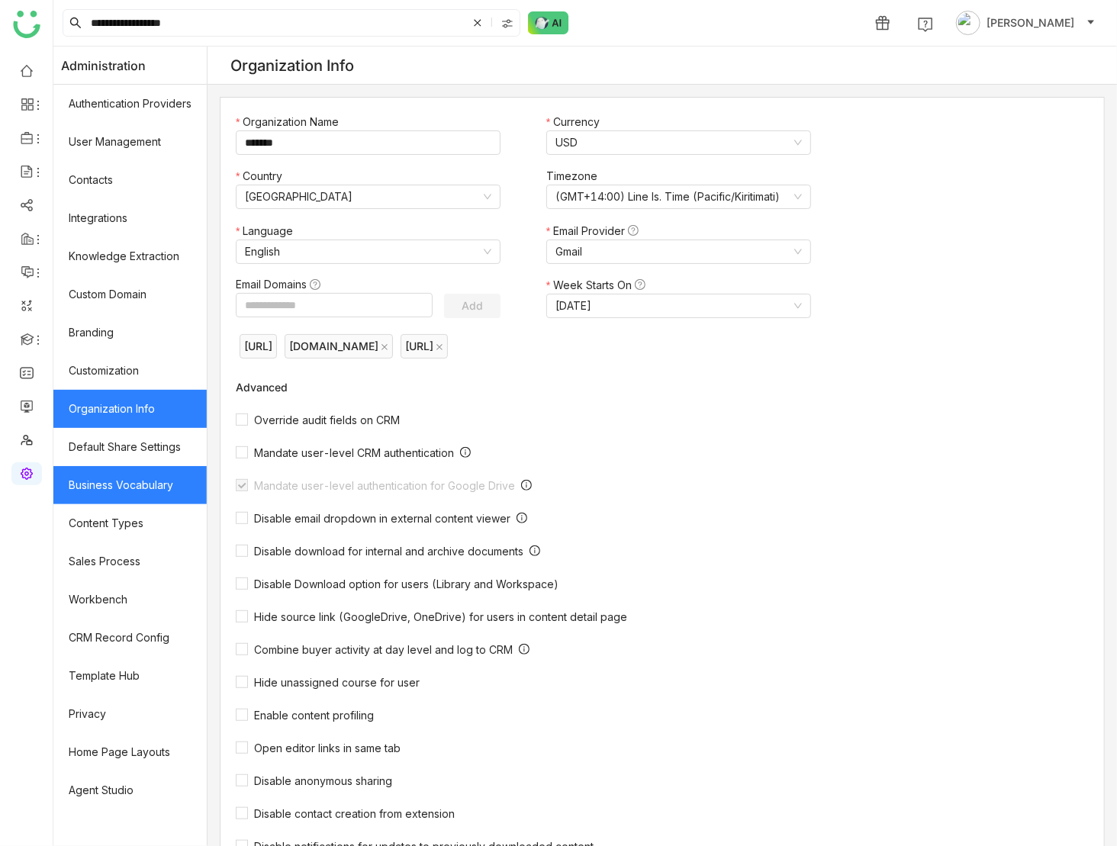
click at [139, 481] on link "Business Vocabulary" at bounding box center [129, 485] width 153 height 38
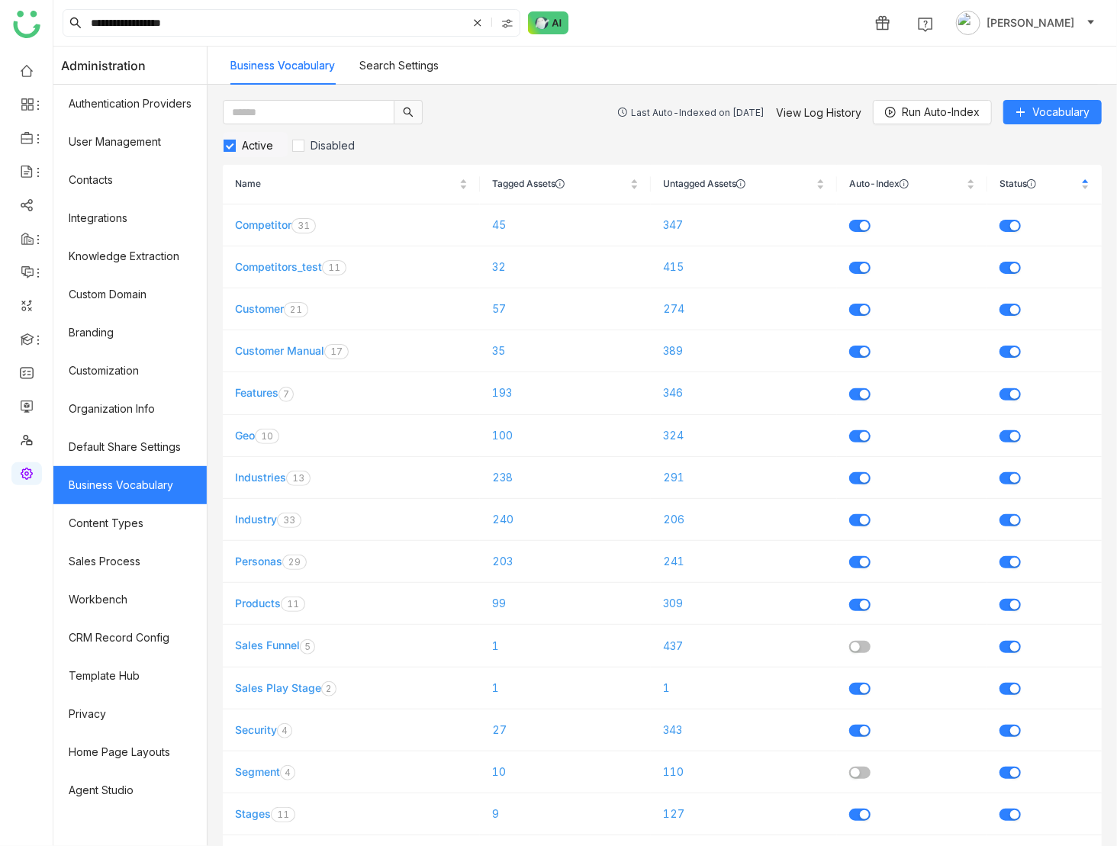
click at [408, 69] on link "Search Settings" at bounding box center [398, 65] width 79 height 13
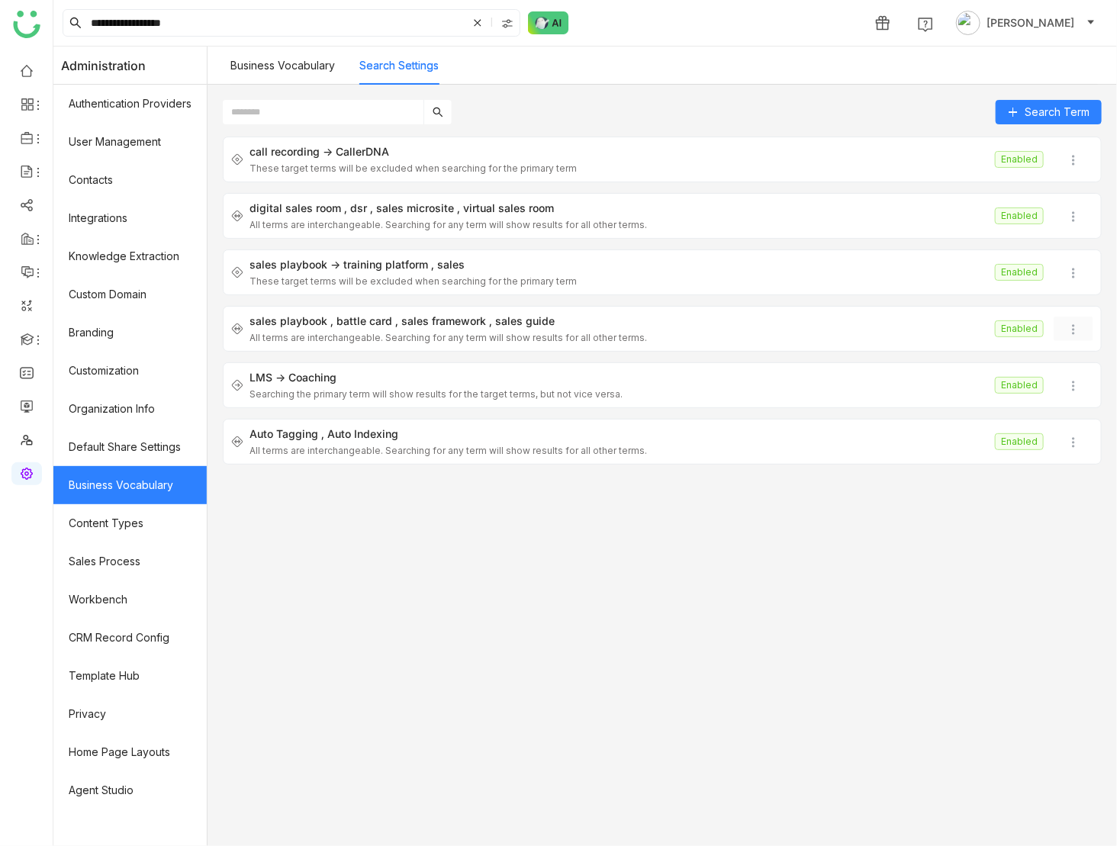
click at [1074, 324] on img at bounding box center [1073, 329] width 15 height 15
click at [1059, 382] on span "Disable" at bounding box center [1066, 383] width 37 height 13
click at [1074, 384] on img at bounding box center [1073, 385] width 15 height 15
click at [1062, 442] on span "Disable" at bounding box center [1066, 439] width 37 height 13
click at [1072, 435] on img at bounding box center [1073, 442] width 15 height 15
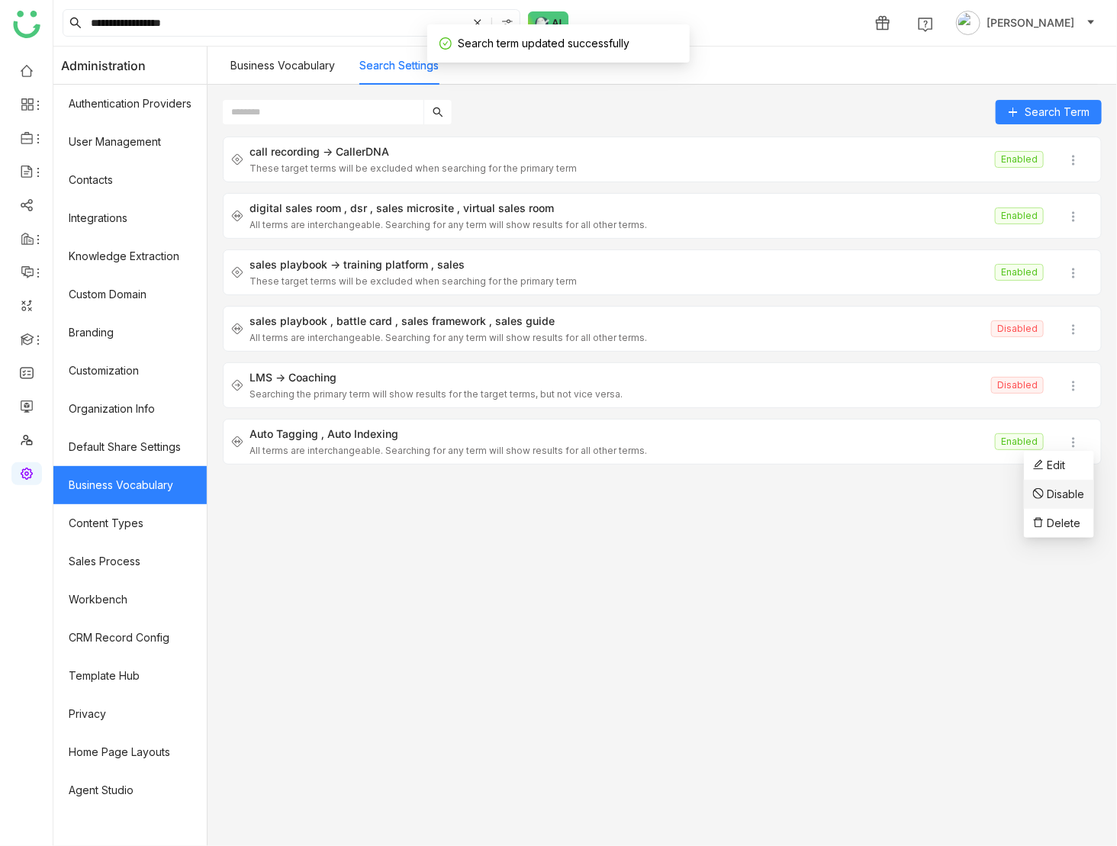
click at [1061, 488] on span "Disable" at bounding box center [1066, 494] width 37 height 13
click at [1075, 273] on img at bounding box center [1073, 273] width 15 height 15
click at [1056, 330] on span "Disable" at bounding box center [1066, 328] width 37 height 13
click at [1074, 204] on button at bounding box center [1074, 216] width 40 height 24
click at [1062, 267] on span "Disable" at bounding box center [1066, 273] width 37 height 13
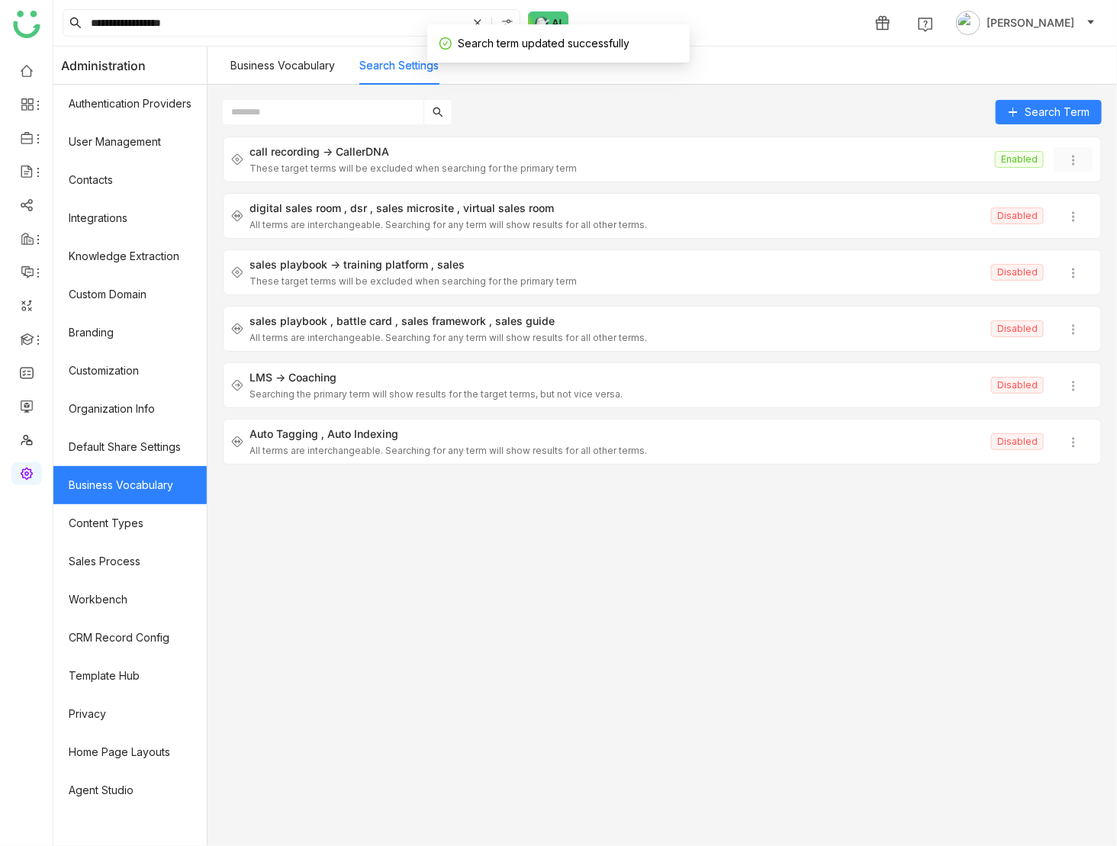
click at [1072, 164] on img at bounding box center [1073, 160] width 15 height 15
click at [1061, 219] on span "Disable" at bounding box center [1066, 218] width 37 height 13
click at [655, 526] on div "call recording CallerDNA These target terms will be excluded when searching for…" at bounding box center [662, 484] width 879 height 694
click at [214, 27] on input "**********" at bounding box center [277, 23] width 379 height 26
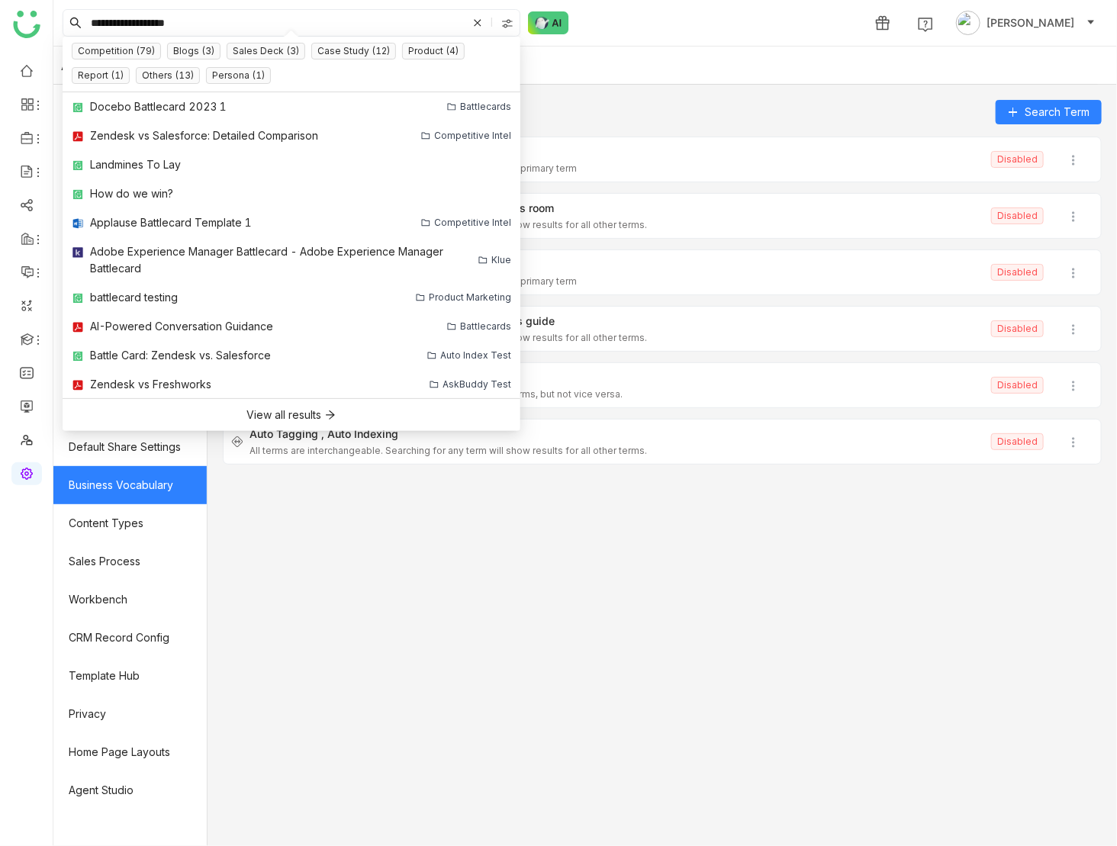
type input "**********"
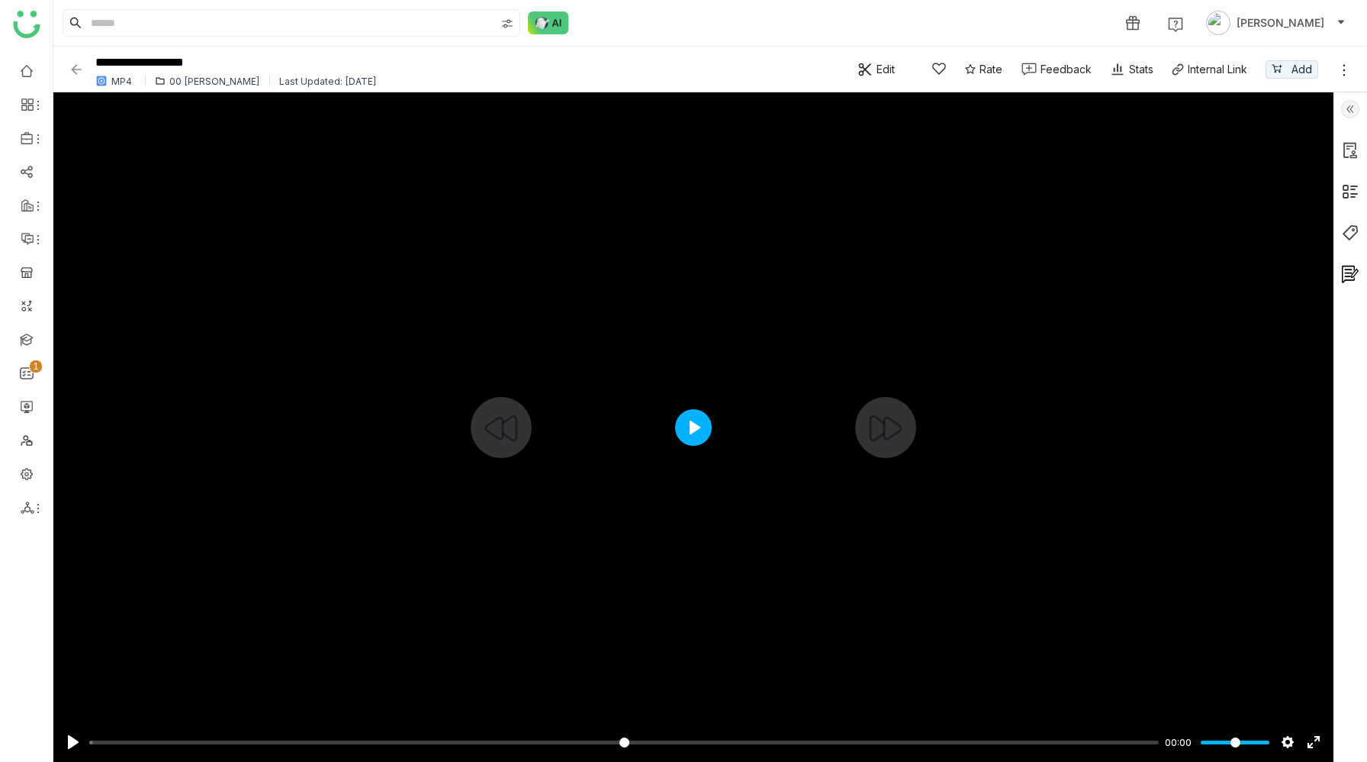
click at [697, 427] on button "Play" at bounding box center [693, 427] width 37 height 37
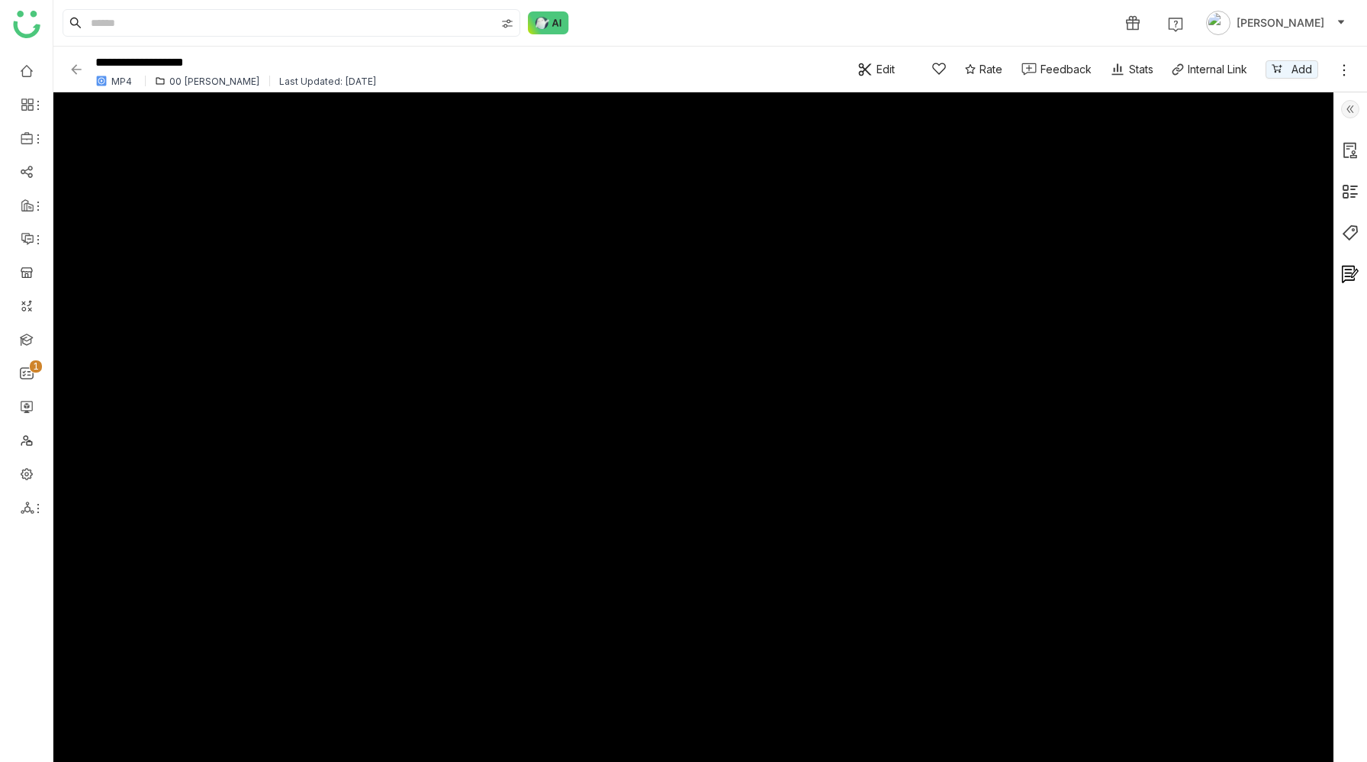
click at [1355, 102] on img at bounding box center [1350, 109] width 18 height 18
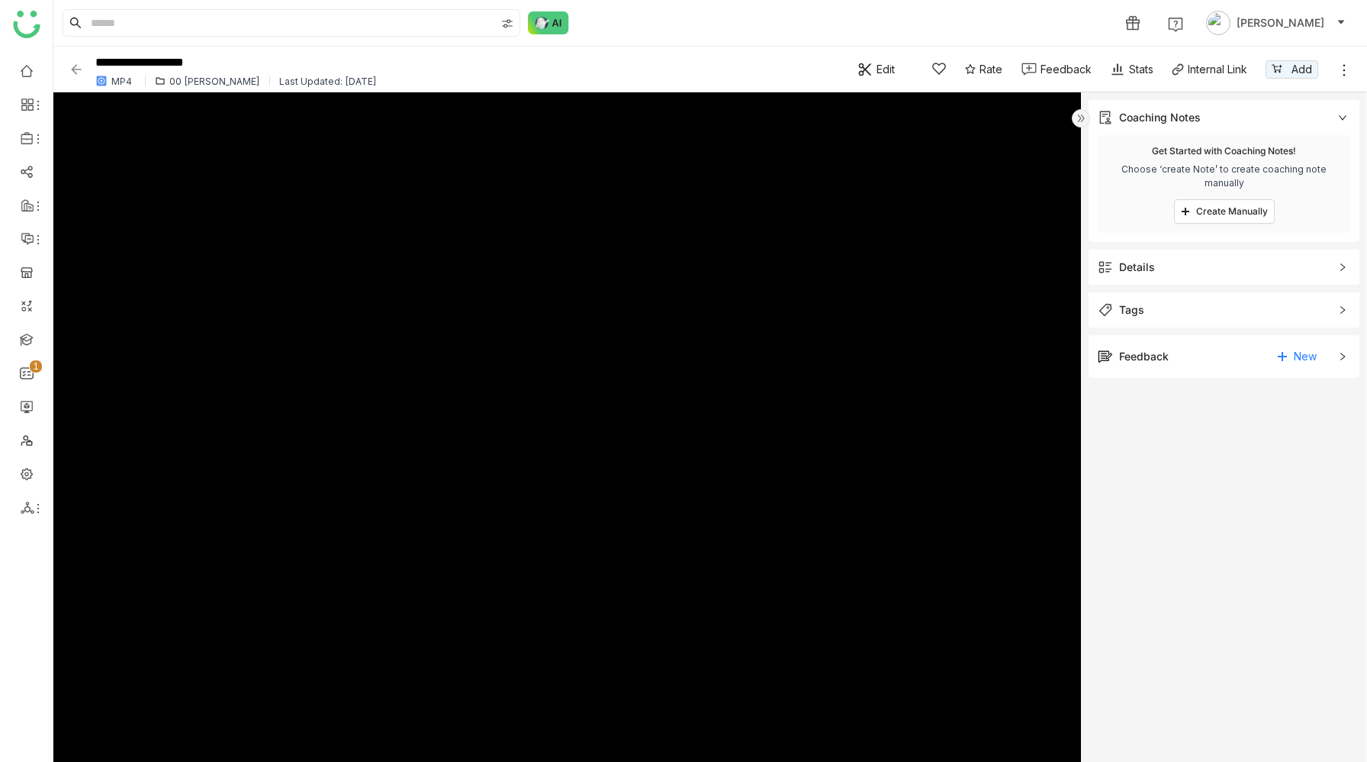
click at [1205, 262] on span "Details" at bounding box center [1213, 267] width 231 height 17
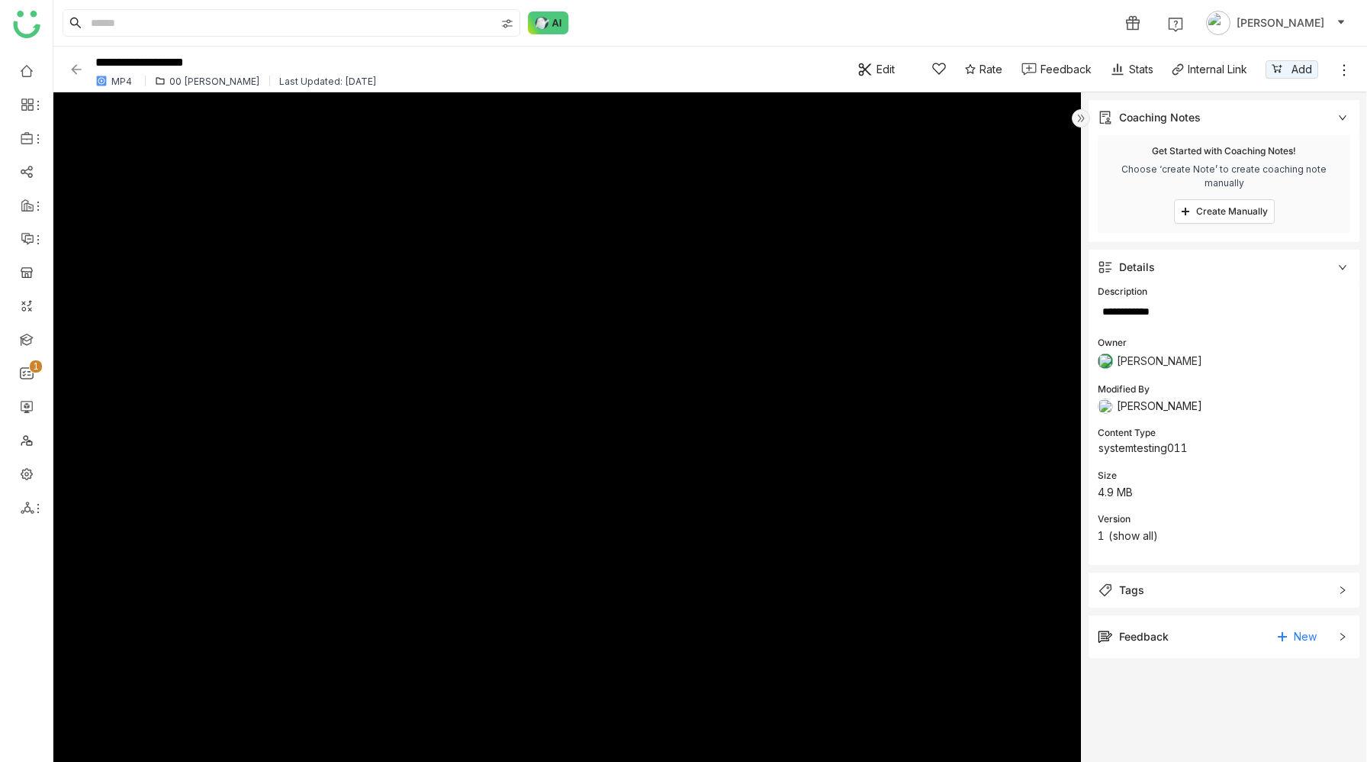
click at [1205, 261] on span "Details" at bounding box center [1213, 267] width 231 height 17
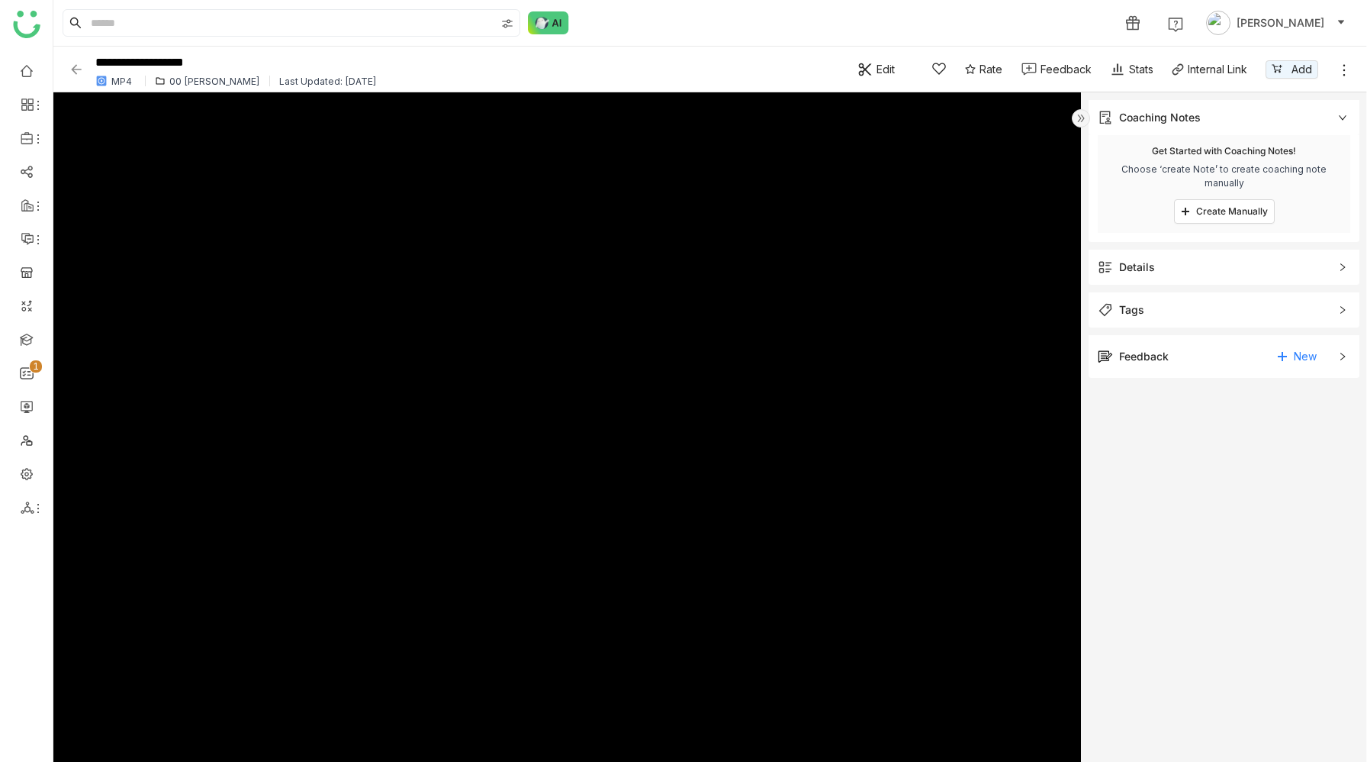
click at [1194, 308] on span "Tags" at bounding box center [1213, 309] width 231 height 17
click at [1083, 114] on img at bounding box center [1081, 118] width 18 height 18
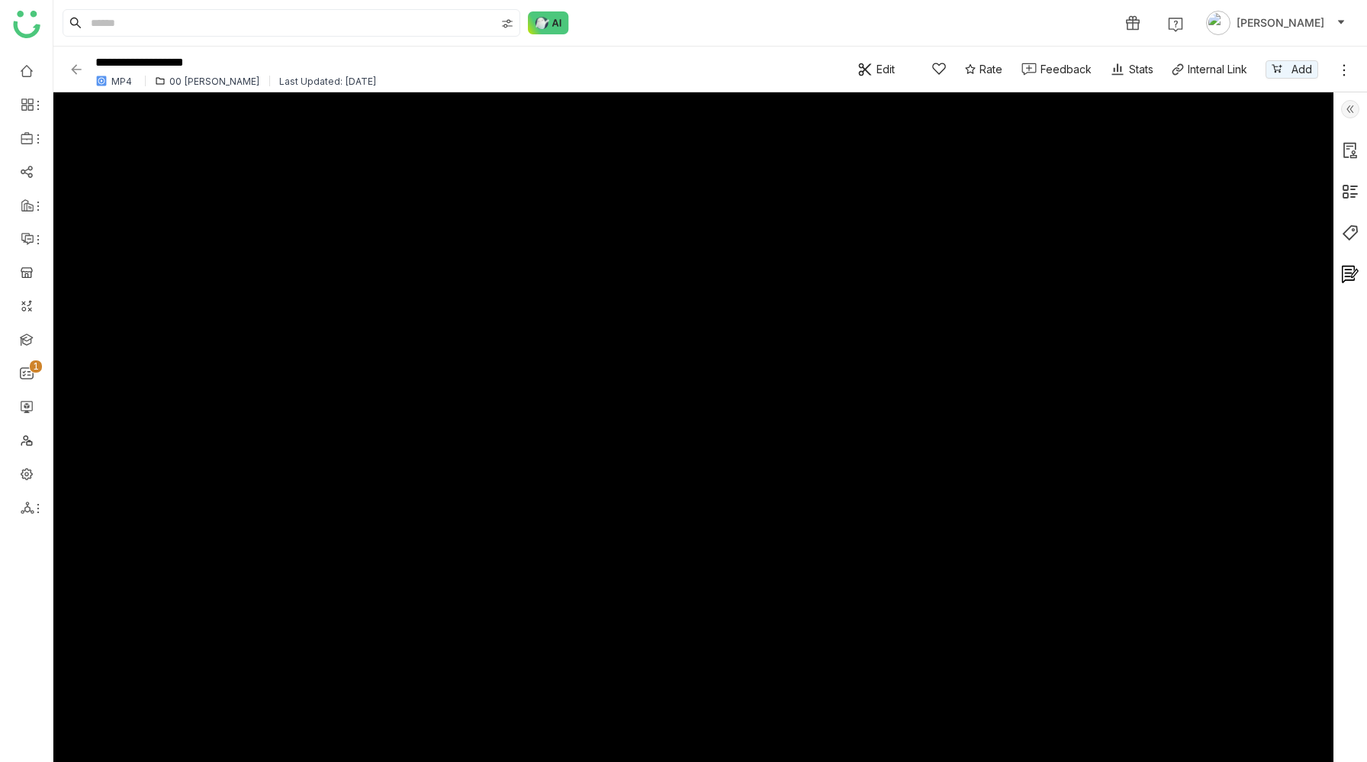
type input "****"
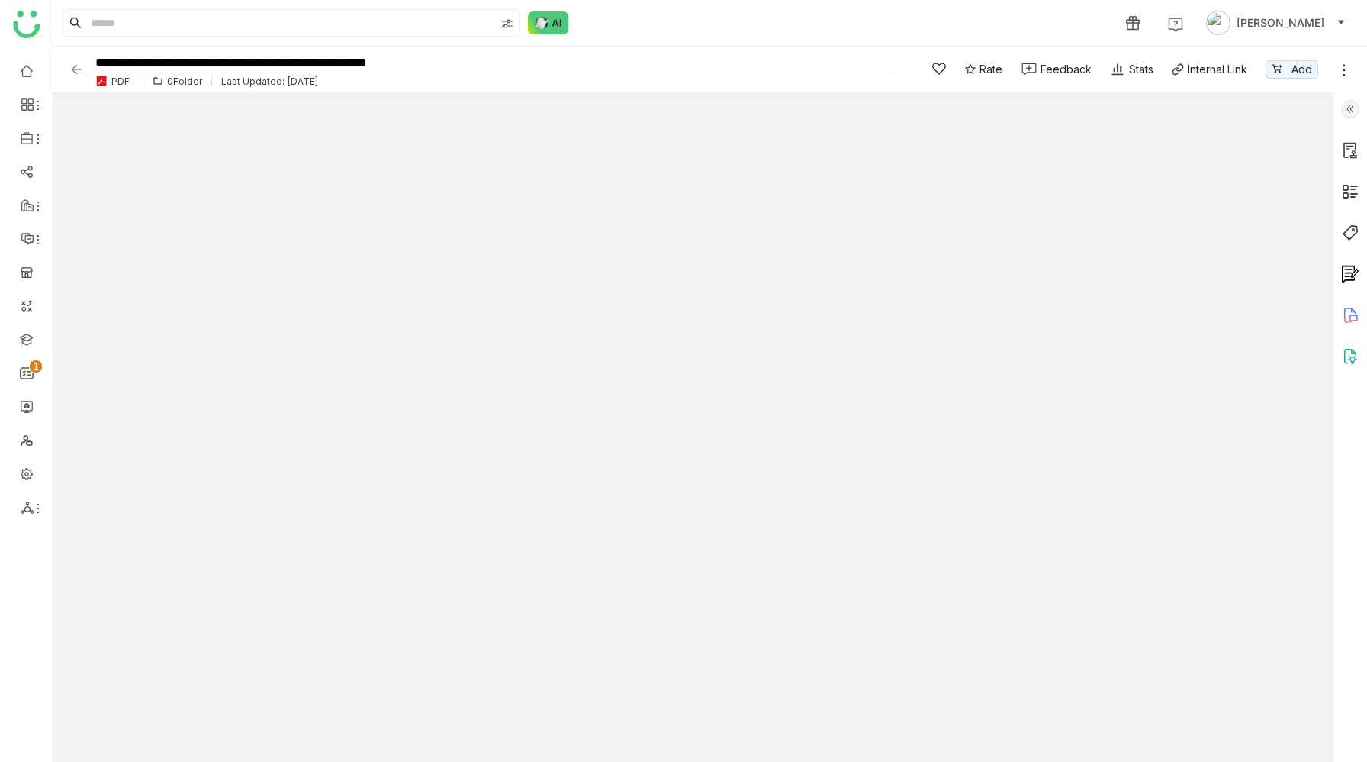
click at [460, 58] on input "**********" at bounding box center [495, 63] width 807 height 21
click at [462, 63] on input "**********" at bounding box center [495, 63] width 807 height 21
type input "**********"
click at [607, 16] on div "1 [PERSON_NAME]" at bounding box center [710, 23] width 1314 height 46
type input "*"
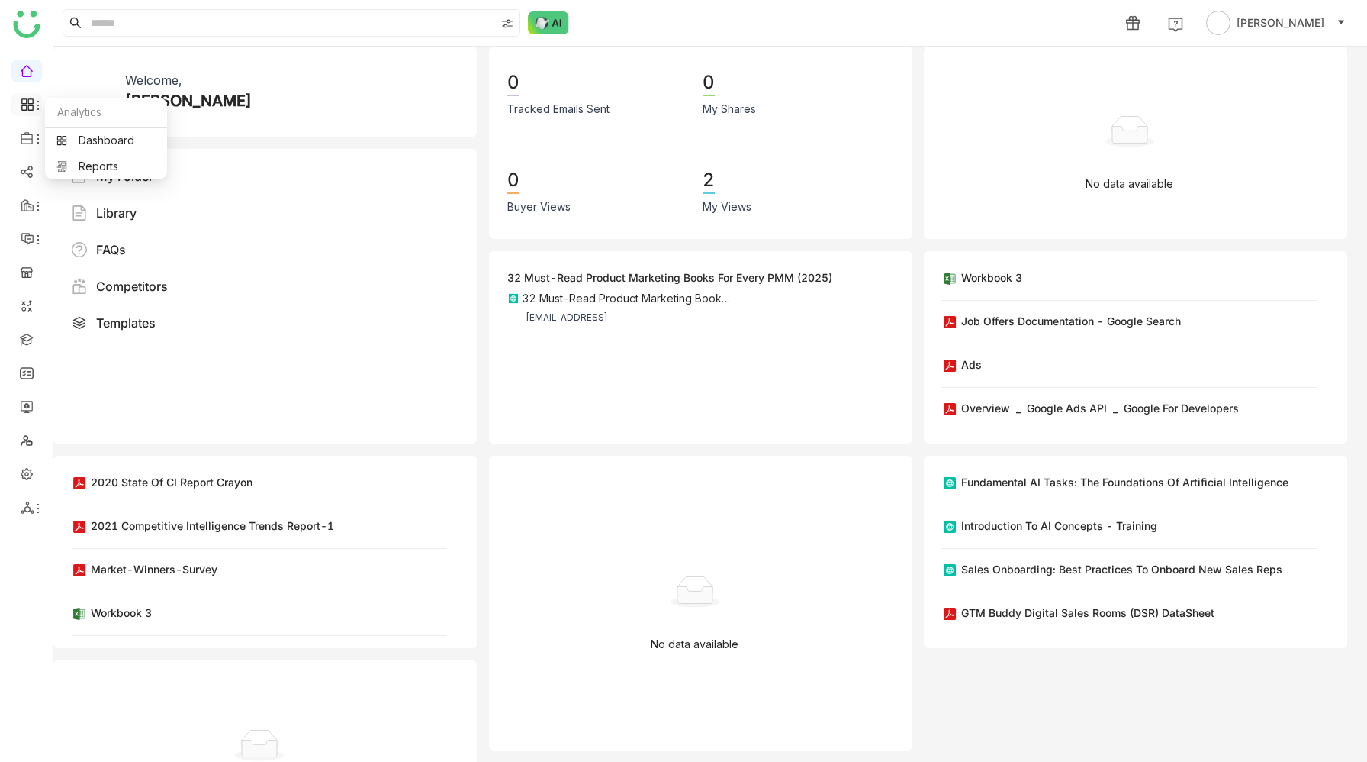
click at [30, 99] on icon at bounding box center [29, 100] width 5 height 5
click at [86, 137] on link "Dashboard" at bounding box center [105, 140] width 99 height 11
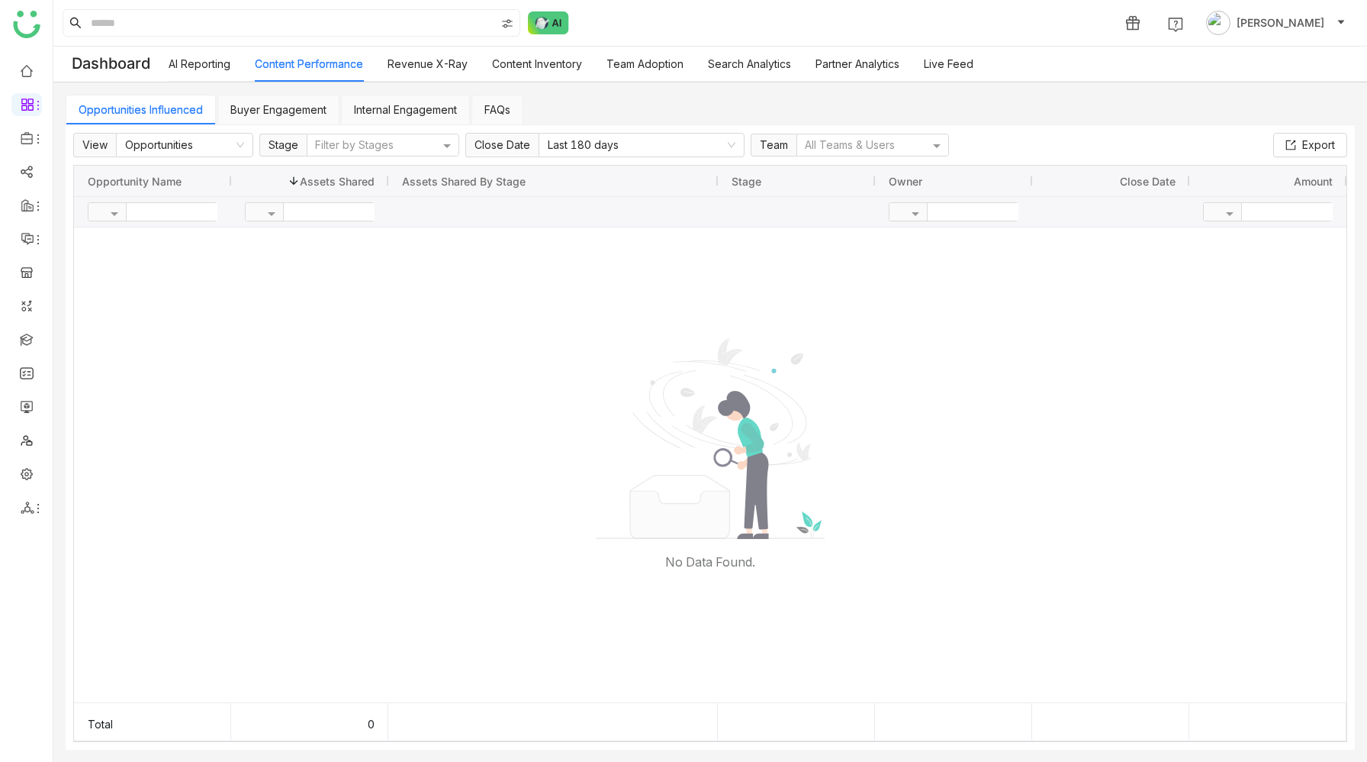
click at [304, 114] on link "Buyer Engagement" at bounding box center [278, 109] width 96 height 13
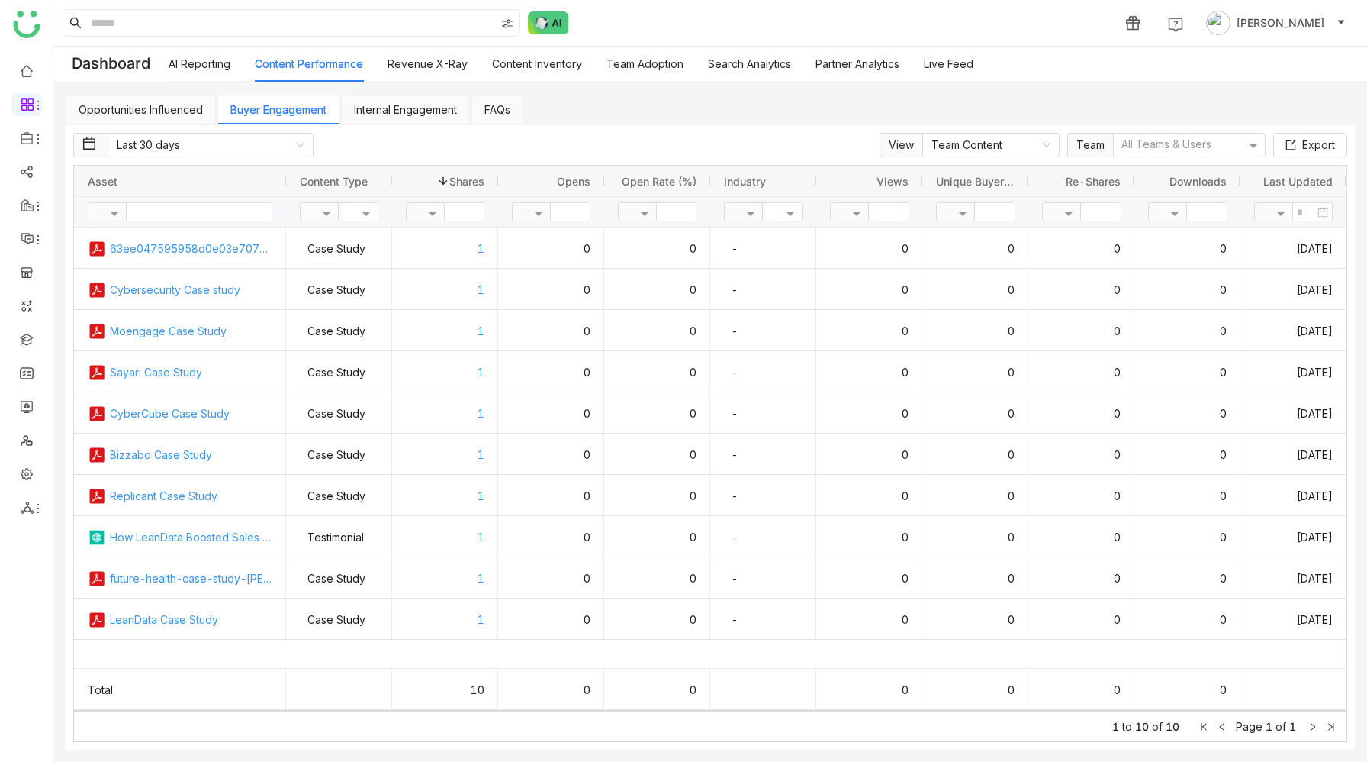
click at [895, 180] on span "Views" at bounding box center [893, 181] width 32 height 13
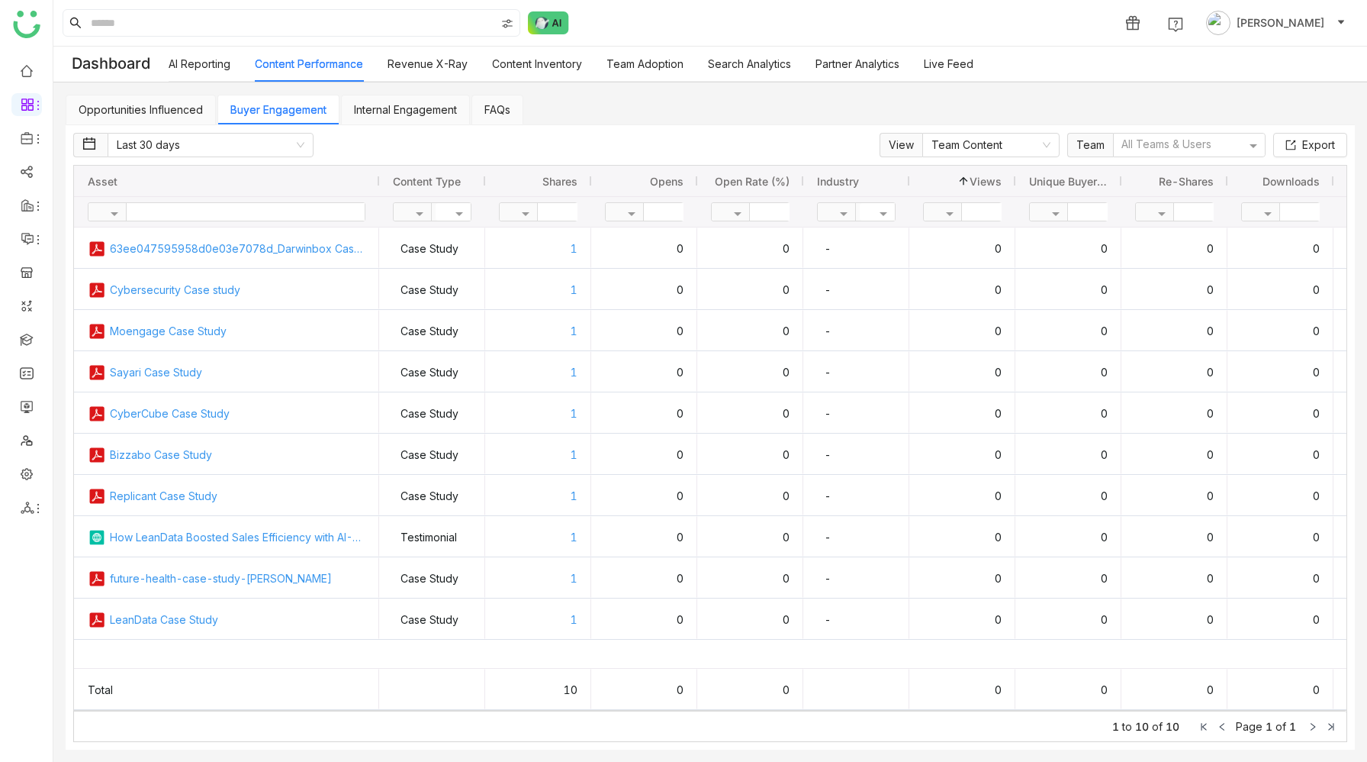
click at [929, 175] on div "Views 1" at bounding box center [962, 180] width 79 height 23
click at [929, 174] on div "Views 1" at bounding box center [962, 180] width 79 height 23
click at [929, 175] on div "Views 1" at bounding box center [962, 180] width 79 height 23
click at [375, 105] on link "Internal Engagement" at bounding box center [405, 109] width 103 height 13
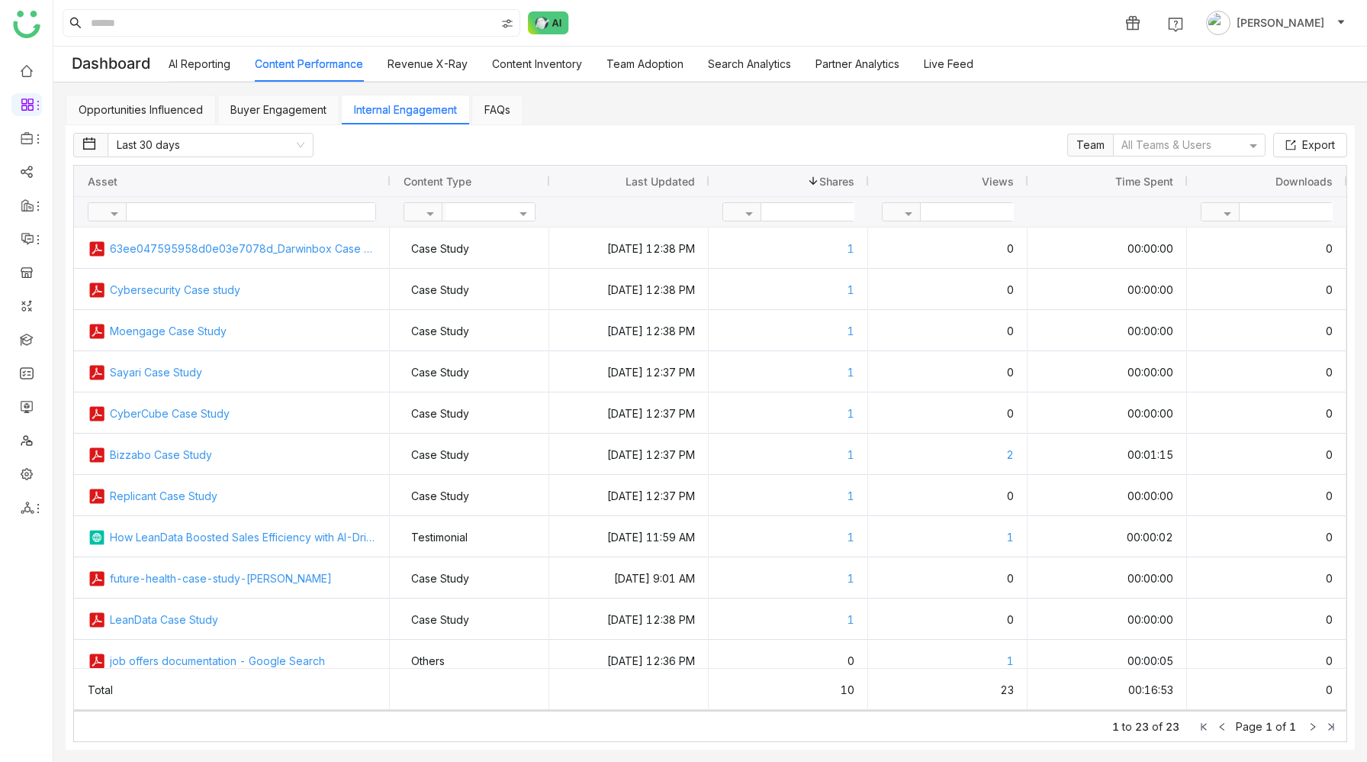
click at [956, 182] on div "Views" at bounding box center [948, 180] width 132 height 23
click at [956, 182] on div "Views 1" at bounding box center [948, 180] width 132 height 23
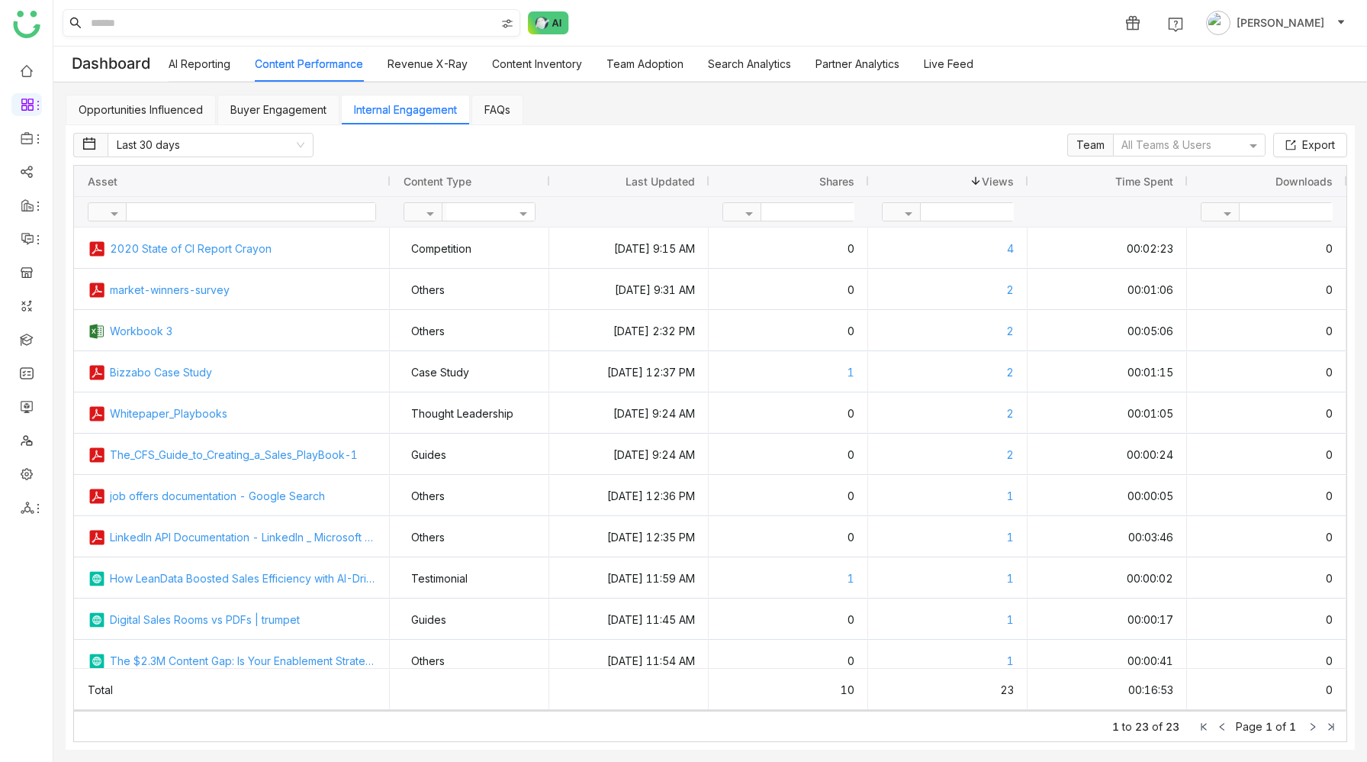
click at [182, 21] on input at bounding box center [291, 23] width 407 height 26
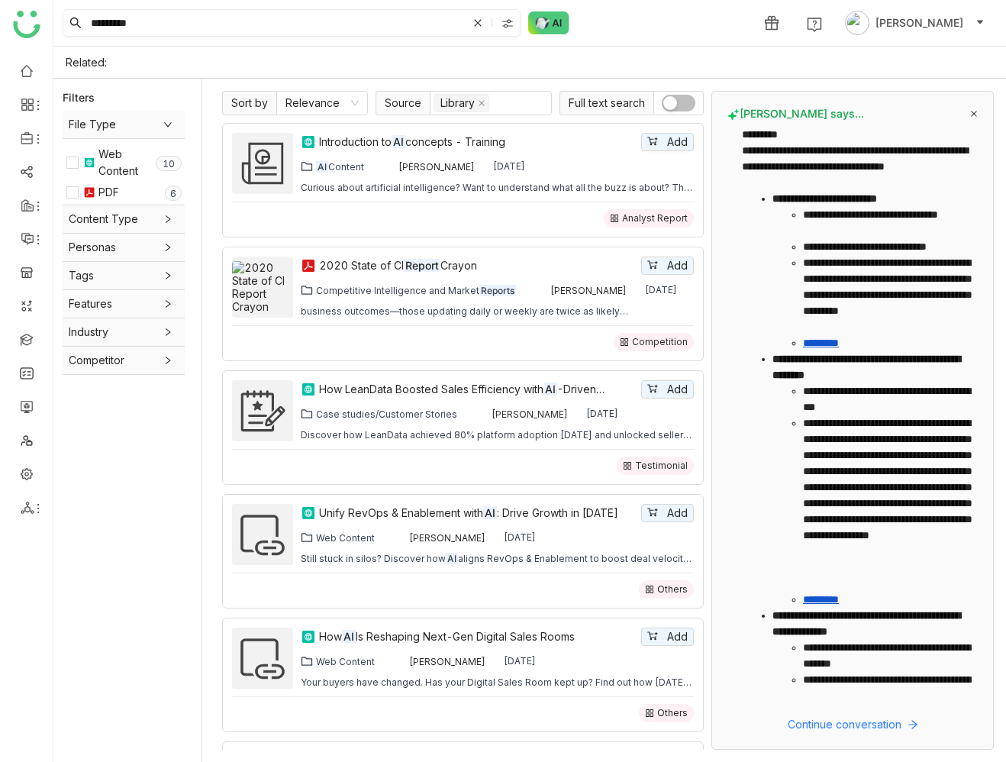
click at [175, 24] on input "*********" at bounding box center [277, 23] width 379 height 26
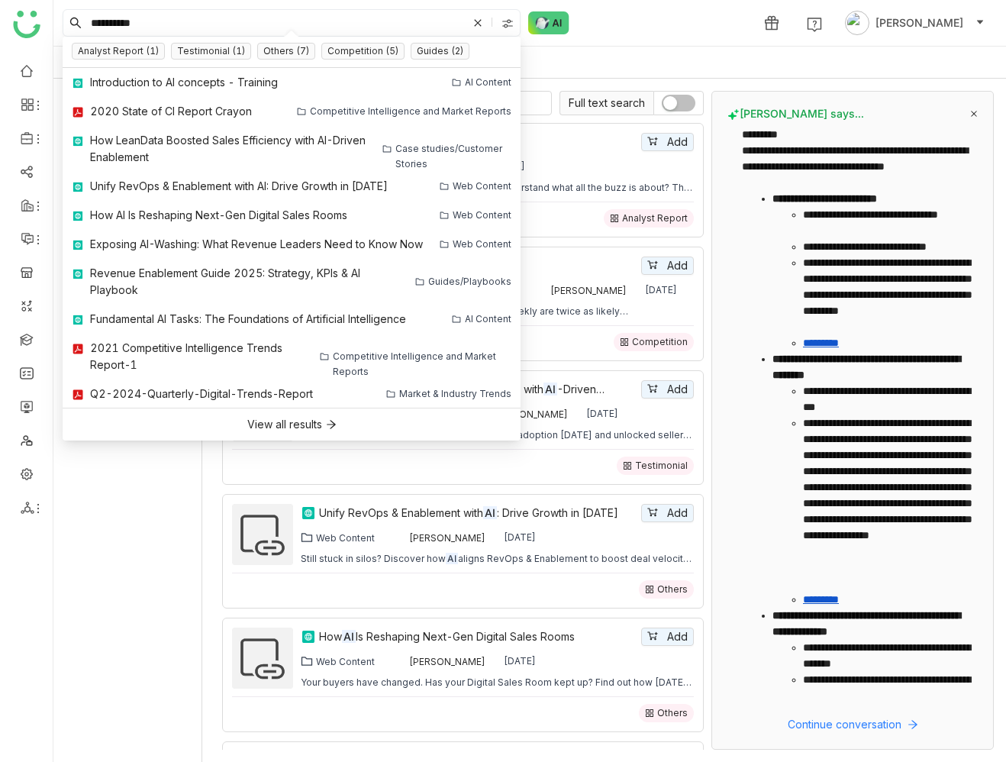
type input "*********"
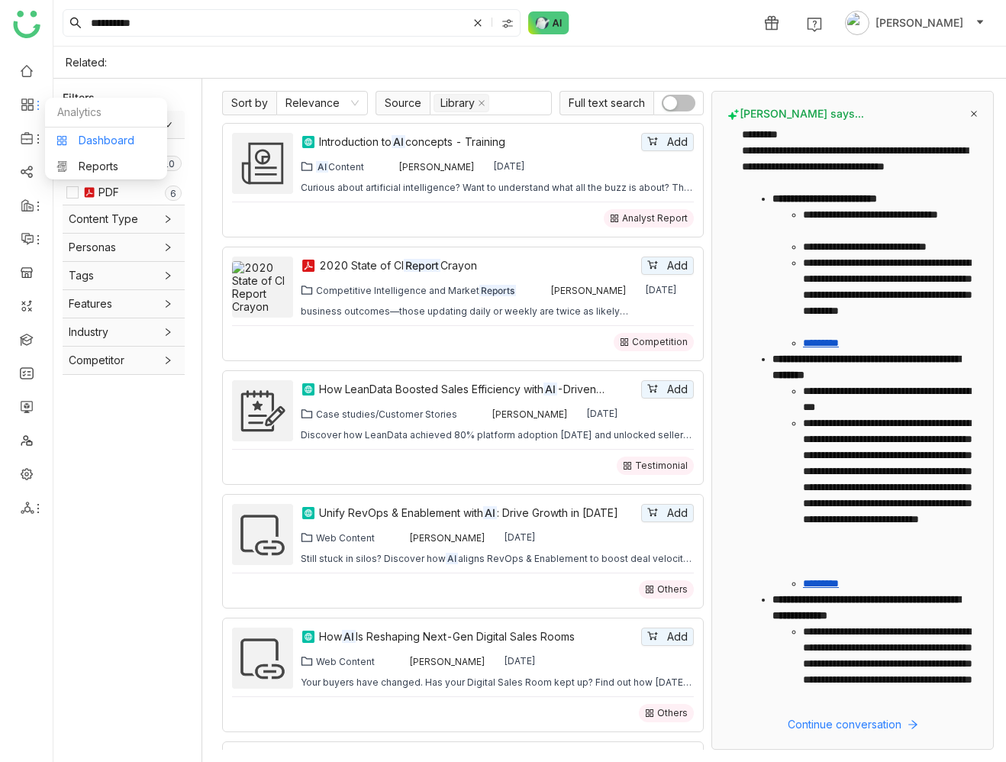
click at [95, 140] on link "Dashboard" at bounding box center [105, 140] width 99 height 11
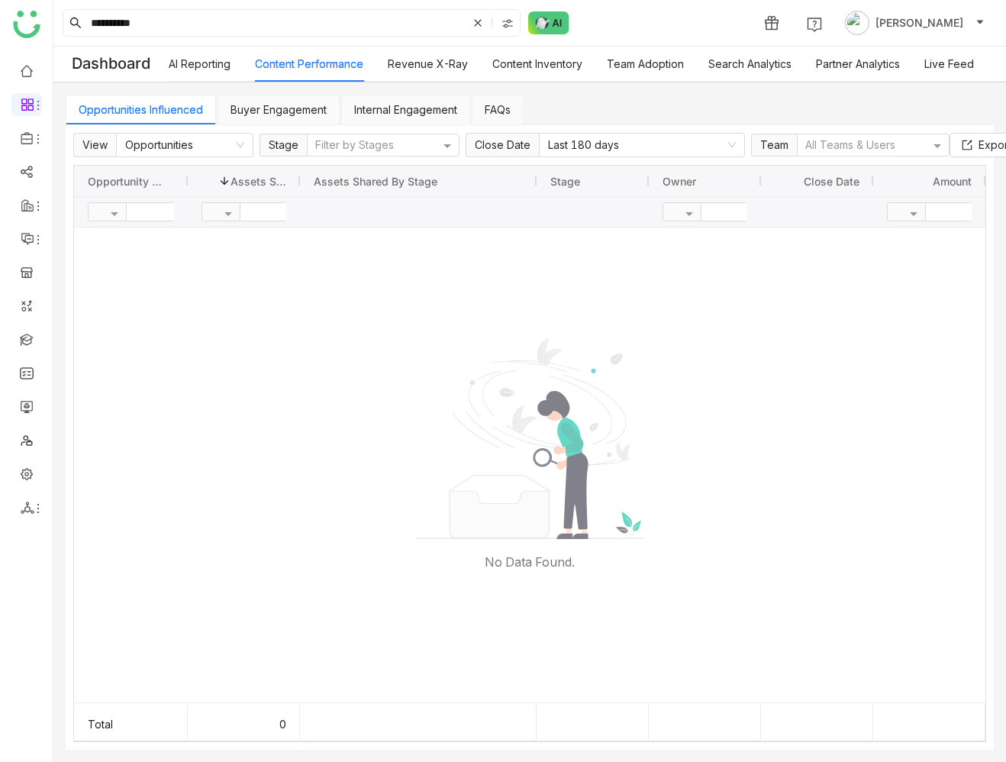
click at [401, 103] on link "Internal Engagement" at bounding box center [405, 109] width 103 height 13
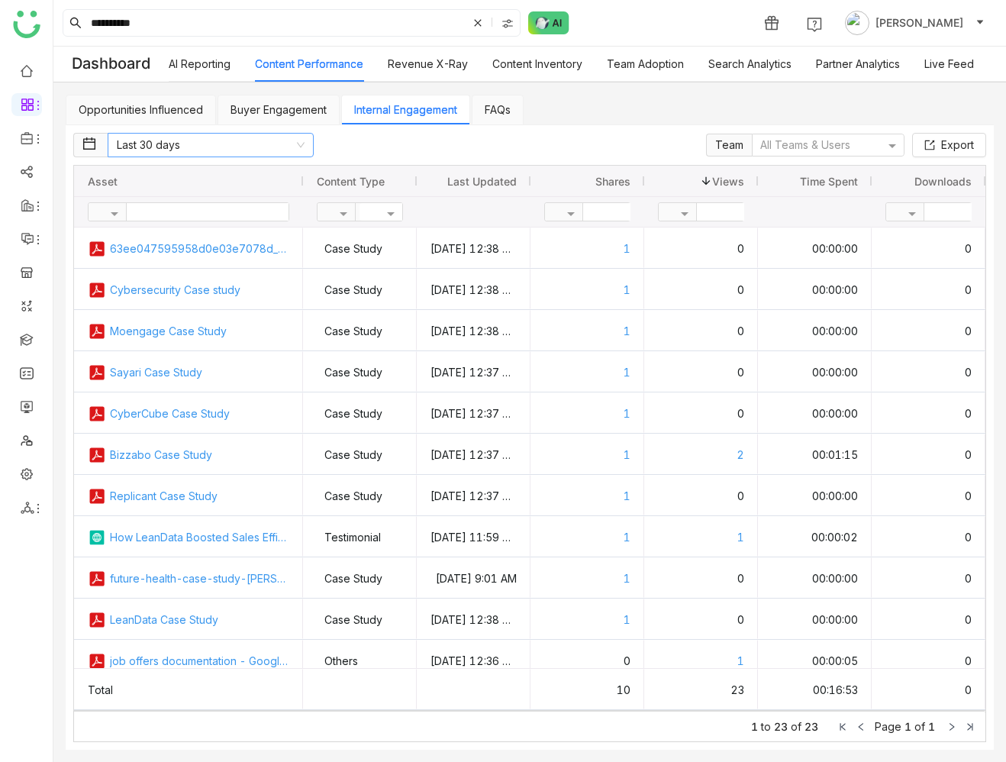
click at [284, 150] on nz-select-item "Last 30 days" at bounding box center [211, 145] width 188 height 23
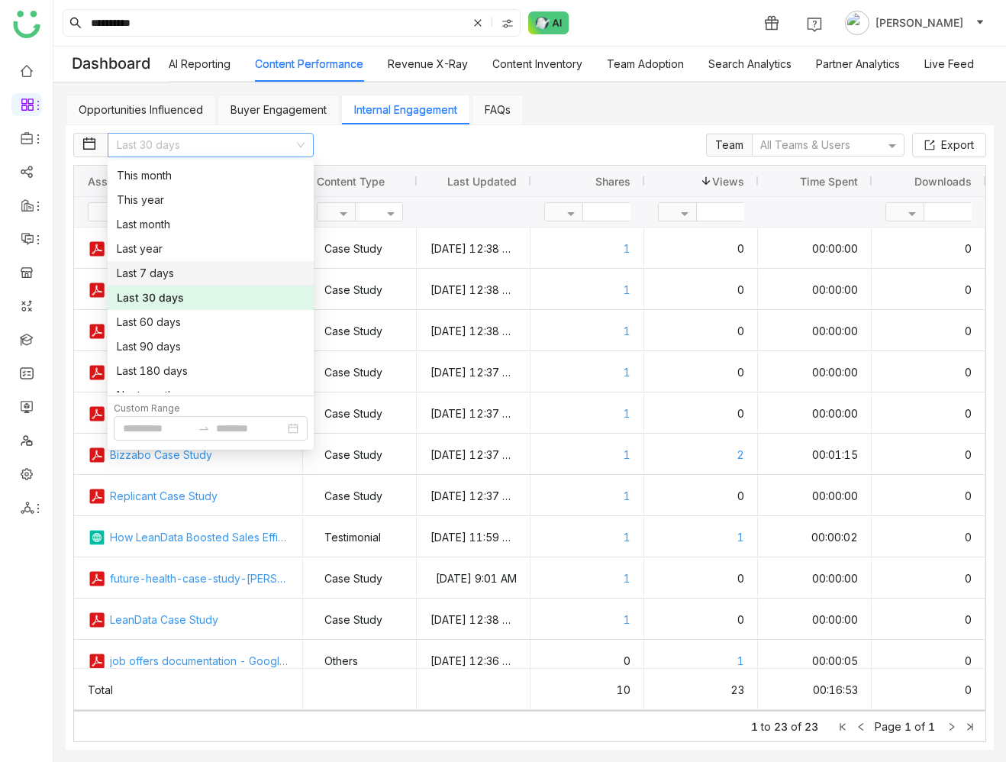
click at [230, 272] on div "Last 7 days" at bounding box center [211, 273] width 188 height 17
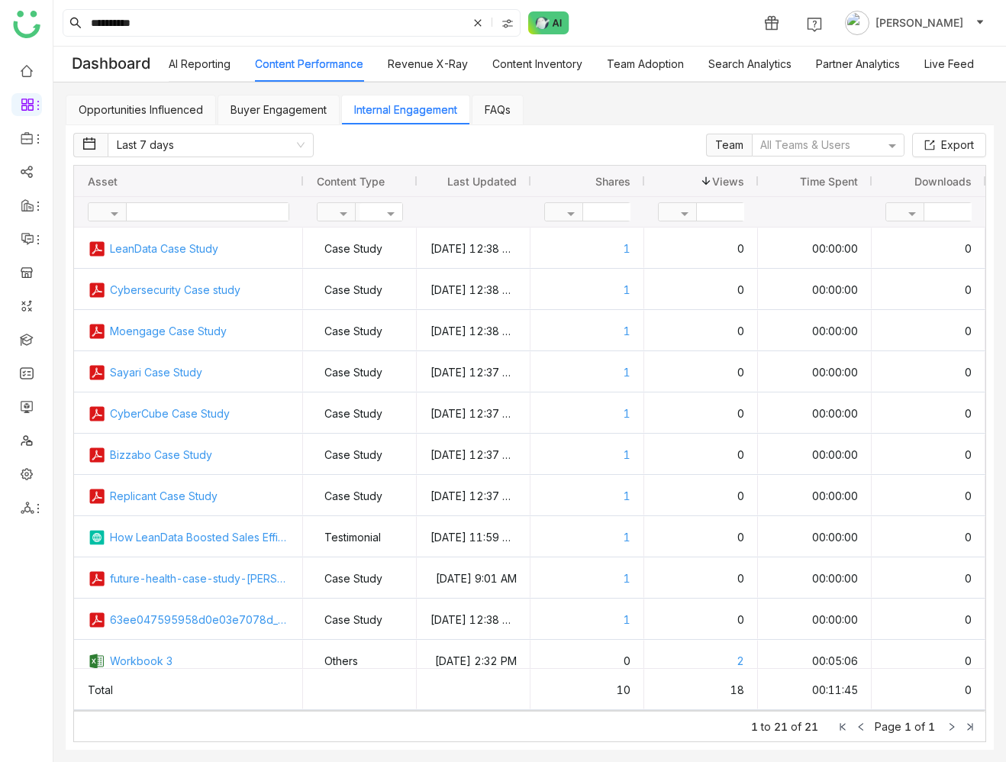
click at [716, 180] on span "Views" at bounding box center [728, 181] width 32 height 13
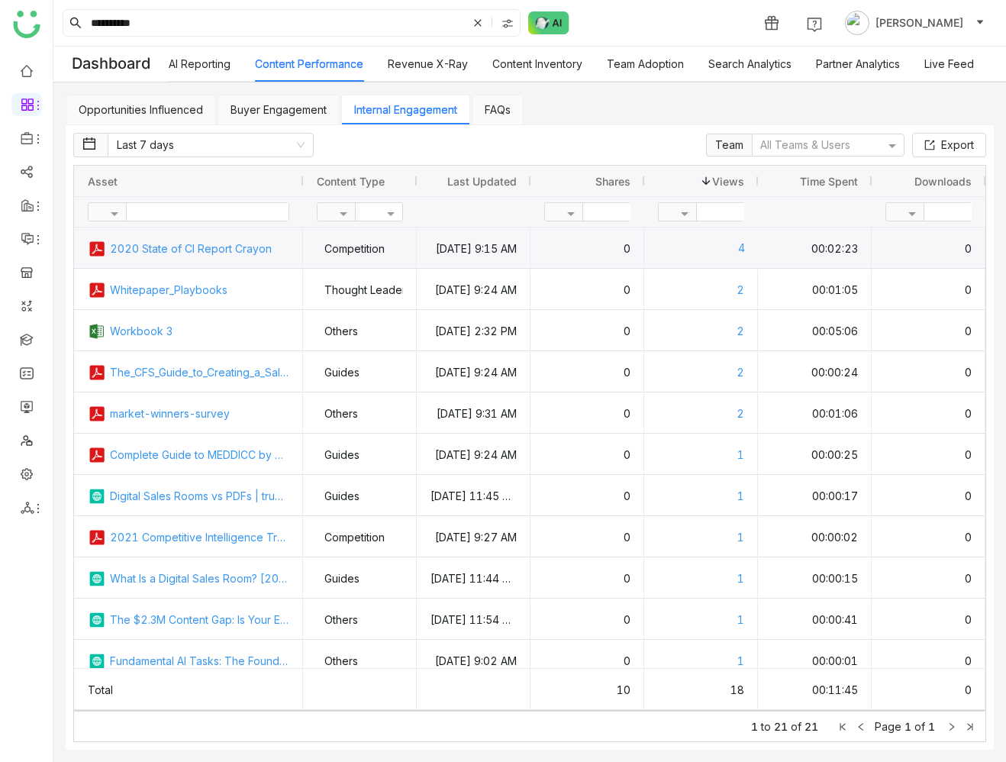
click at [741, 249] on div "4" at bounding box center [701, 247] width 88 height 40
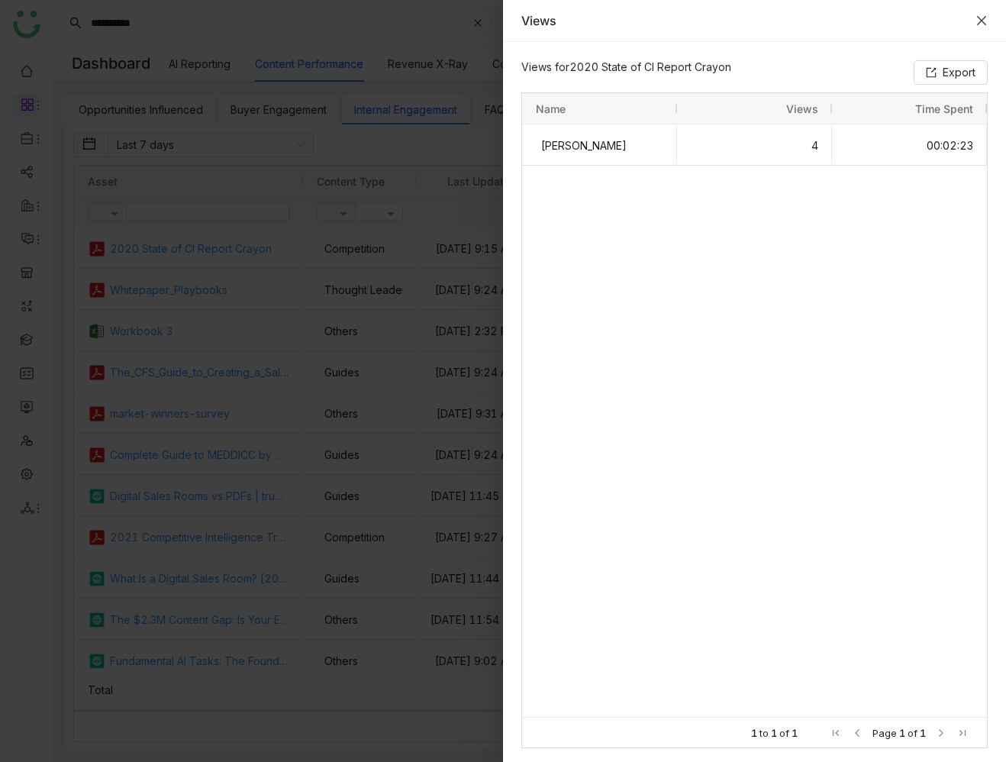
click at [982, 23] on icon "Close" at bounding box center [981, 20] width 12 height 12
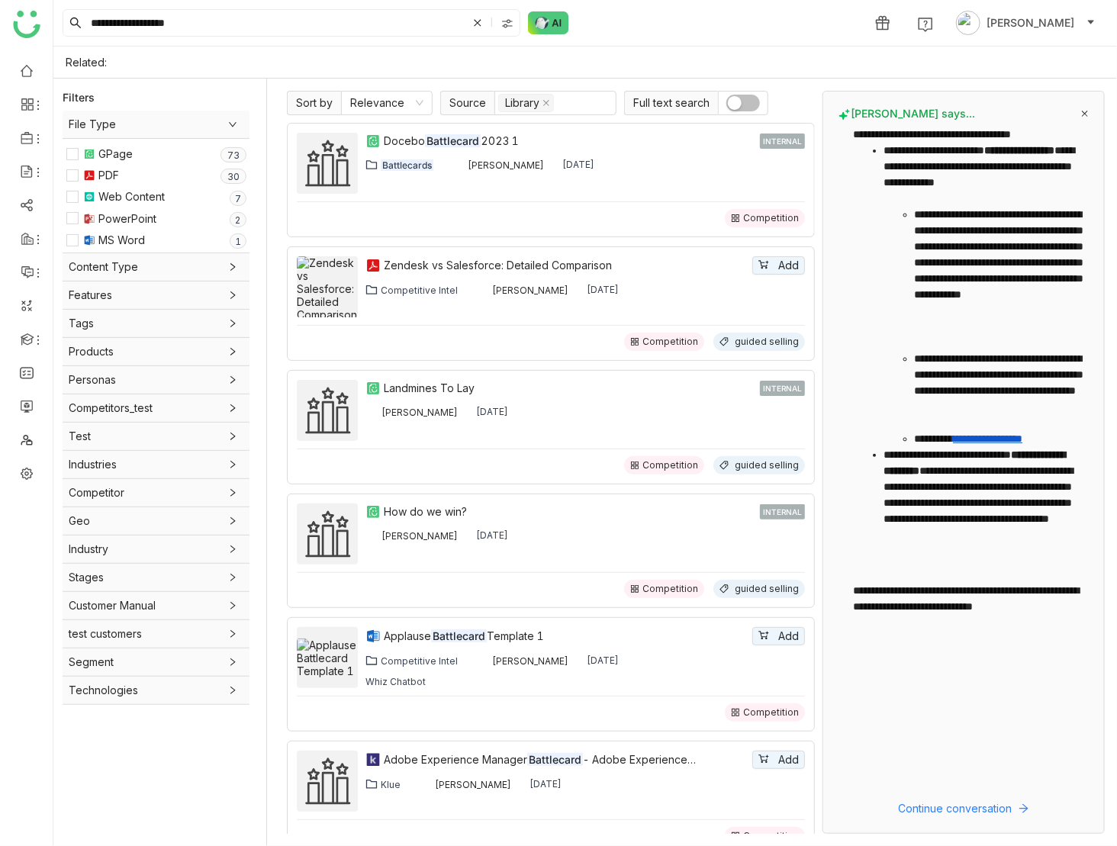
click at [1087, 113] on icon at bounding box center [1085, 114] width 6 height 6
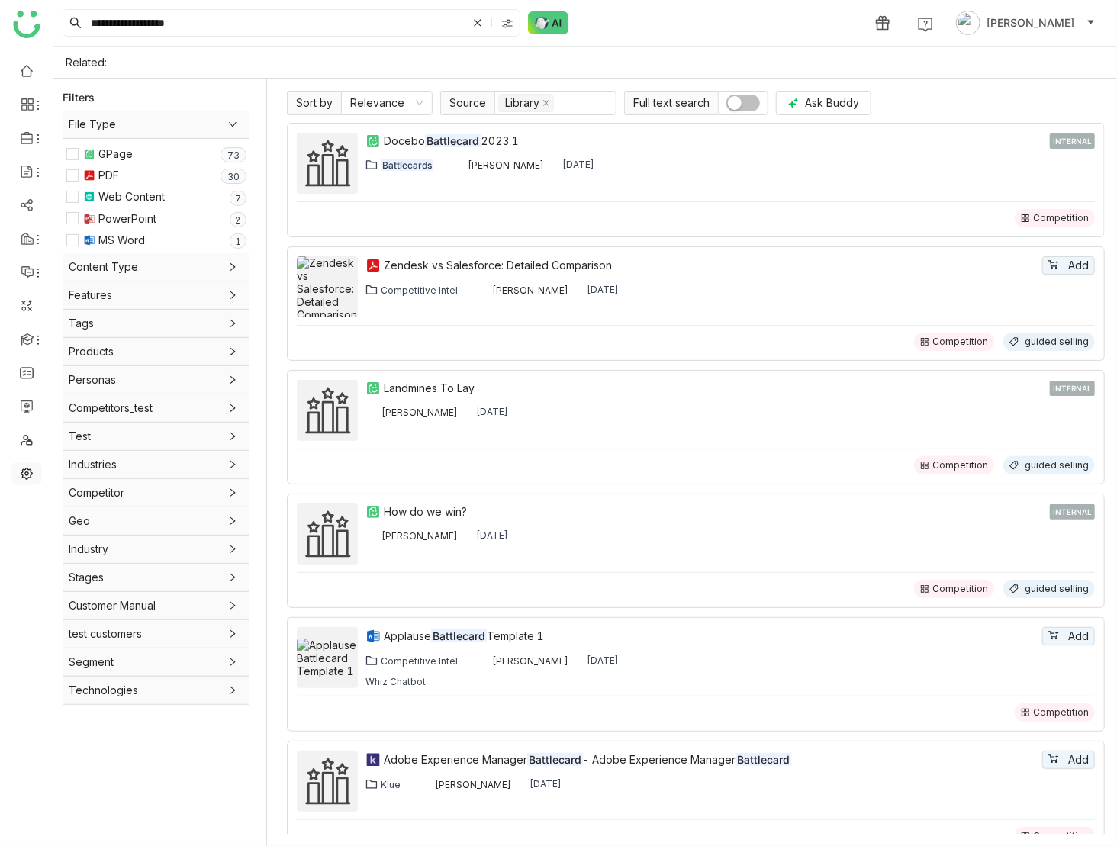
click at [24, 473] on link at bounding box center [27, 472] width 14 height 13
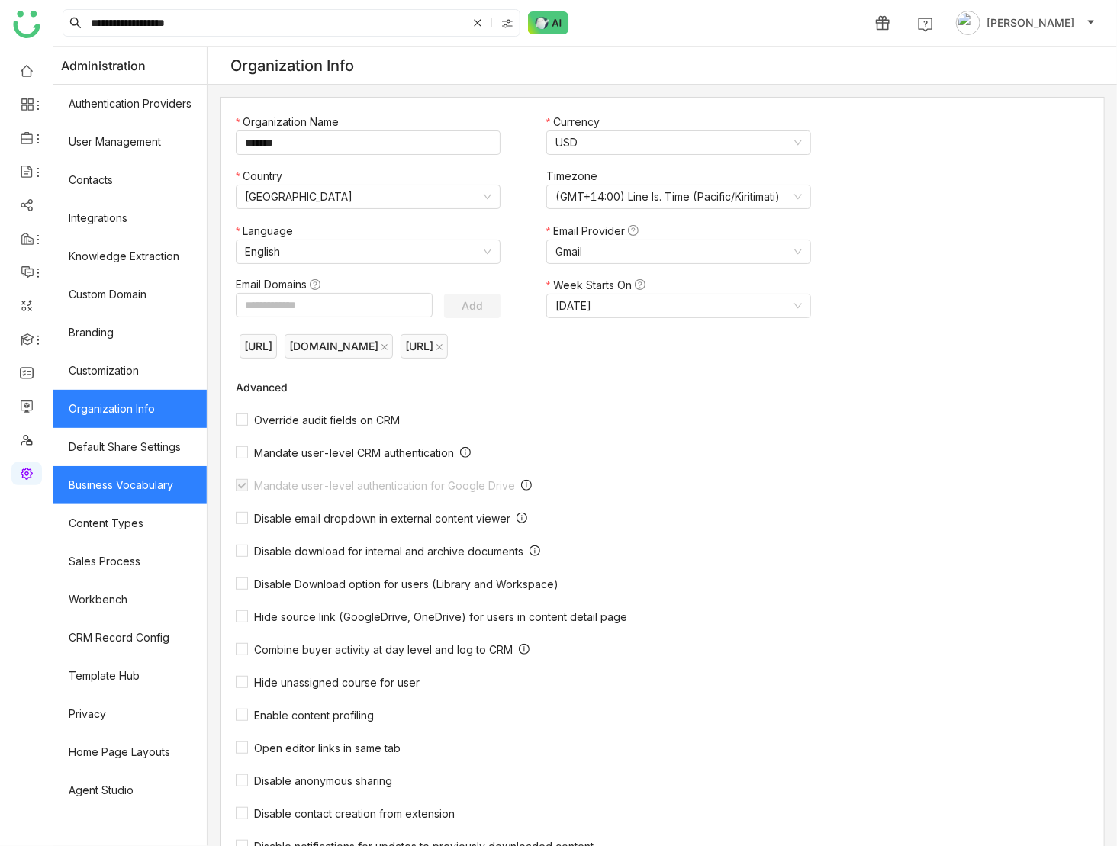
click at [153, 477] on link "Business Vocabulary" at bounding box center [129, 485] width 153 height 38
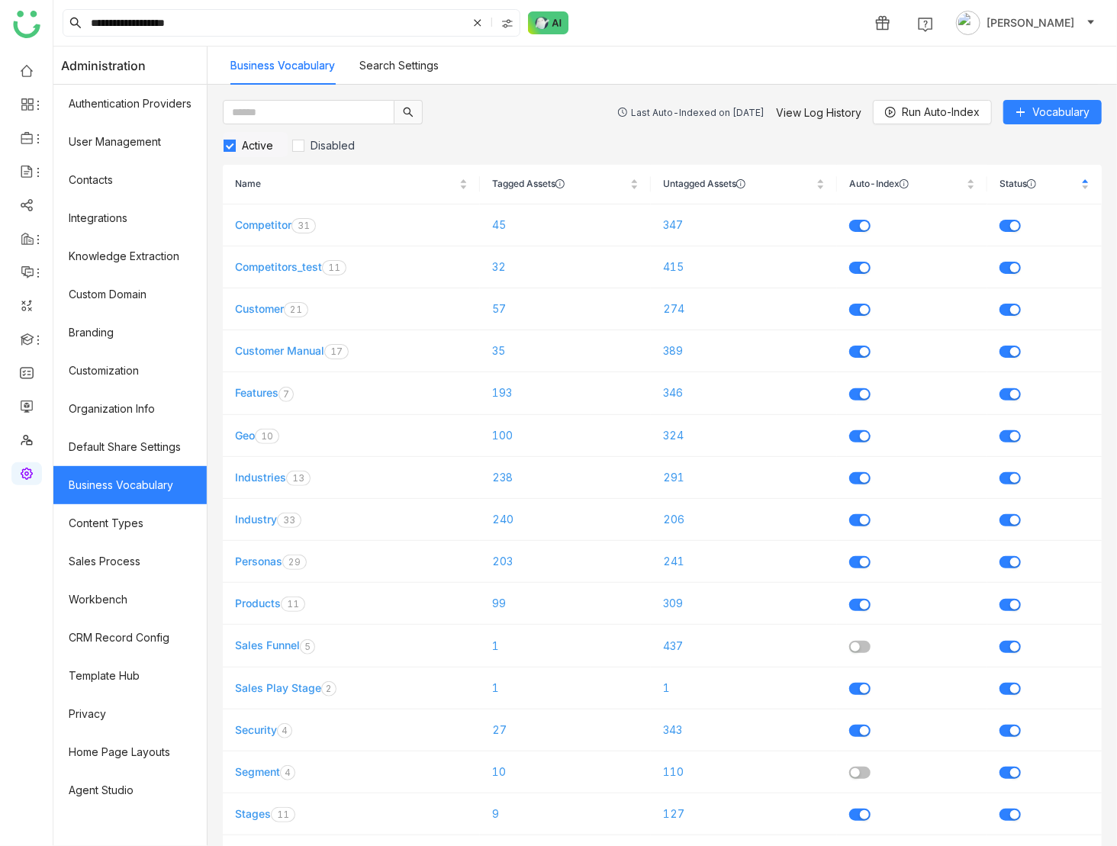
click at [382, 72] on link "Search Settings" at bounding box center [398, 65] width 79 height 13
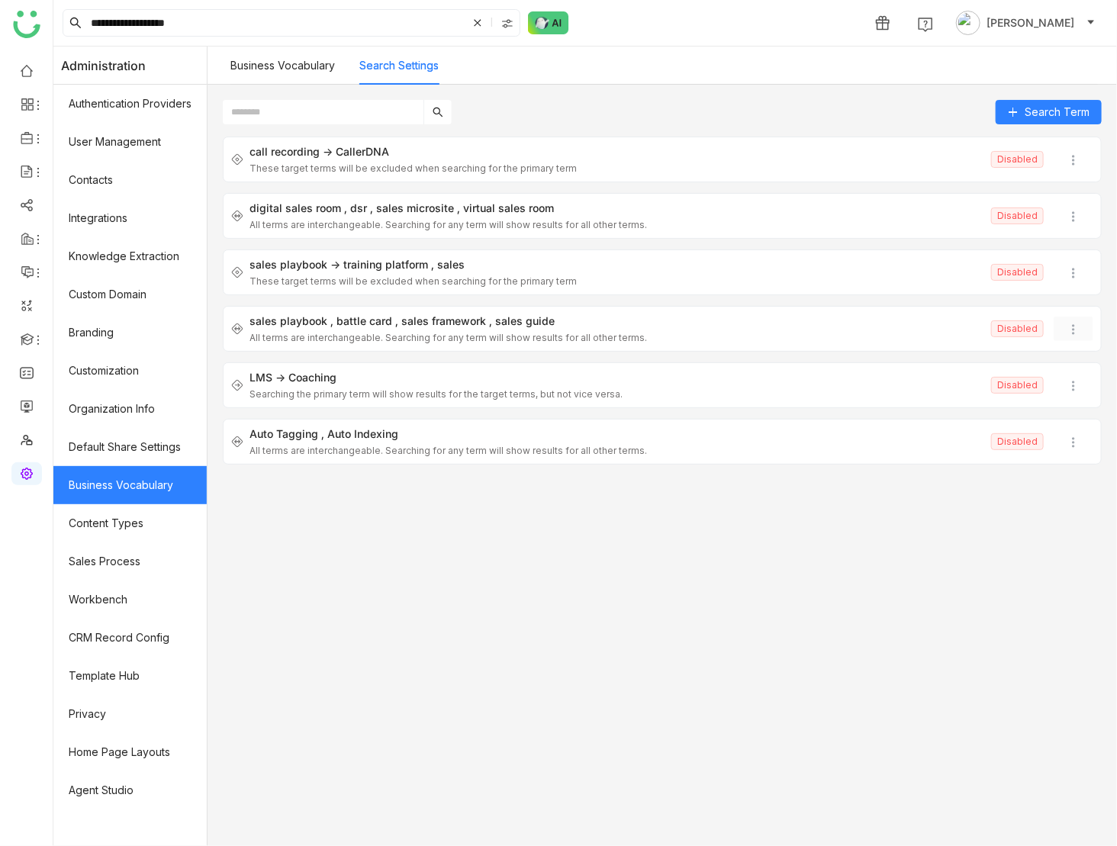
click at [1077, 324] on img at bounding box center [1073, 329] width 15 height 15
drag, startPoint x: 247, startPoint y: 314, endPoint x: 552, endPoint y: 318, distance: 305.2
click at [552, 318] on div "sales playbook battle card sales framework sales guide All terms are interchang…" at bounding box center [662, 329] width 879 height 46
copy div "sales playbook battle card sales framework sales guide"
click at [1077, 327] on img at bounding box center [1073, 329] width 15 height 15
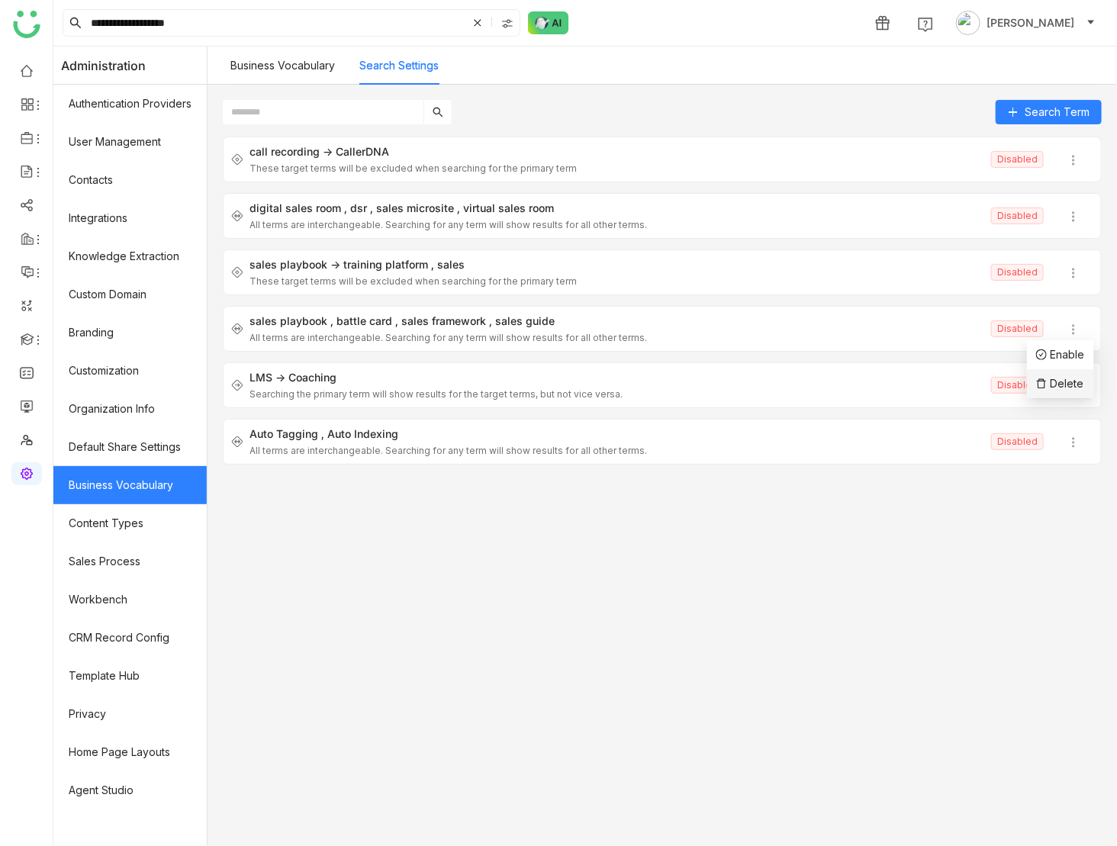
click at [1067, 379] on span "Delete" at bounding box center [1068, 383] width 34 height 13
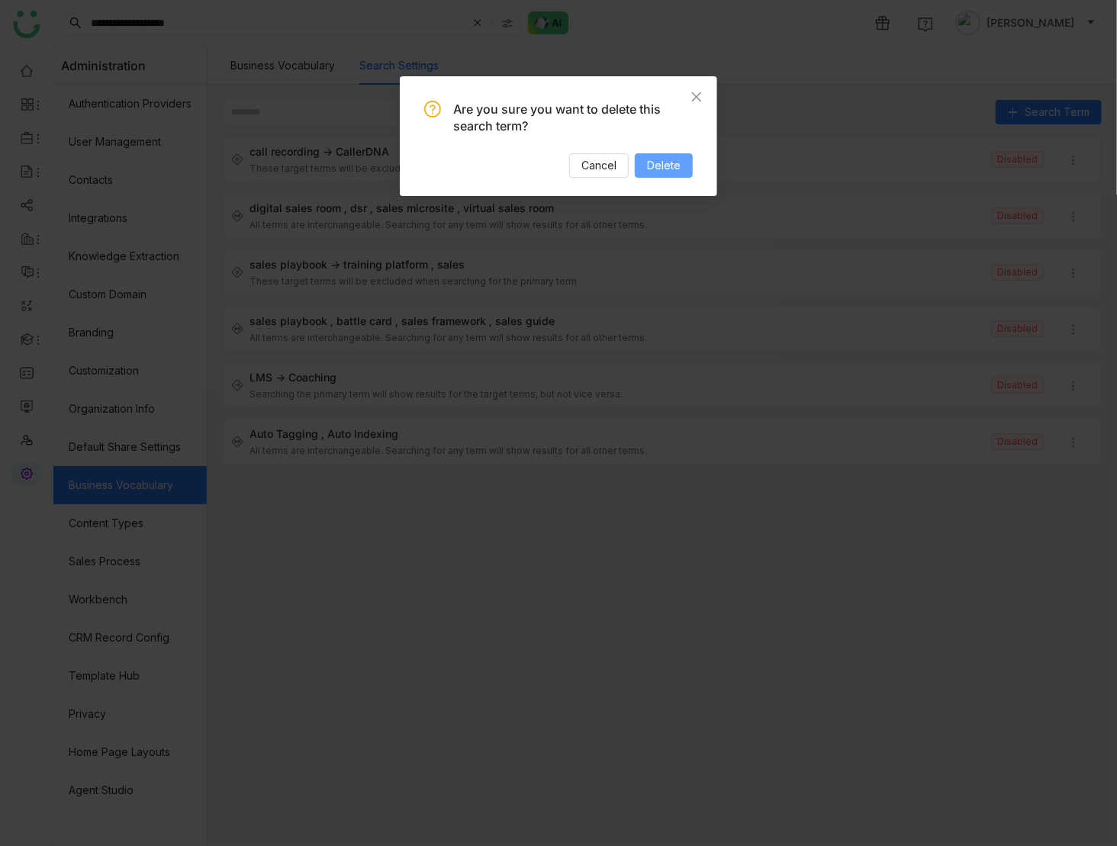
click at [652, 166] on span "Delete" at bounding box center [664, 165] width 34 height 17
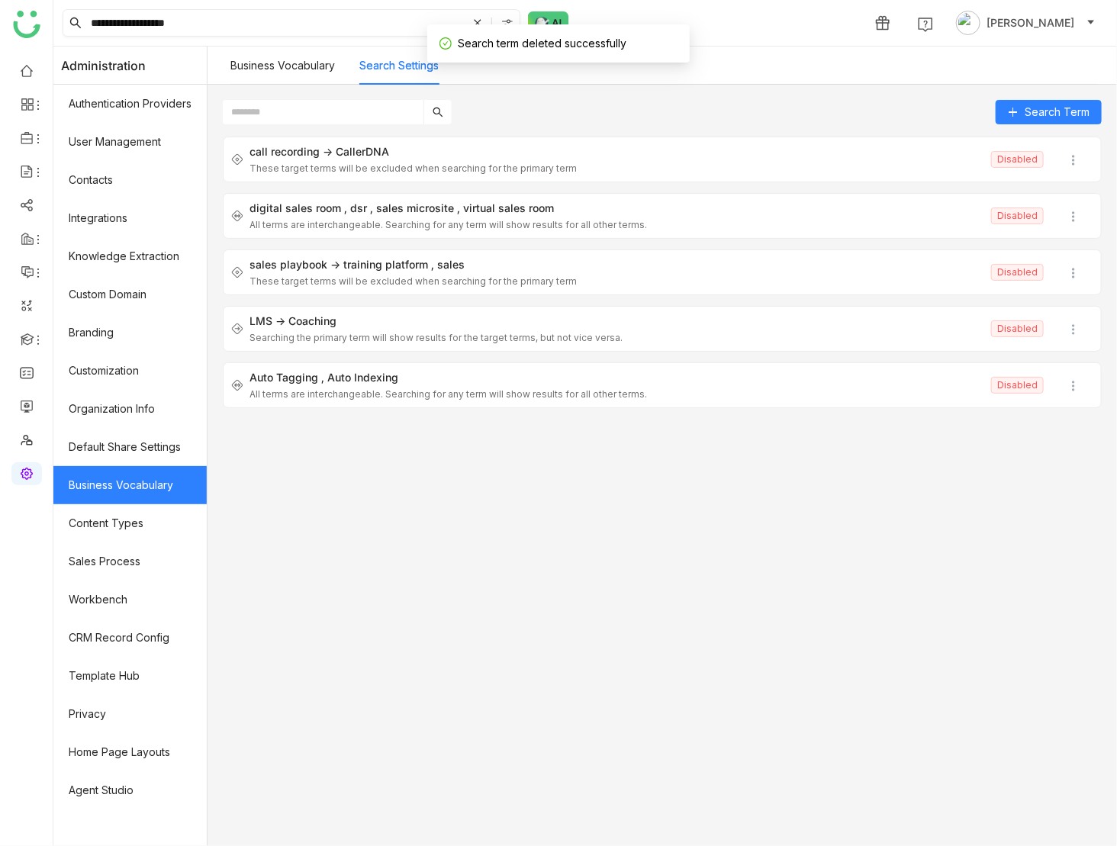
click at [242, 14] on input "**********" at bounding box center [277, 23] width 379 height 26
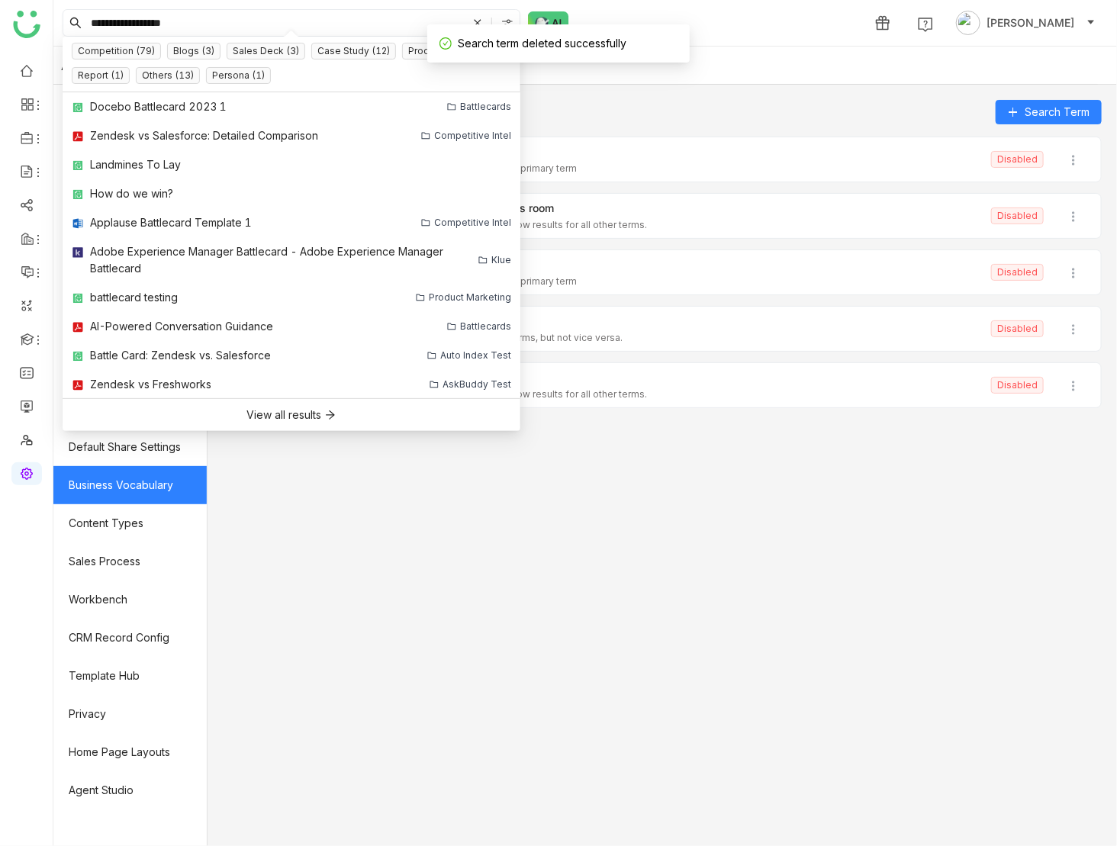
type input "**********"
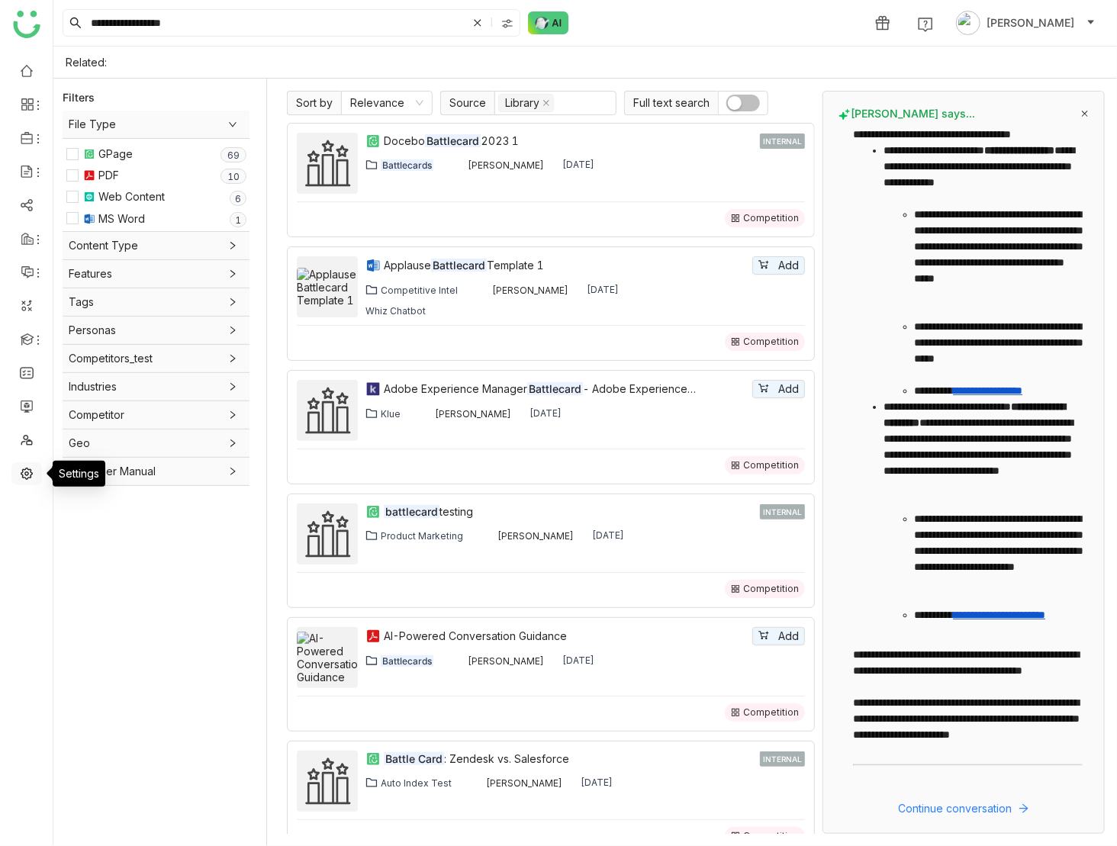
click at [24, 479] on link at bounding box center [27, 472] width 14 height 13
